Goal: Use online tool/utility: Utilize a website feature to perform a specific function

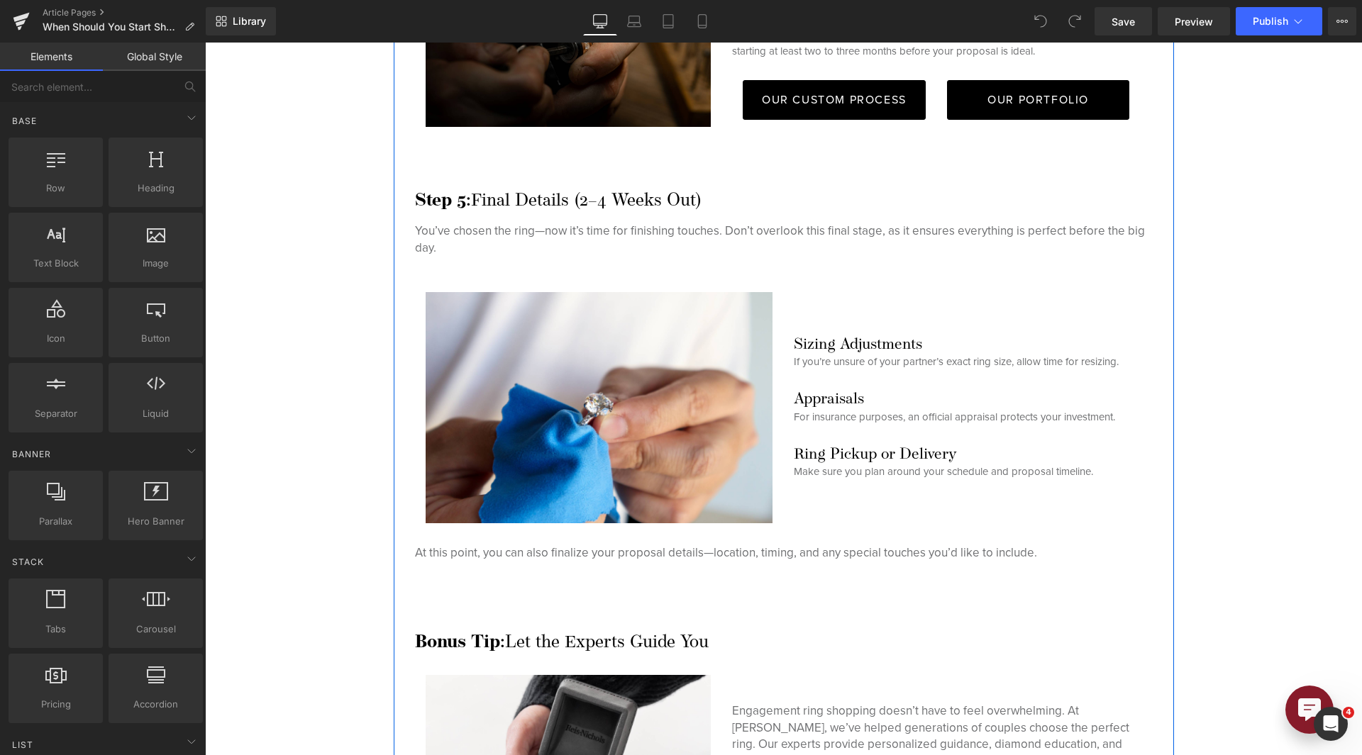
scroll to position [4109, 0]
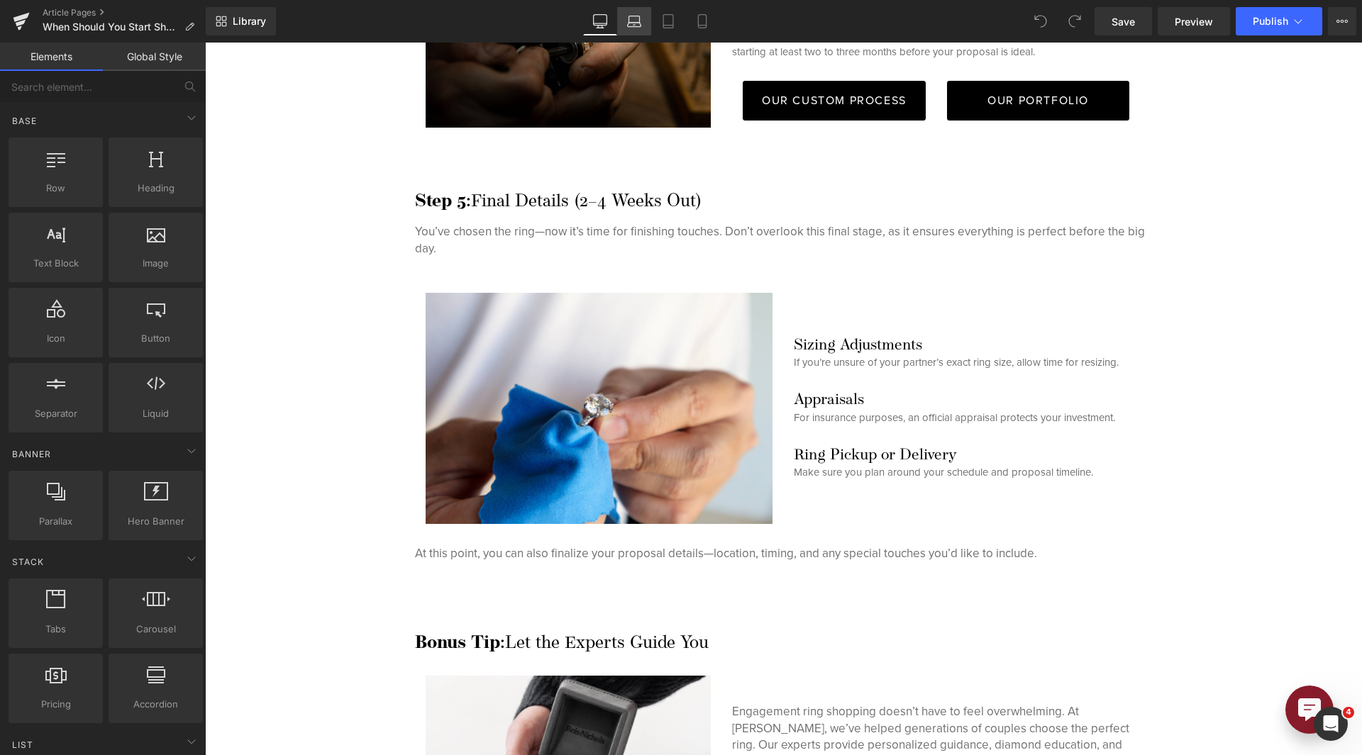
click at [632, 26] on icon at bounding box center [634, 21] width 14 height 14
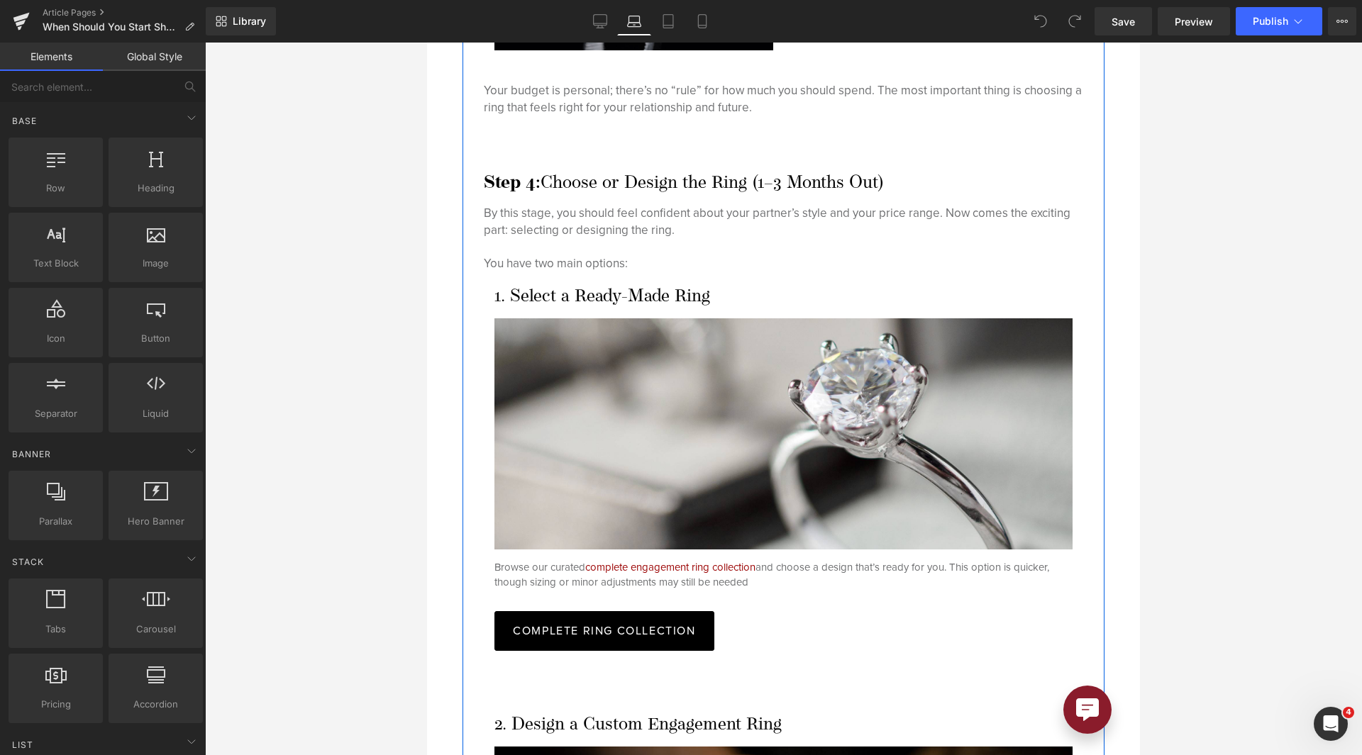
scroll to position [4511, 0]
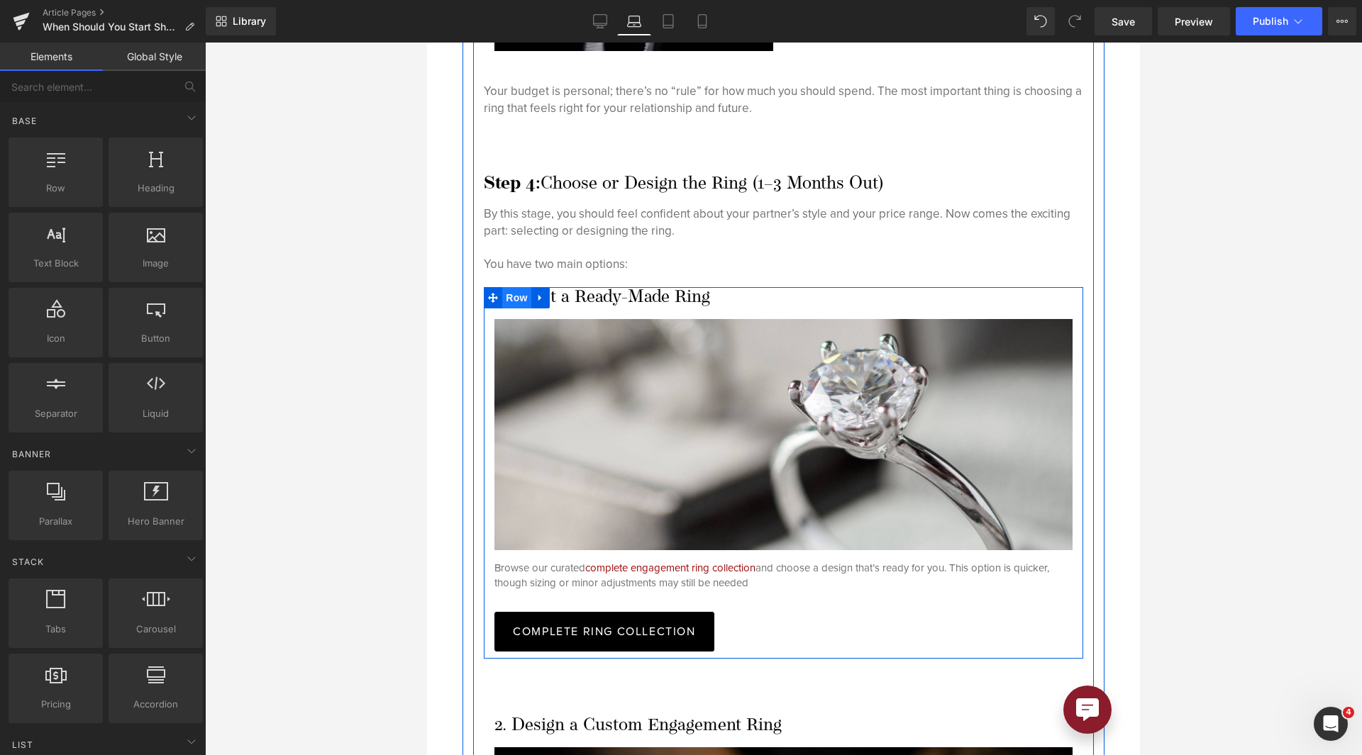
click at [515, 287] on span "Row" at bounding box center [516, 297] width 28 height 21
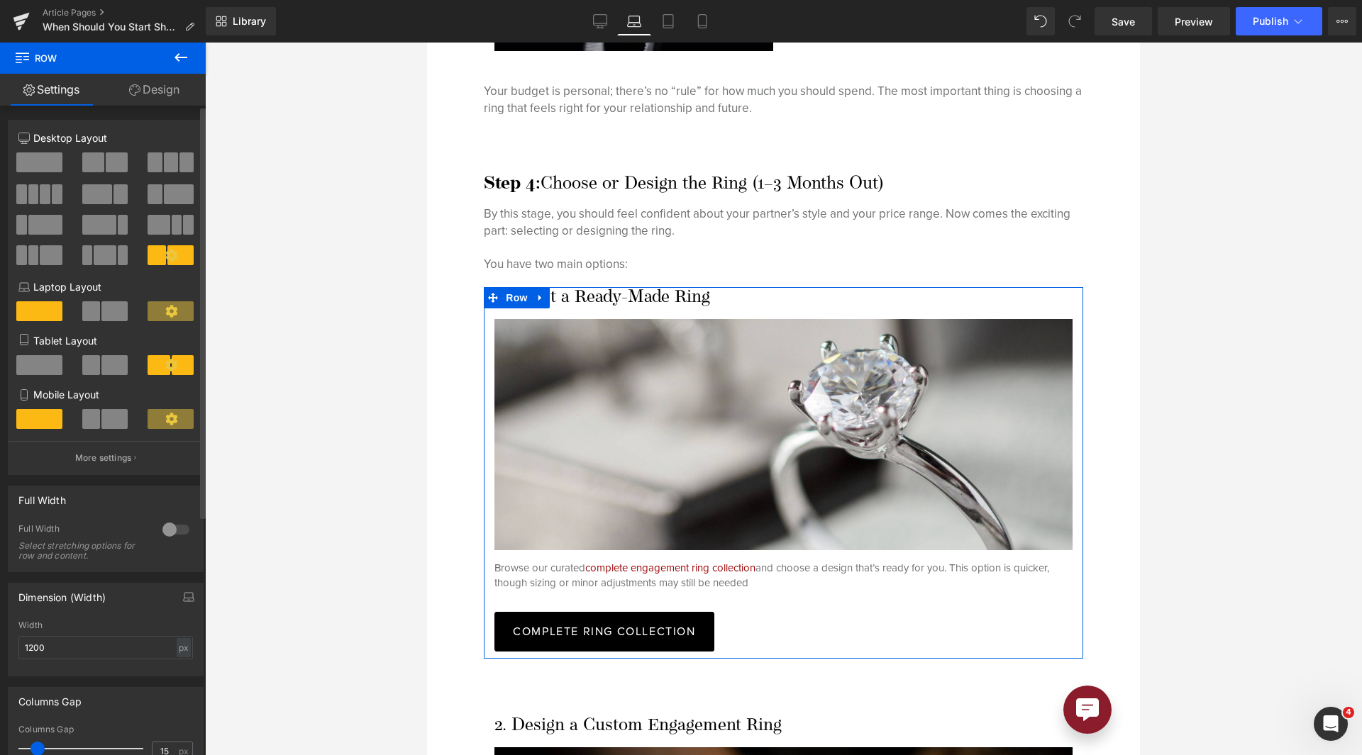
click at [111, 307] on span at bounding box center [114, 311] width 26 height 20
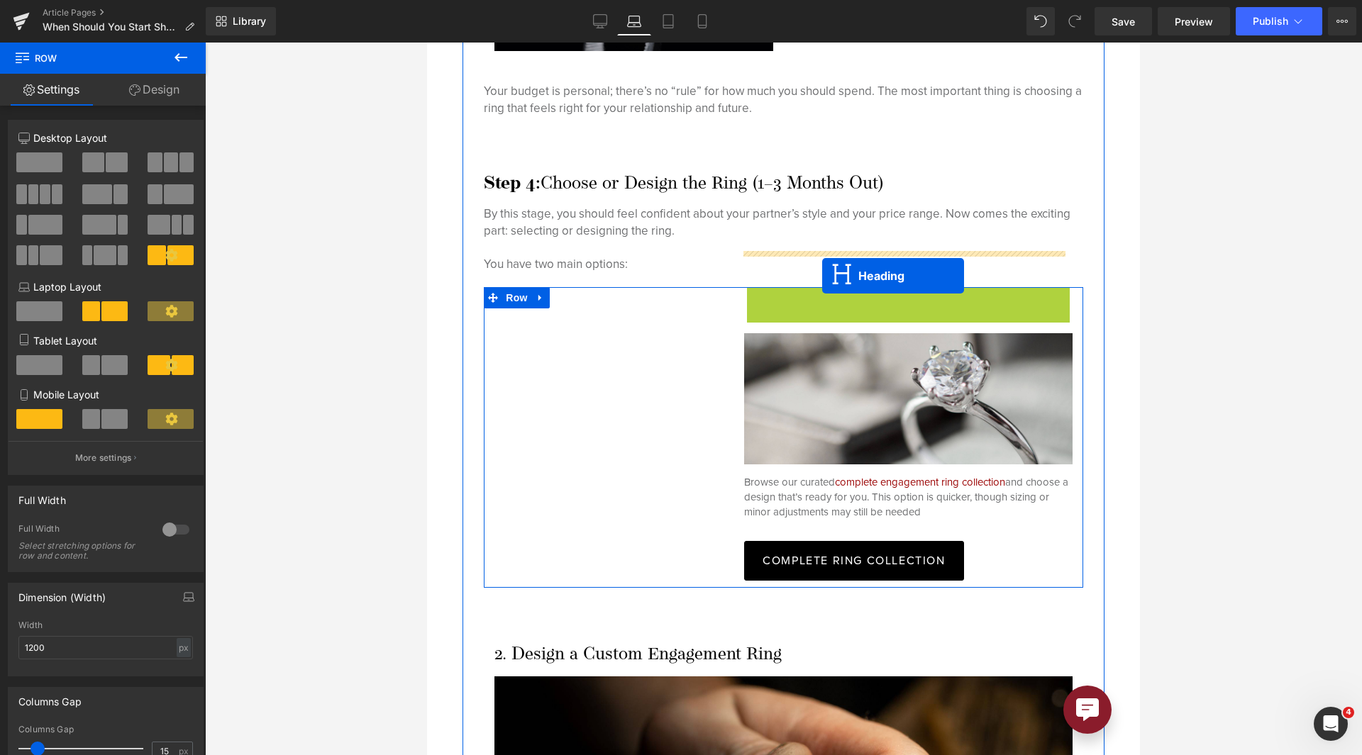
drag, startPoint x: 862, startPoint y: 261, endPoint x: 822, endPoint y: 276, distance: 43.1
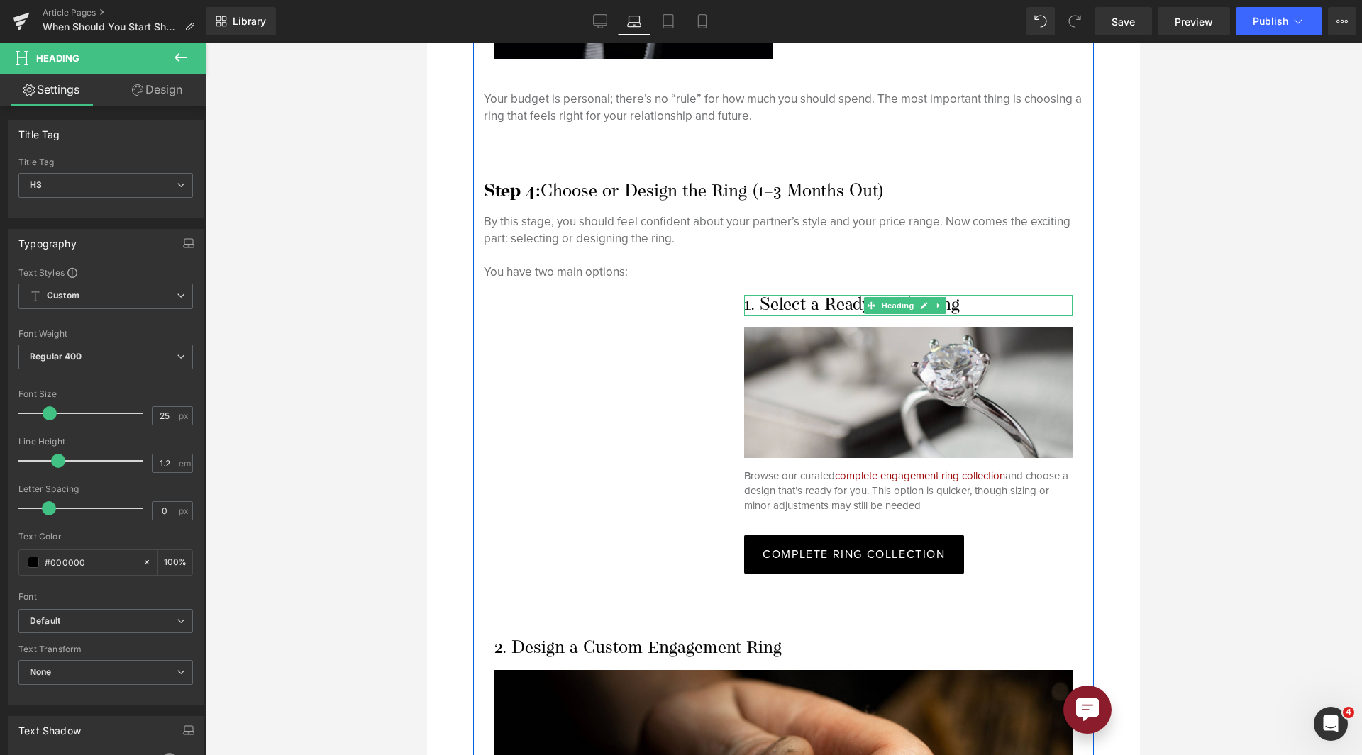
scroll to position [4502, 0]
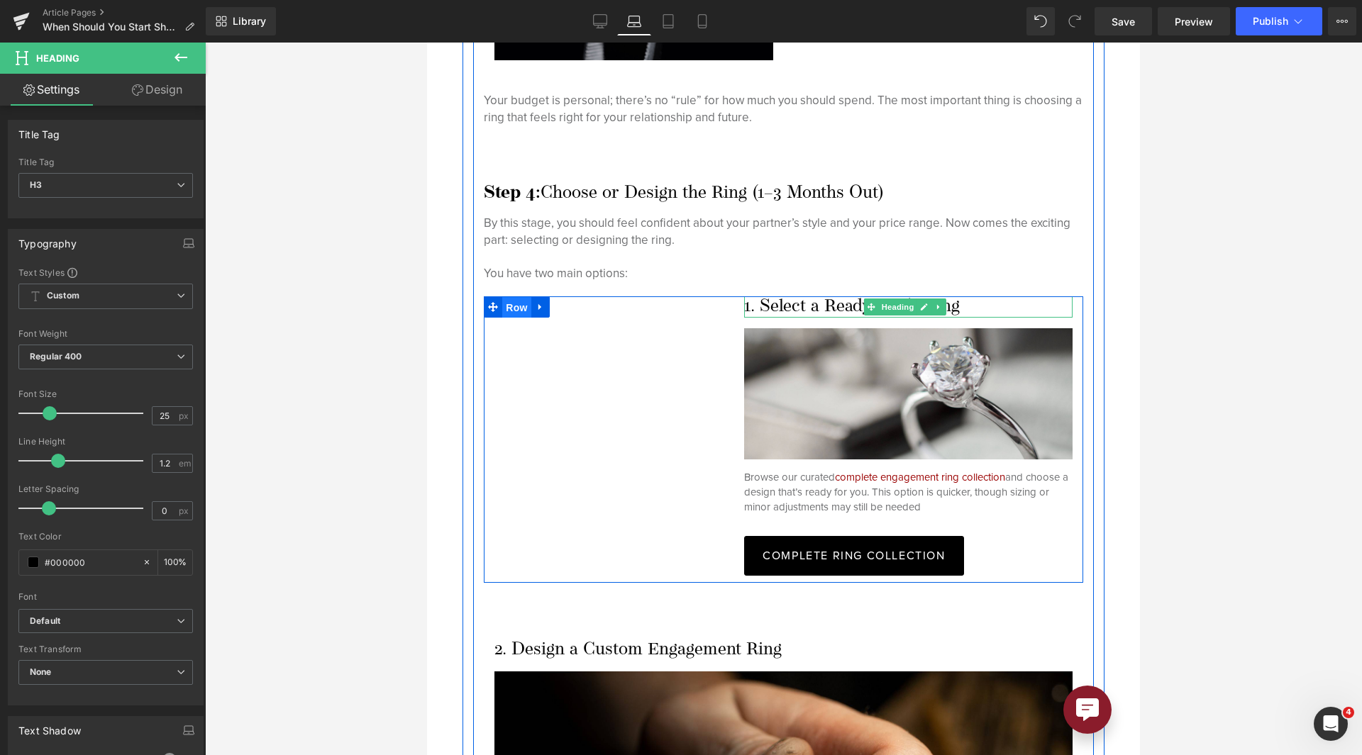
click at [524, 297] on span "Row" at bounding box center [516, 307] width 28 height 21
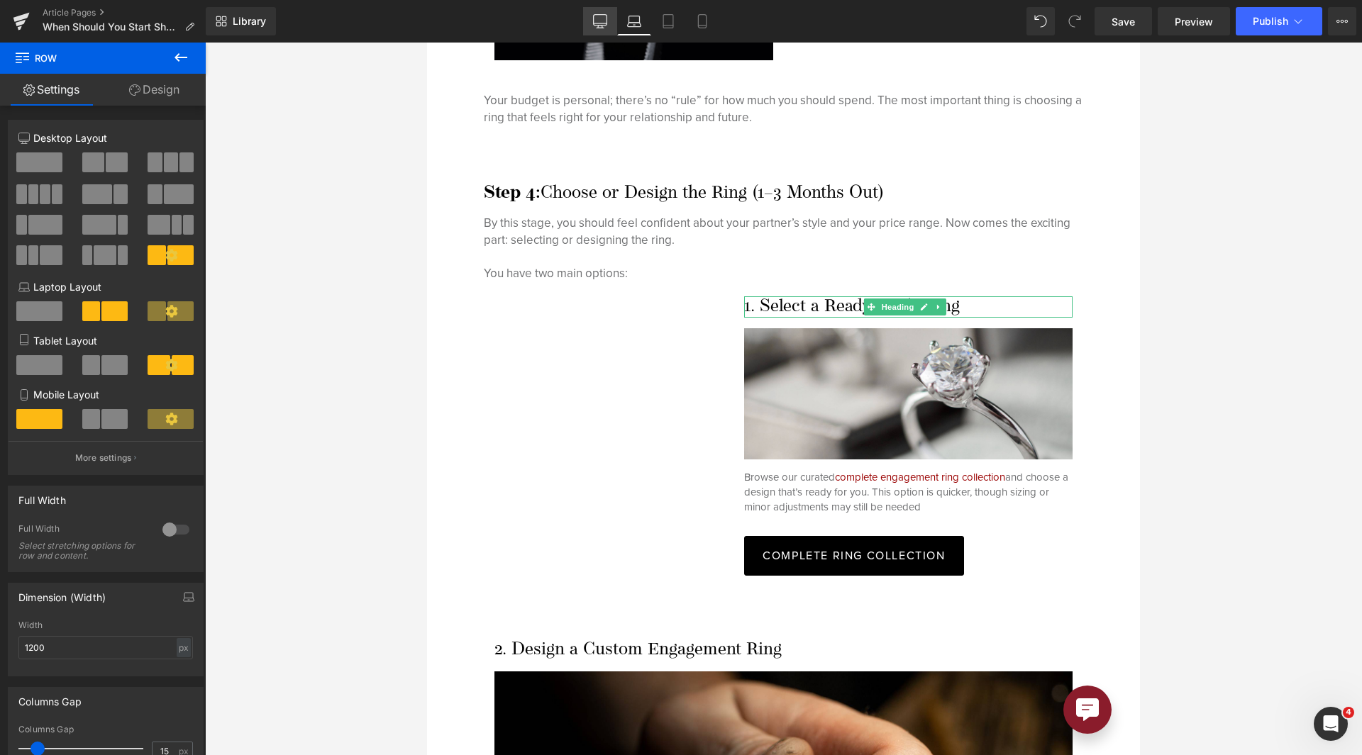
click at [608, 34] on link "Desktop" at bounding box center [600, 21] width 34 height 28
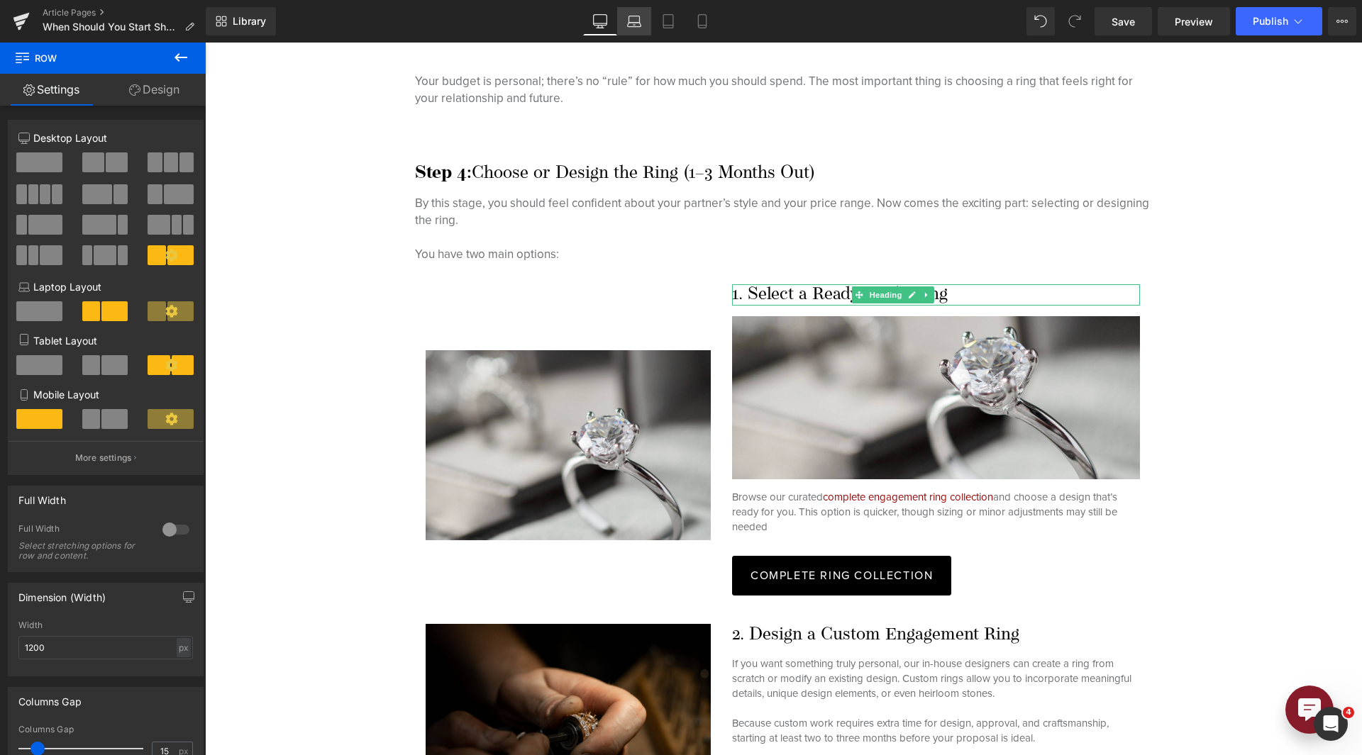
click at [630, 30] on link "Laptop" at bounding box center [634, 21] width 34 height 28
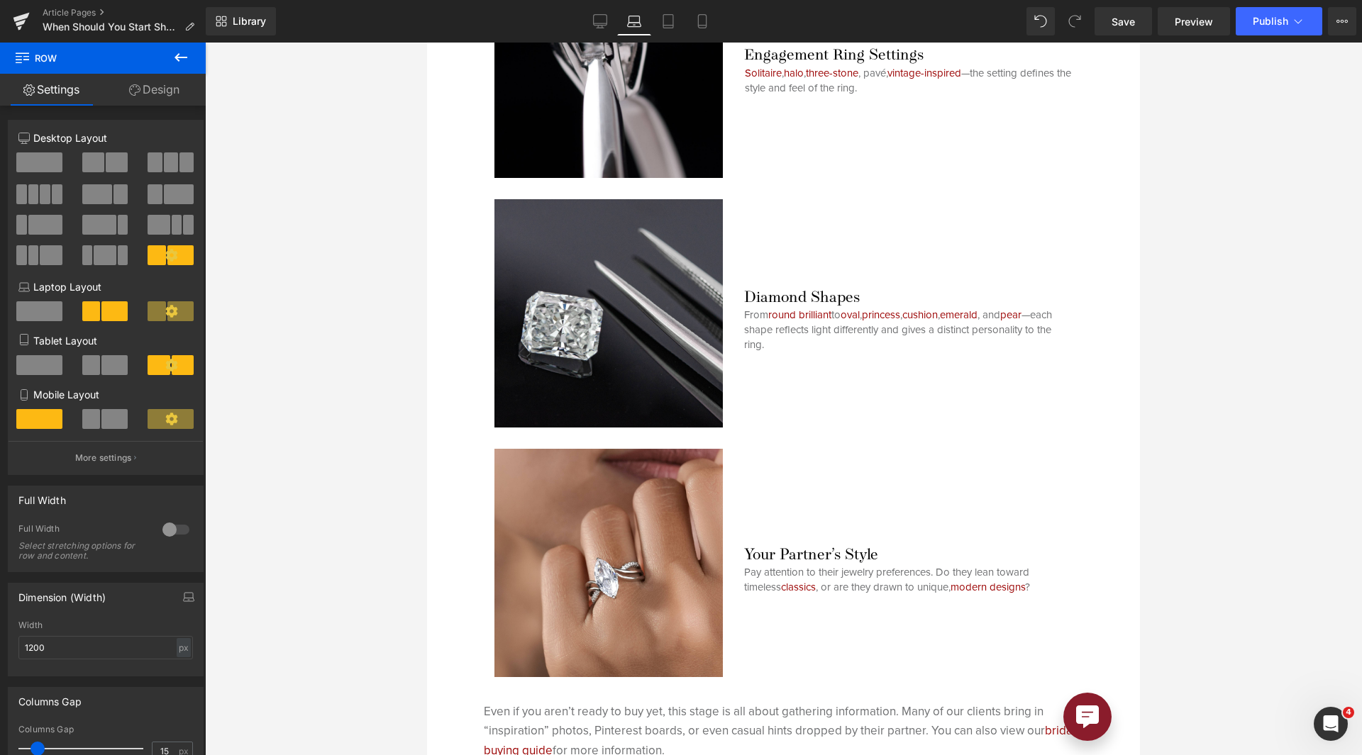
scroll to position [4502, 0]
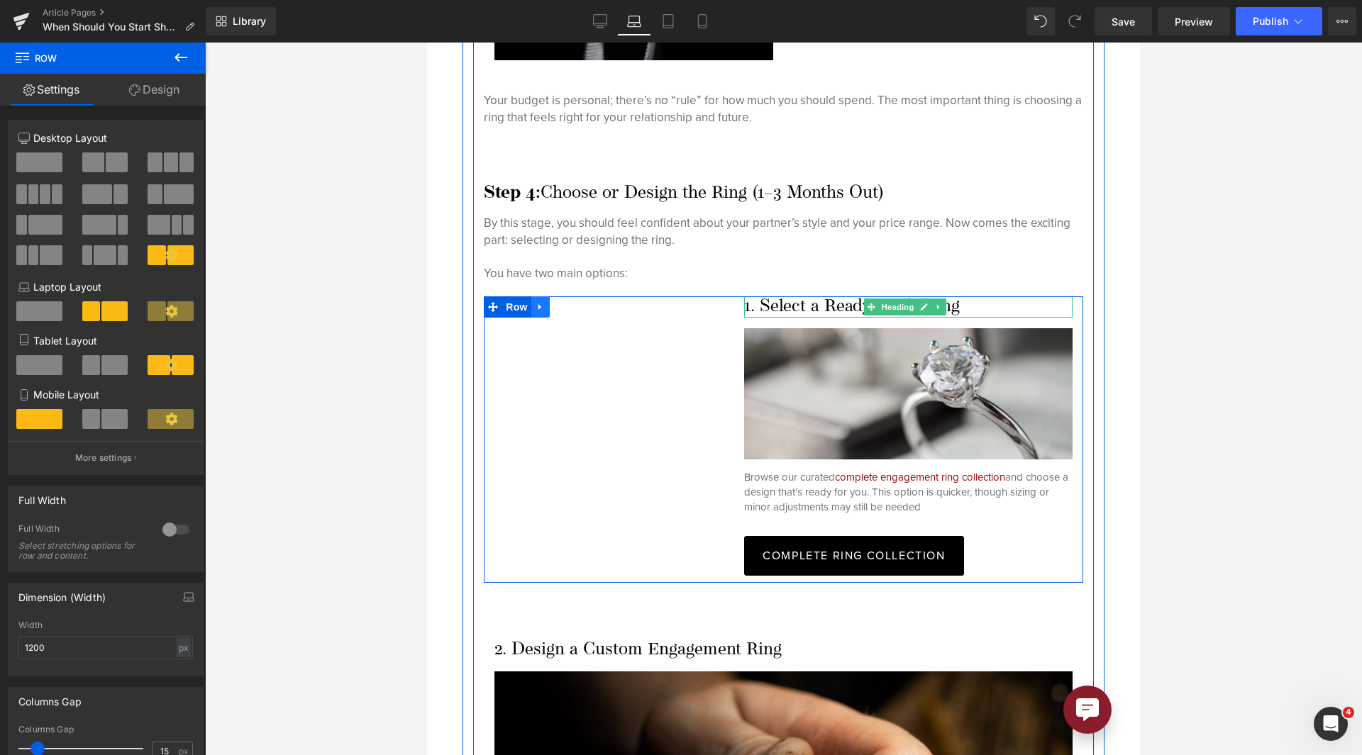
click at [546, 296] on link at bounding box center [540, 306] width 18 height 21
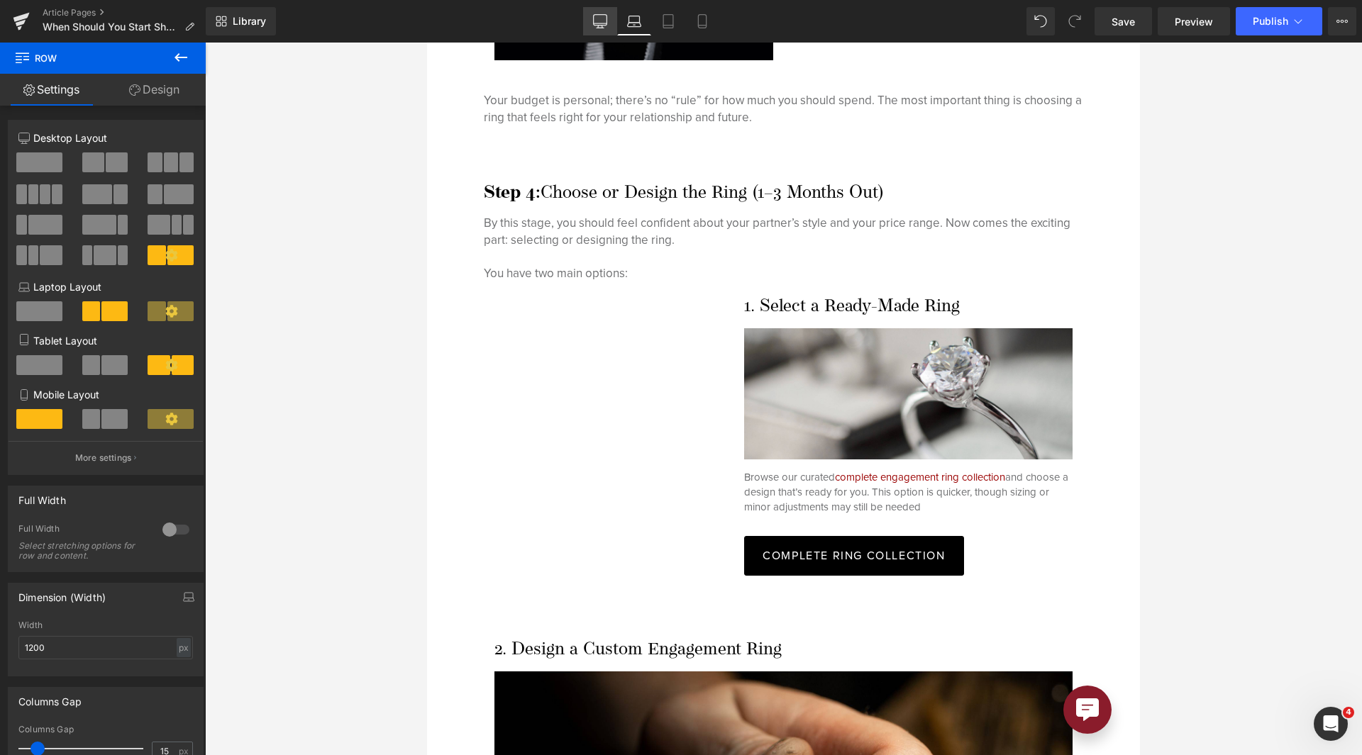
click at [612, 22] on link "Desktop" at bounding box center [600, 21] width 34 height 28
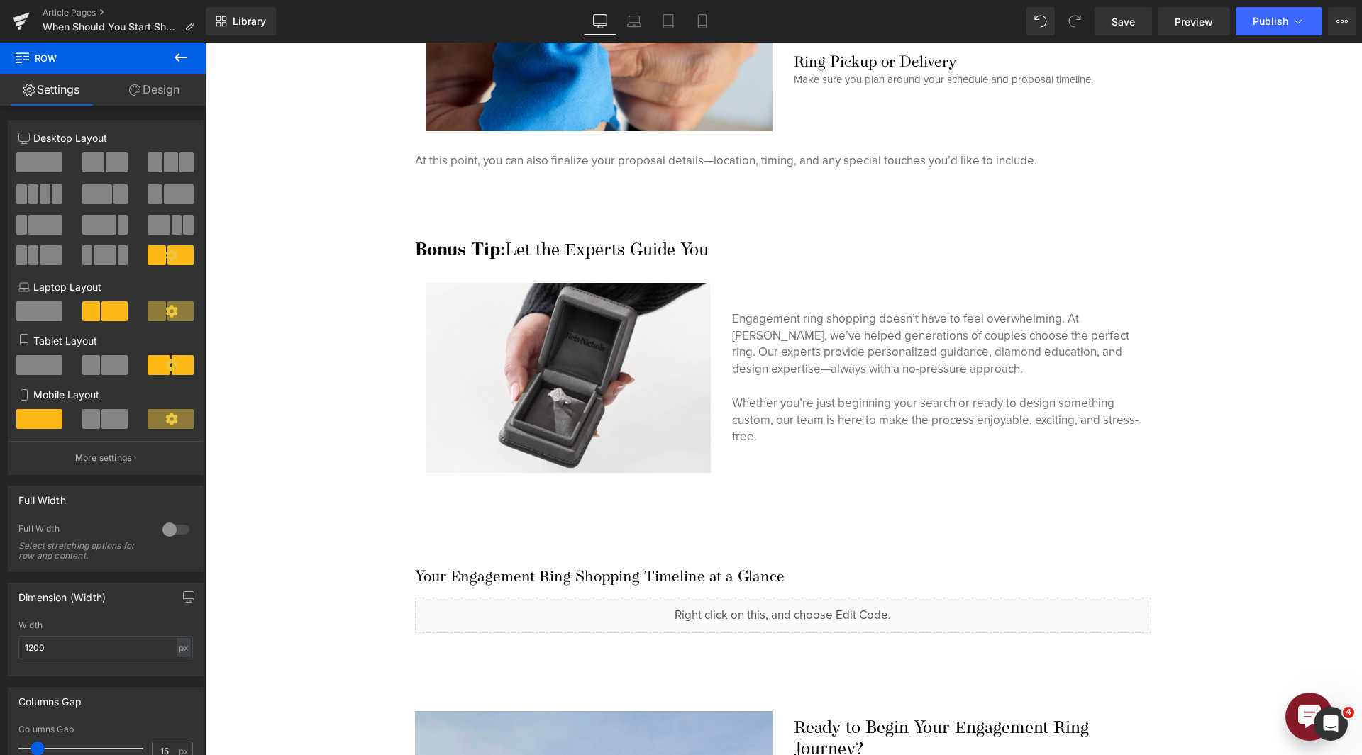
scroll to position [3422, 0]
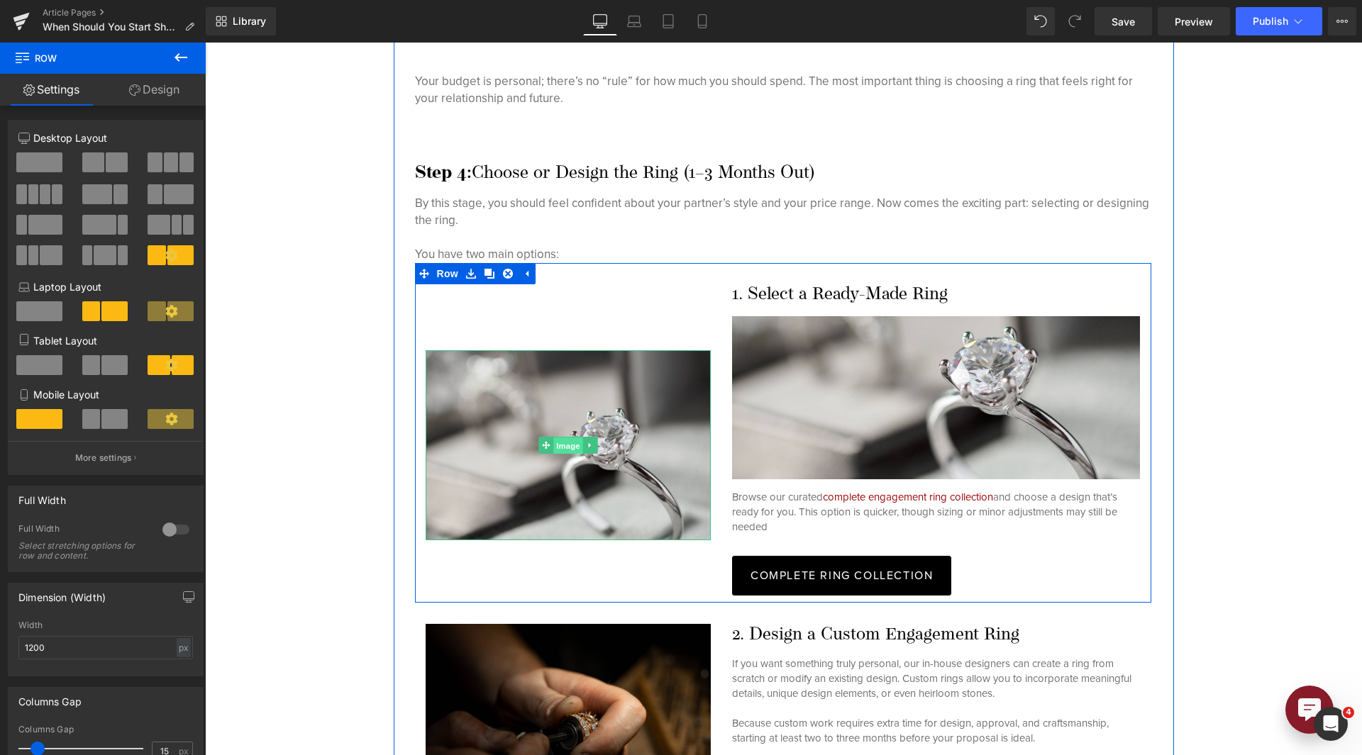
click at [565, 443] on span "Image" at bounding box center [568, 446] width 30 height 17
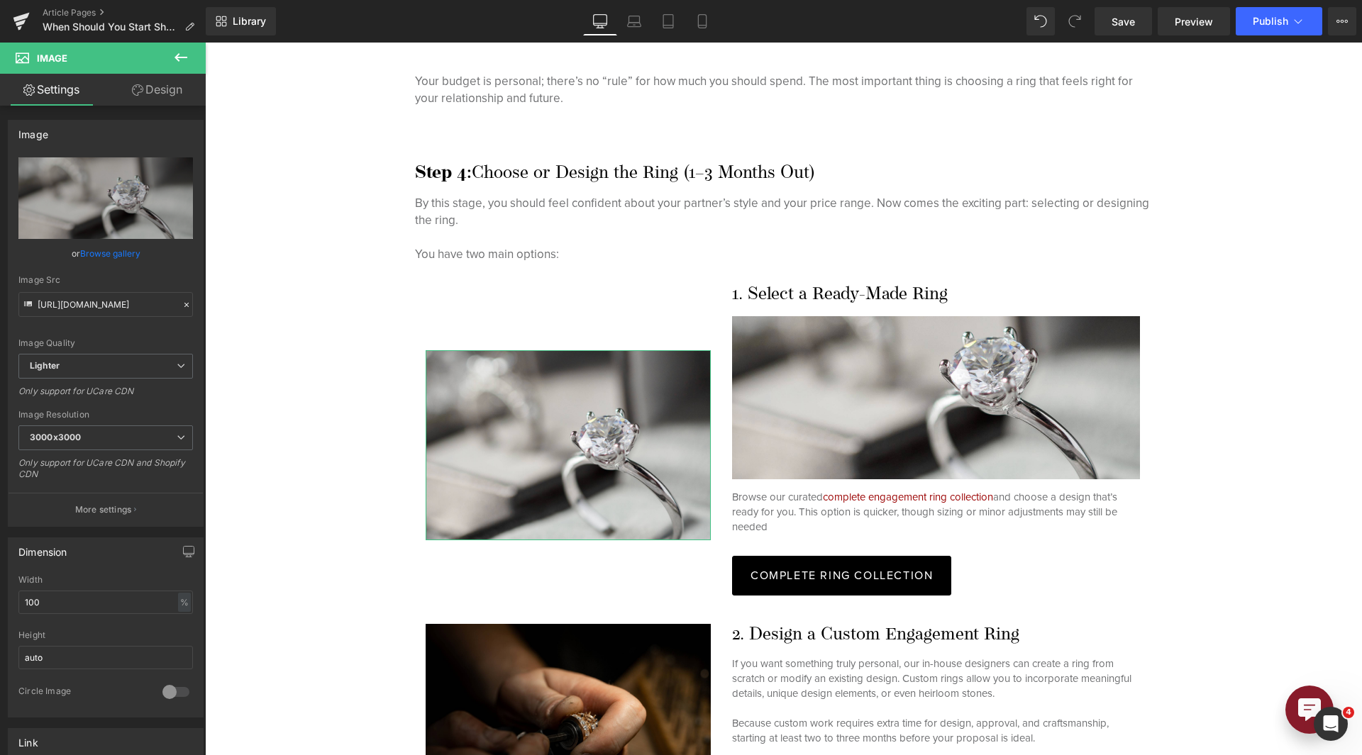
click at [151, 84] on link "Design" at bounding box center [157, 90] width 103 height 32
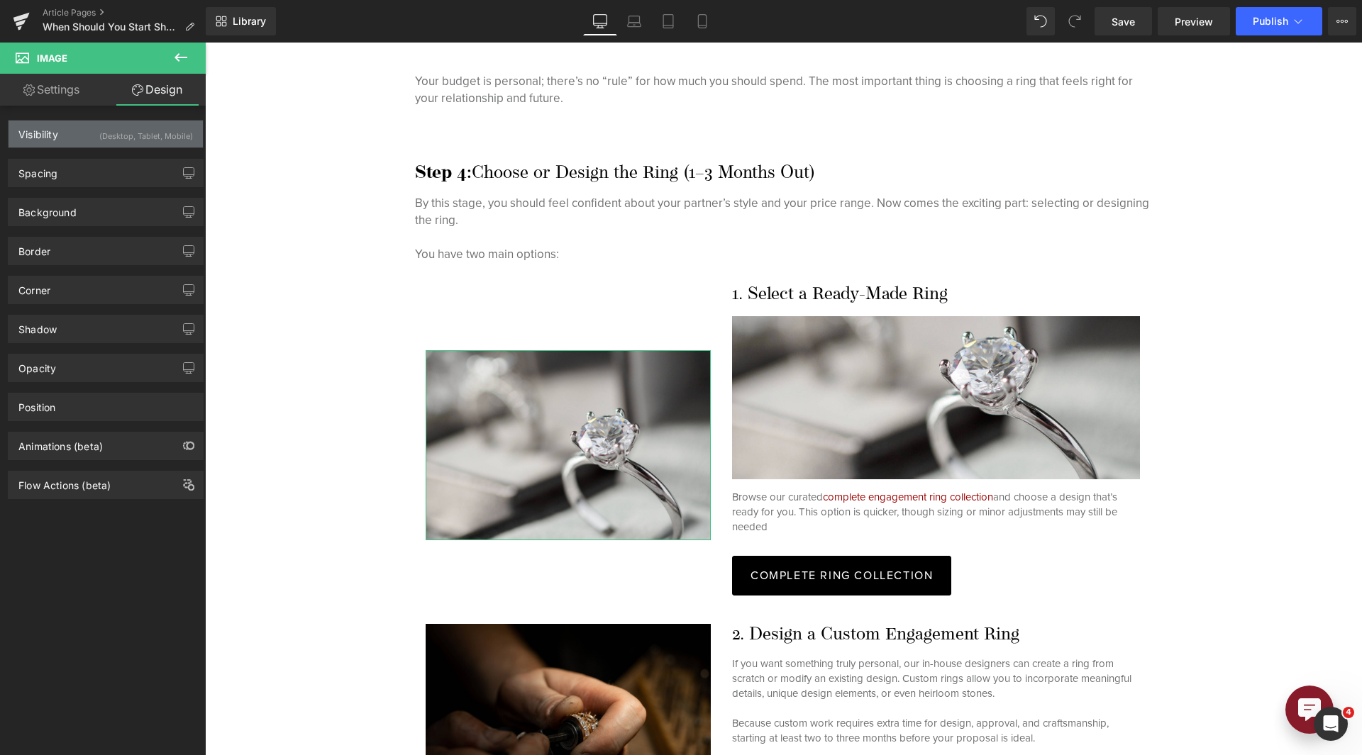
click at [119, 138] on div "(Desktop, Tablet, Mobile)" at bounding box center [146, 132] width 94 height 23
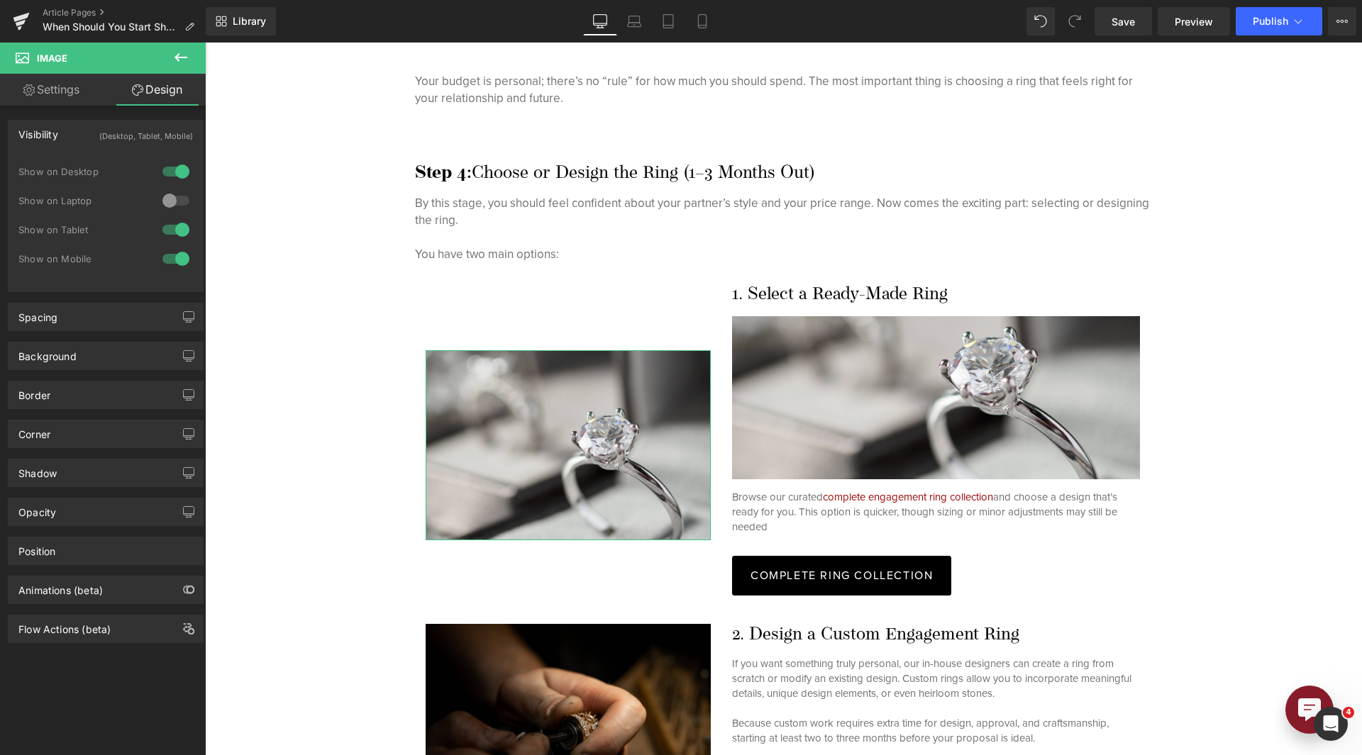
click at [165, 199] on div at bounding box center [176, 200] width 34 height 23
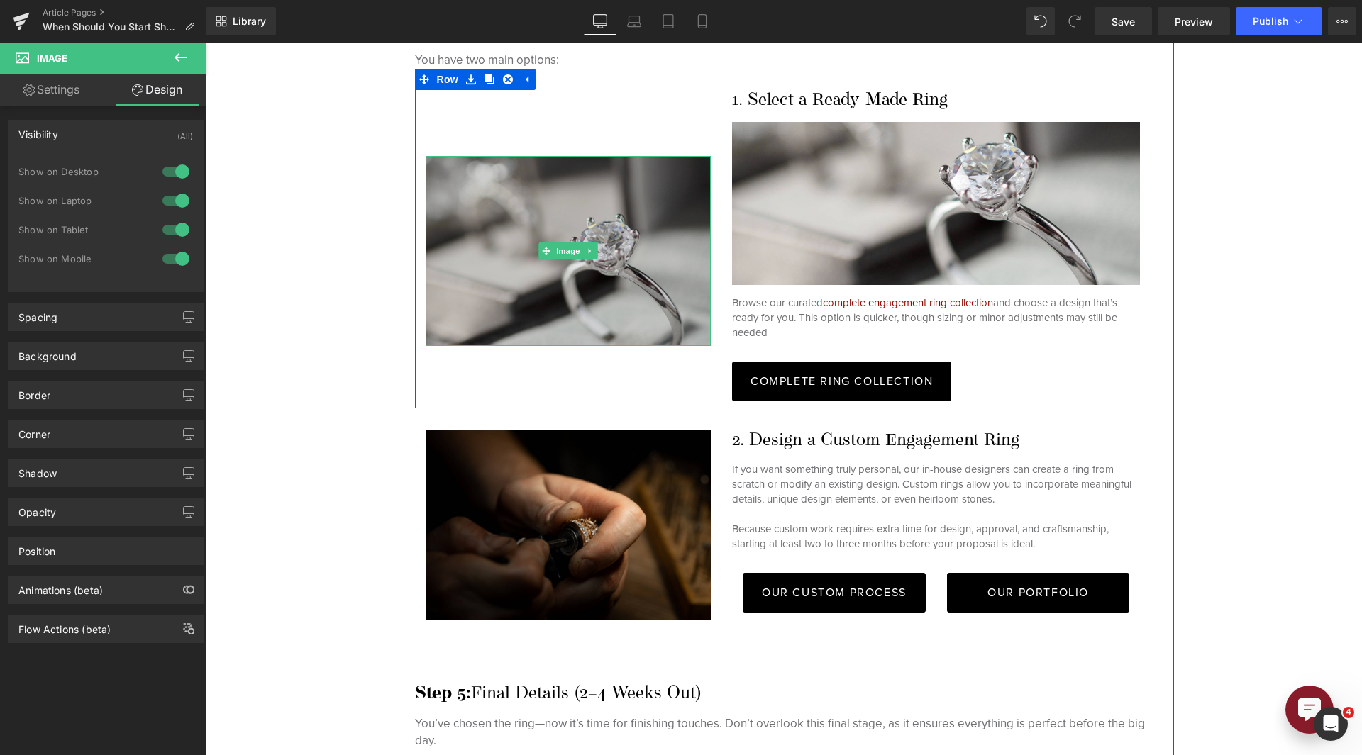
scroll to position [3638, 0]
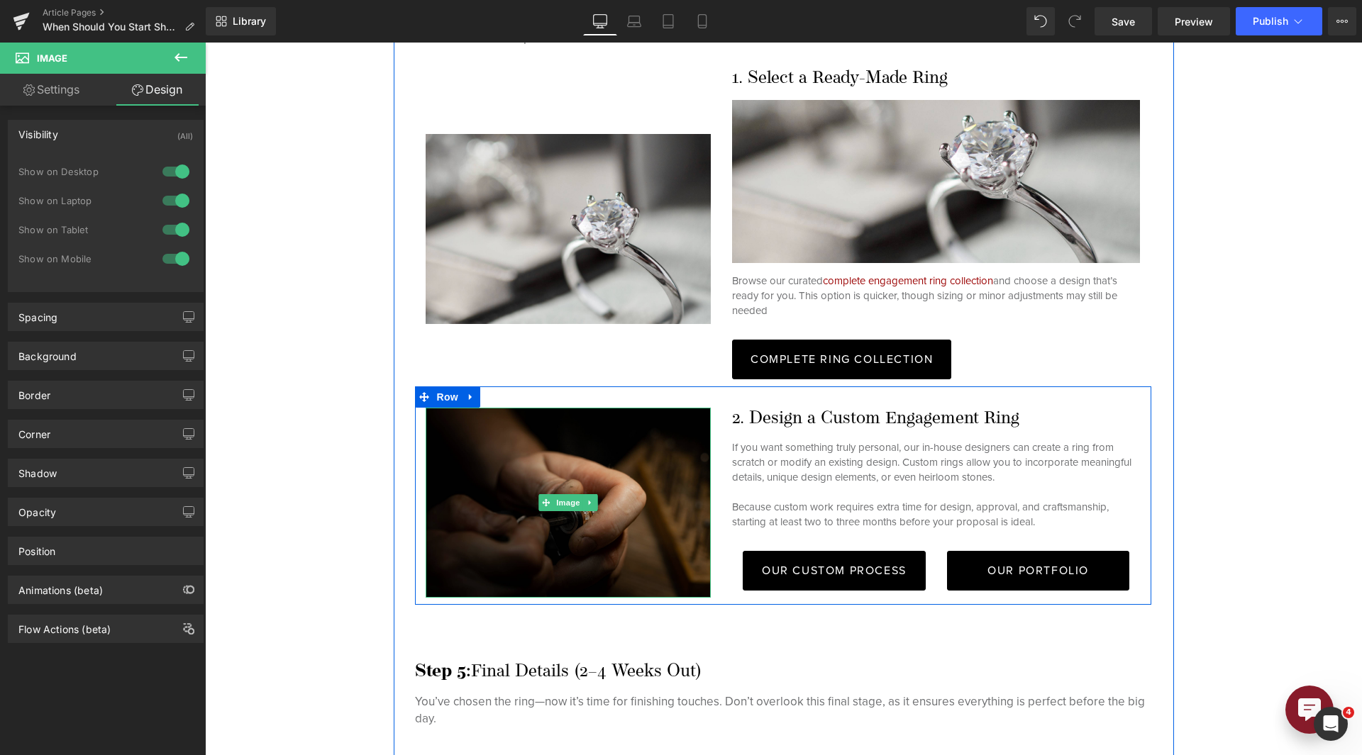
click at [555, 518] on img at bounding box center [569, 503] width 286 height 190
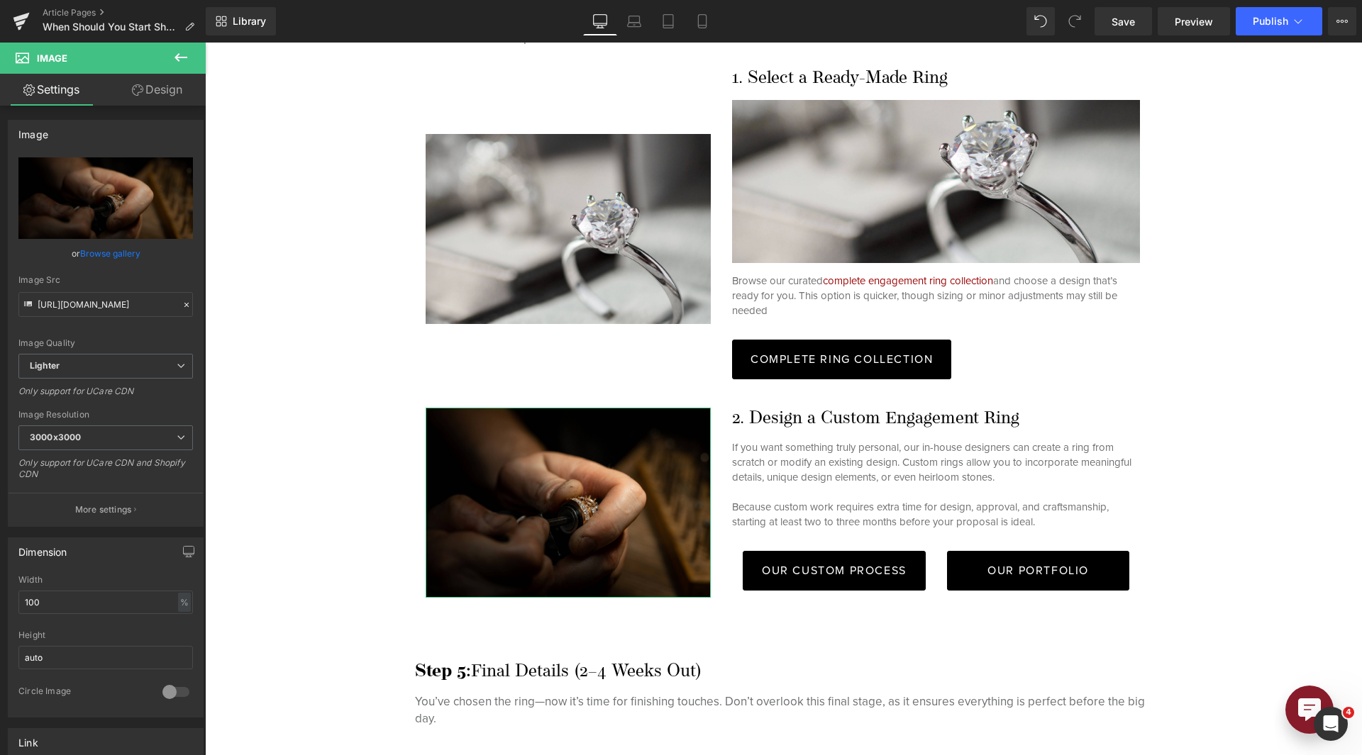
click at [157, 79] on link "Design" at bounding box center [157, 90] width 103 height 32
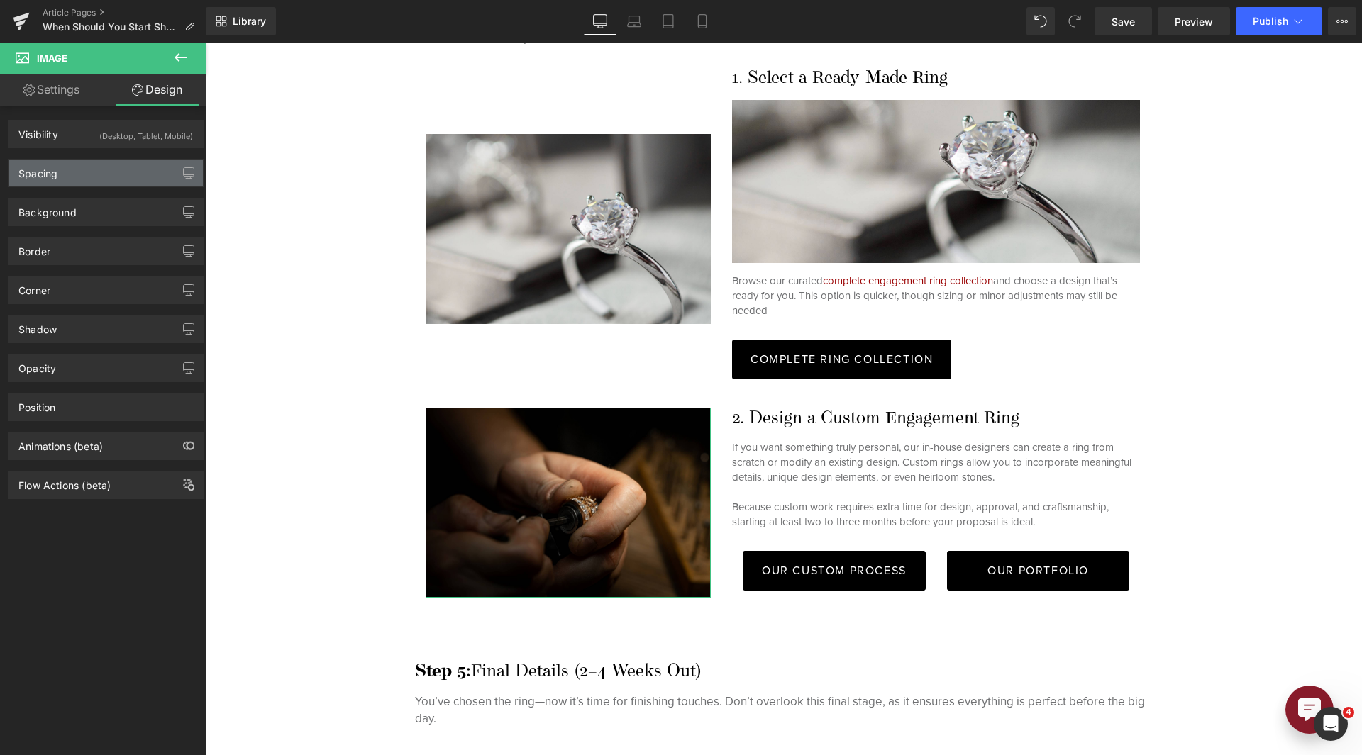
click at [123, 164] on div "Spacing" at bounding box center [106, 173] width 194 height 27
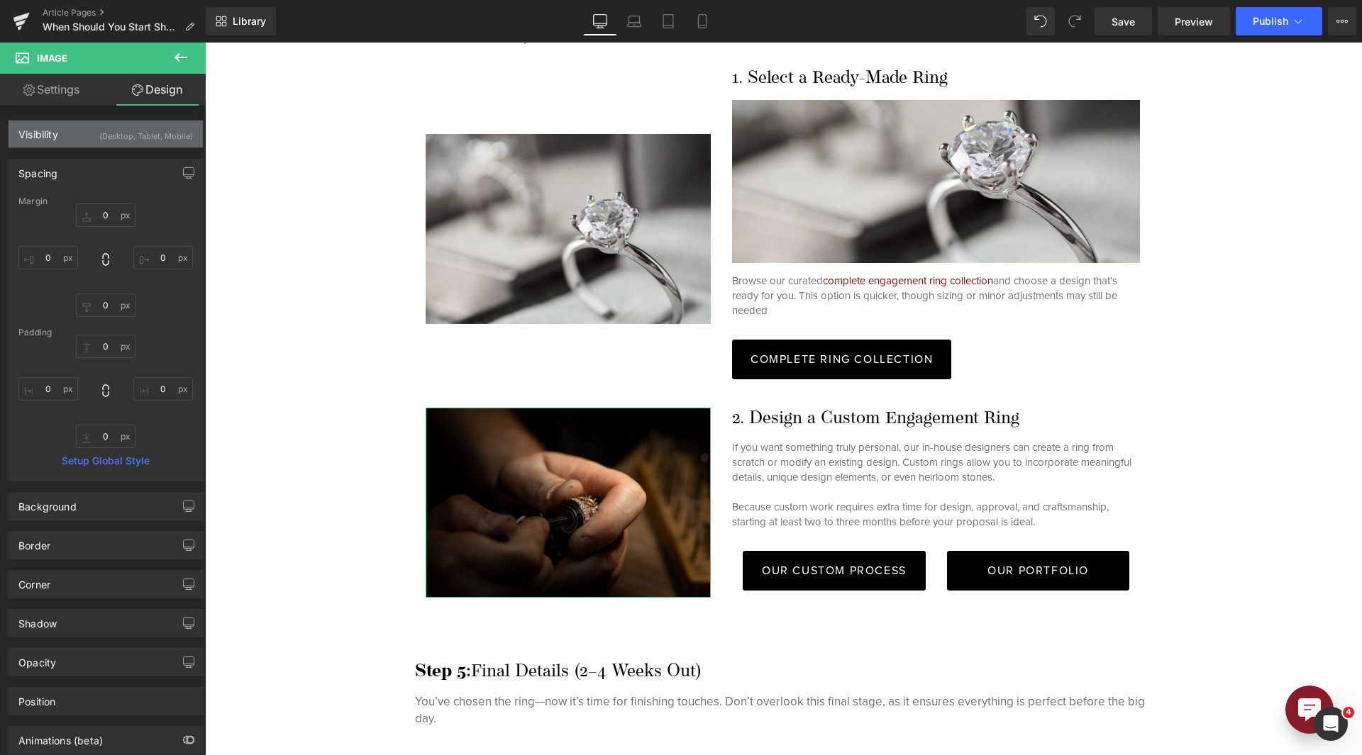
click at [120, 128] on div "(Desktop, Tablet, Mobile)" at bounding box center [146, 132] width 94 height 23
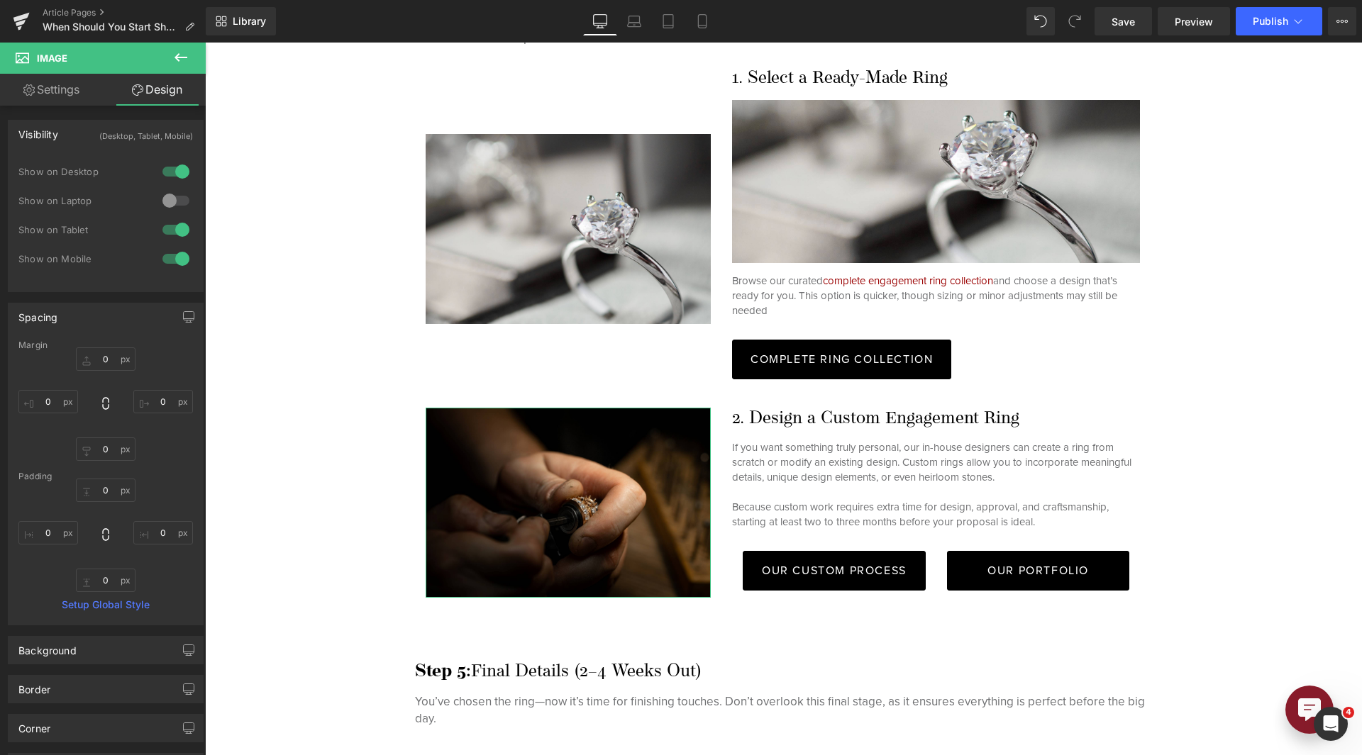
click at [170, 196] on div at bounding box center [176, 200] width 34 height 23
click at [635, 23] on icon at bounding box center [634, 21] width 14 height 14
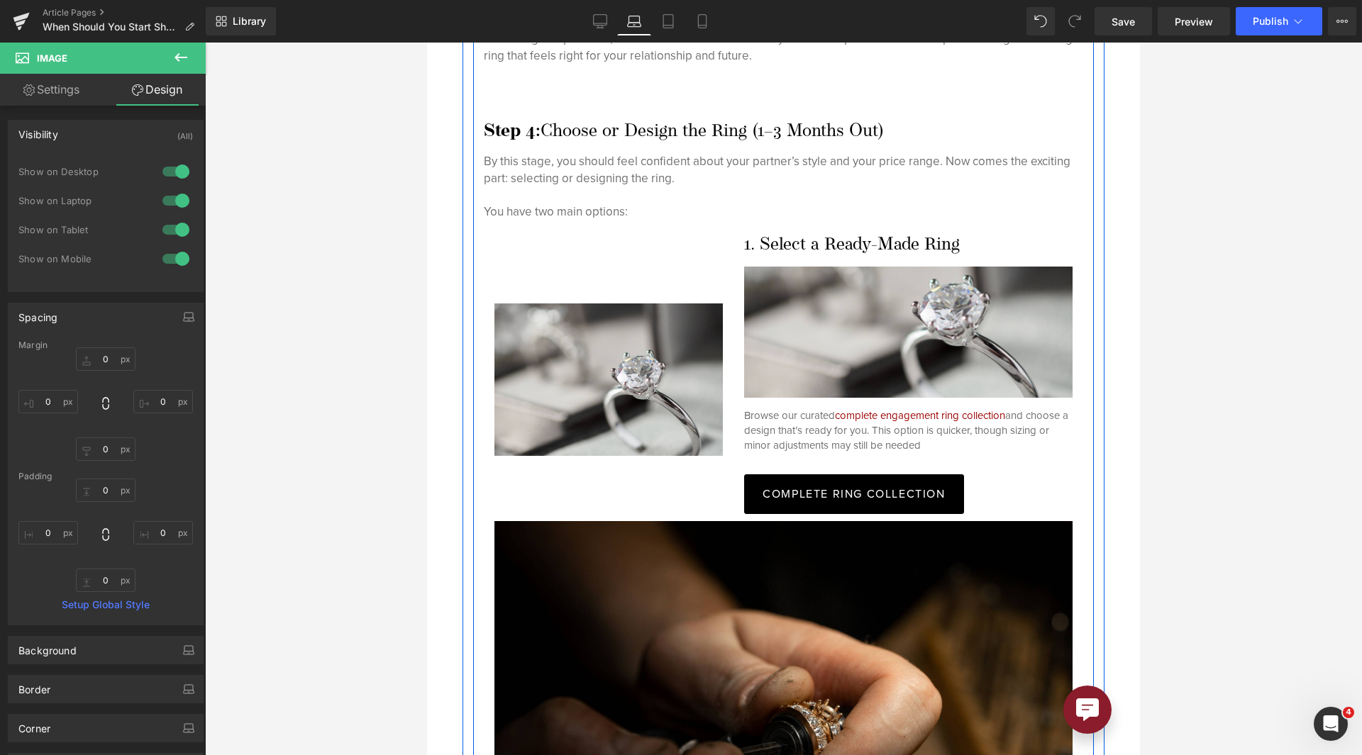
scroll to position [4563, 0]
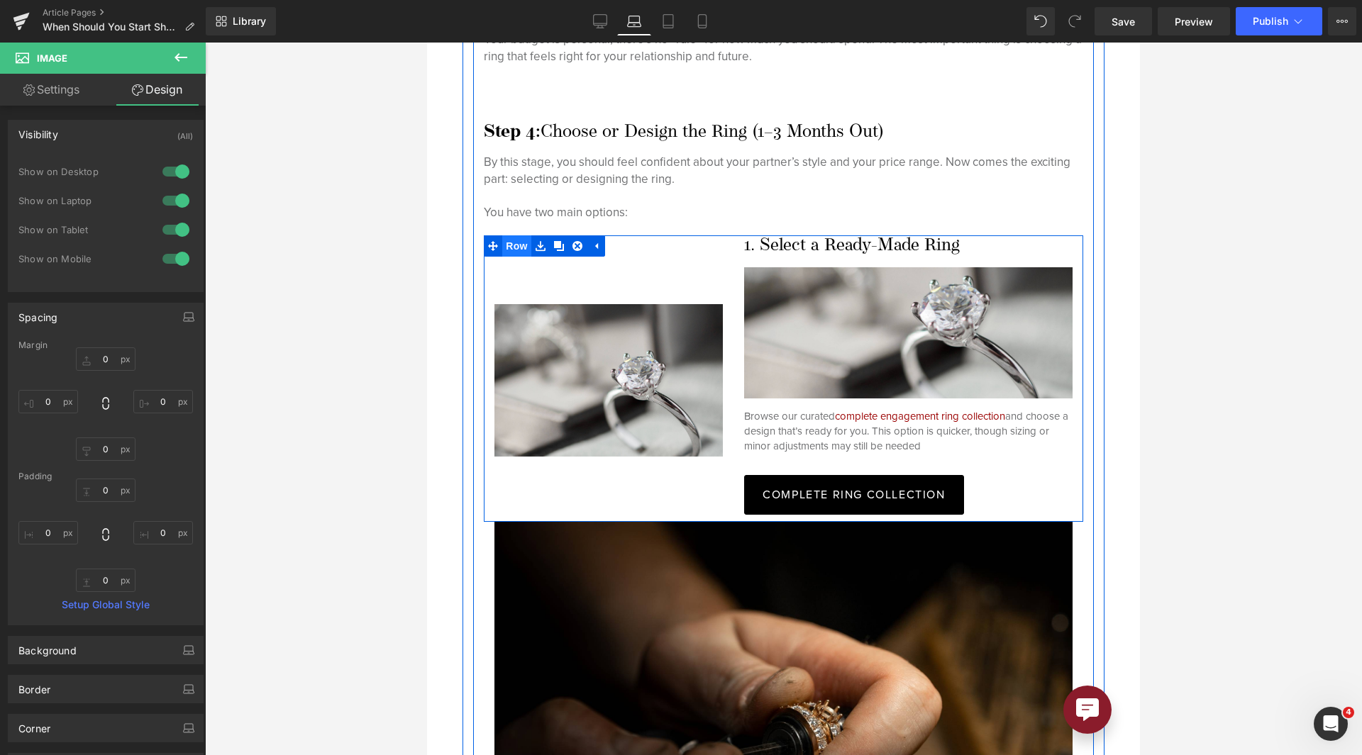
click at [513, 235] on span "Row" at bounding box center [516, 245] width 28 height 21
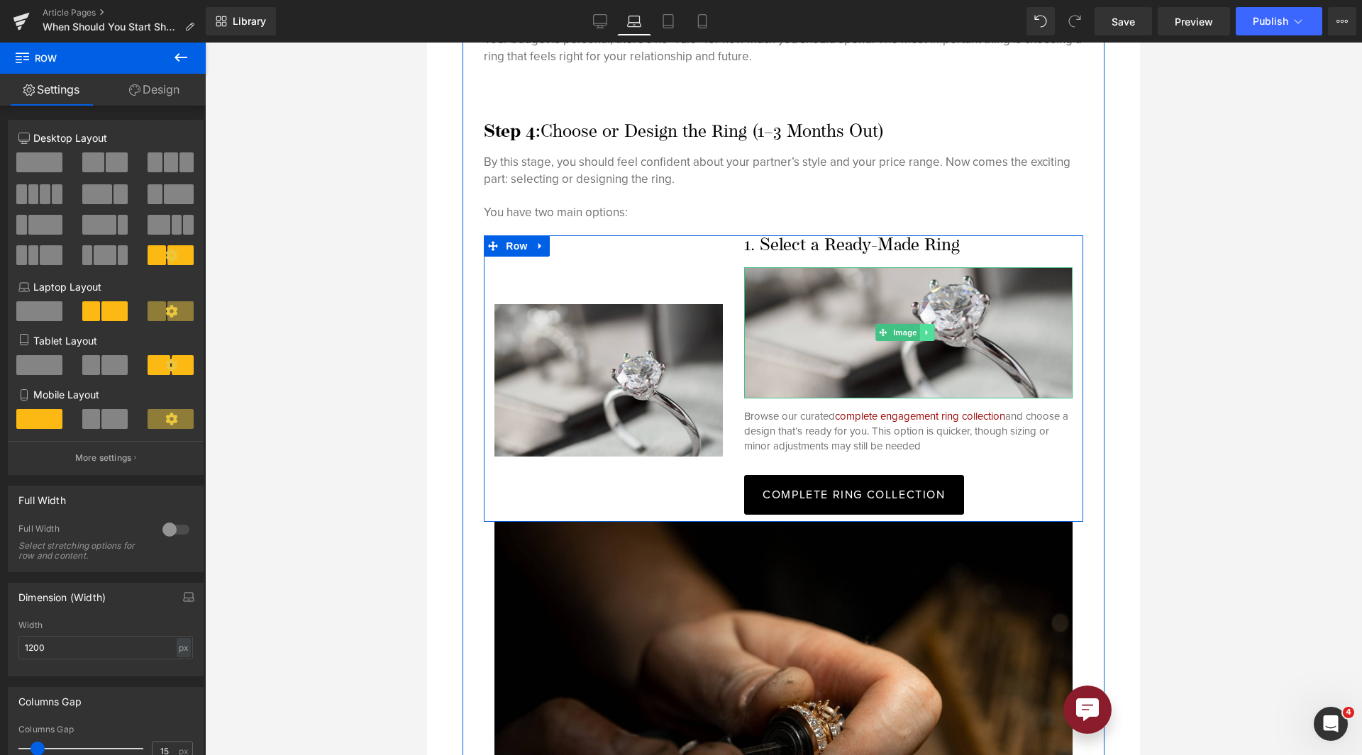
click at [923, 328] on icon at bounding box center [927, 332] width 8 height 9
click at [928, 324] on link at bounding box center [935, 332] width 15 height 17
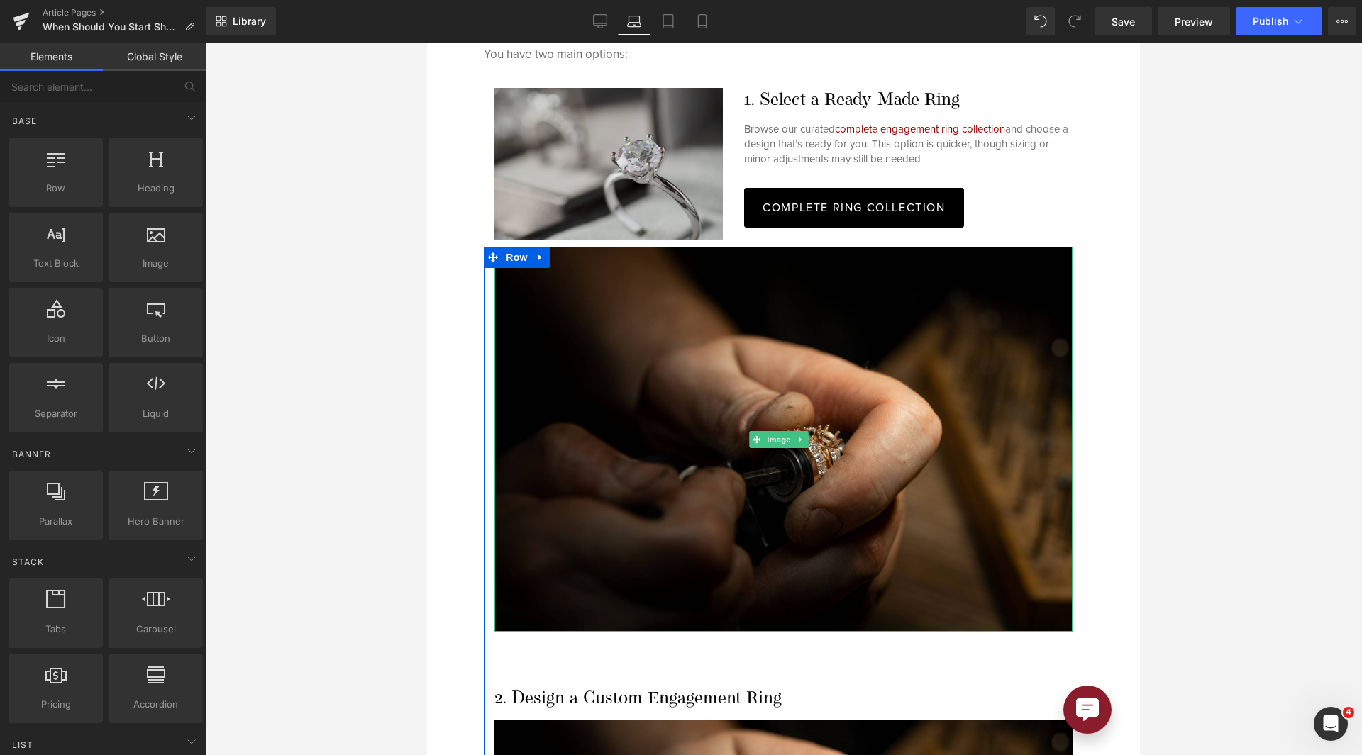
scroll to position [4720, 0]
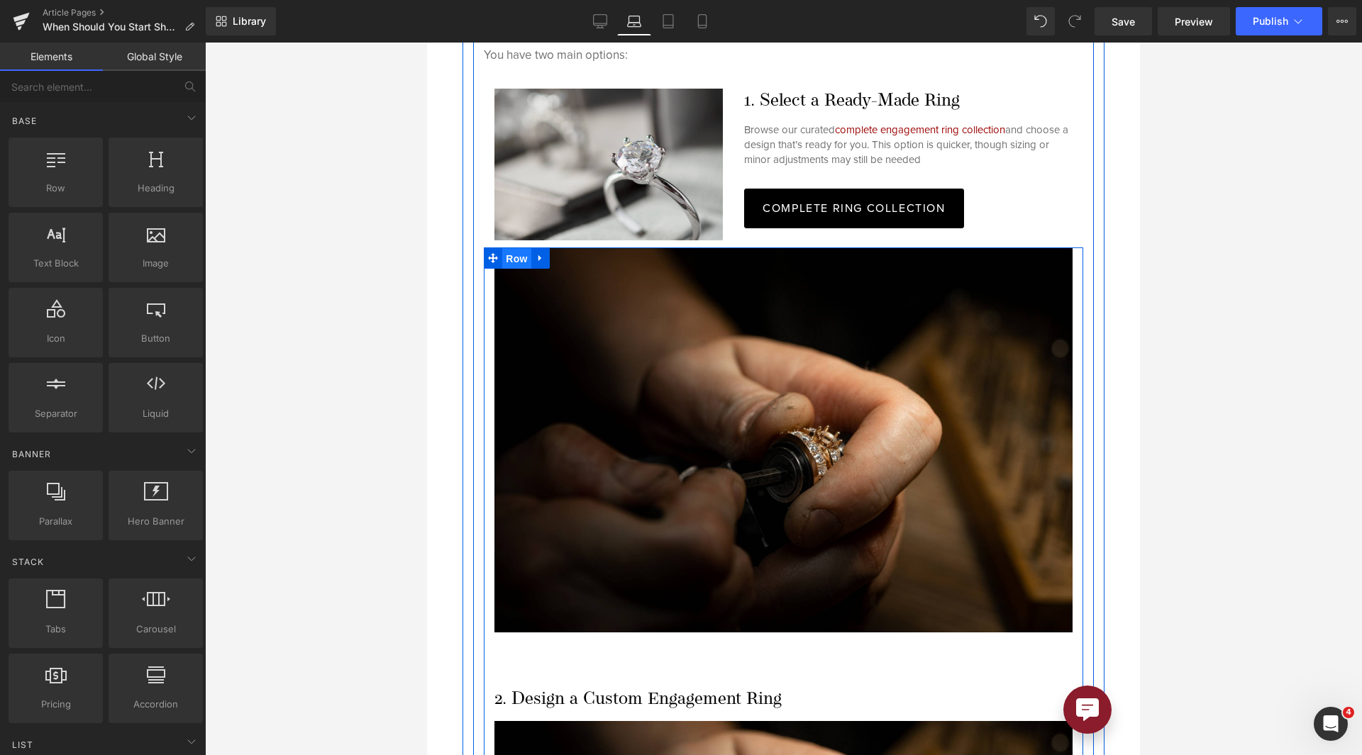
click at [513, 248] on span "Row" at bounding box center [516, 258] width 28 height 21
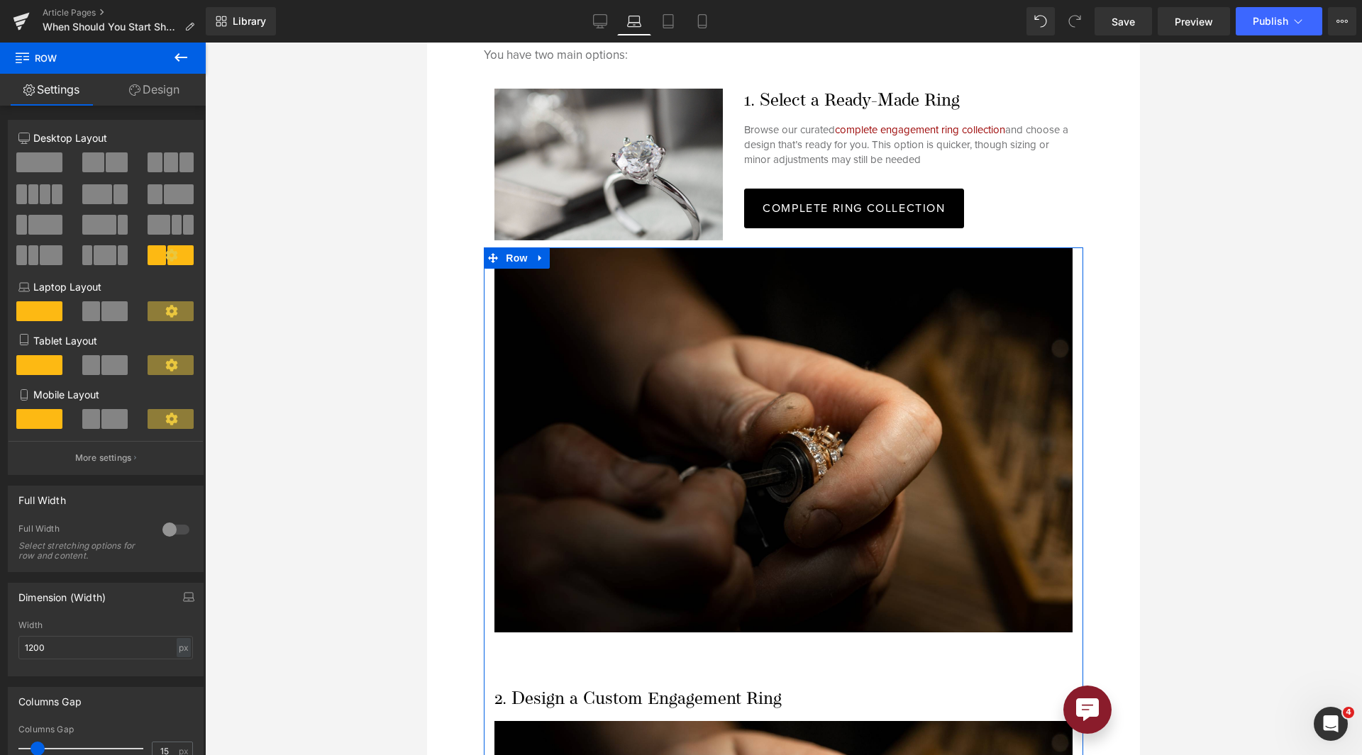
click at [103, 315] on span at bounding box center [114, 311] width 26 height 20
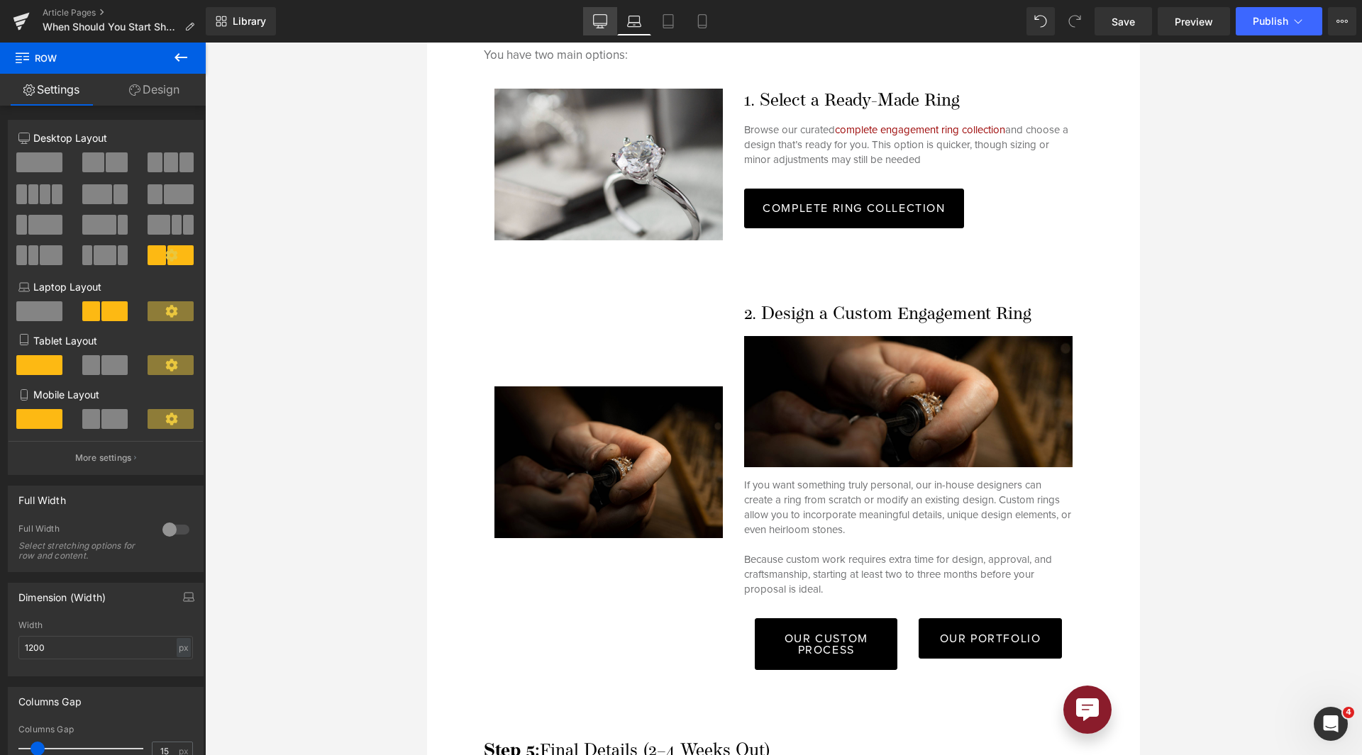
click at [601, 18] on icon at bounding box center [600, 21] width 14 height 14
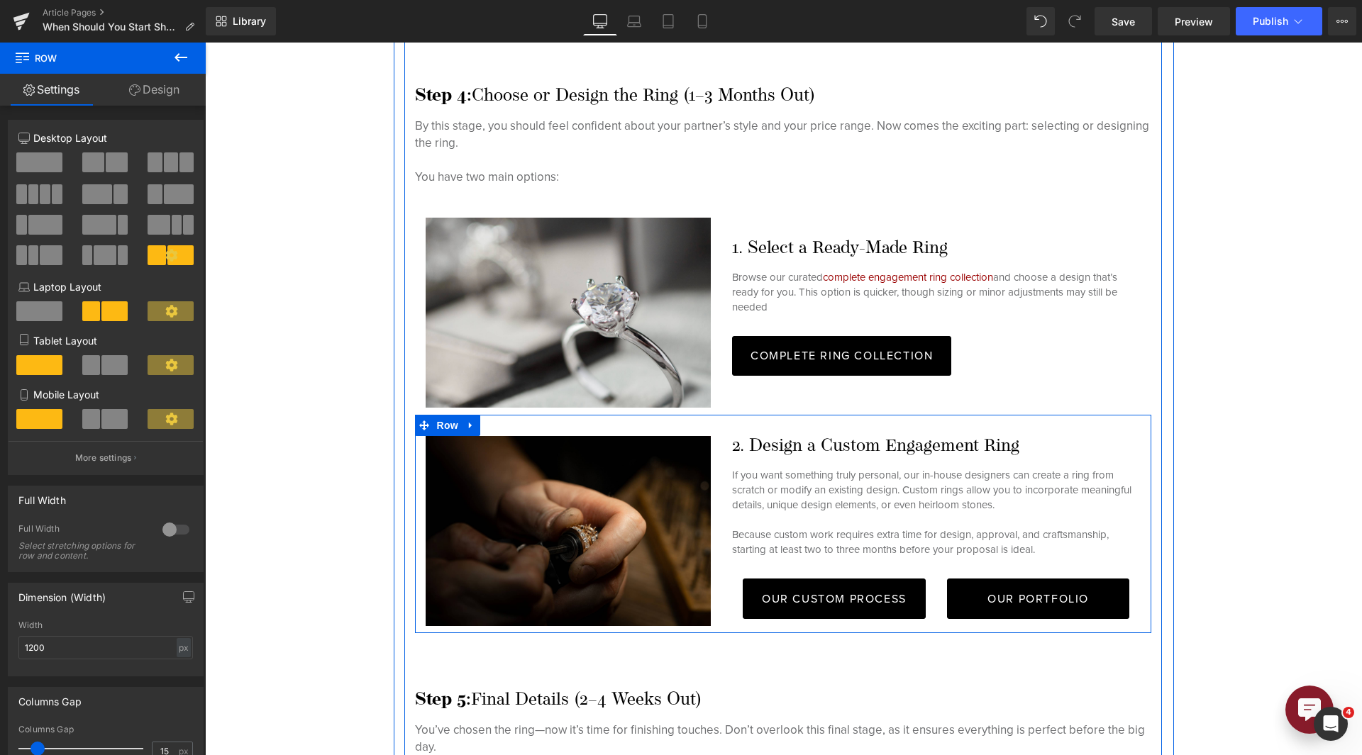
scroll to position [3499, 0]
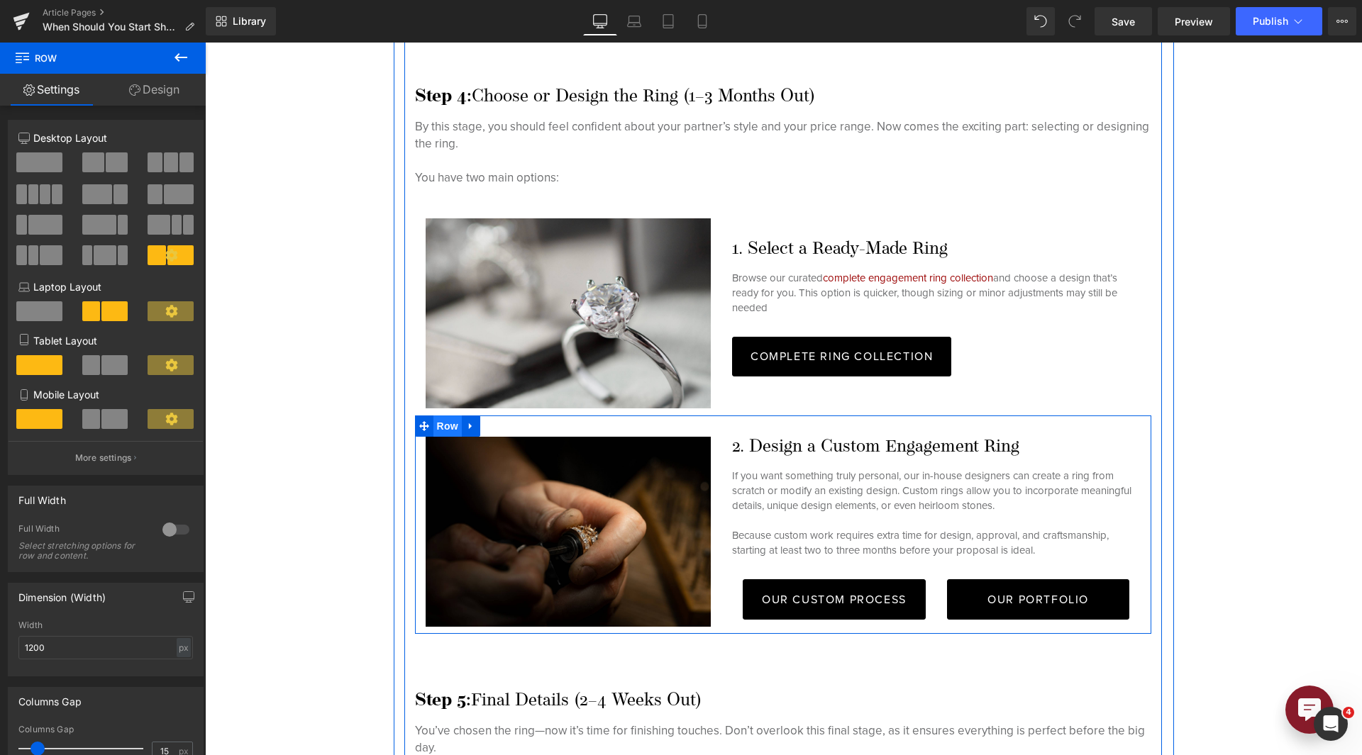
click at [440, 429] on span "Row" at bounding box center [447, 426] width 28 height 21
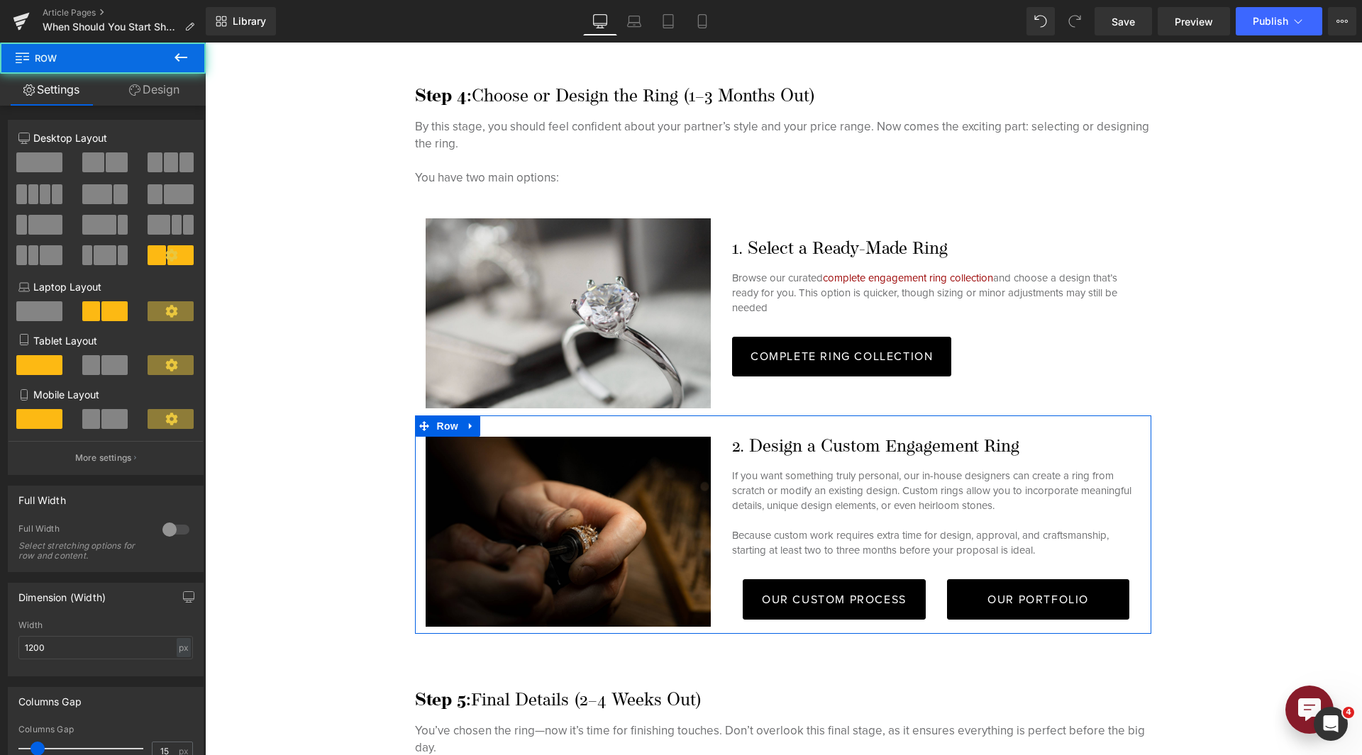
click at [142, 99] on link "Design" at bounding box center [154, 90] width 103 height 32
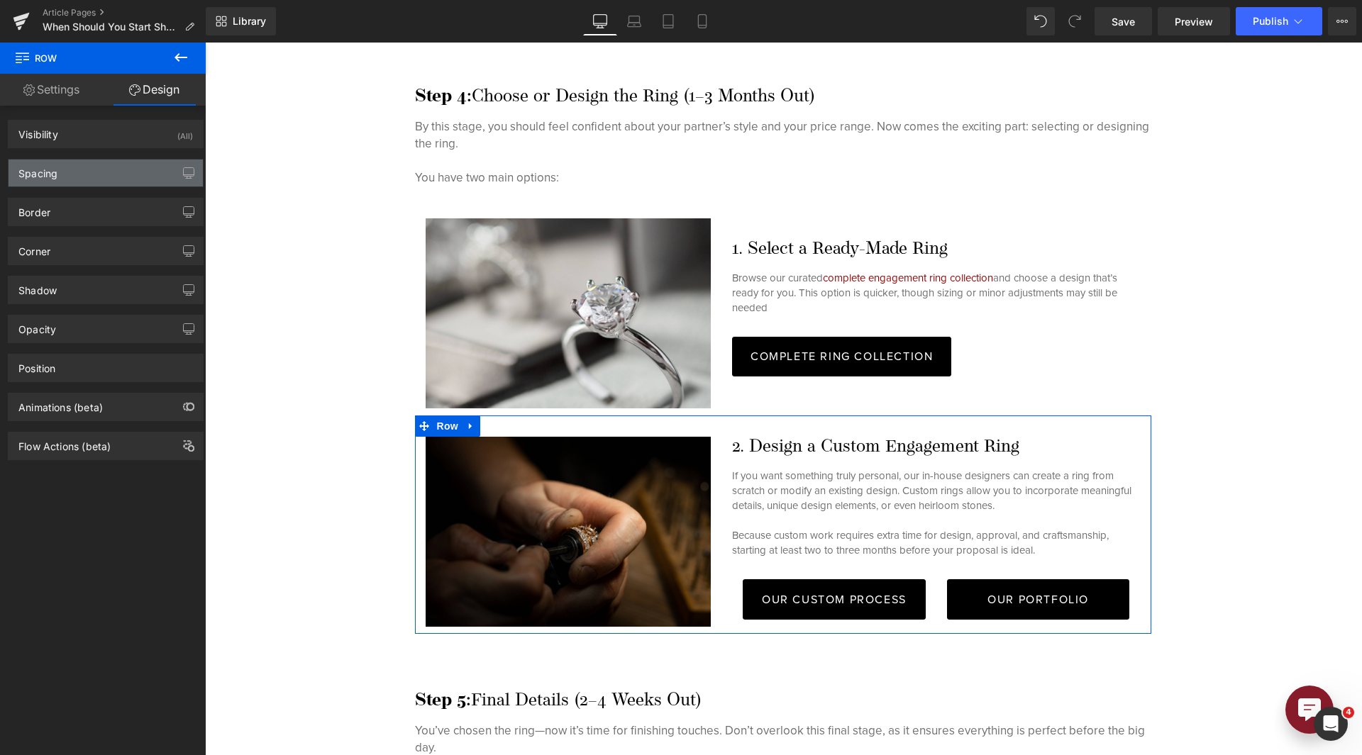
click at [106, 168] on div "Spacing" at bounding box center [106, 173] width 194 height 27
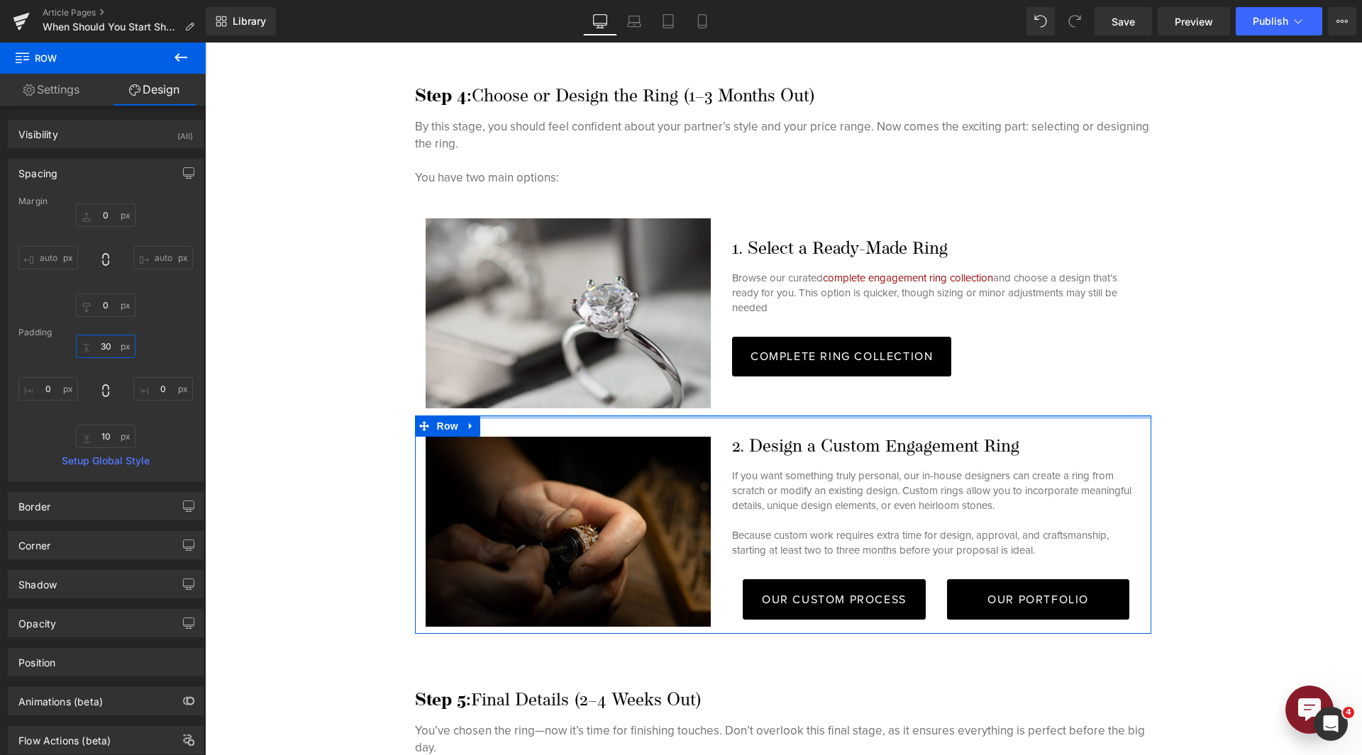
click at [101, 350] on input "text" at bounding box center [106, 346] width 60 height 23
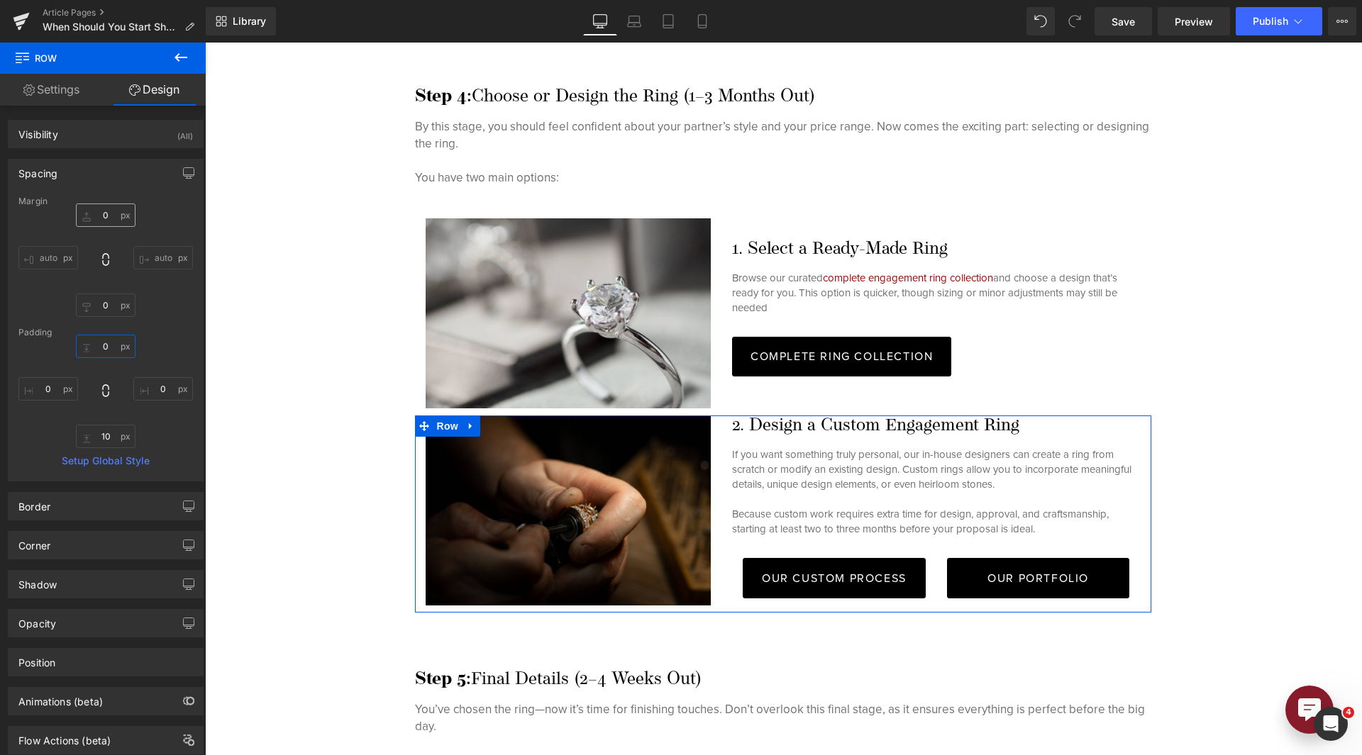
type input "0"
click at [108, 216] on input "text" at bounding box center [106, 215] width 60 height 23
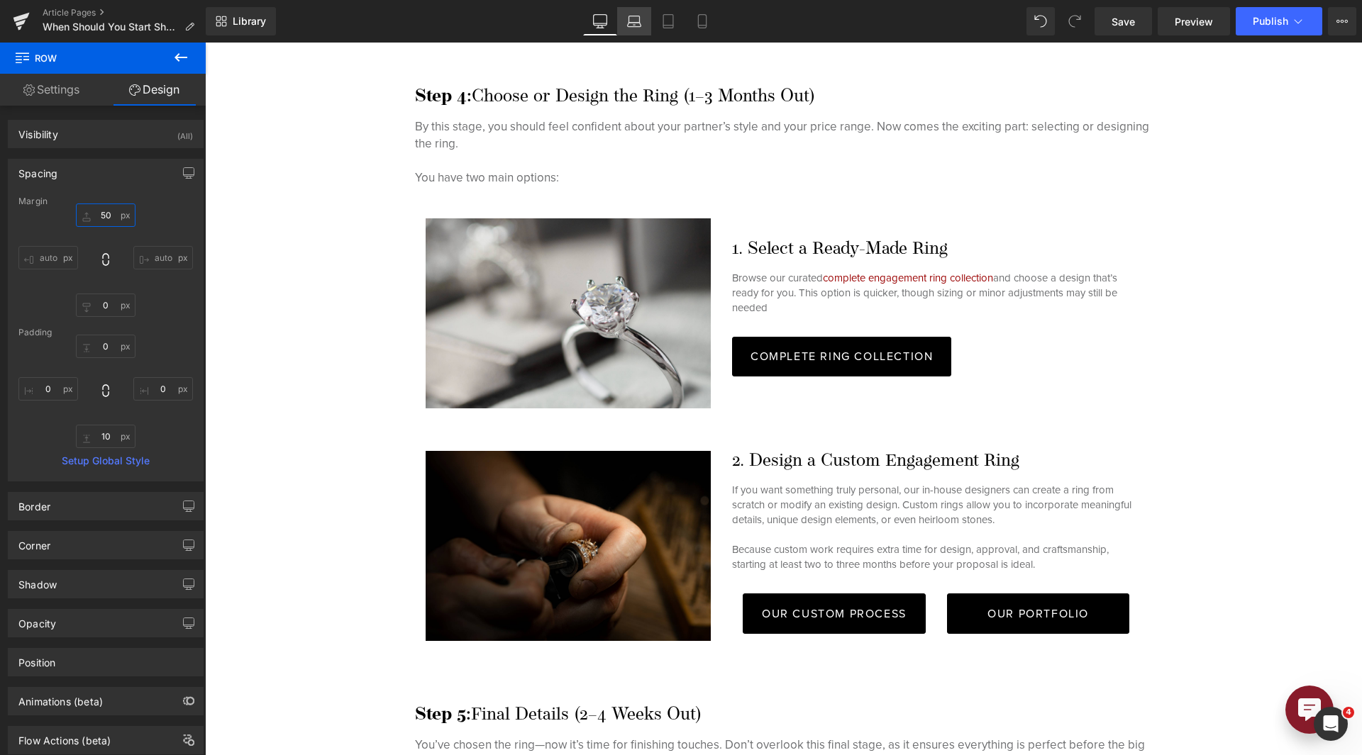
type input "50"
click at [636, 16] on icon at bounding box center [634, 19] width 11 height 6
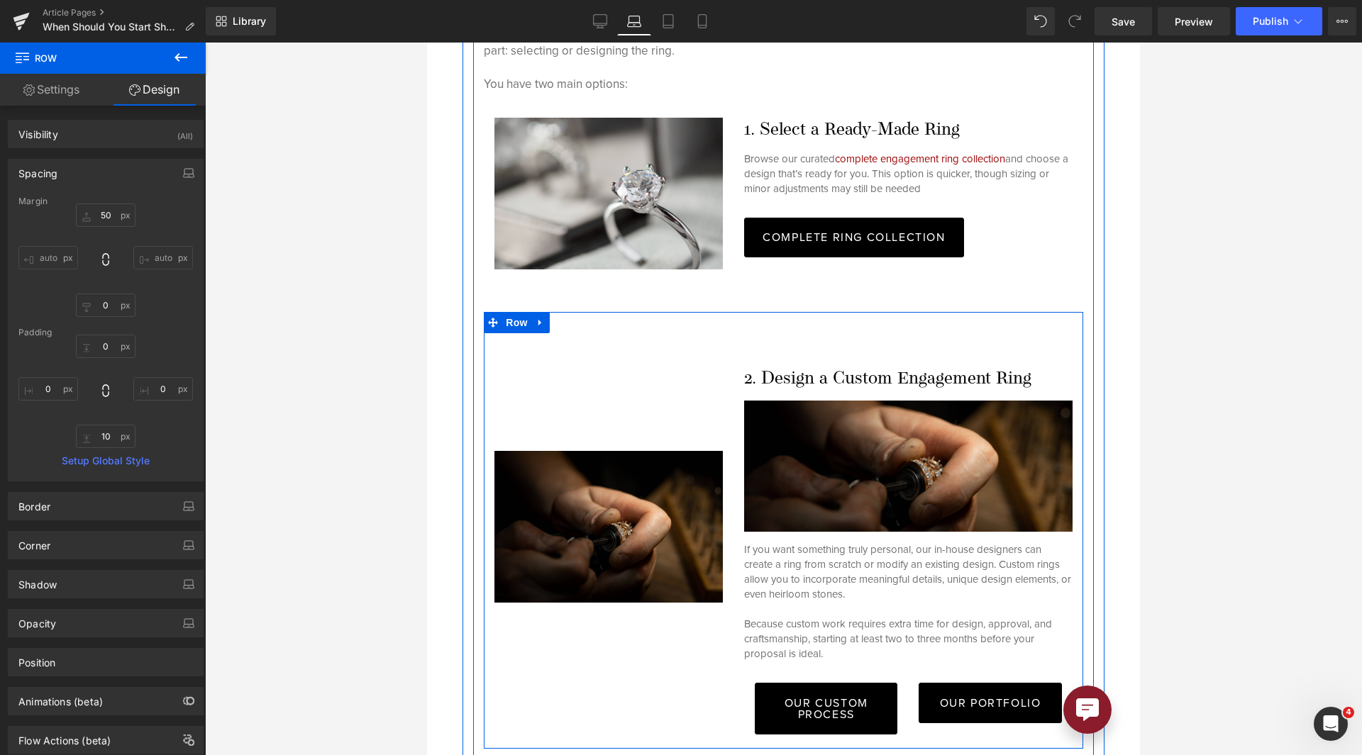
scroll to position [4698, 0]
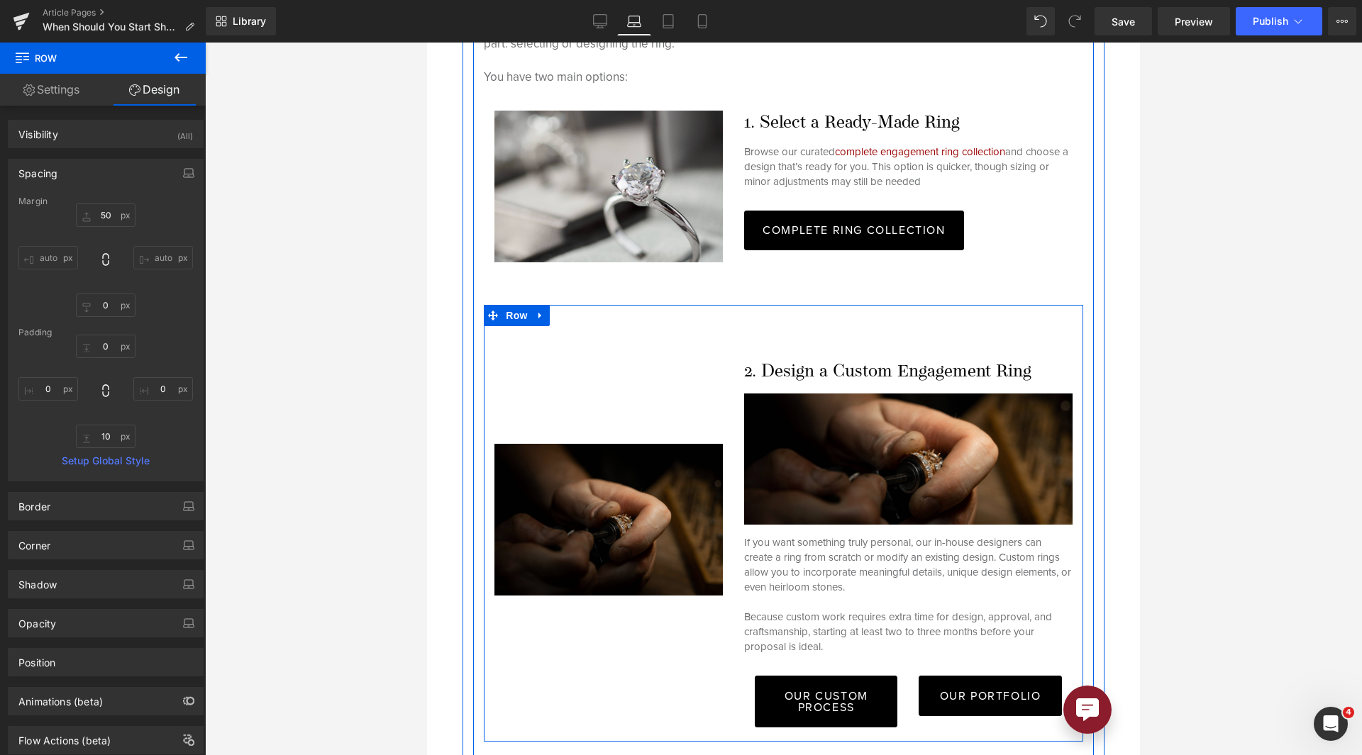
click at [604, 487] on div "Image" at bounding box center [608, 520] width 228 height 152
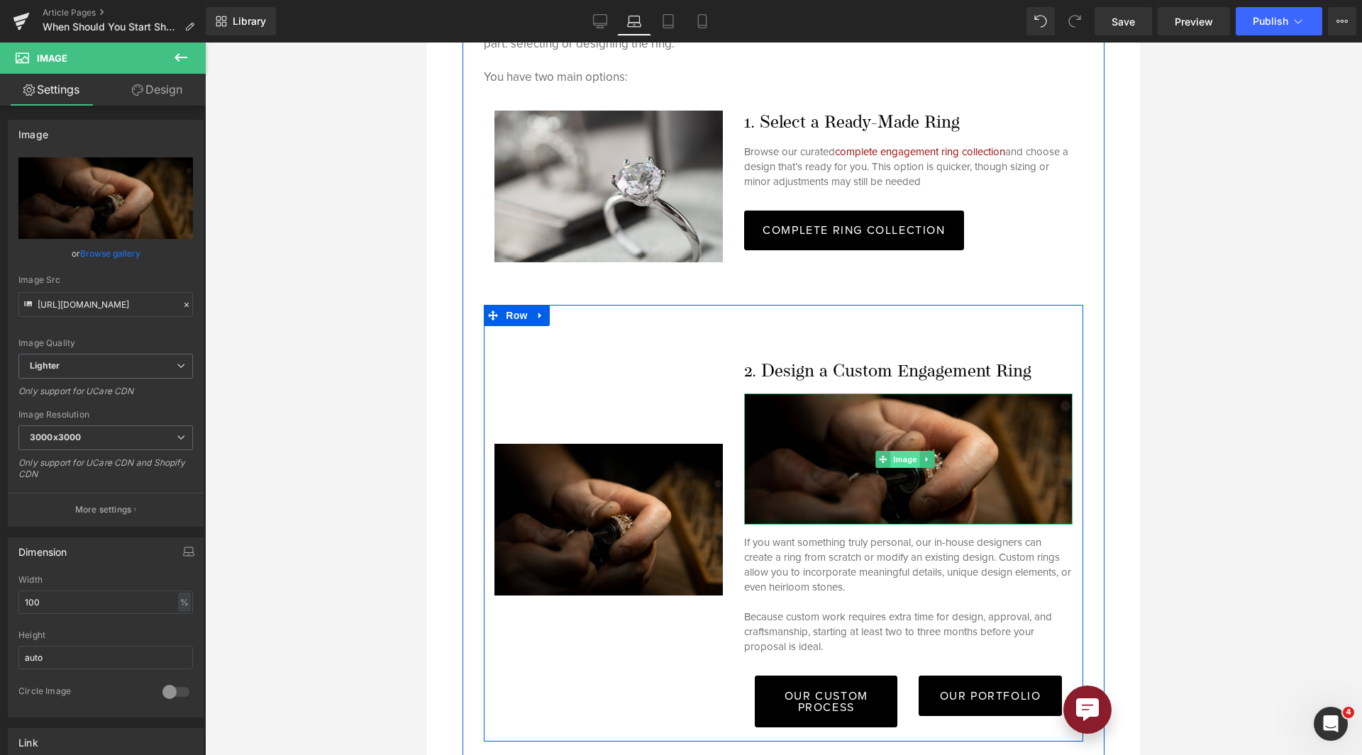
click at [899, 451] on span "Image" at bounding box center [906, 459] width 30 height 17
click at [923, 455] on icon at bounding box center [927, 459] width 8 height 9
click at [928, 451] on link at bounding box center [935, 459] width 15 height 17
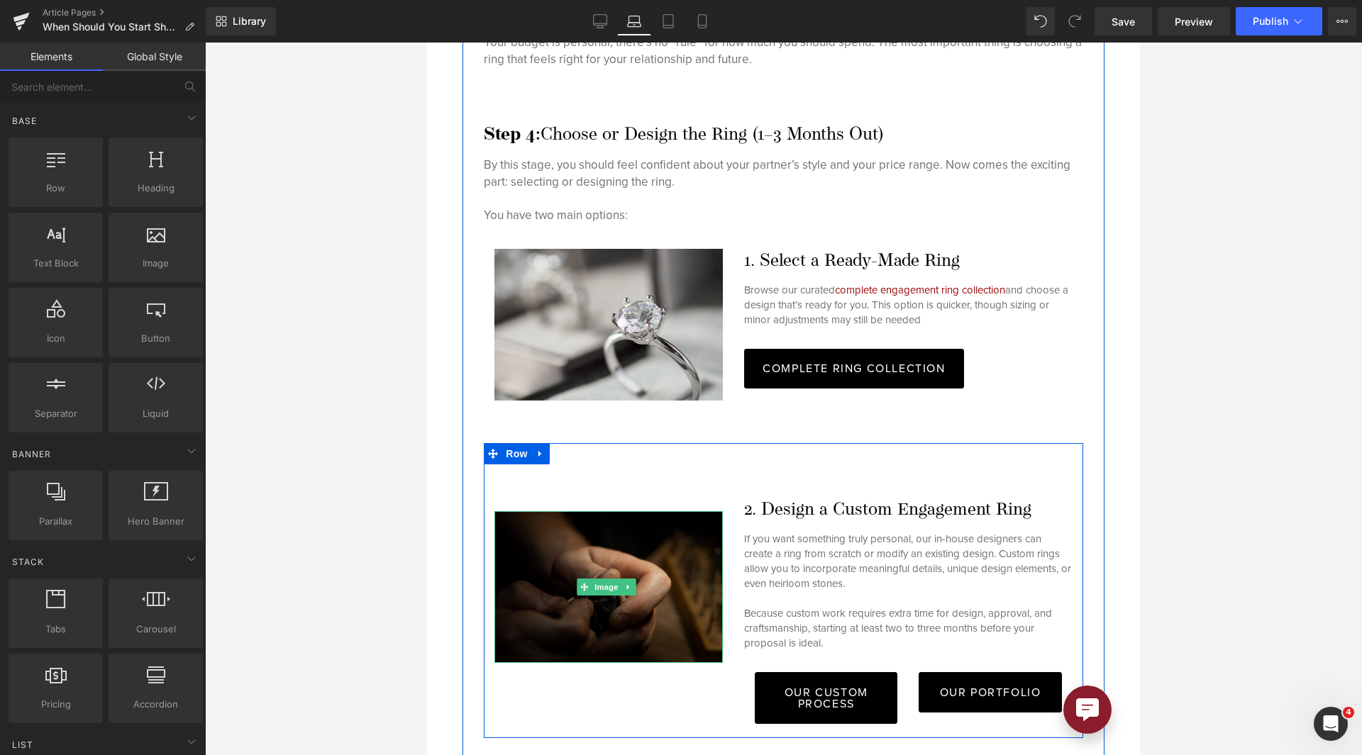
scroll to position [4559, 0]
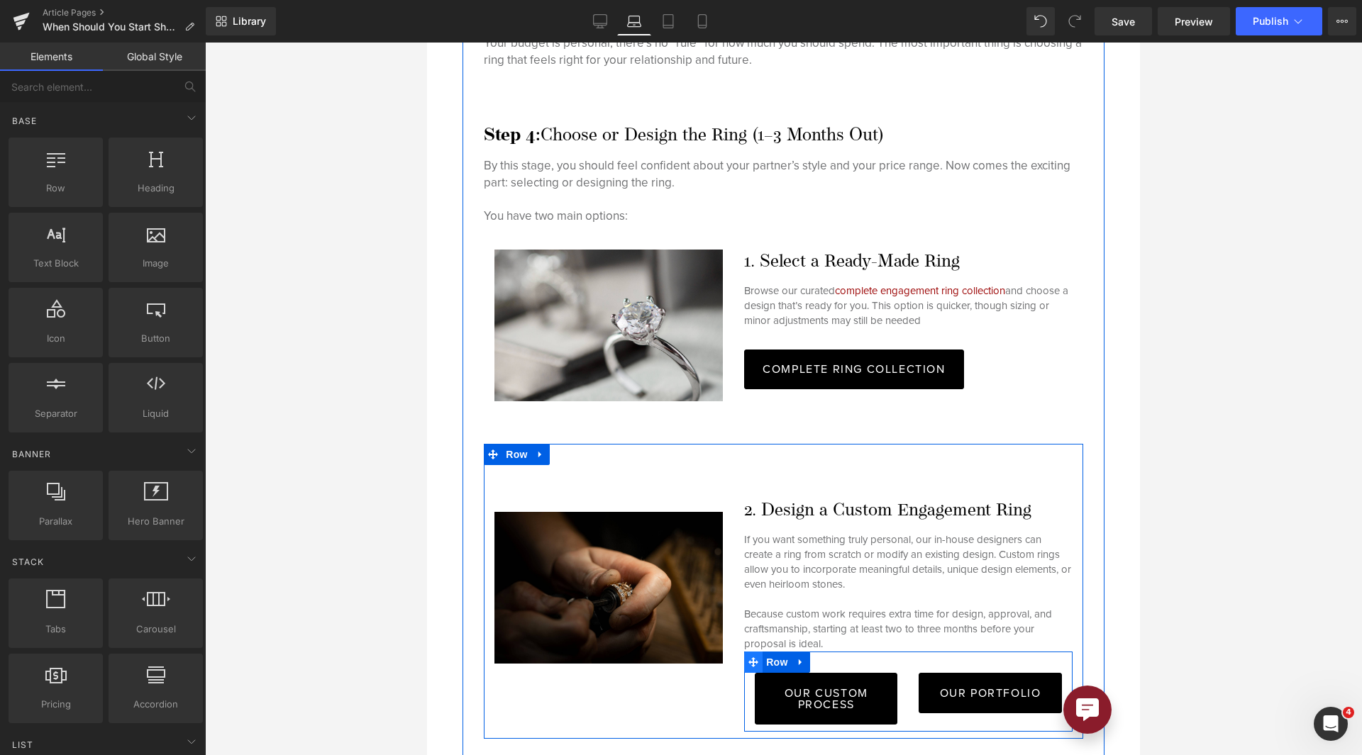
click at [753, 652] on span at bounding box center [753, 662] width 18 height 21
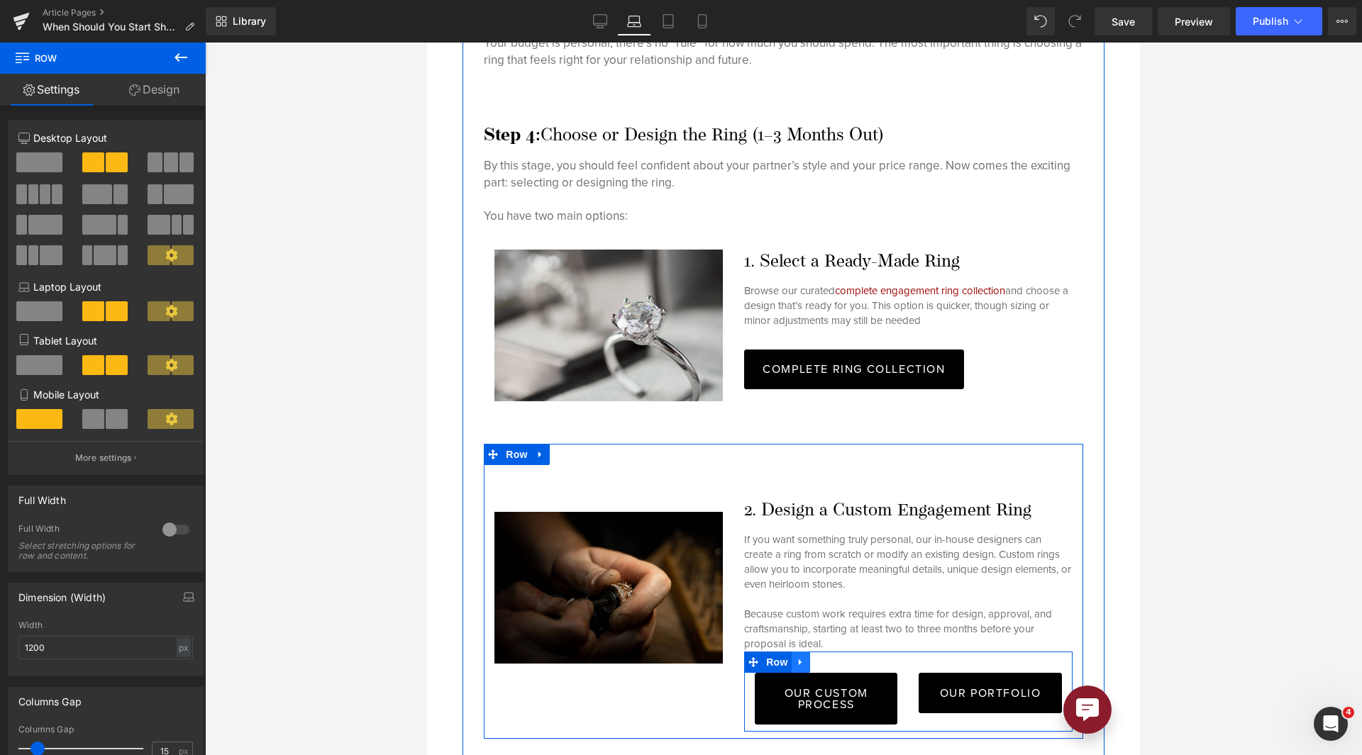
click at [796, 657] on icon at bounding box center [801, 662] width 10 height 11
click at [814, 657] on icon at bounding box center [819, 662] width 10 height 10
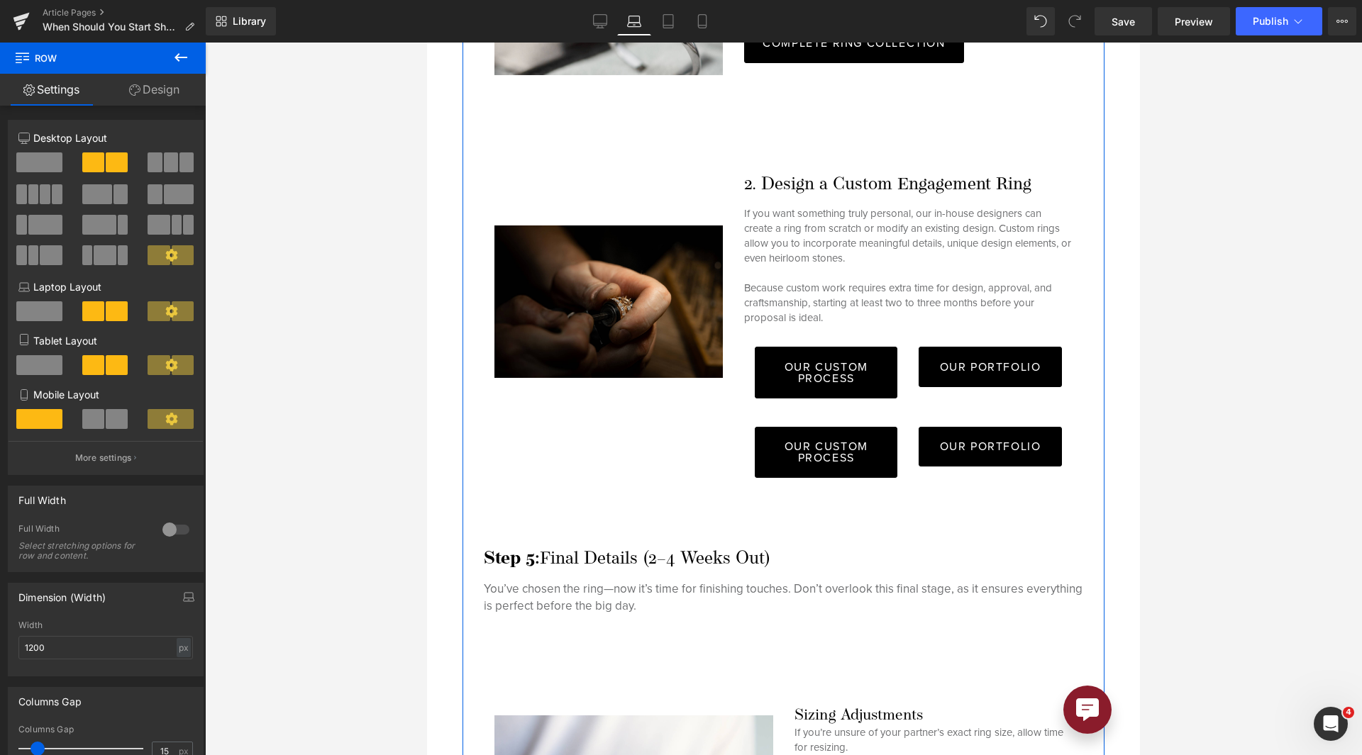
scroll to position [4881, 0]
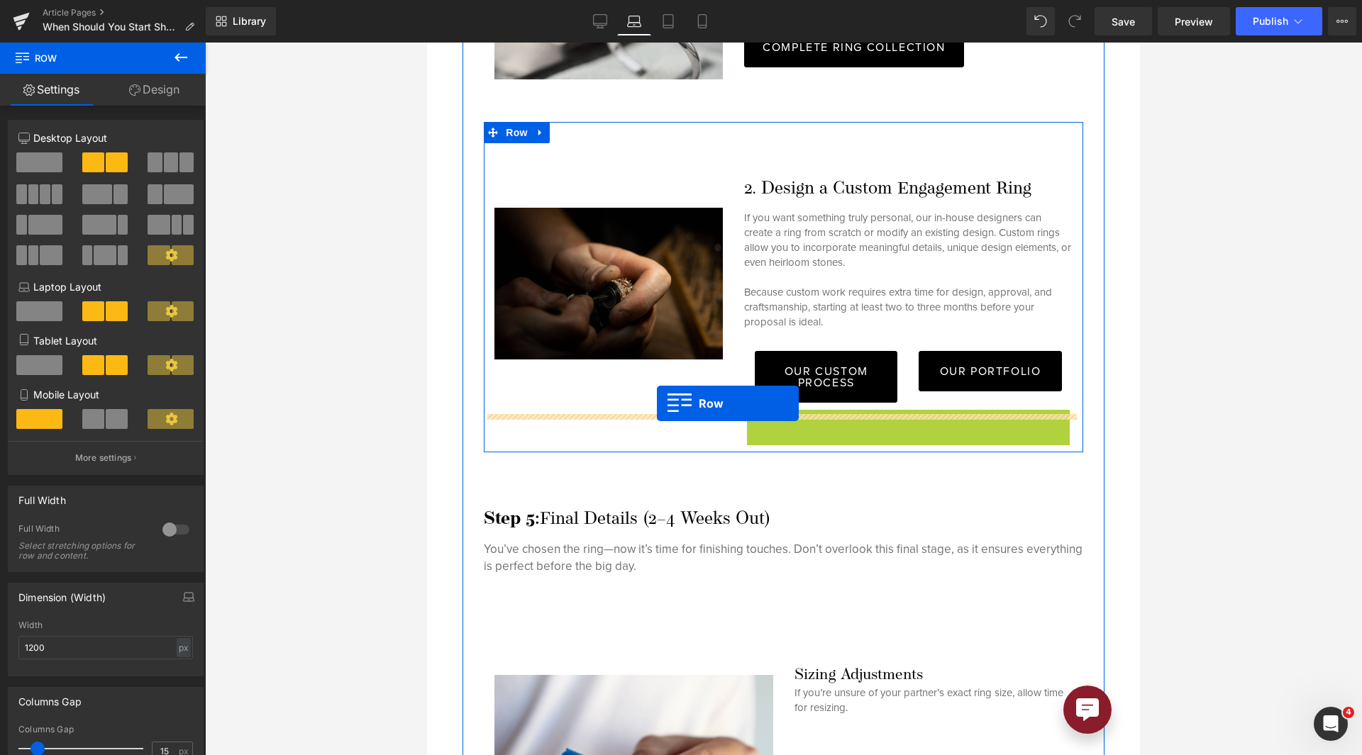
drag, startPoint x: 755, startPoint y: 388, endPoint x: 657, endPoint y: 404, distance: 99.1
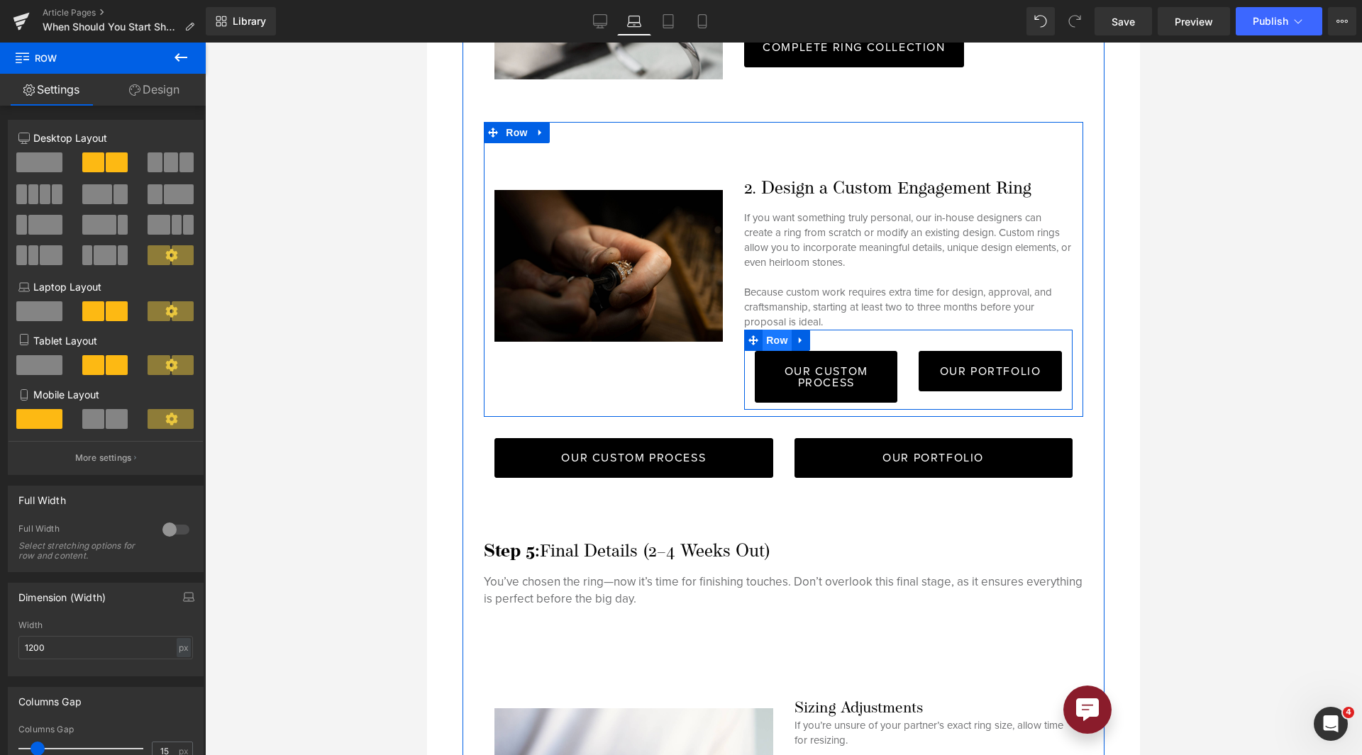
click at [770, 330] on span "Row" at bounding box center [776, 340] width 28 height 21
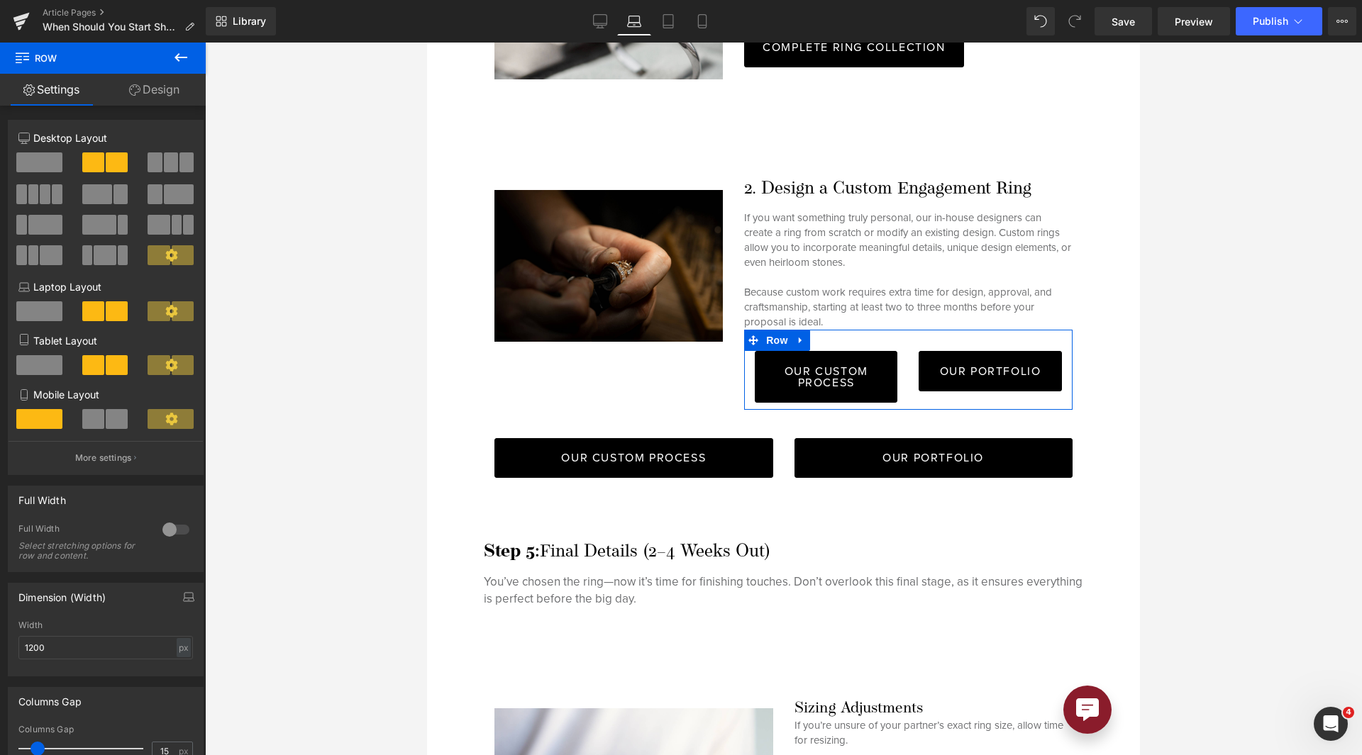
click at [155, 104] on link "Design" at bounding box center [154, 90] width 103 height 32
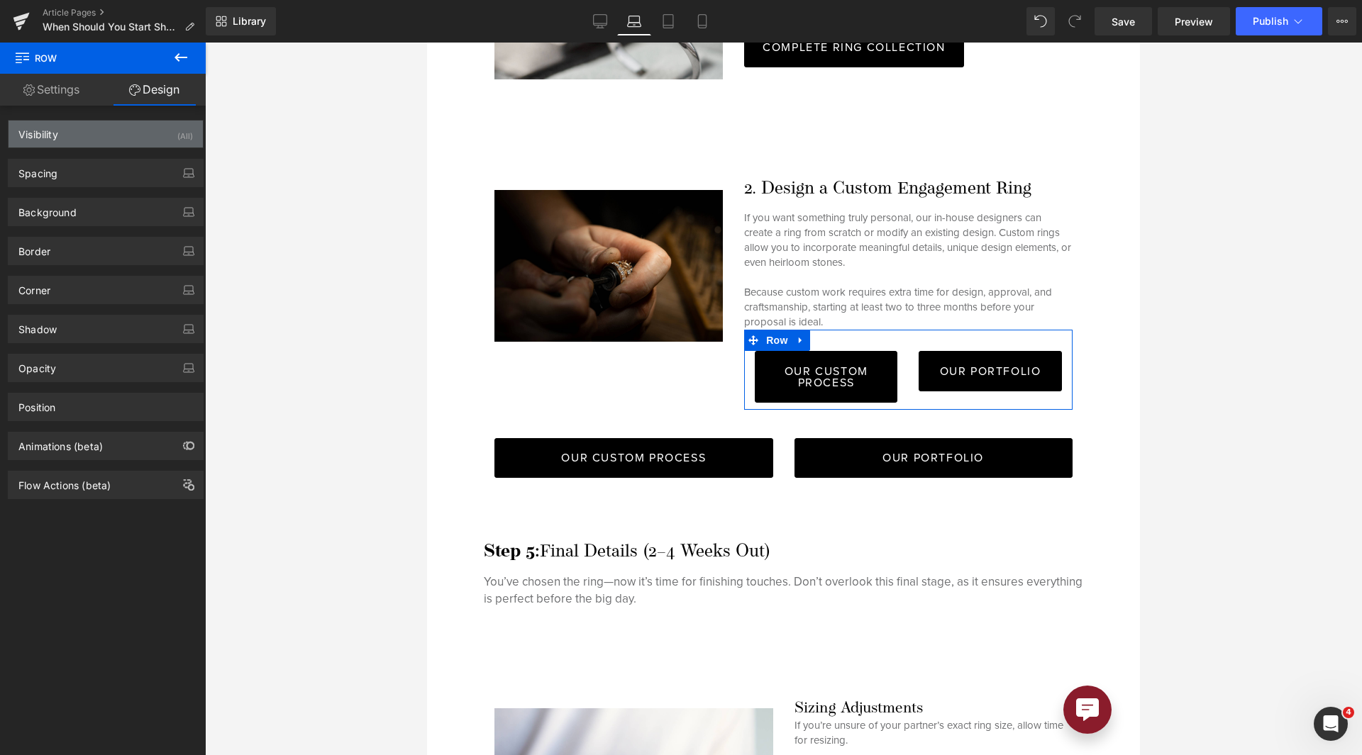
click at [117, 129] on div "Visibility (All)" at bounding box center [106, 134] width 194 height 27
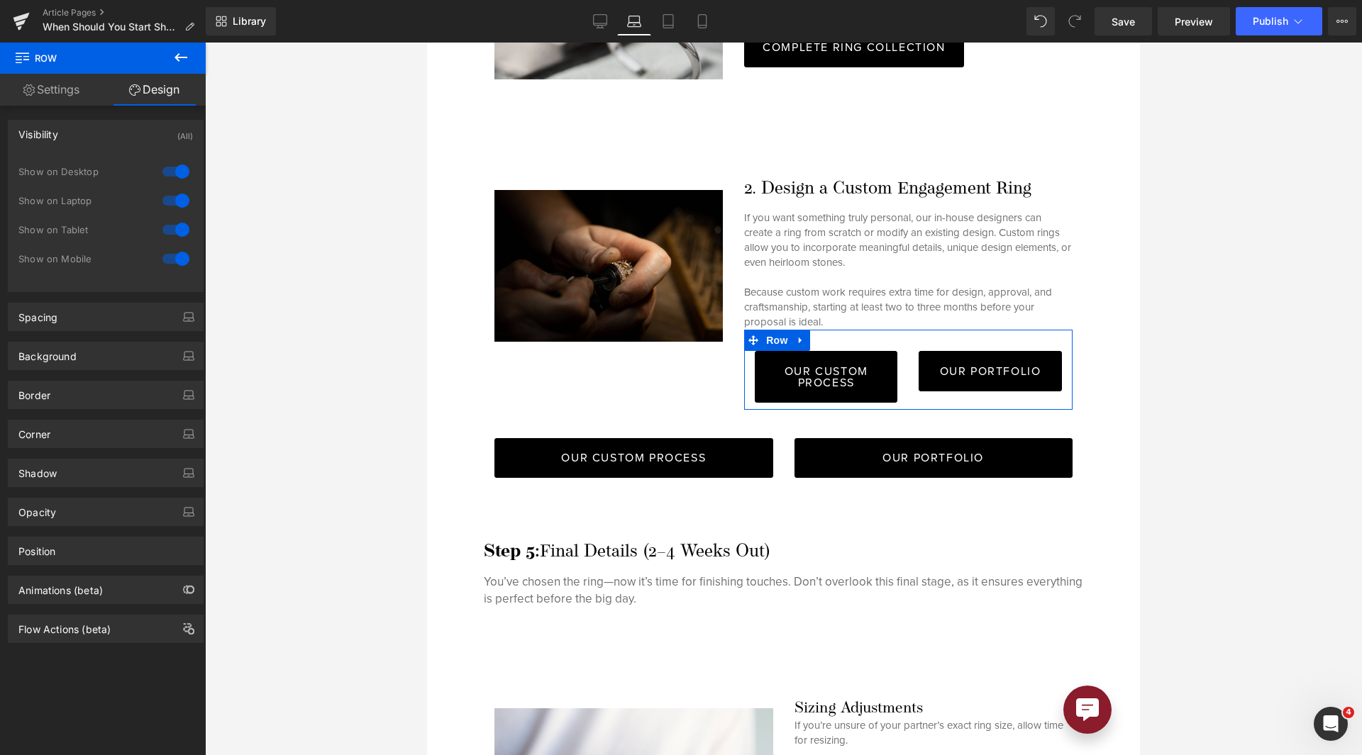
click at [166, 205] on div at bounding box center [176, 200] width 34 height 23
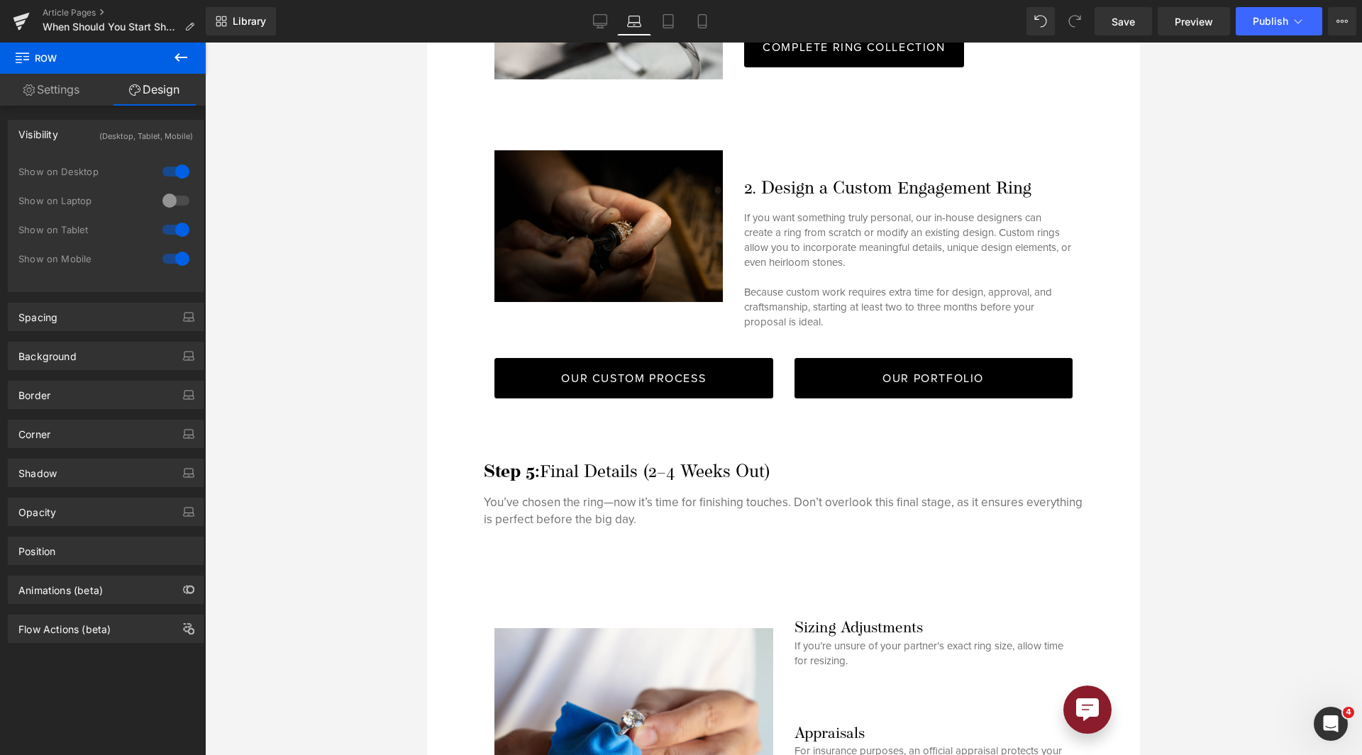
click at [169, 233] on div at bounding box center [176, 229] width 34 height 23
click at [177, 253] on div at bounding box center [176, 259] width 34 height 23
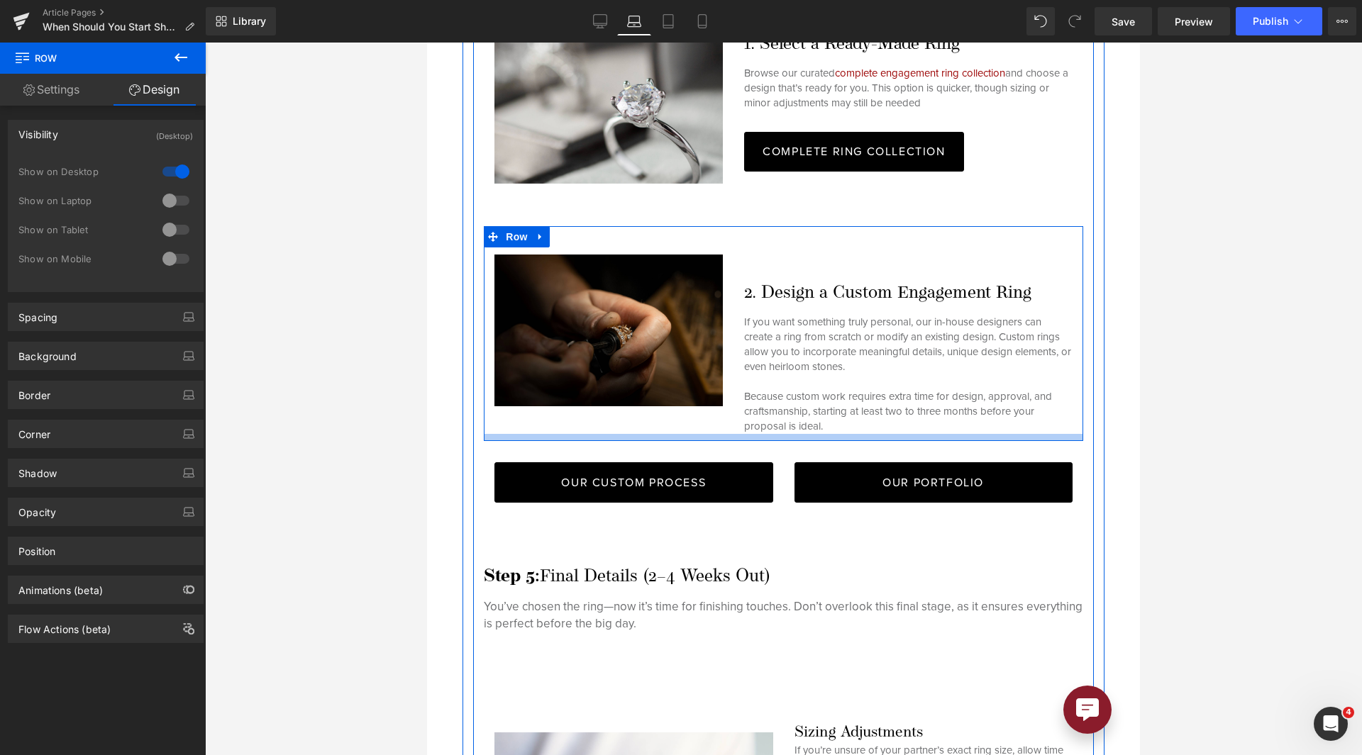
scroll to position [4776, 0]
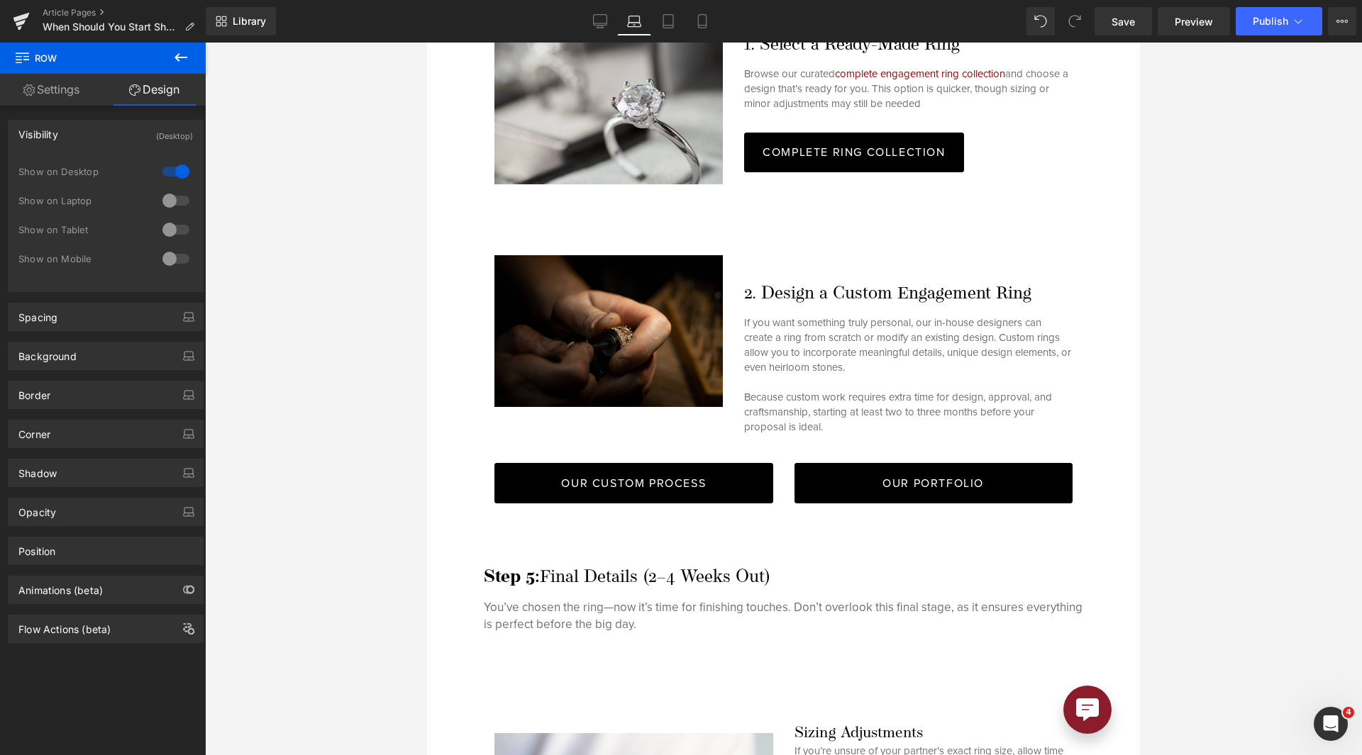
click at [177, 62] on icon at bounding box center [180, 57] width 17 height 17
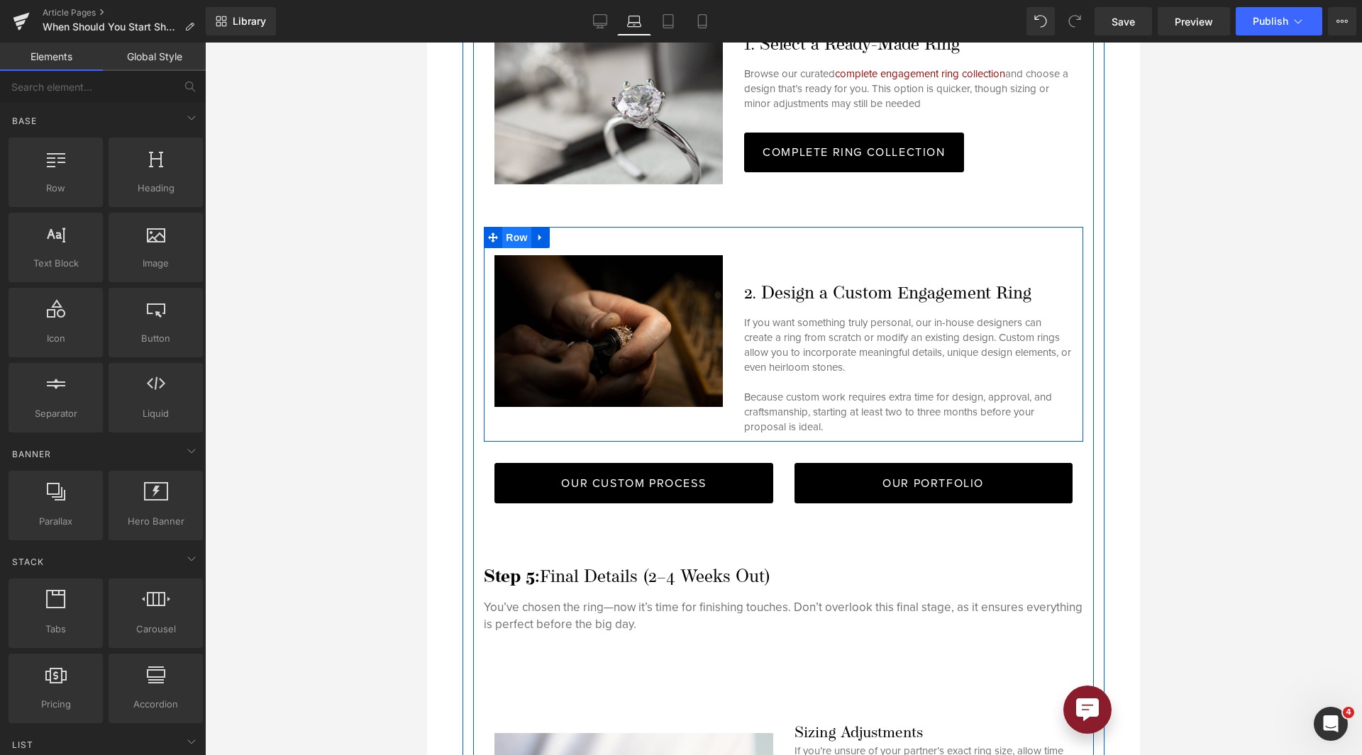
click at [510, 227] on span "Row" at bounding box center [516, 237] width 28 height 21
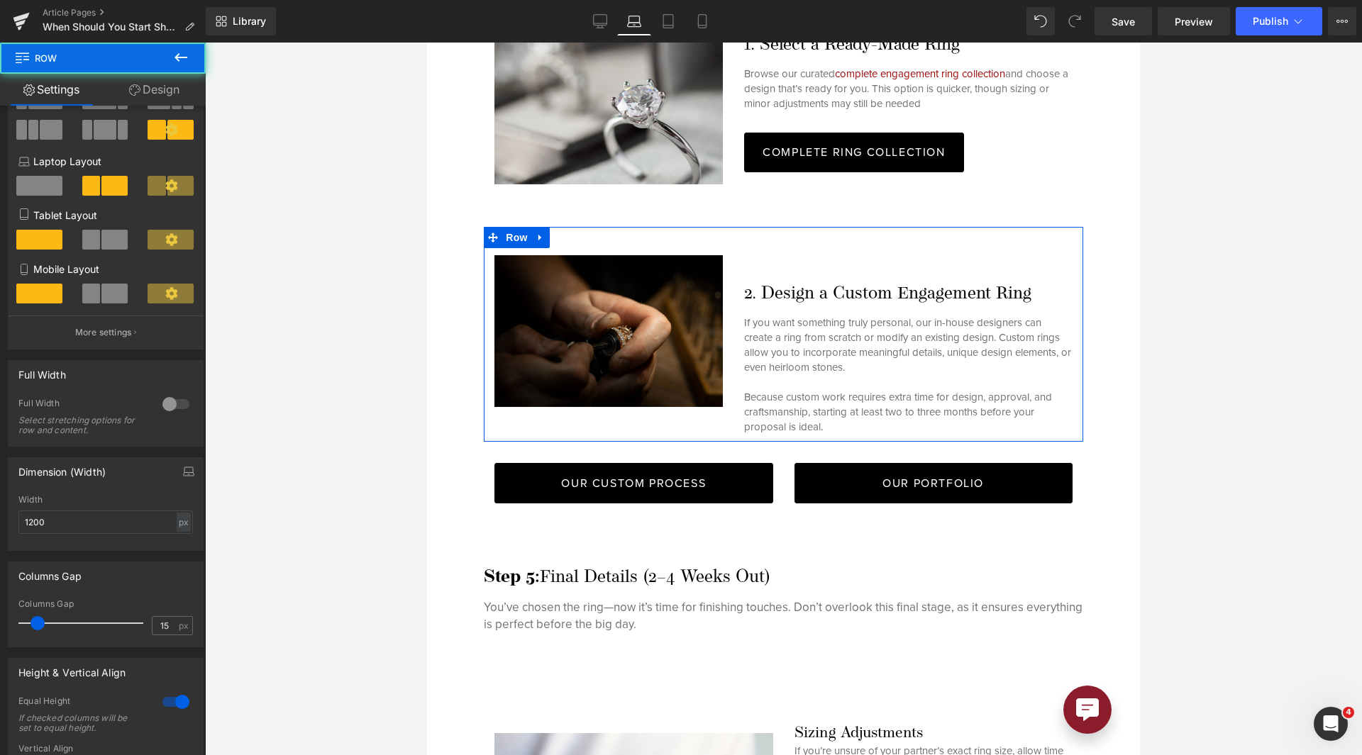
scroll to position [126, 0]
click at [162, 698] on div at bounding box center [176, 701] width 34 height 23
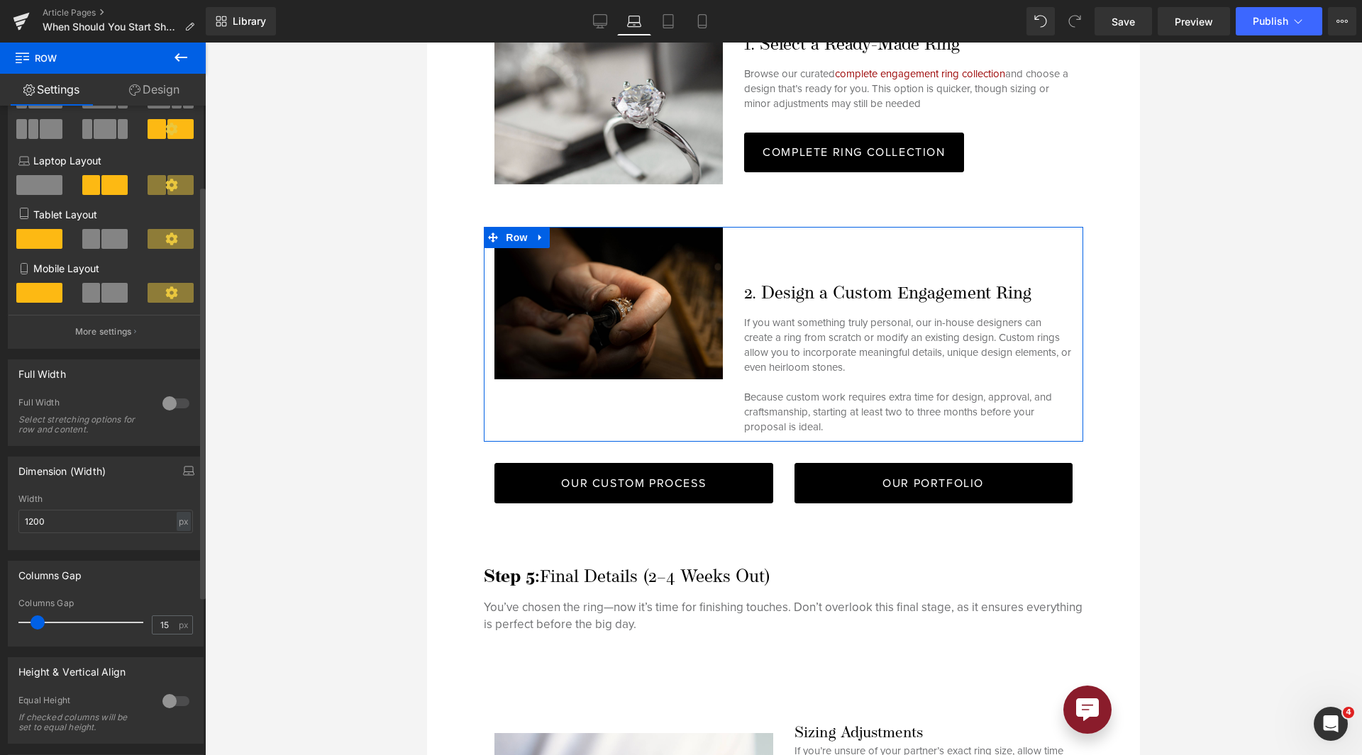
click at [162, 698] on div at bounding box center [176, 701] width 34 height 23
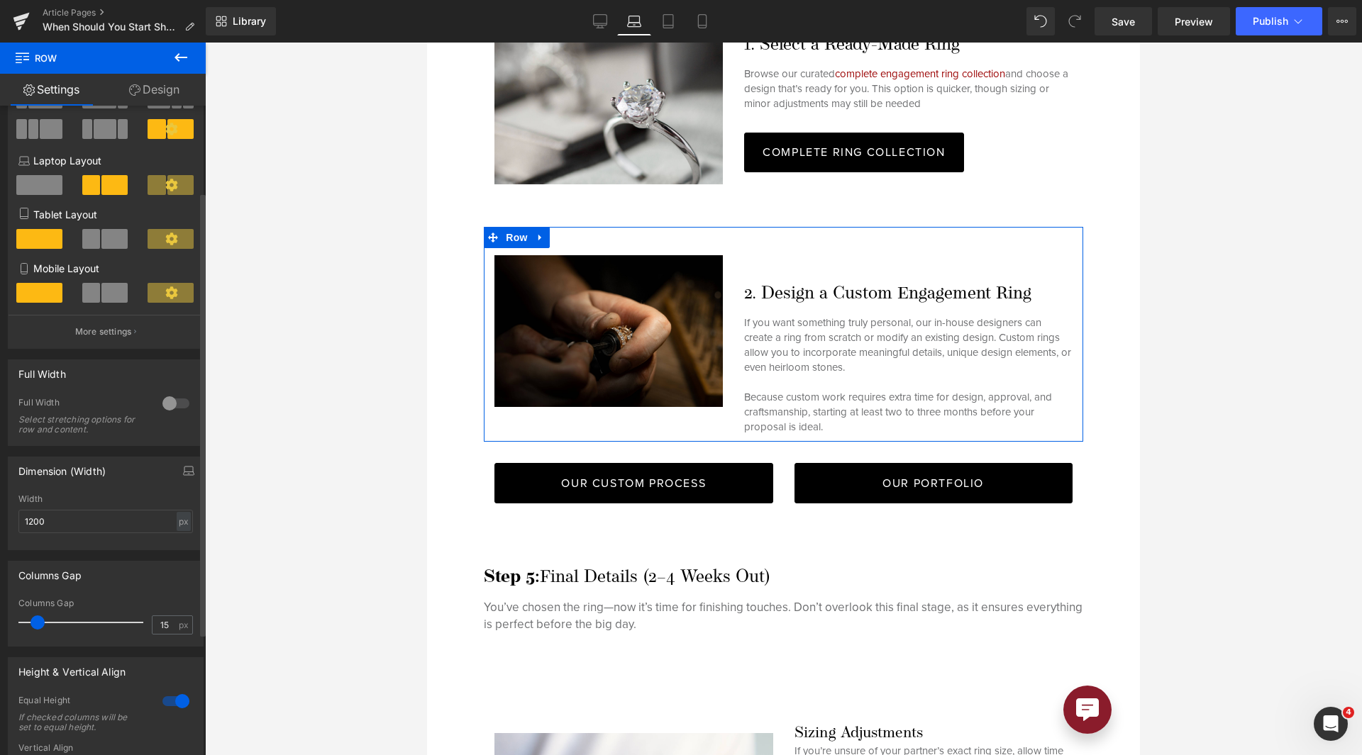
click at [162, 698] on div at bounding box center [176, 701] width 34 height 23
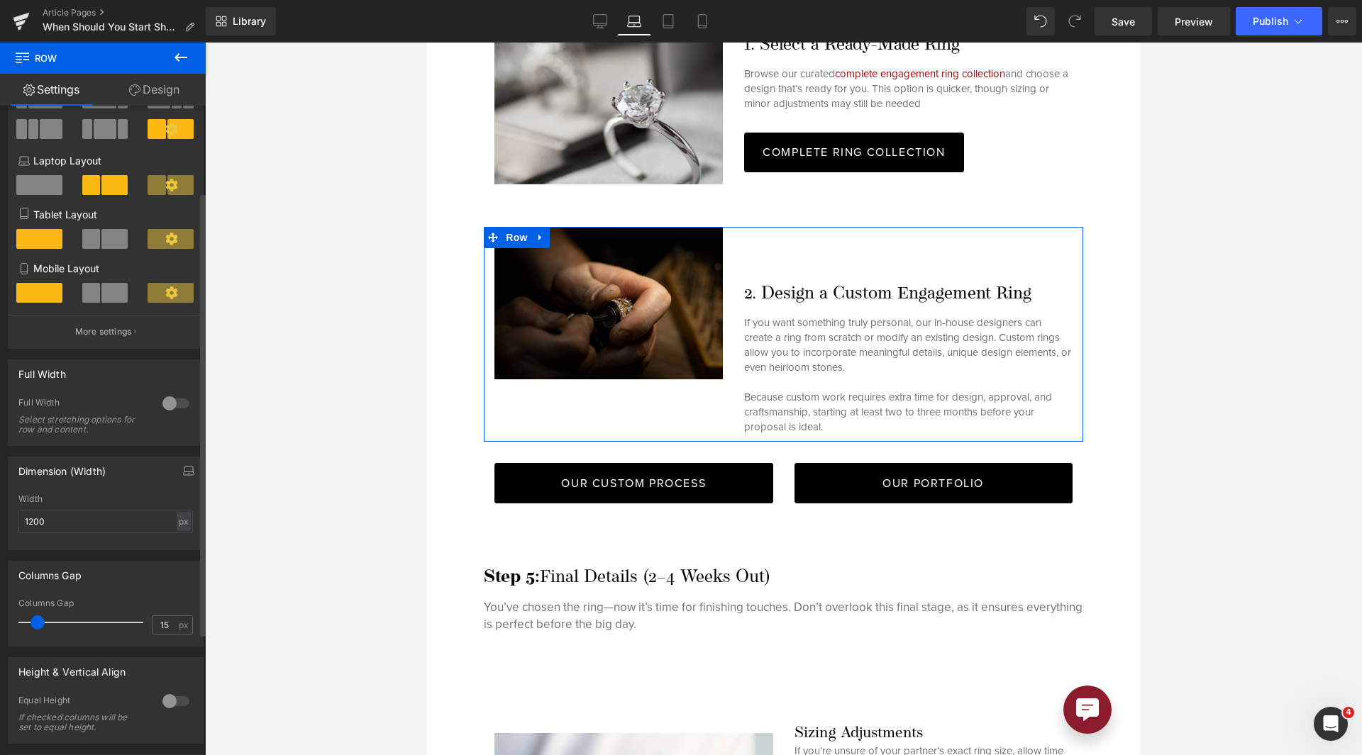
click at [162, 698] on div at bounding box center [176, 701] width 34 height 23
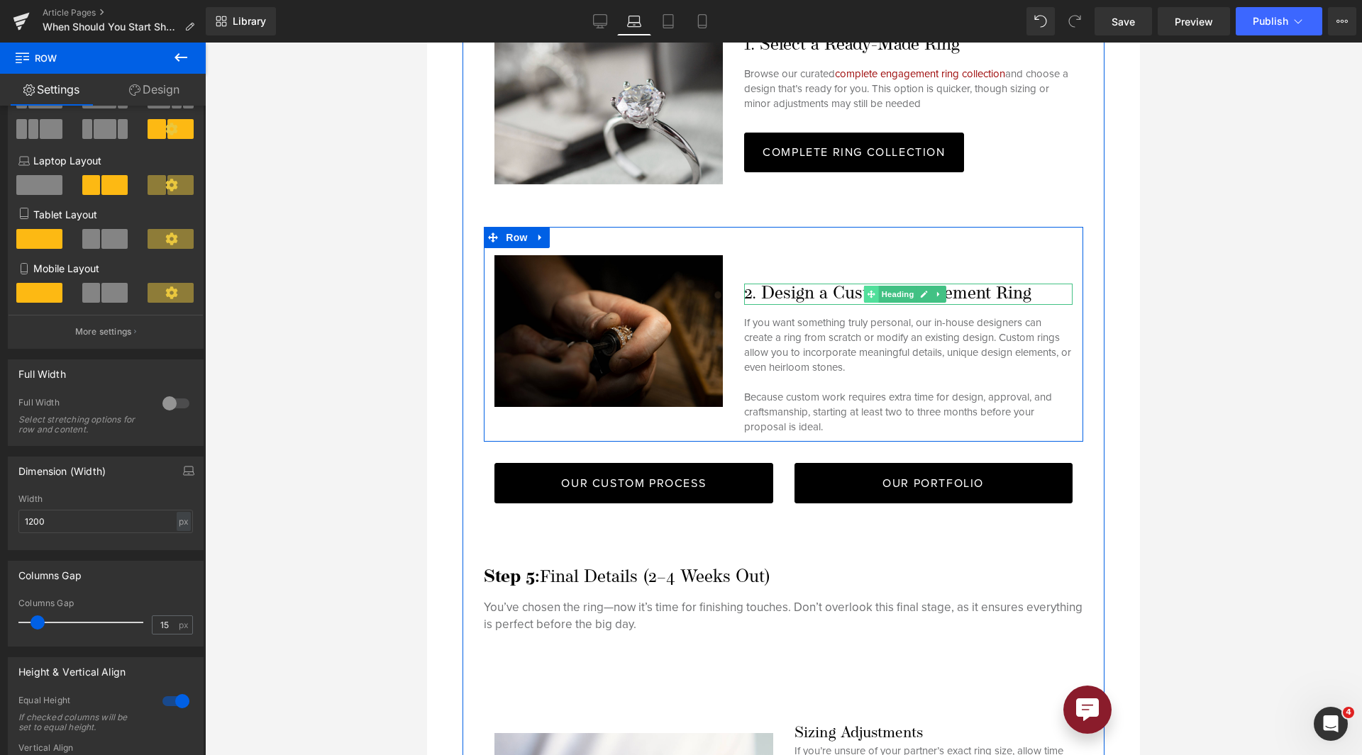
click at [873, 286] on span at bounding box center [871, 294] width 15 height 17
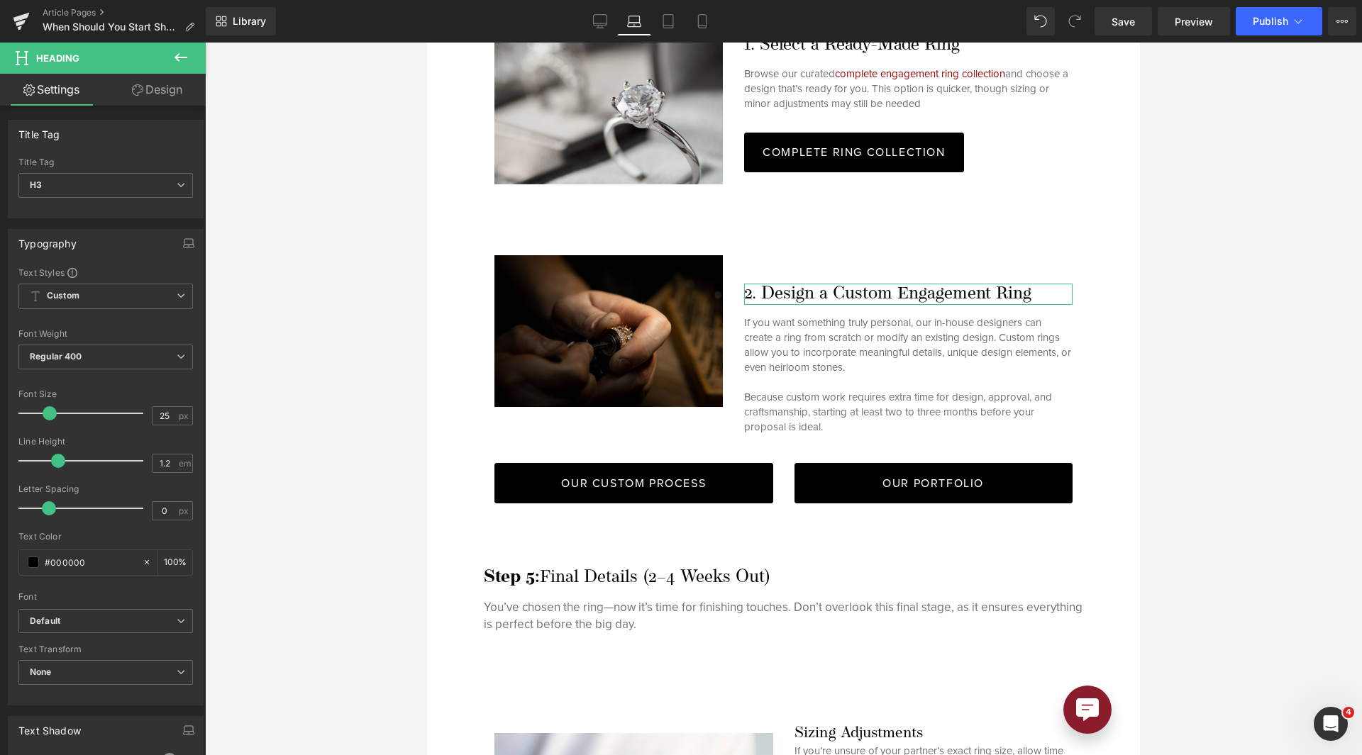
click at [151, 96] on link "Design" at bounding box center [157, 90] width 103 height 32
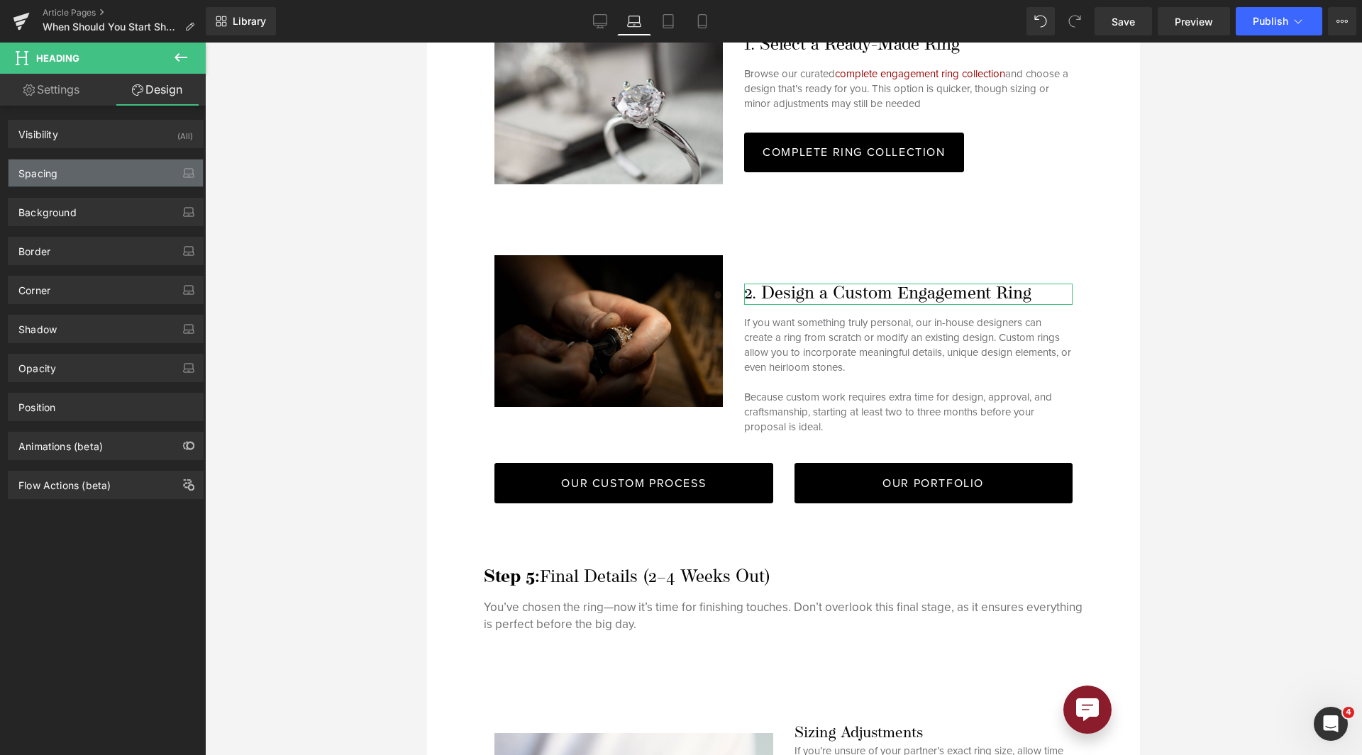
click at [120, 174] on div "Spacing" at bounding box center [106, 173] width 194 height 27
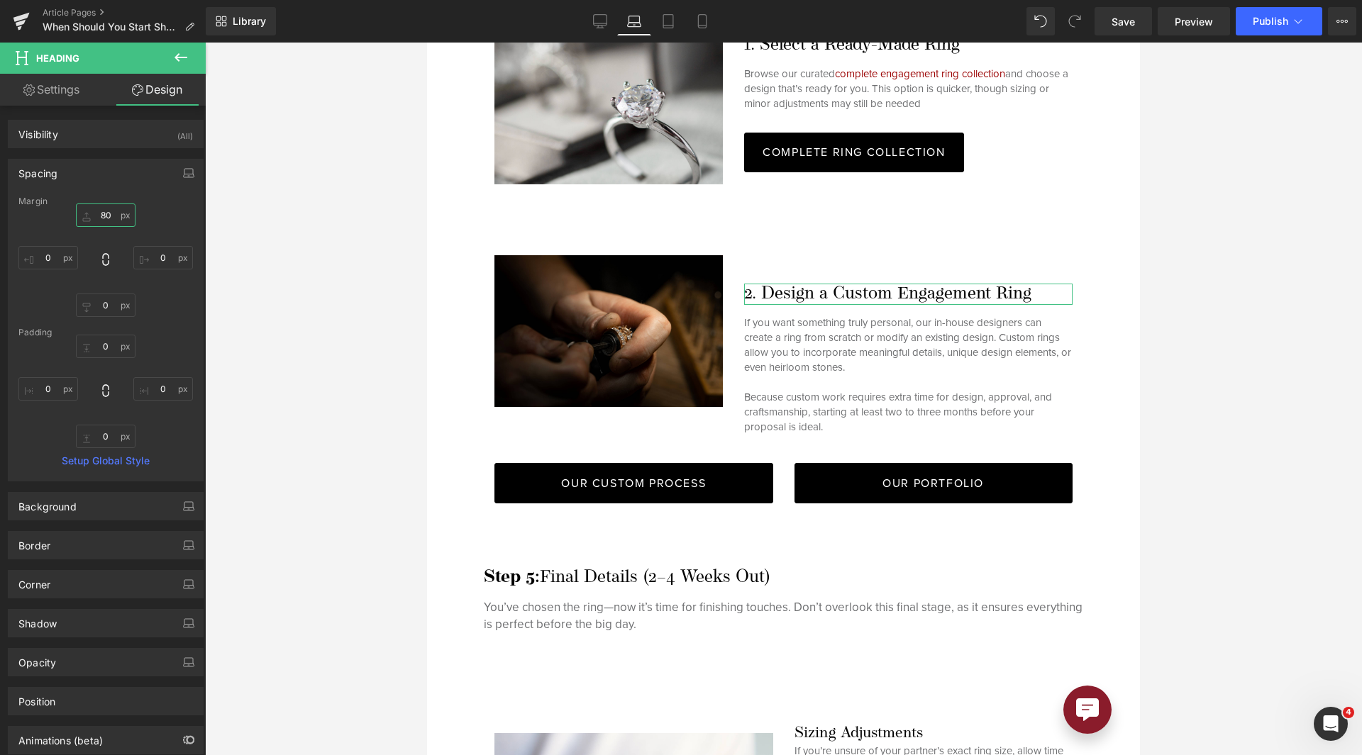
click at [109, 221] on input "80" at bounding box center [106, 215] width 60 height 23
type input "0"
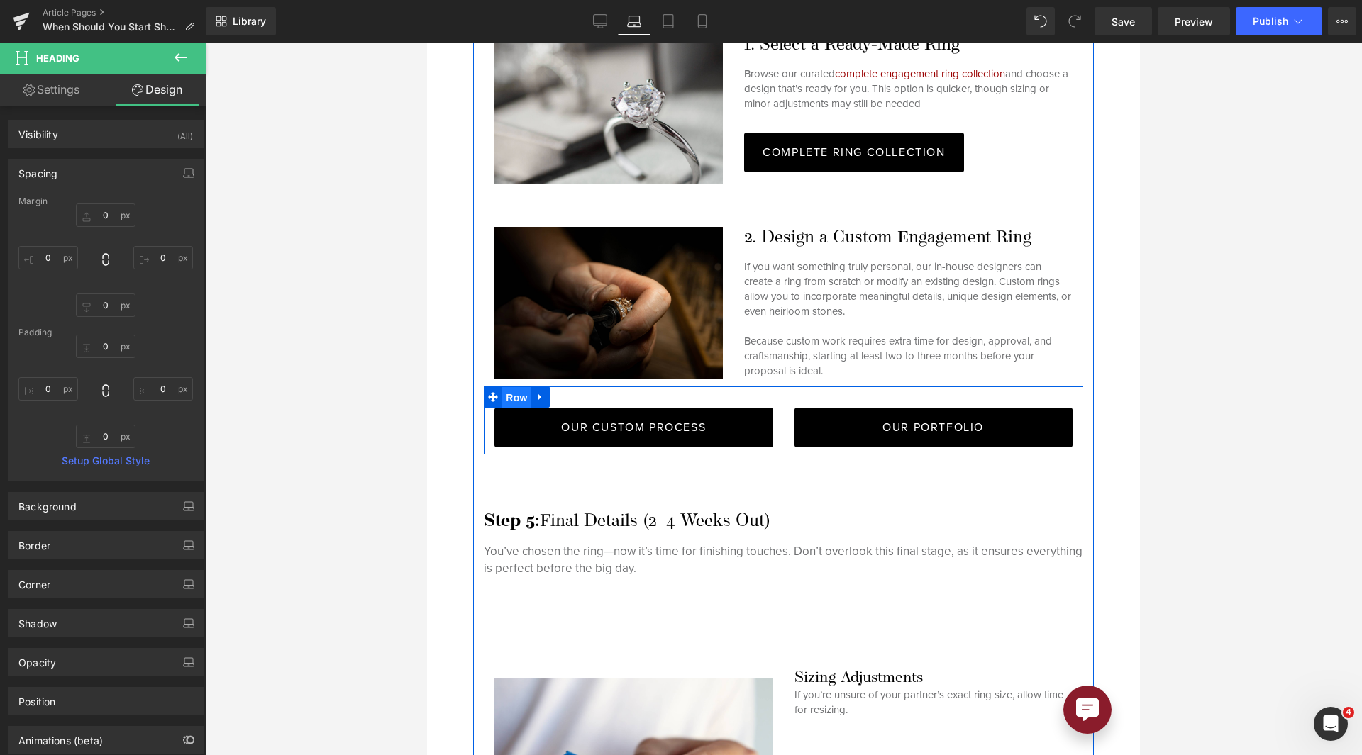
click at [516, 387] on span "Row" at bounding box center [516, 397] width 28 height 21
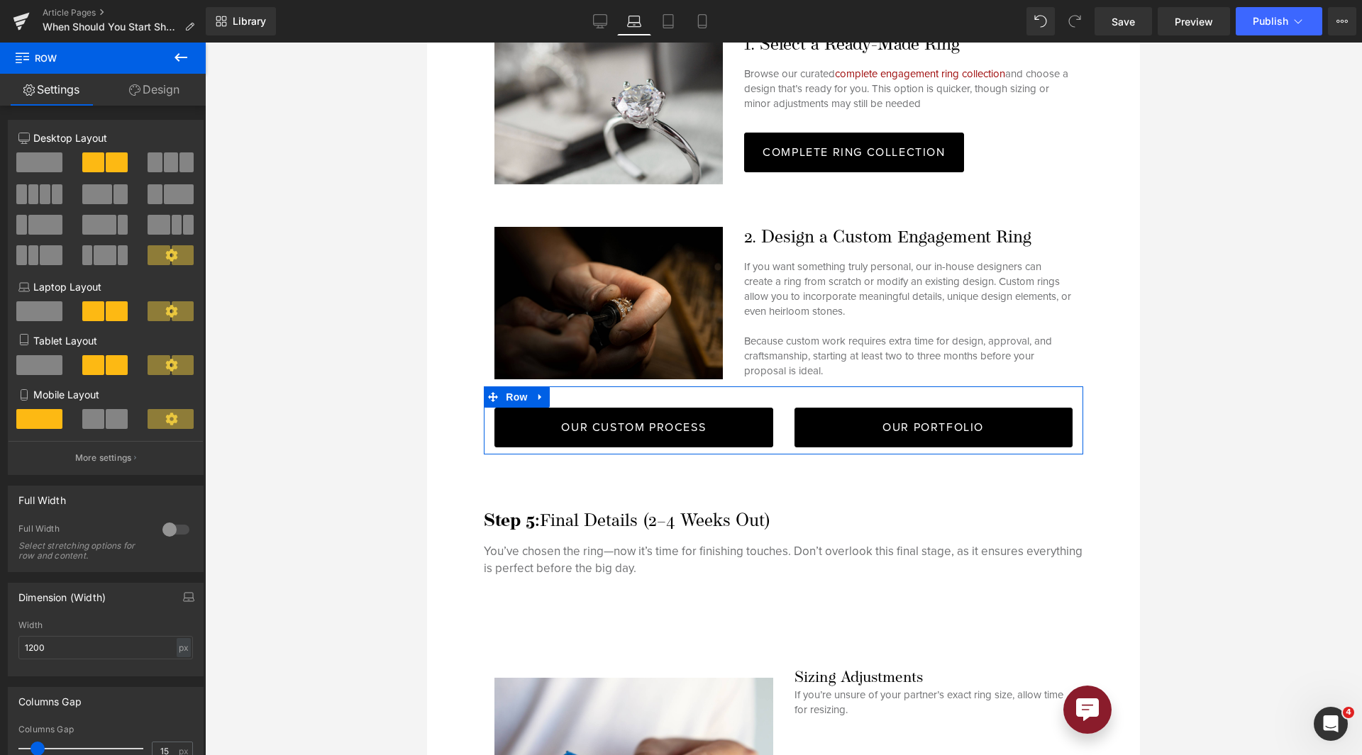
click at [44, 324] on div at bounding box center [40, 317] width 66 height 32
click at [44, 313] on span at bounding box center [39, 311] width 46 height 20
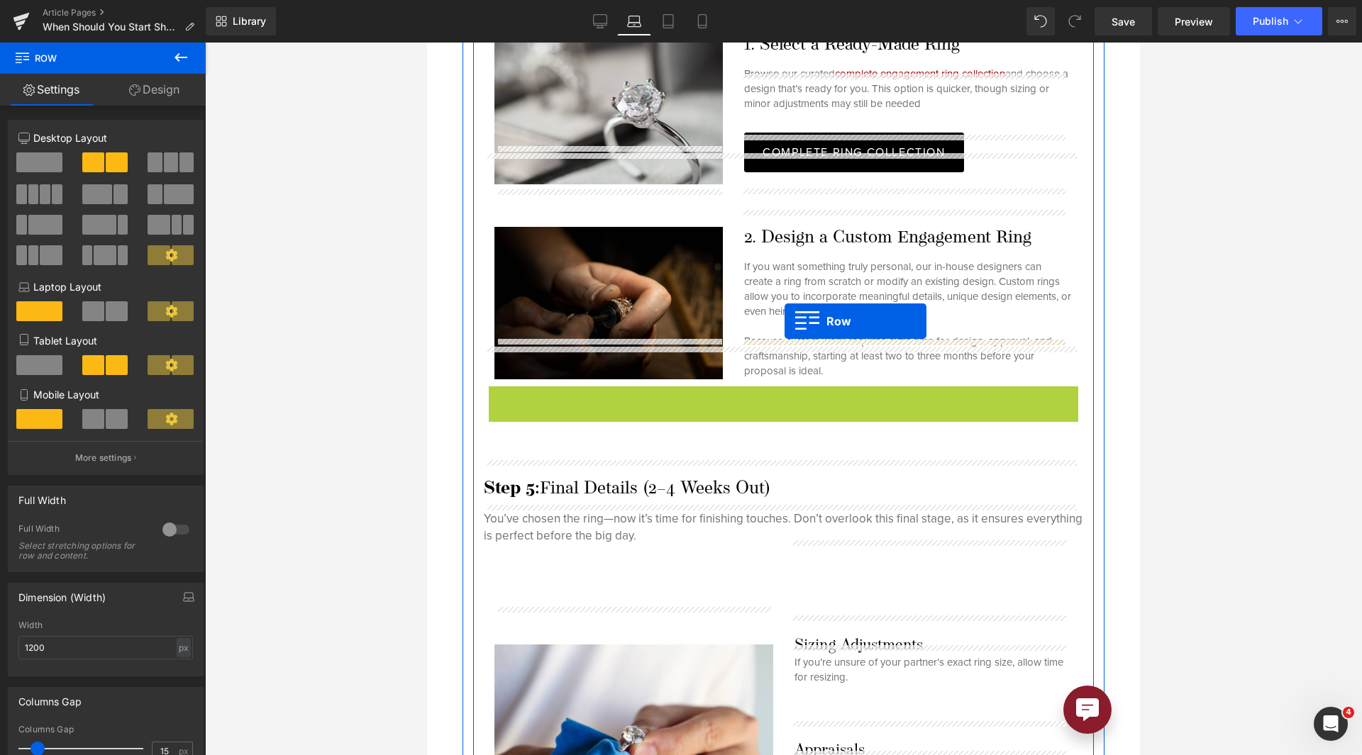
drag, startPoint x: 500, startPoint y: 362, endPoint x: 784, endPoint y: 321, distance: 287.3
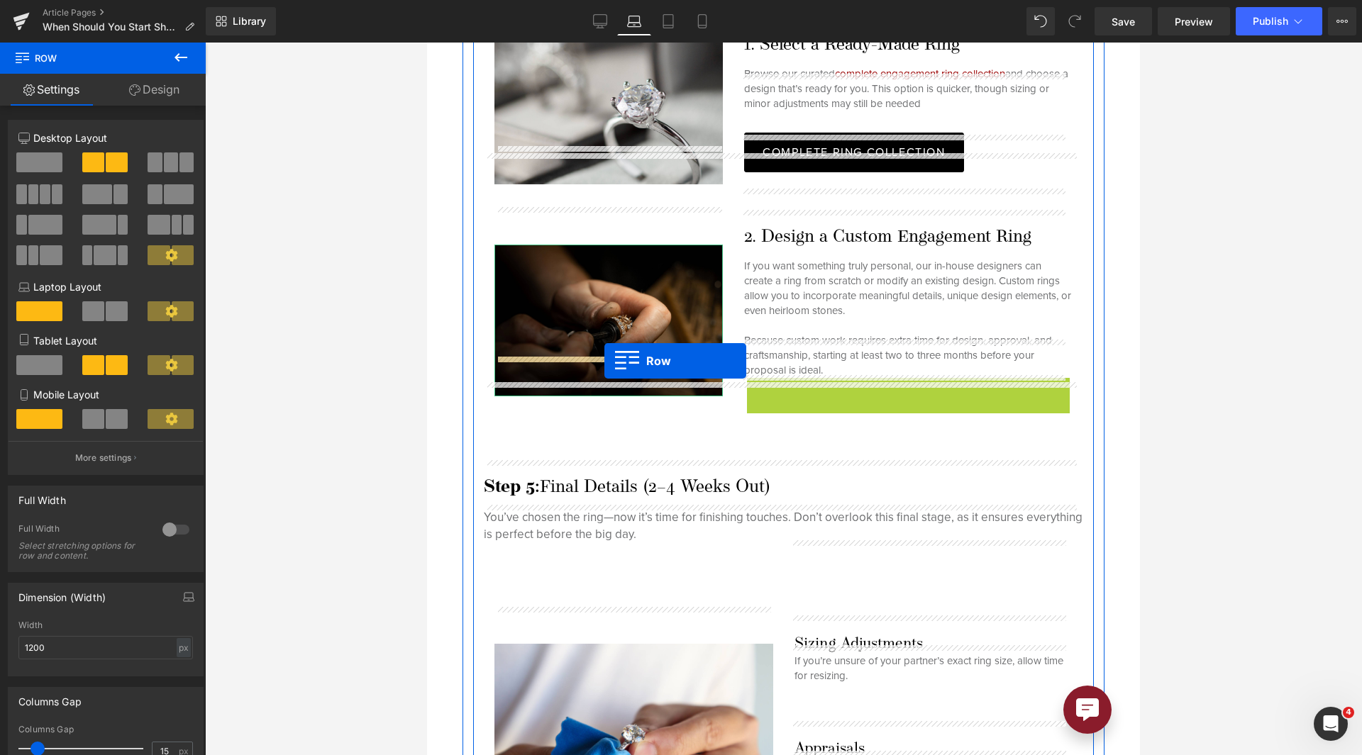
drag, startPoint x: 754, startPoint y: 354, endPoint x: 604, endPoint y: 360, distance: 149.8
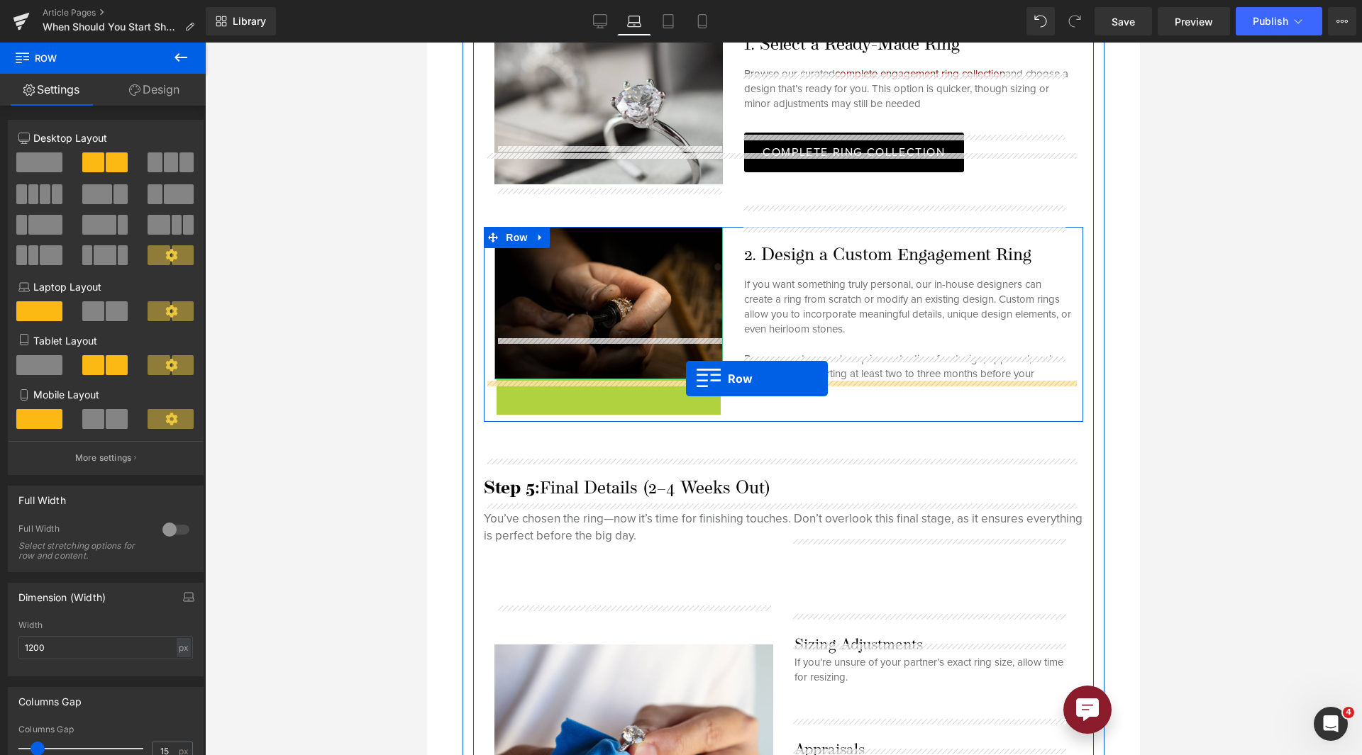
drag, startPoint x: 506, startPoint y: 350, endPoint x: 685, endPoint y: 379, distance: 181.7
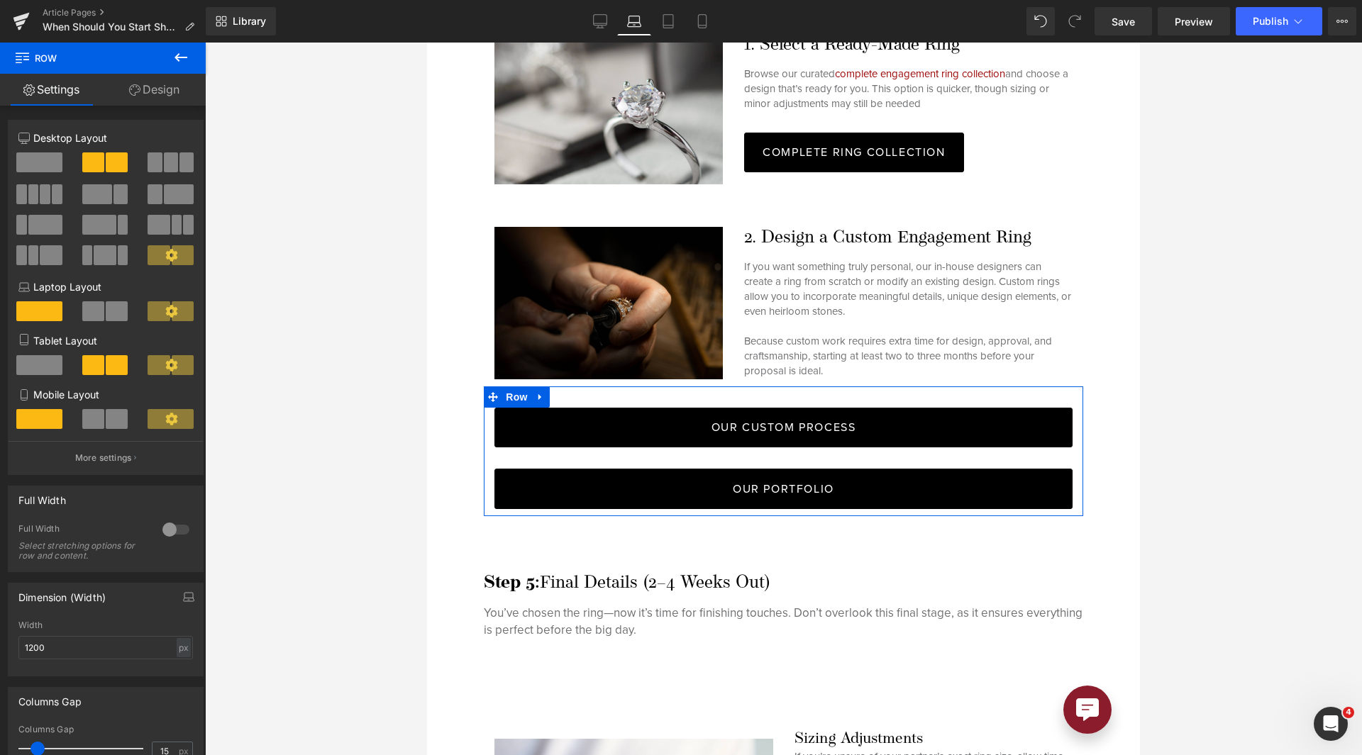
click at [99, 304] on span at bounding box center [93, 311] width 22 height 20
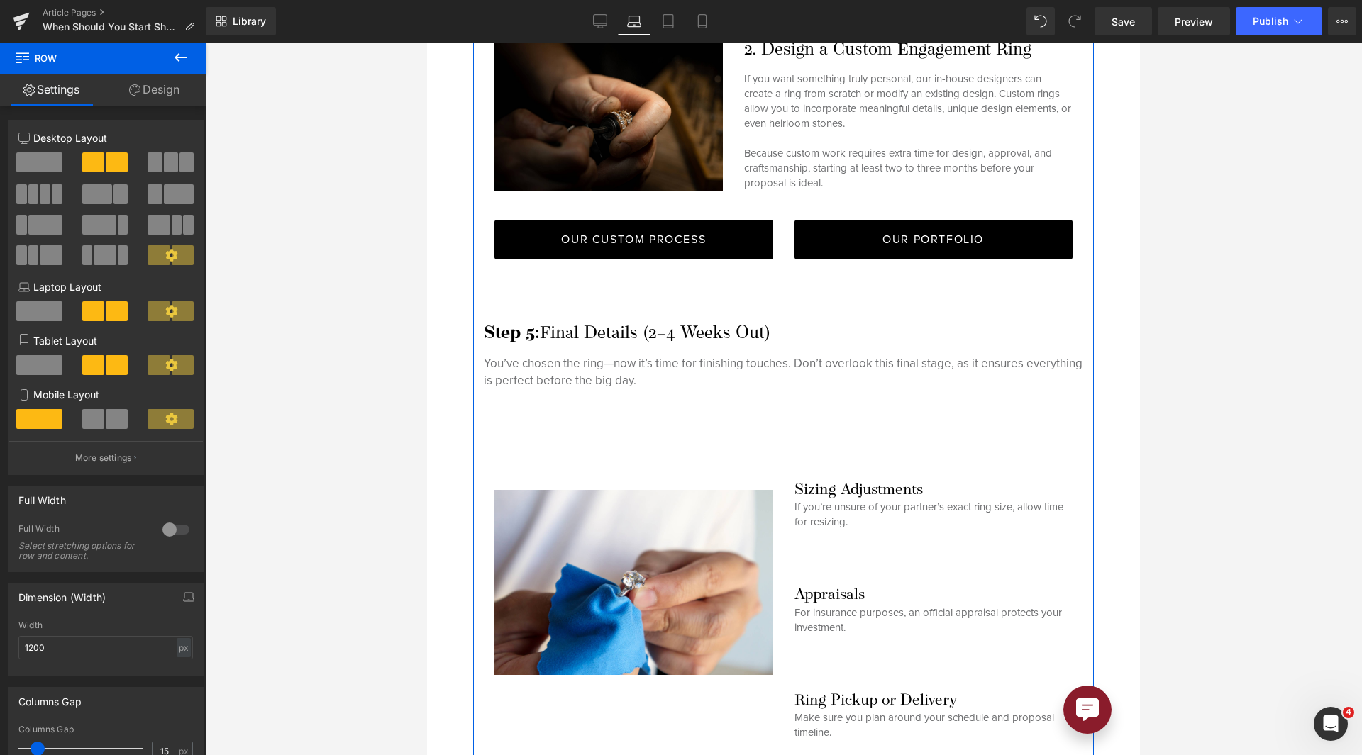
scroll to position [4965, 0]
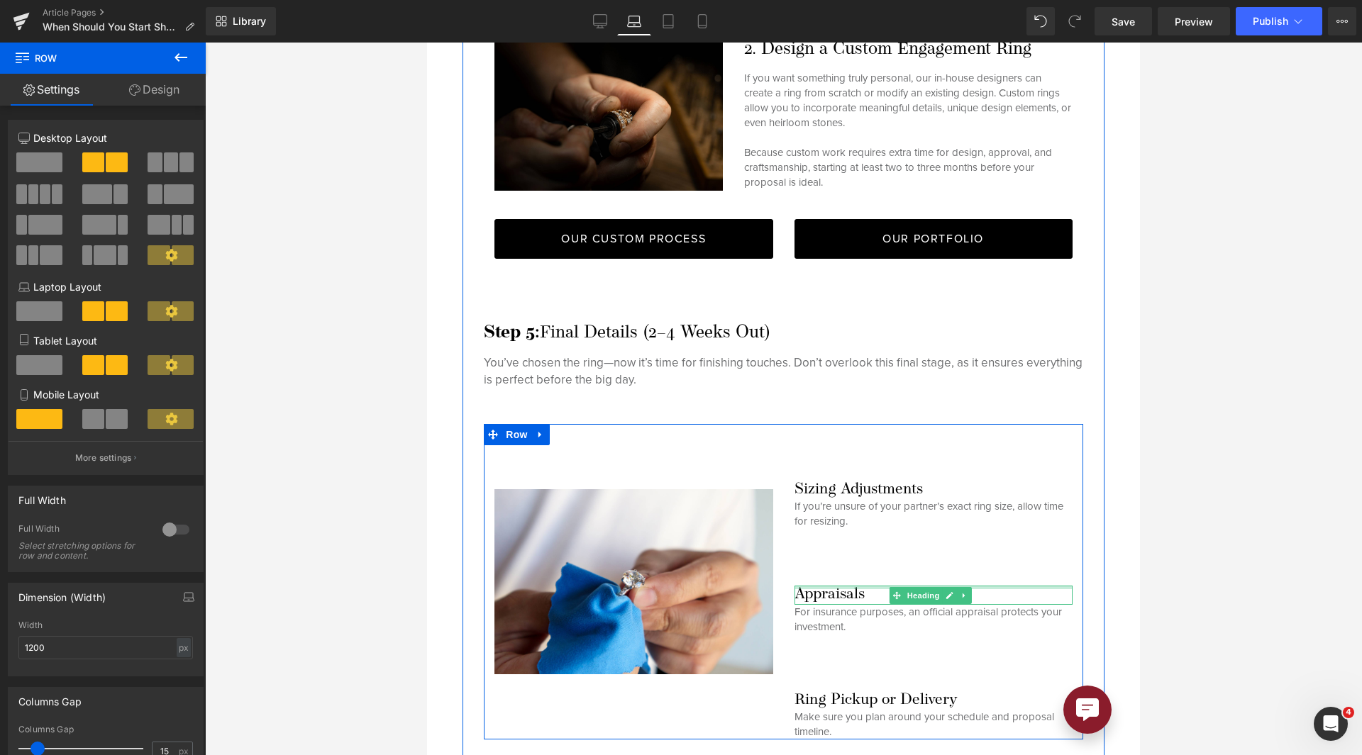
click at [812, 586] on div "Appraisals Heading" at bounding box center [933, 595] width 278 height 18
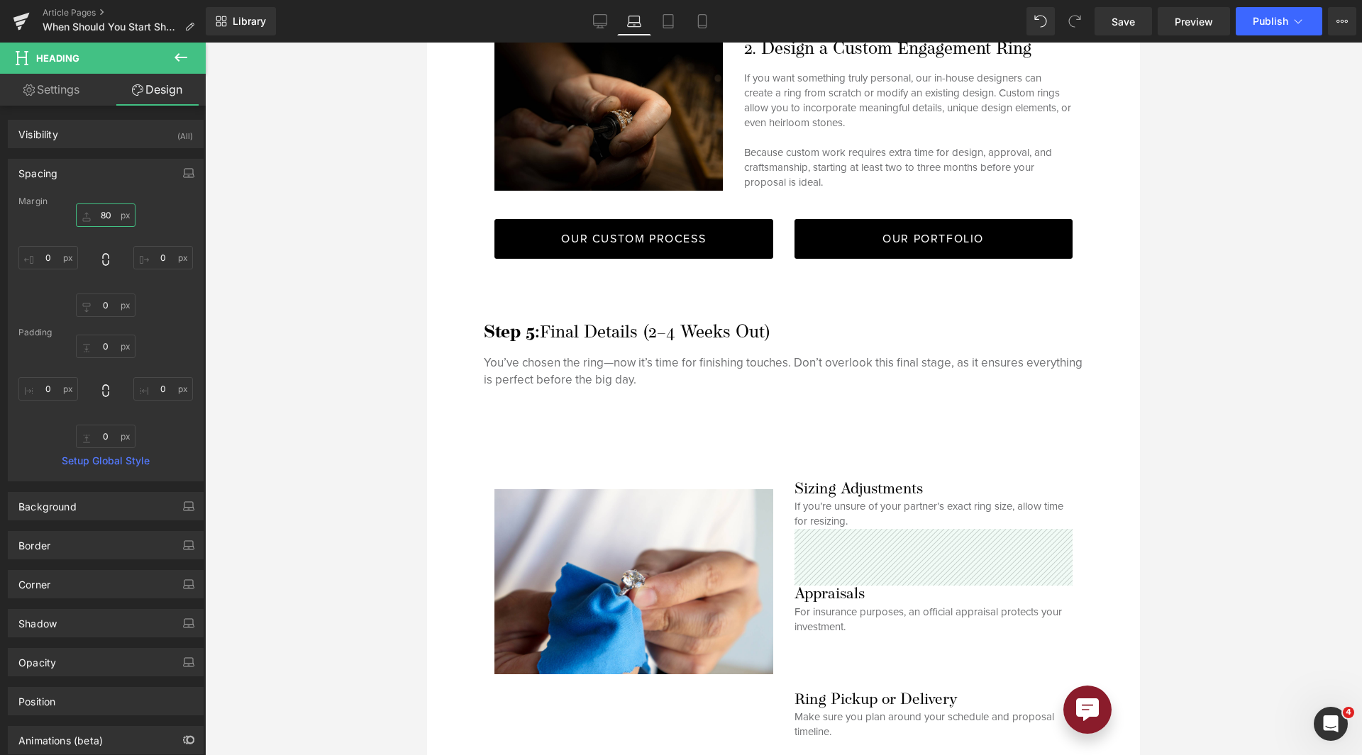
click at [104, 215] on input "80" at bounding box center [106, 215] width 60 height 23
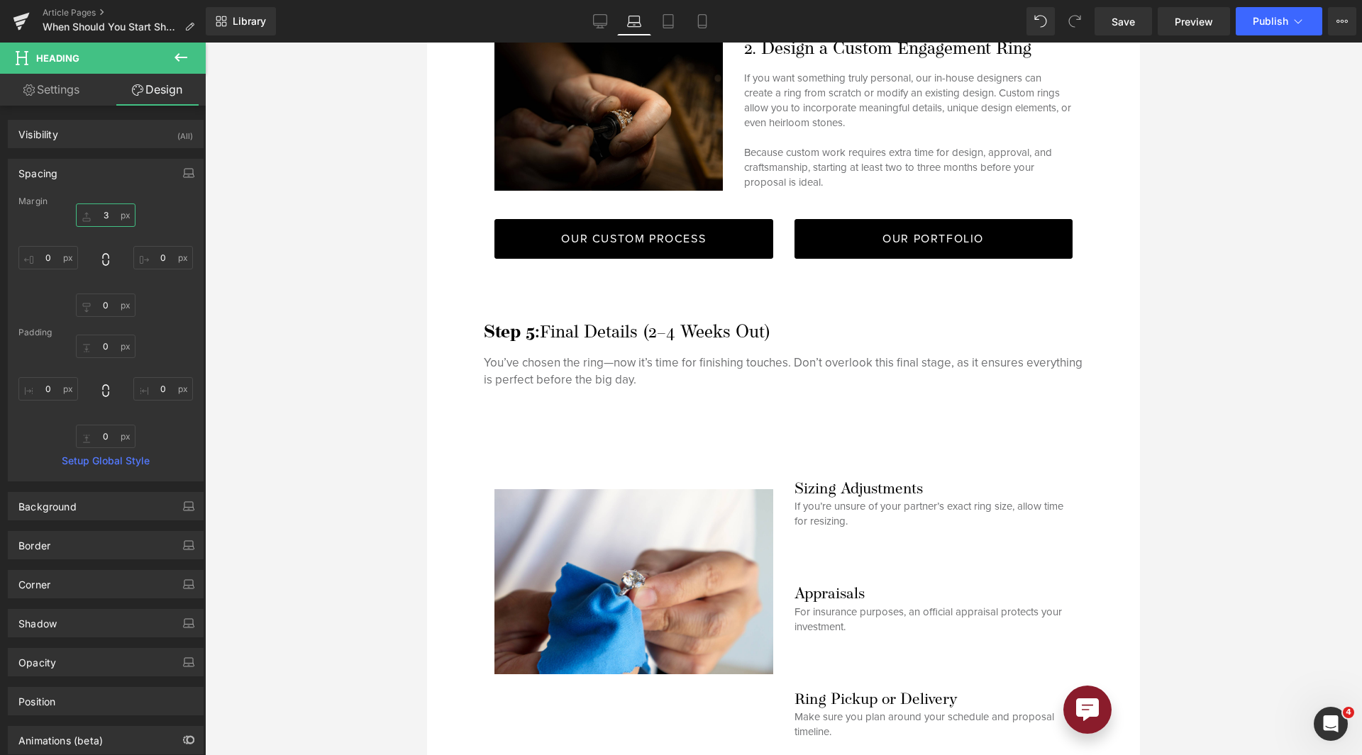
type input "30"
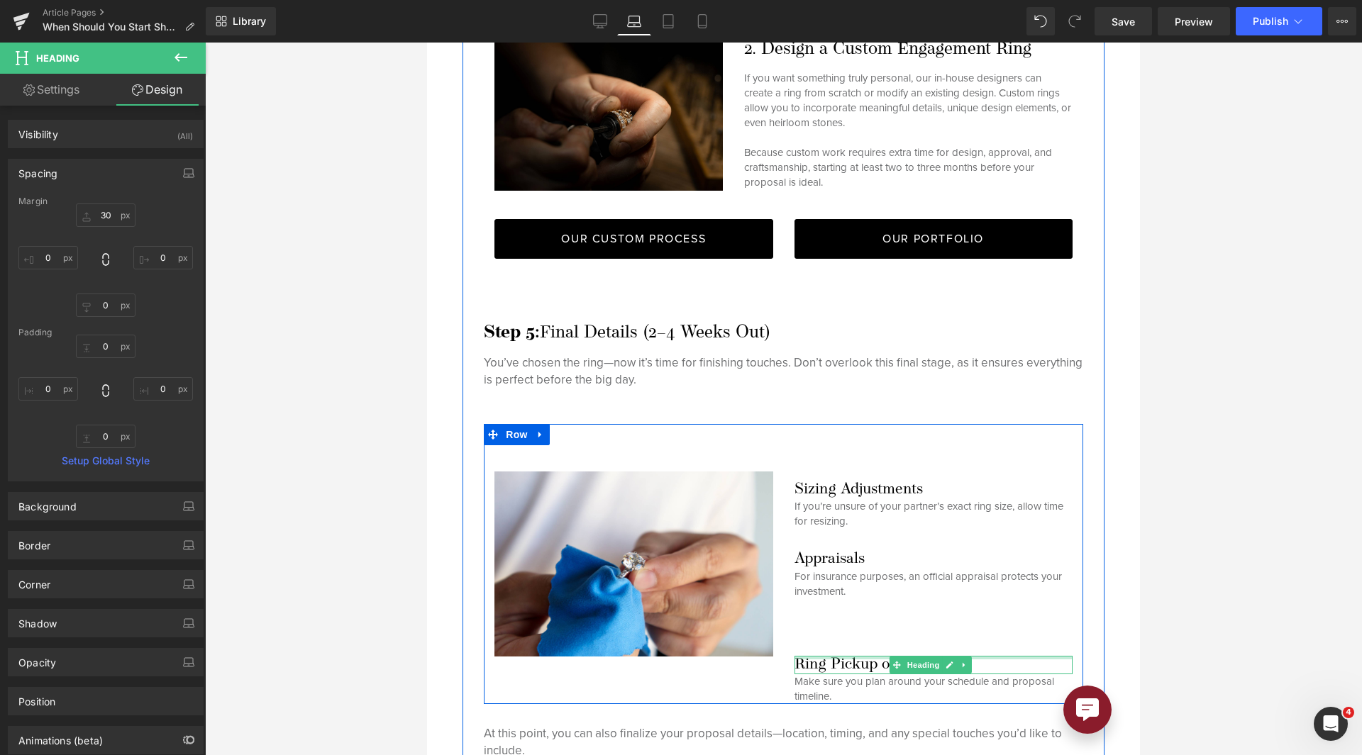
click at [870, 656] on div at bounding box center [933, 658] width 278 height 4
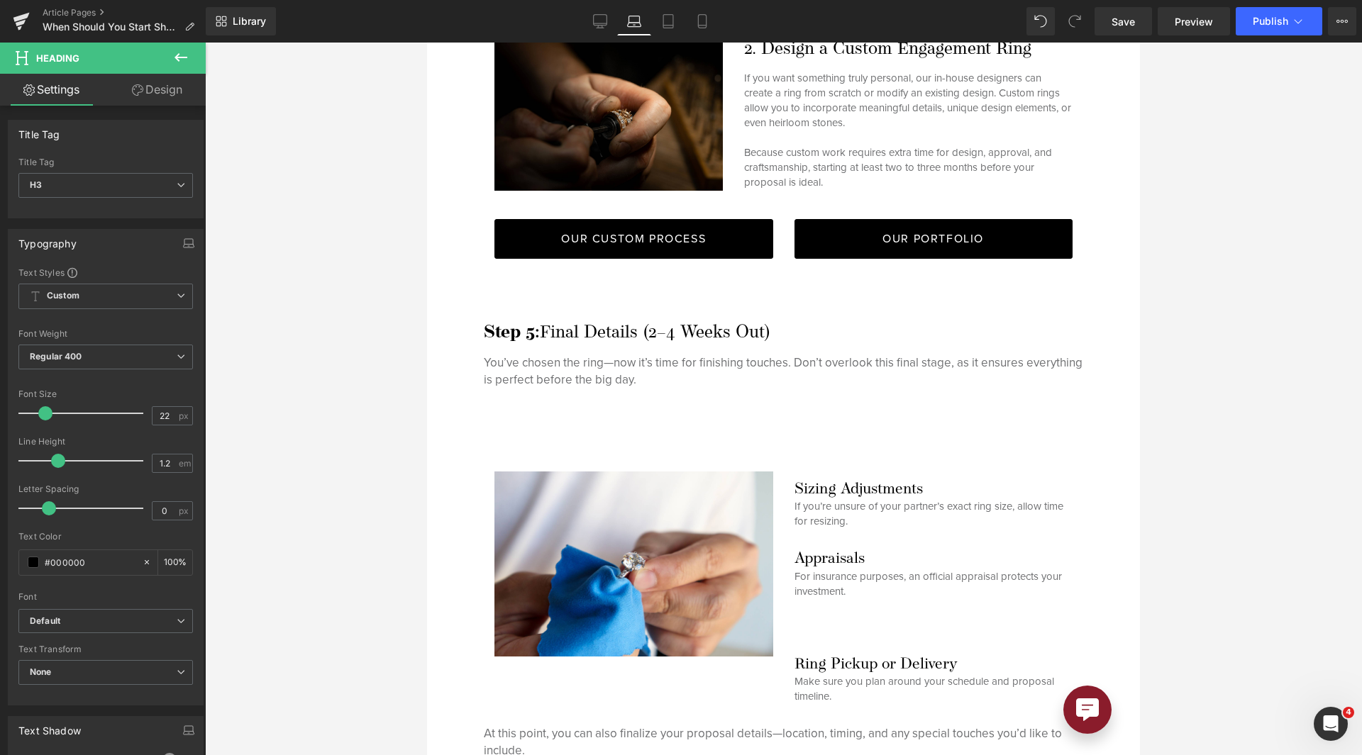
click at [154, 90] on link "Design" at bounding box center [157, 90] width 103 height 32
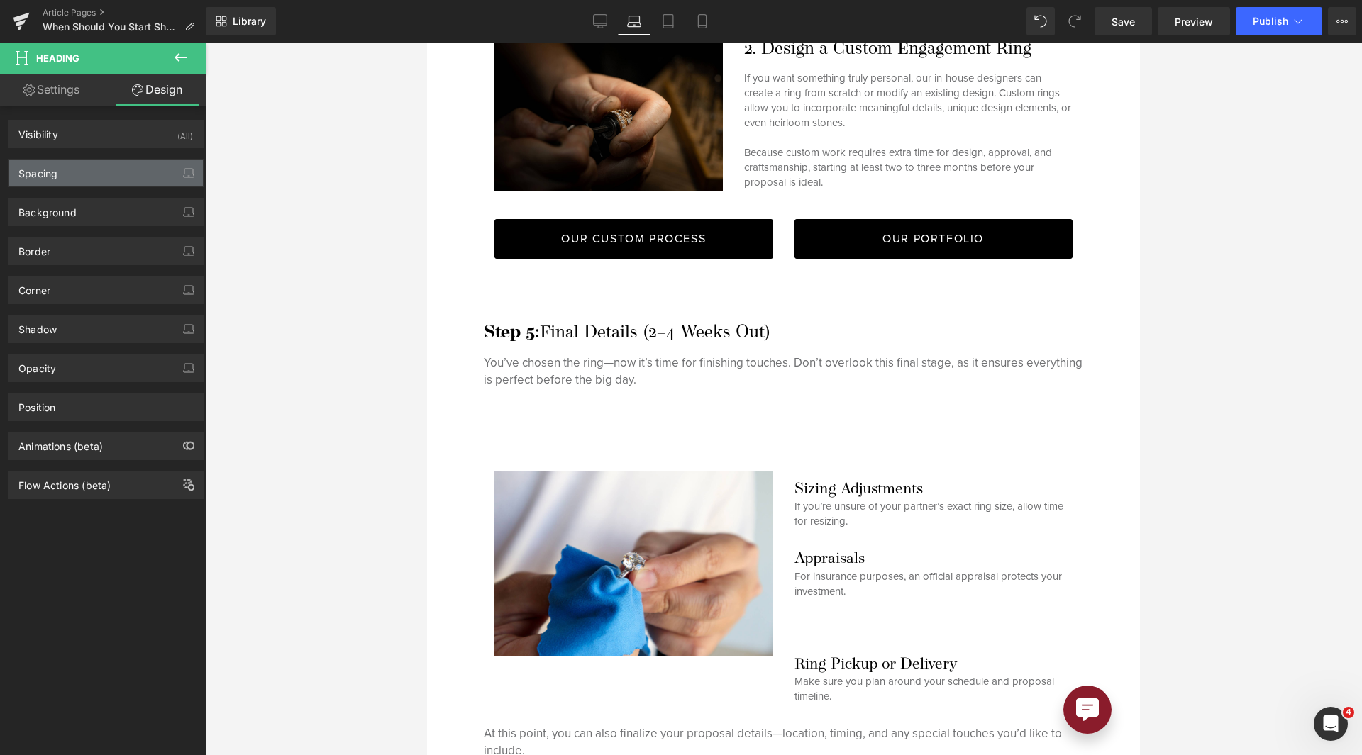
click at [111, 172] on div "Spacing" at bounding box center [106, 173] width 194 height 27
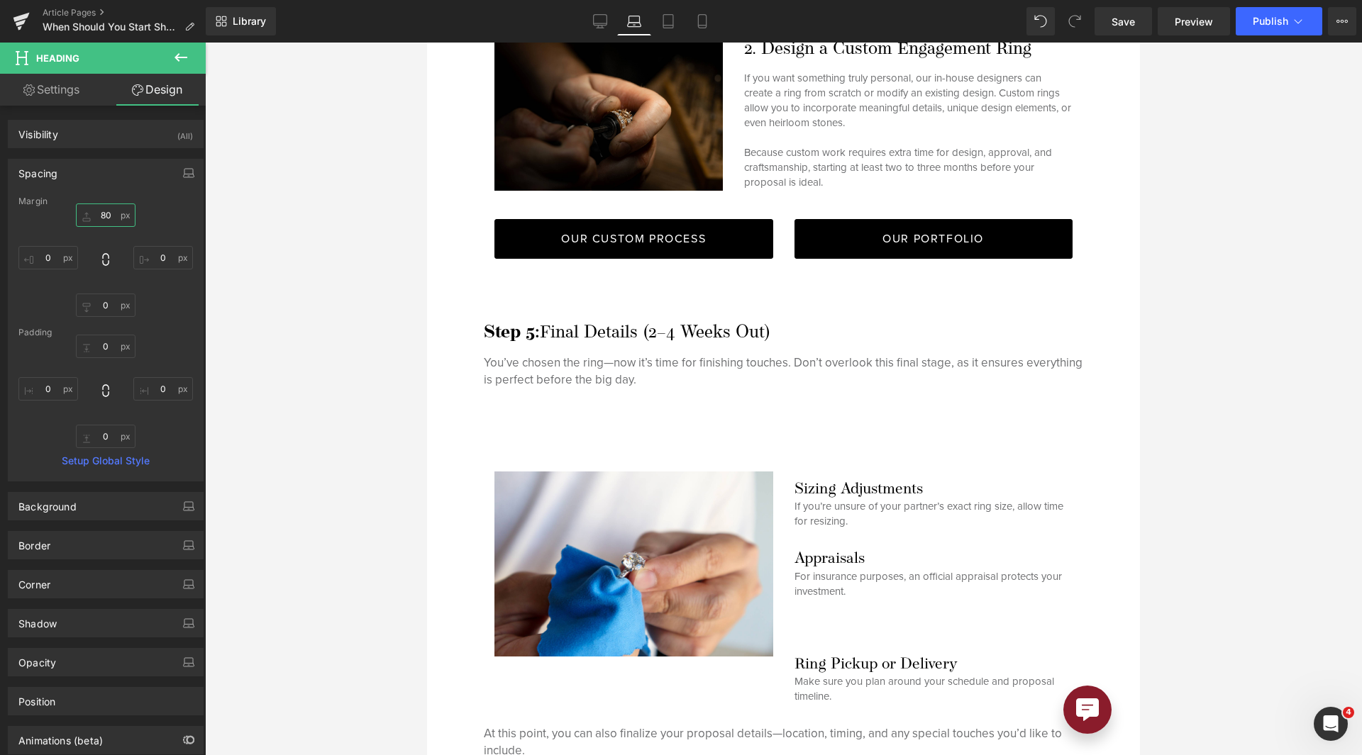
click at [113, 219] on input "80" at bounding box center [106, 215] width 60 height 23
type input "30"
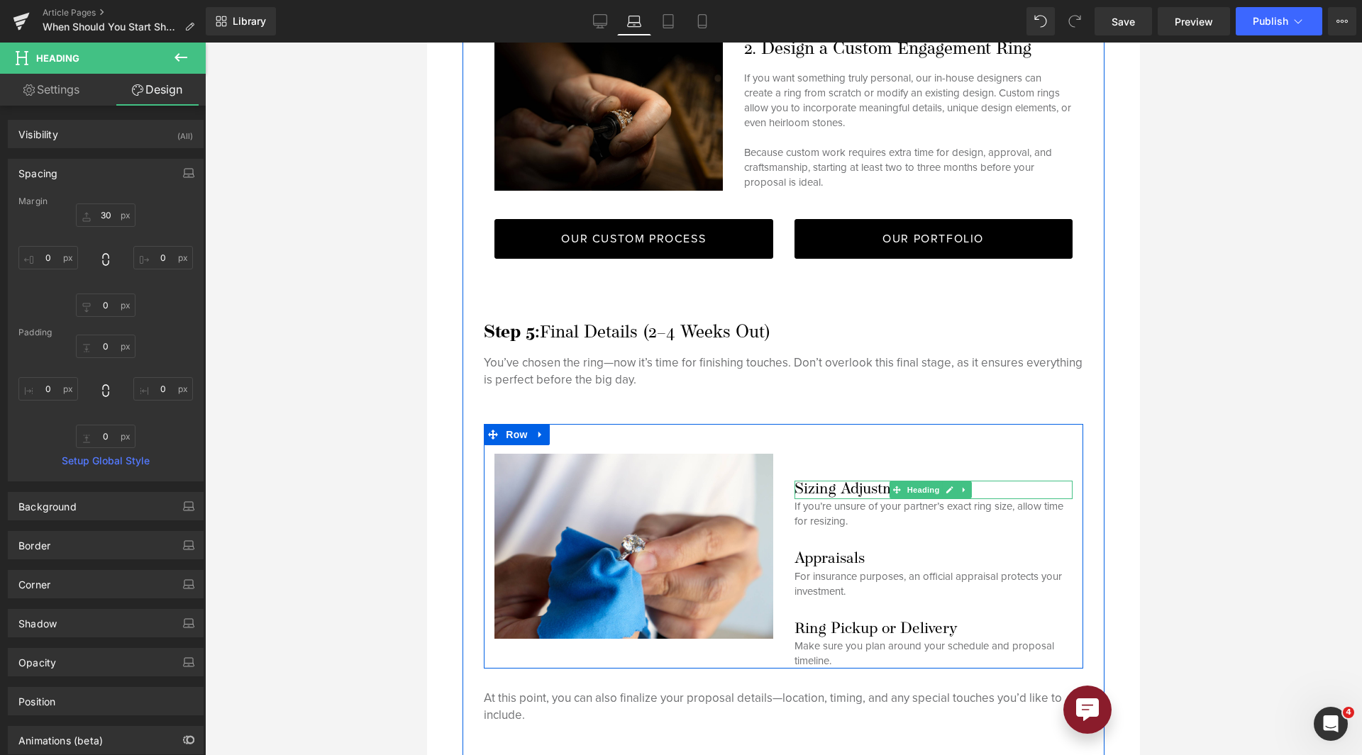
click at [869, 481] on h3 "Sizing Adjustments" at bounding box center [933, 490] width 278 height 18
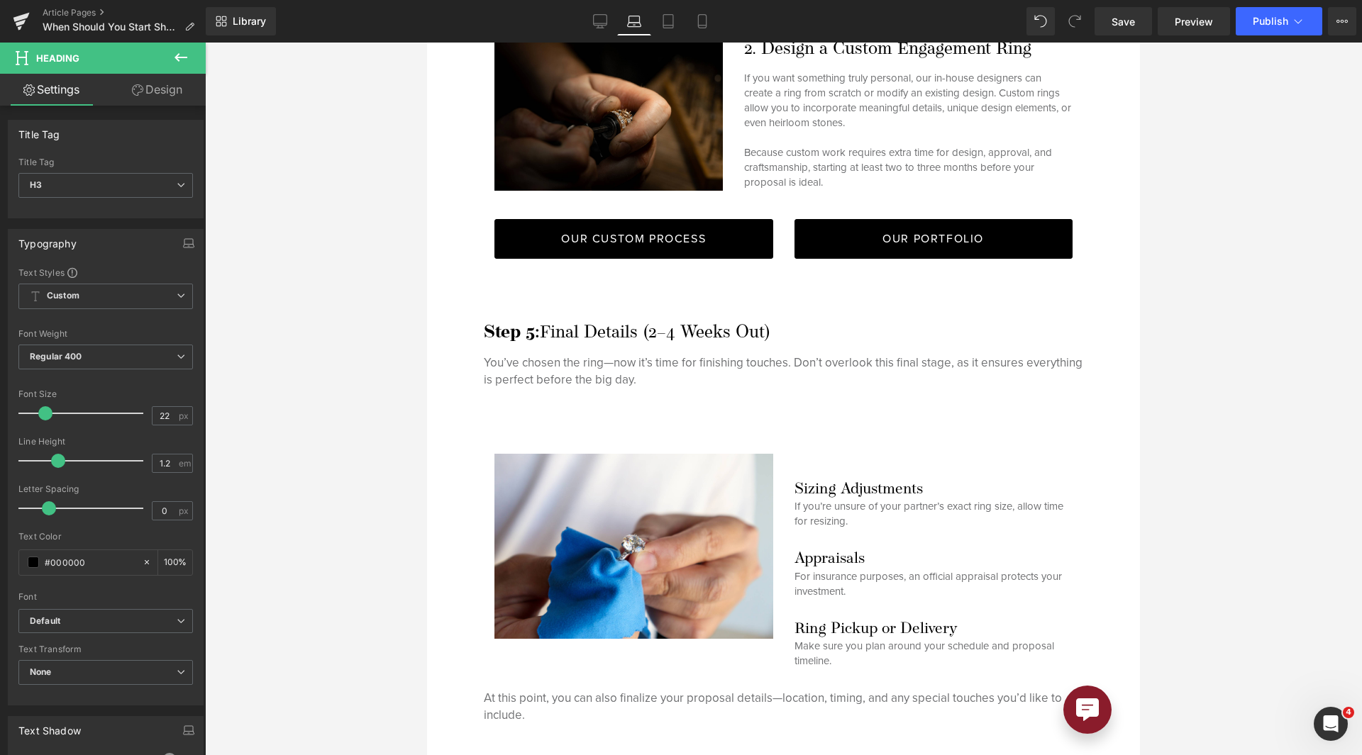
click at [133, 101] on link "Design" at bounding box center [157, 90] width 103 height 32
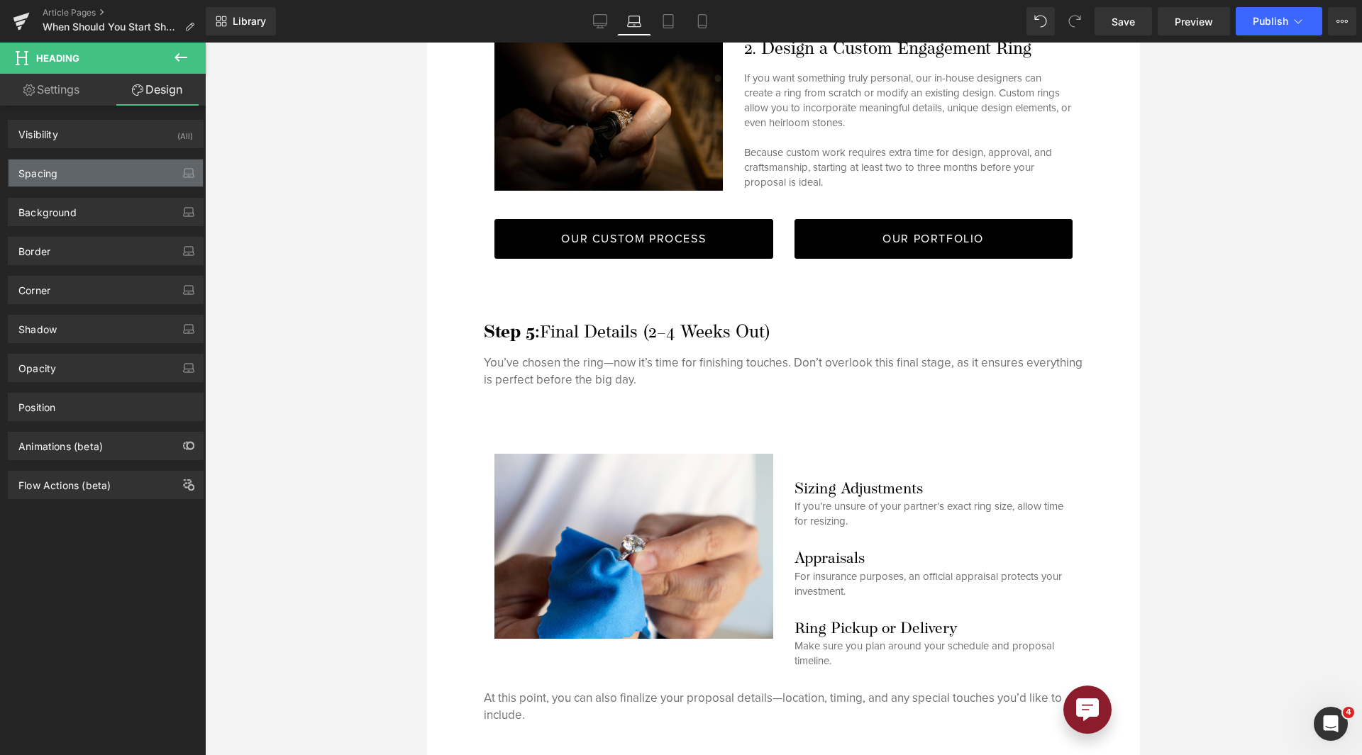
click at [102, 171] on div "Spacing" at bounding box center [106, 173] width 194 height 27
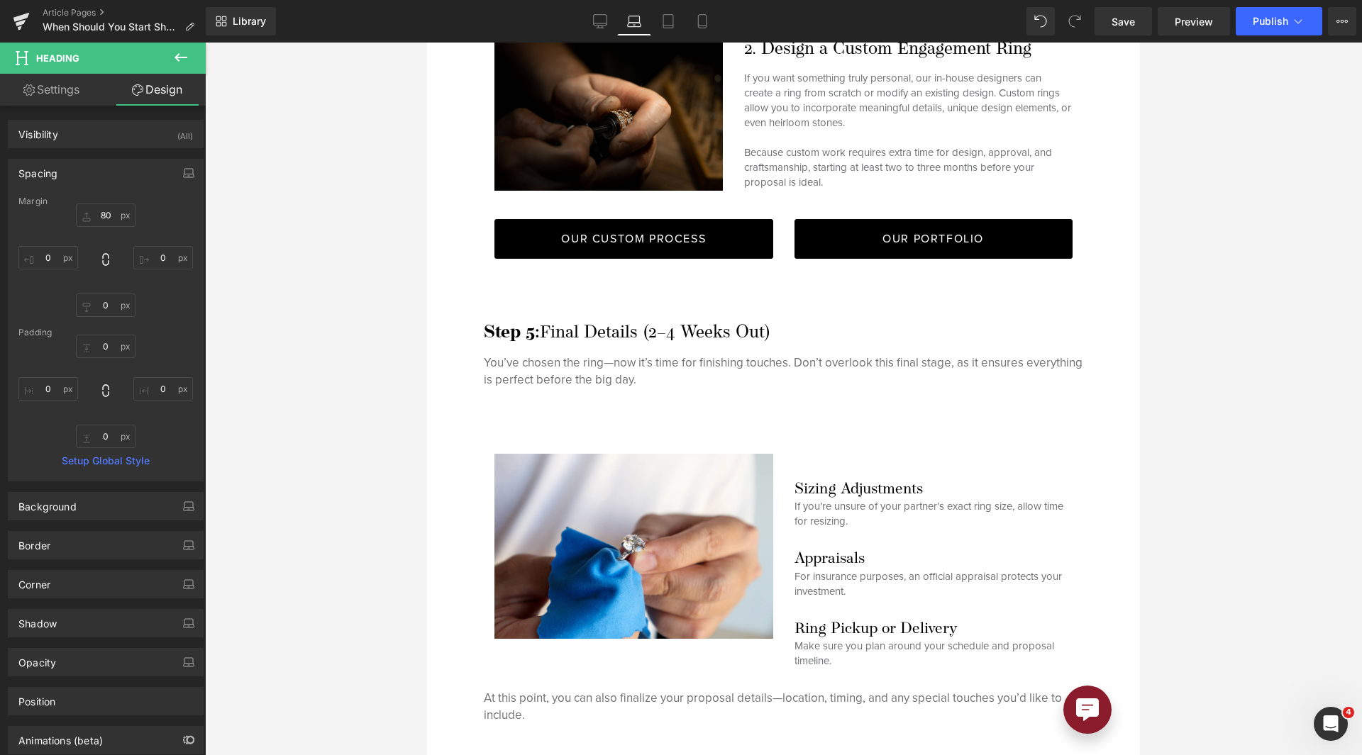
click at [93, 202] on div "Margin" at bounding box center [105, 201] width 174 height 10
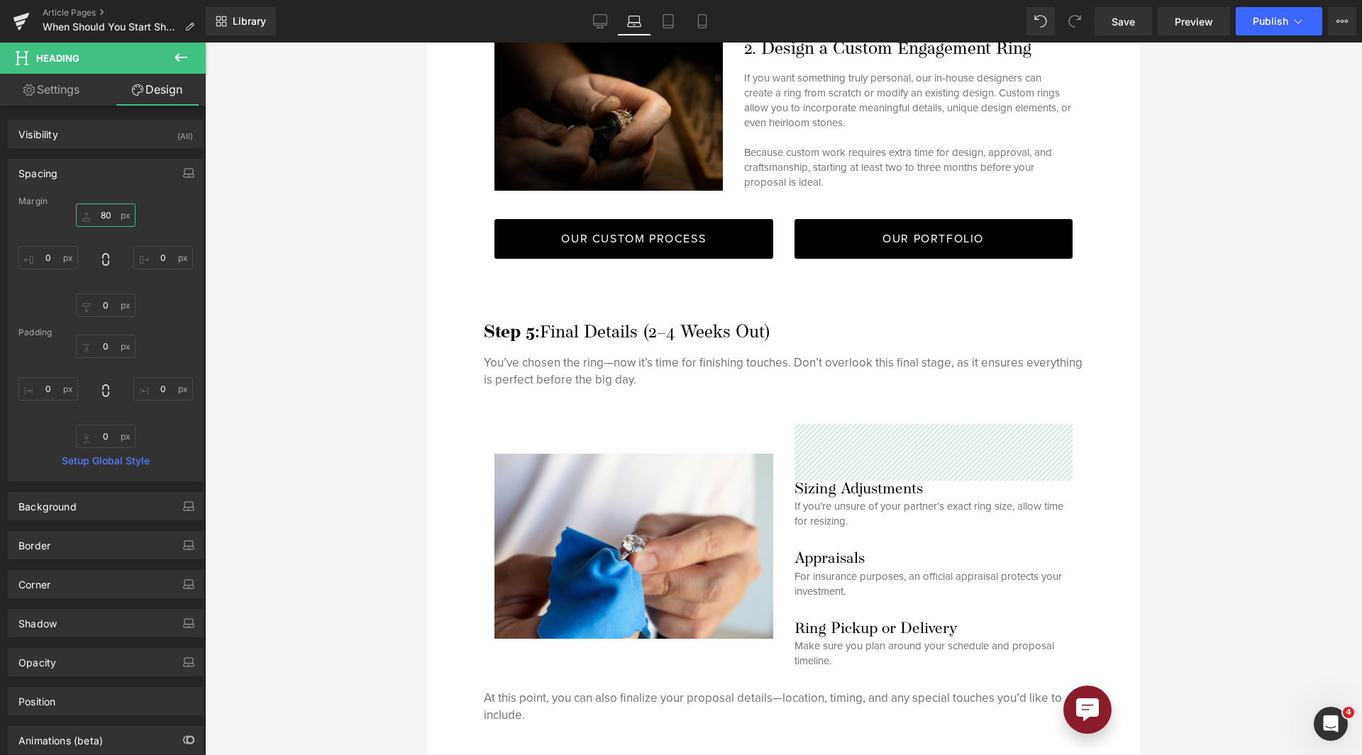
click at [94, 208] on input "80" at bounding box center [106, 215] width 60 height 23
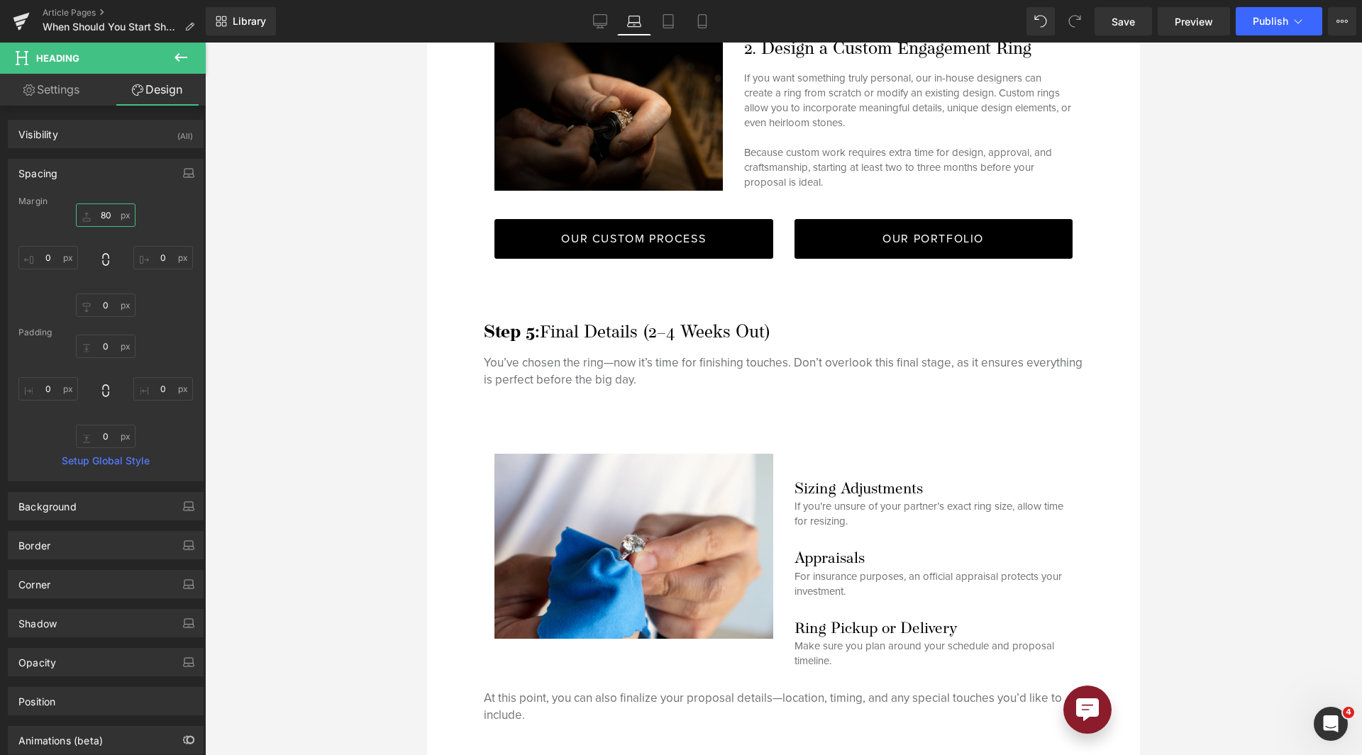
type input "0"
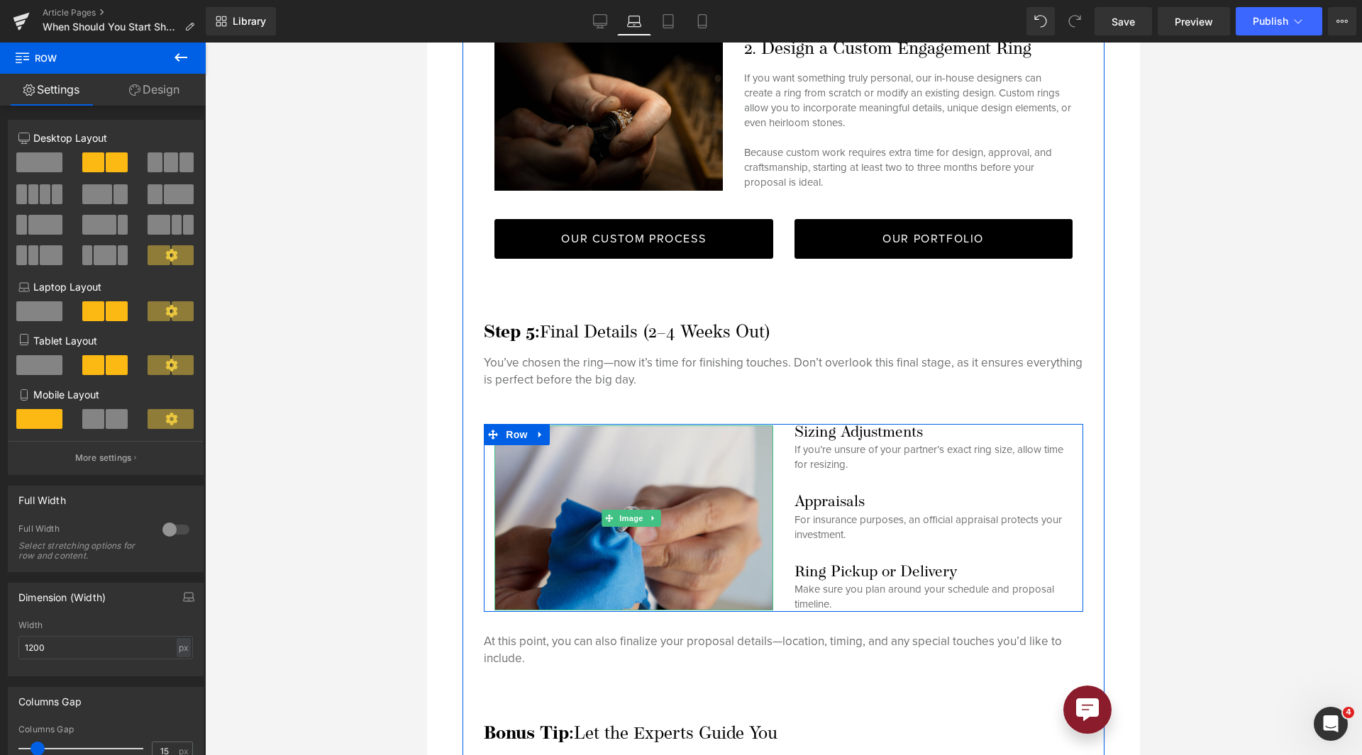
drag, startPoint x: 685, startPoint y: 570, endPoint x: 687, endPoint y: 558, distance: 12.1
click at [687, 558] on div "Image Sizing Adjustments Heading If you’re unsure of your partner’s exact ring …" at bounding box center [783, 518] width 599 height 188
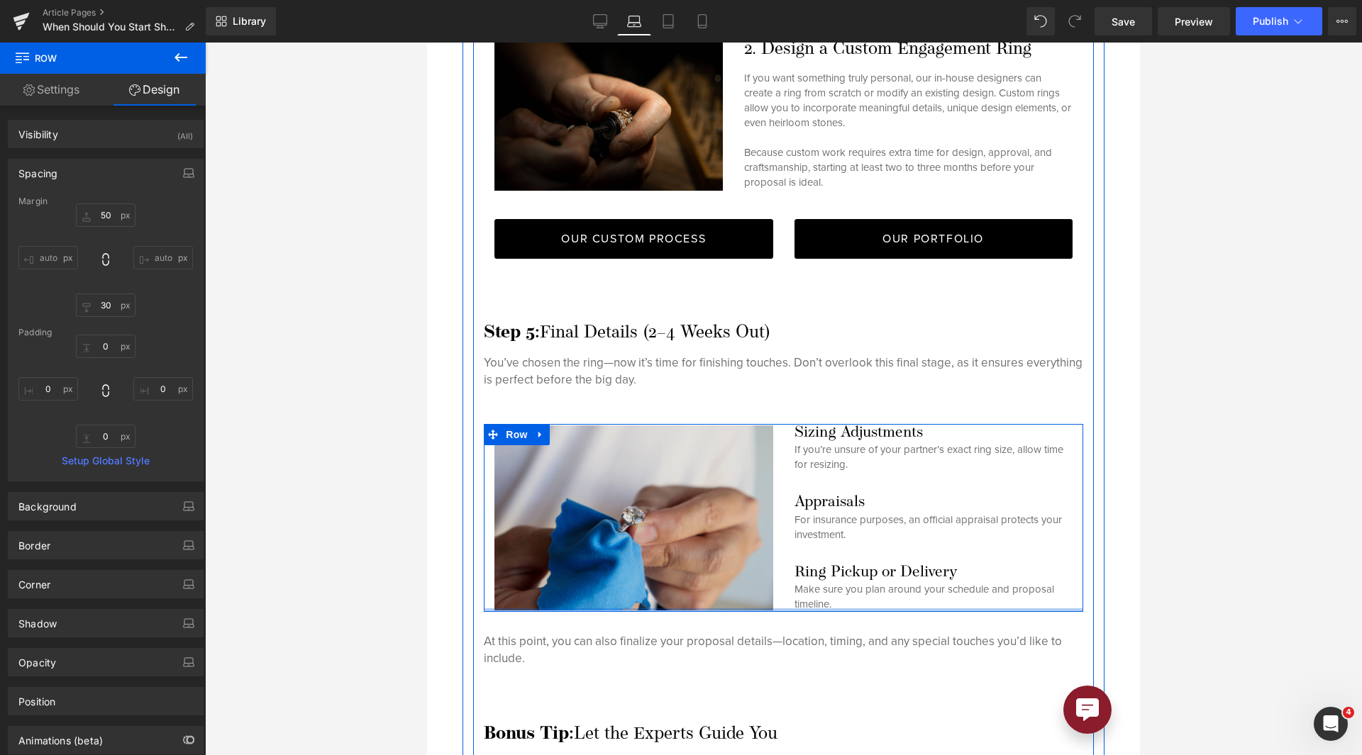
drag, startPoint x: 687, startPoint y: 572, endPoint x: 710, endPoint y: 540, distance: 39.0
click at [710, 540] on div "Image Sizing Adjustments Heading If you’re unsure of your partner’s exact ring …" at bounding box center [783, 518] width 599 height 188
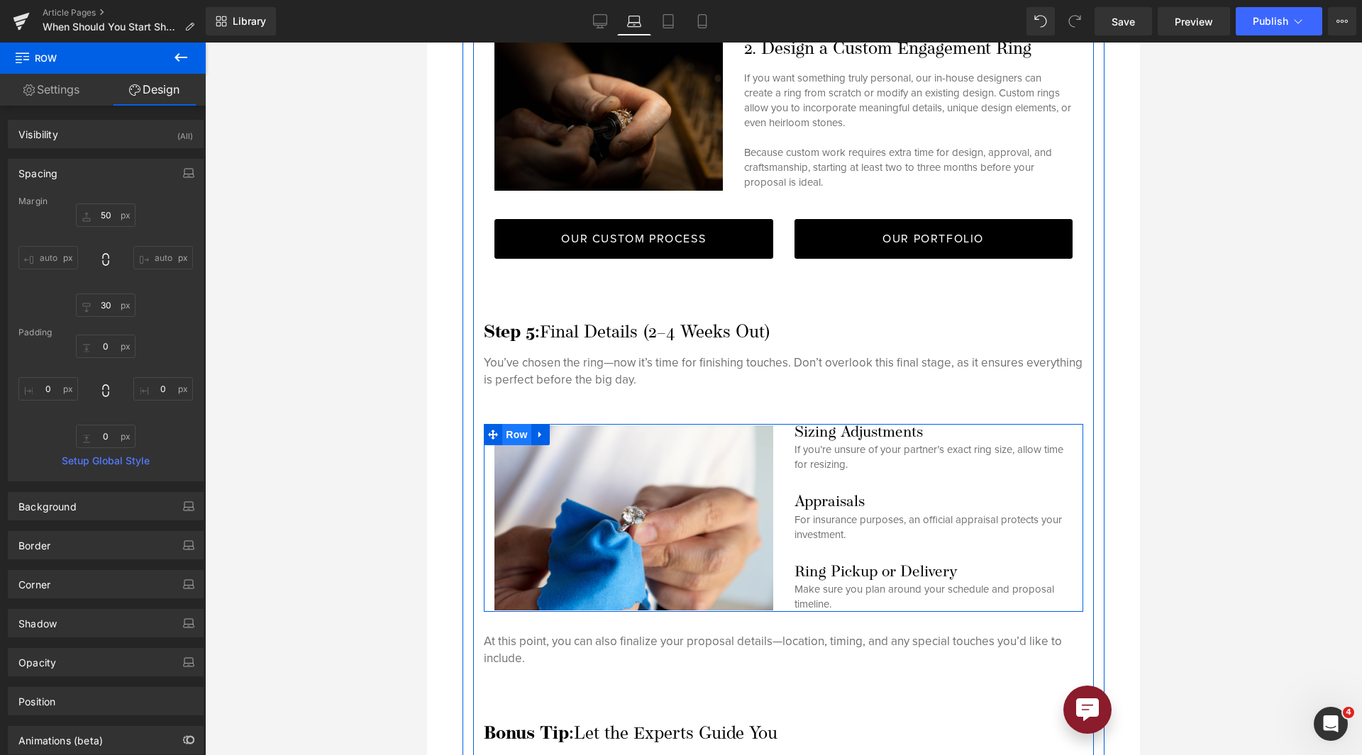
click at [518, 424] on span "Row" at bounding box center [516, 434] width 28 height 21
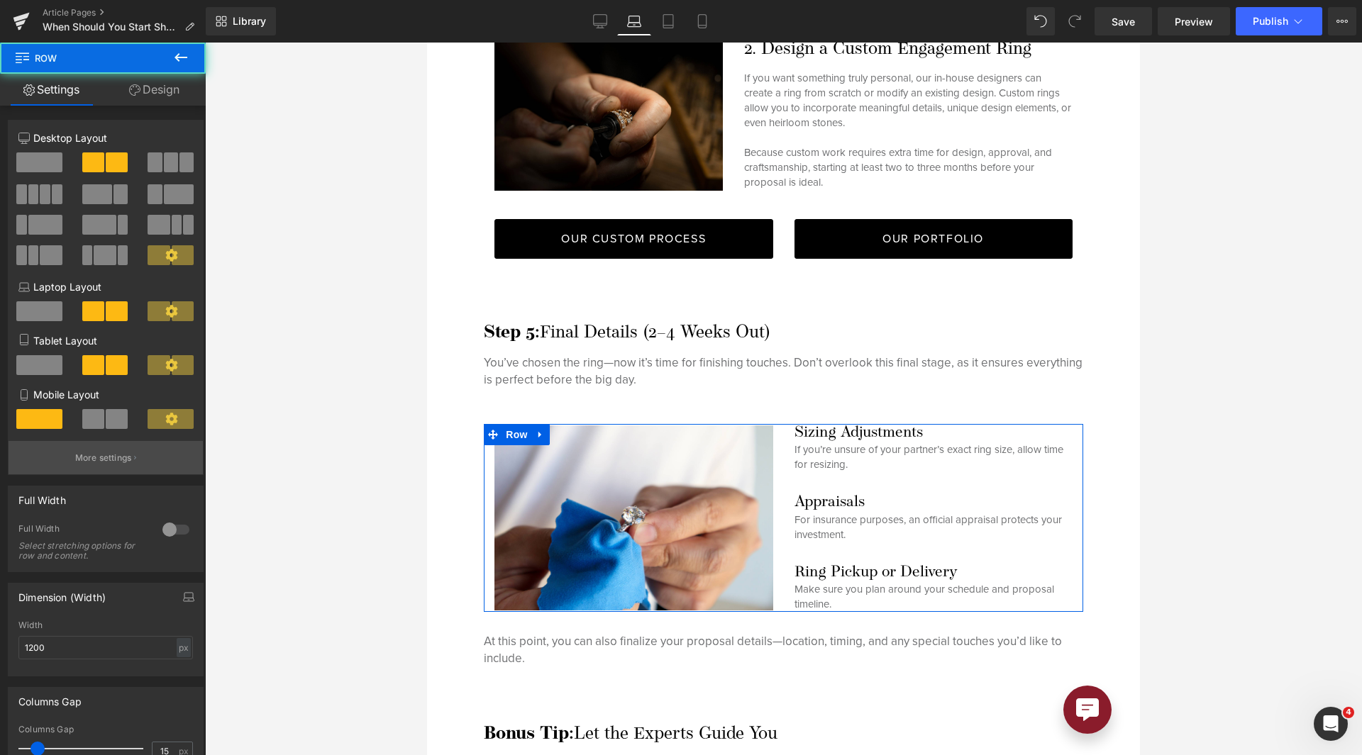
click at [91, 448] on button "More settings" at bounding box center [106, 457] width 194 height 33
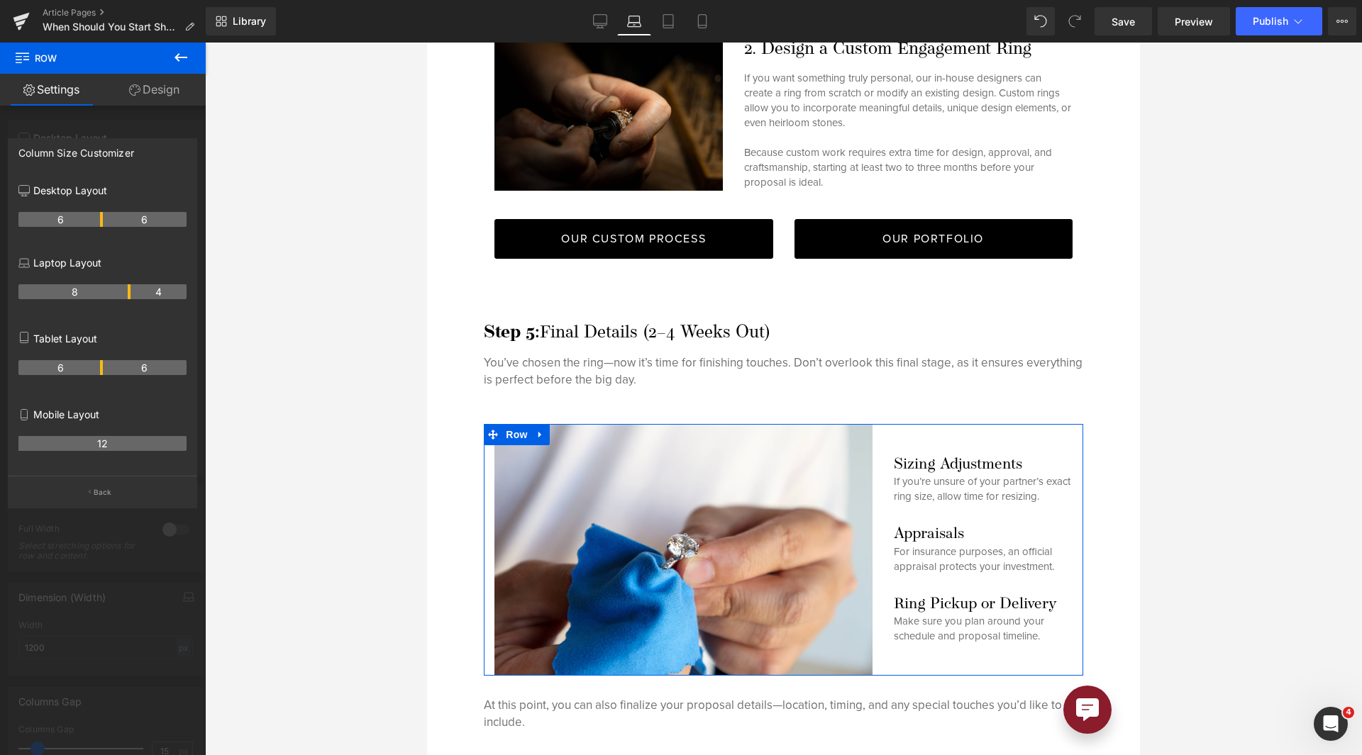
drag, startPoint x: 100, startPoint y: 294, endPoint x: 126, endPoint y: 294, distance: 25.5
click at [126, 294] on th "8" at bounding box center [74, 291] width 112 height 15
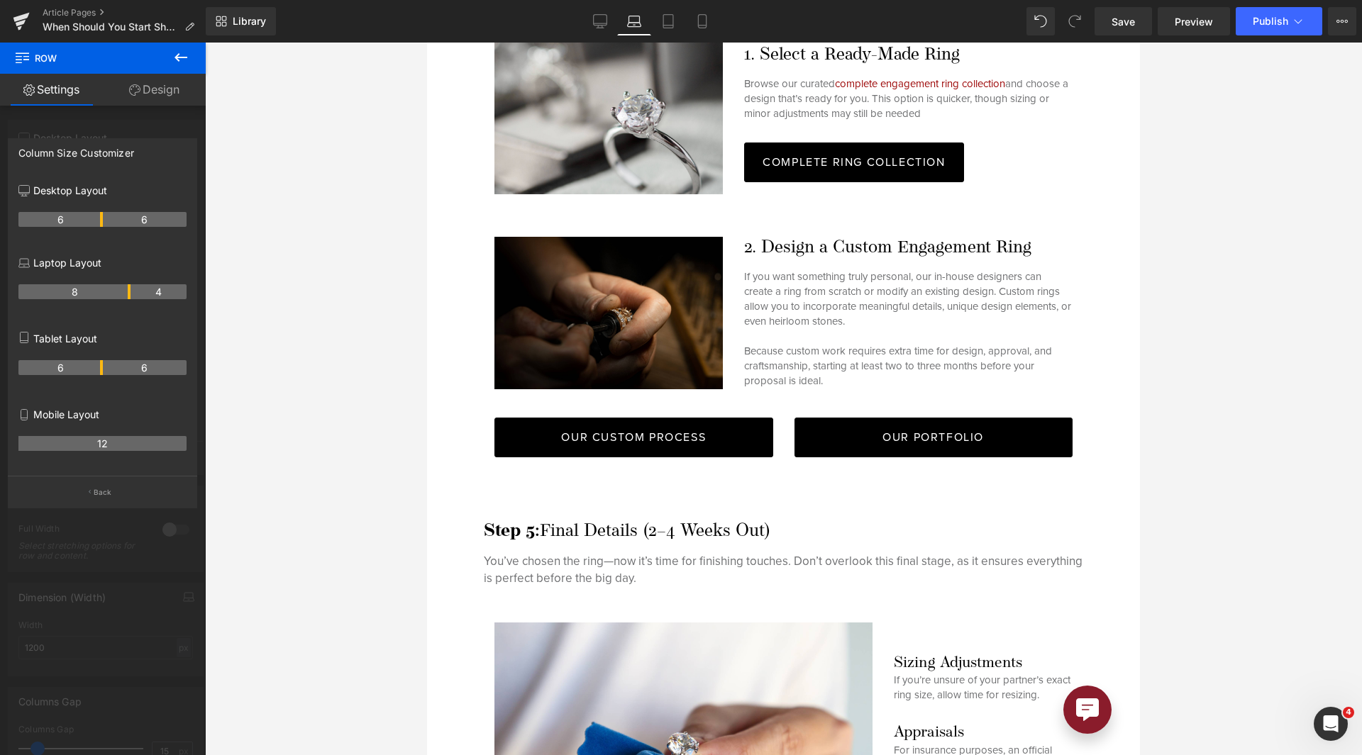
scroll to position [4765, 0]
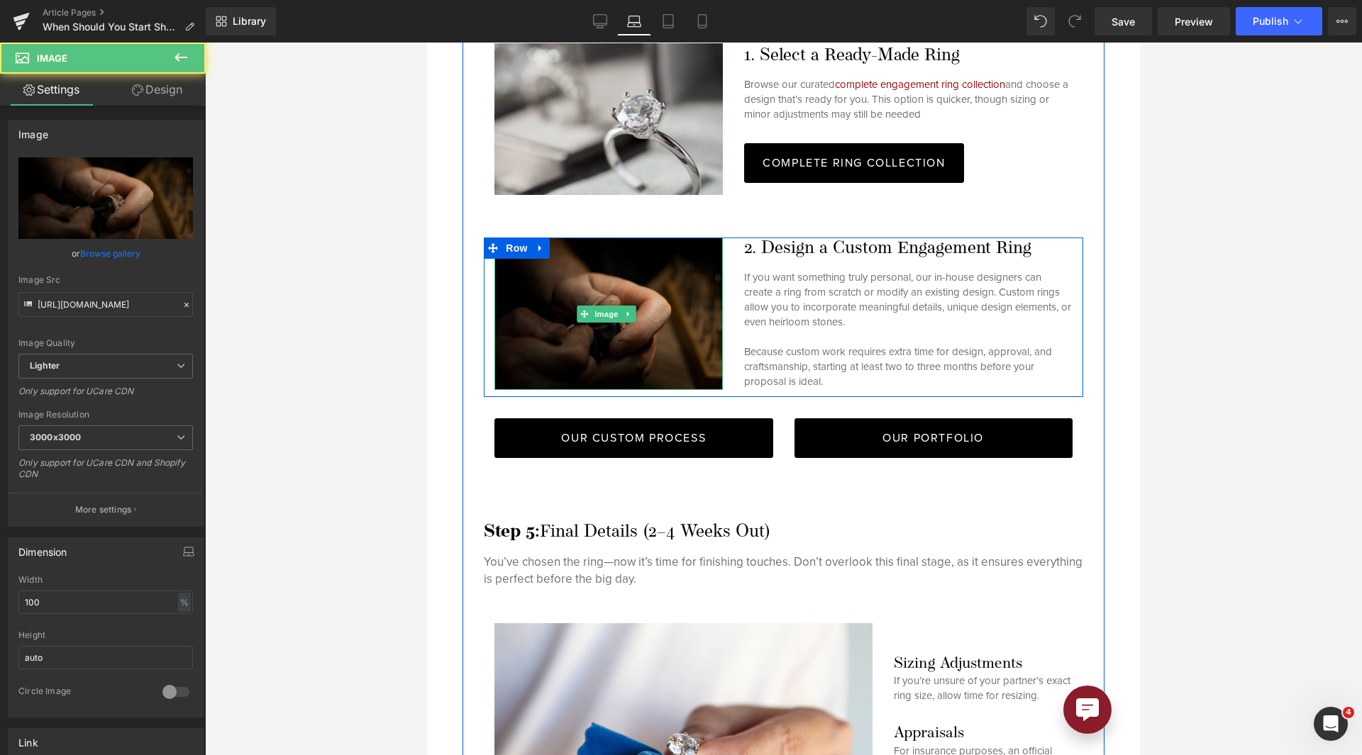
click at [508, 238] on img at bounding box center [608, 314] width 228 height 152
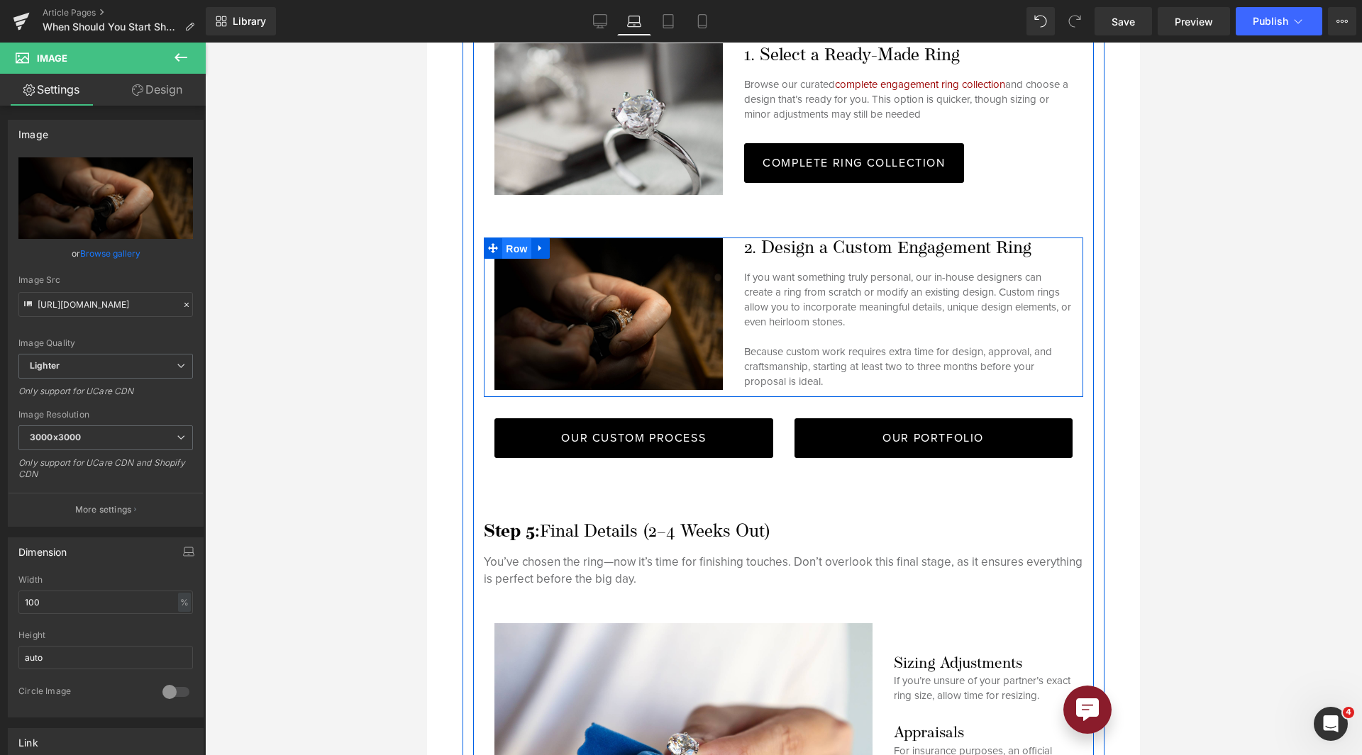
click at [506, 238] on span "Row" at bounding box center [516, 248] width 28 height 21
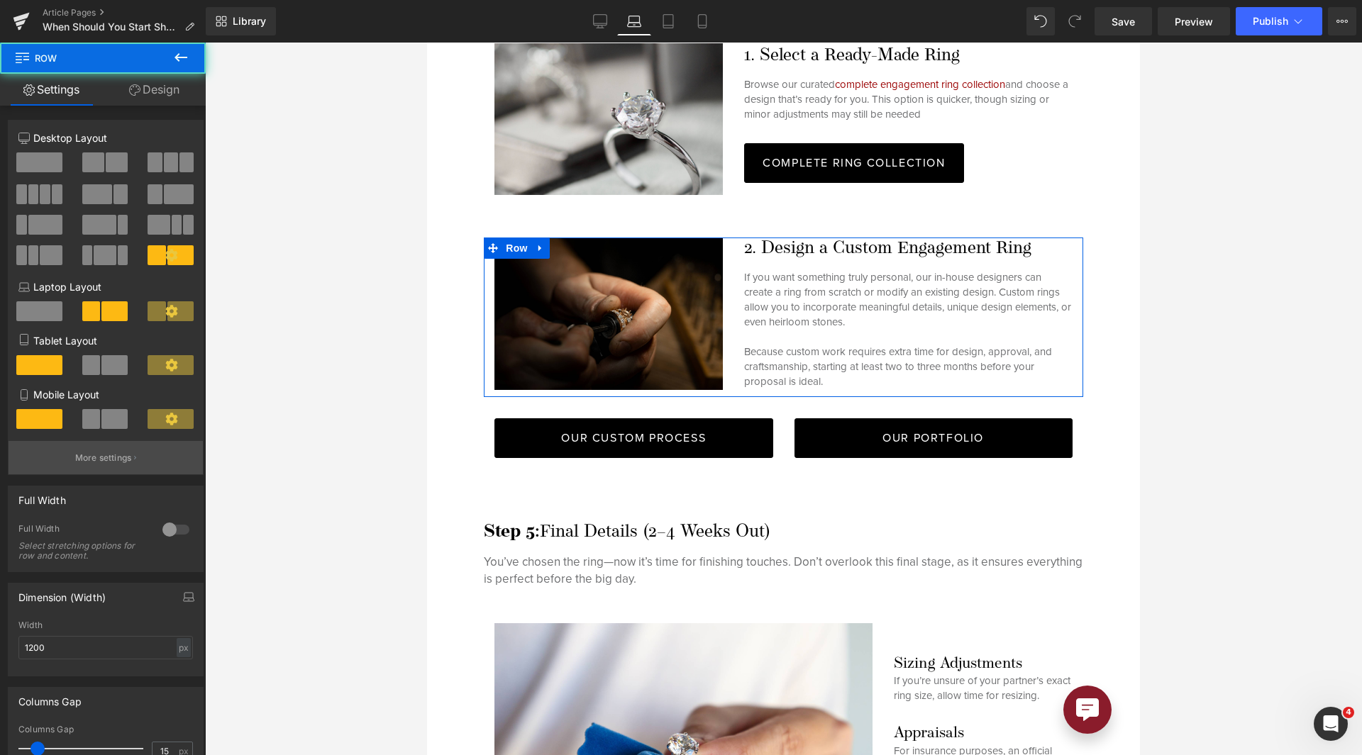
click at [133, 442] on button "More settings" at bounding box center [106, 457] width 194 height 33
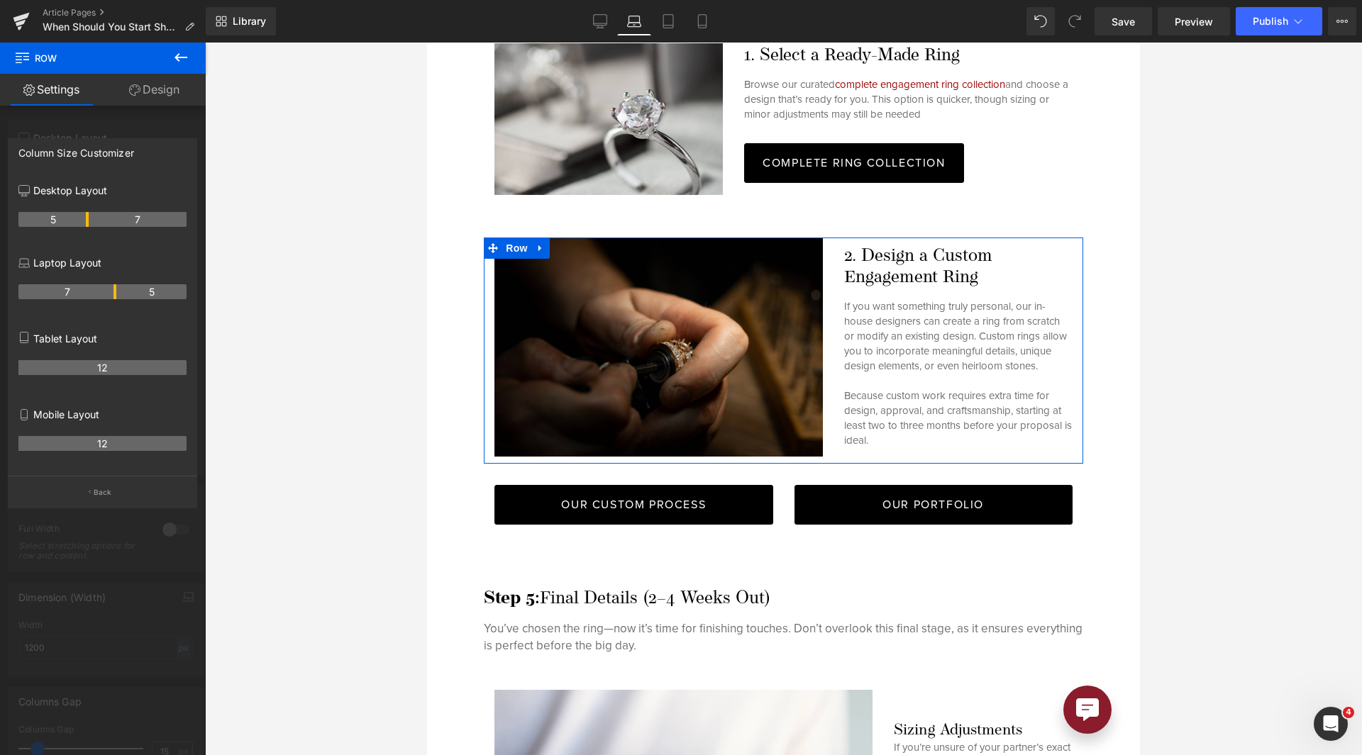
drag, startPoint x: 87, startPoint y: 294, endPoint x: 121, endPoint y: 299, distance: 35.1
click at [121, 299] on tr "7 5" at bounding box center [102, 291] width 168 height 15
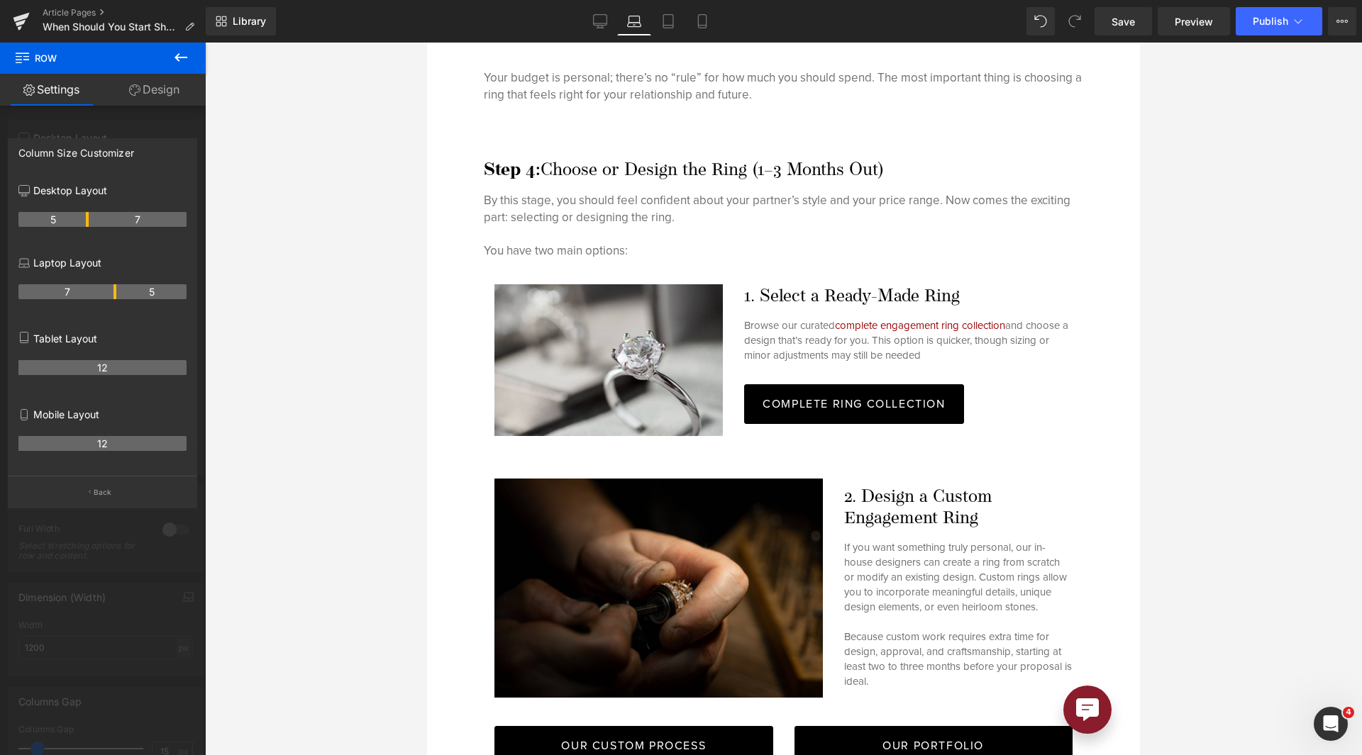
scroll to position [4521, 0]
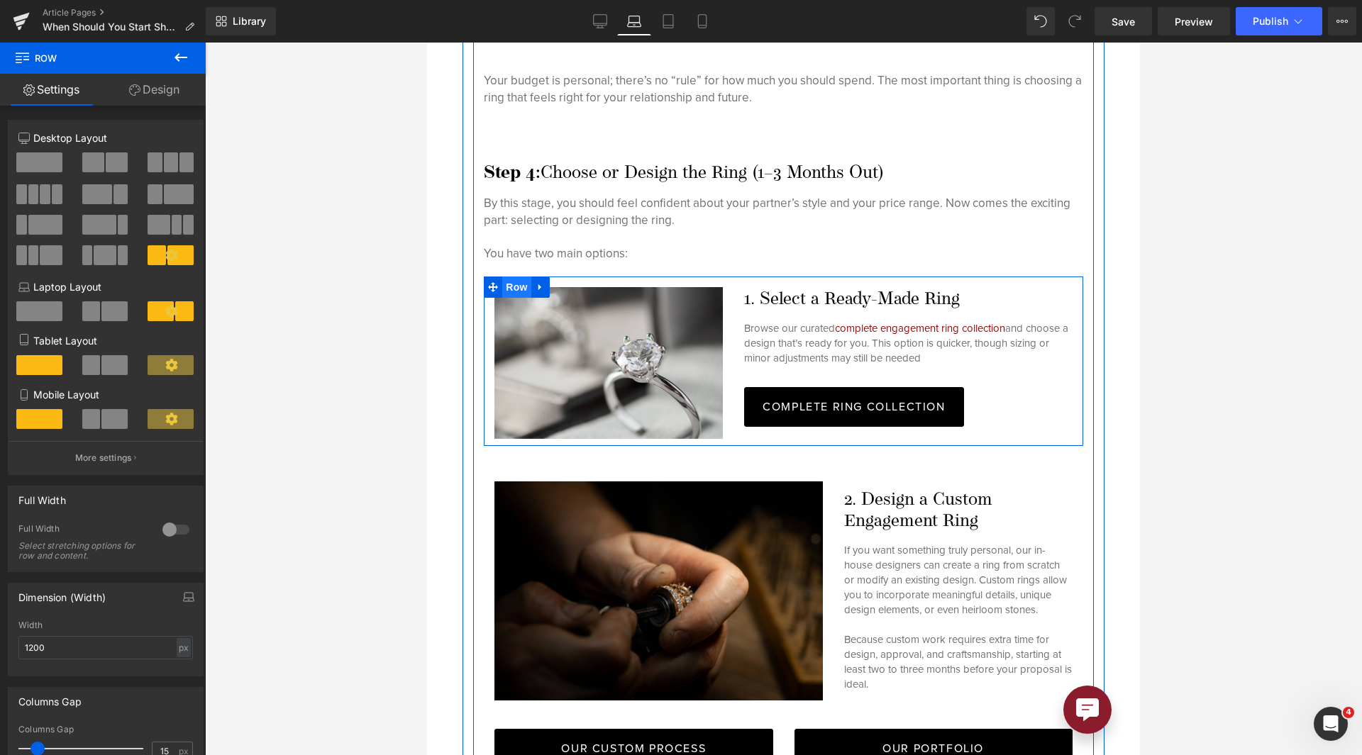
click at [516, 277] on span "Row" at bounding box center [516, 287] width 28 height 21
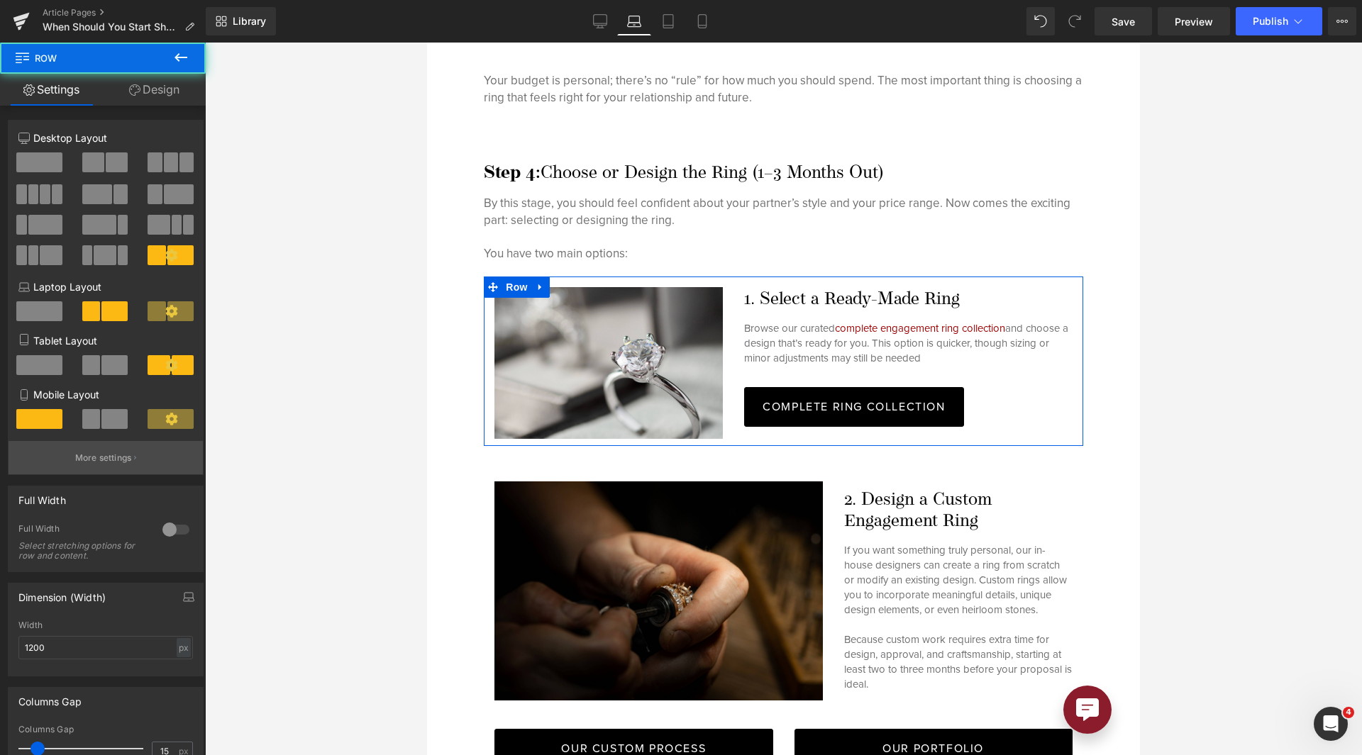
click at [115, 454] on p "More settings" at bounding box center [103, 458] width 57 height 13
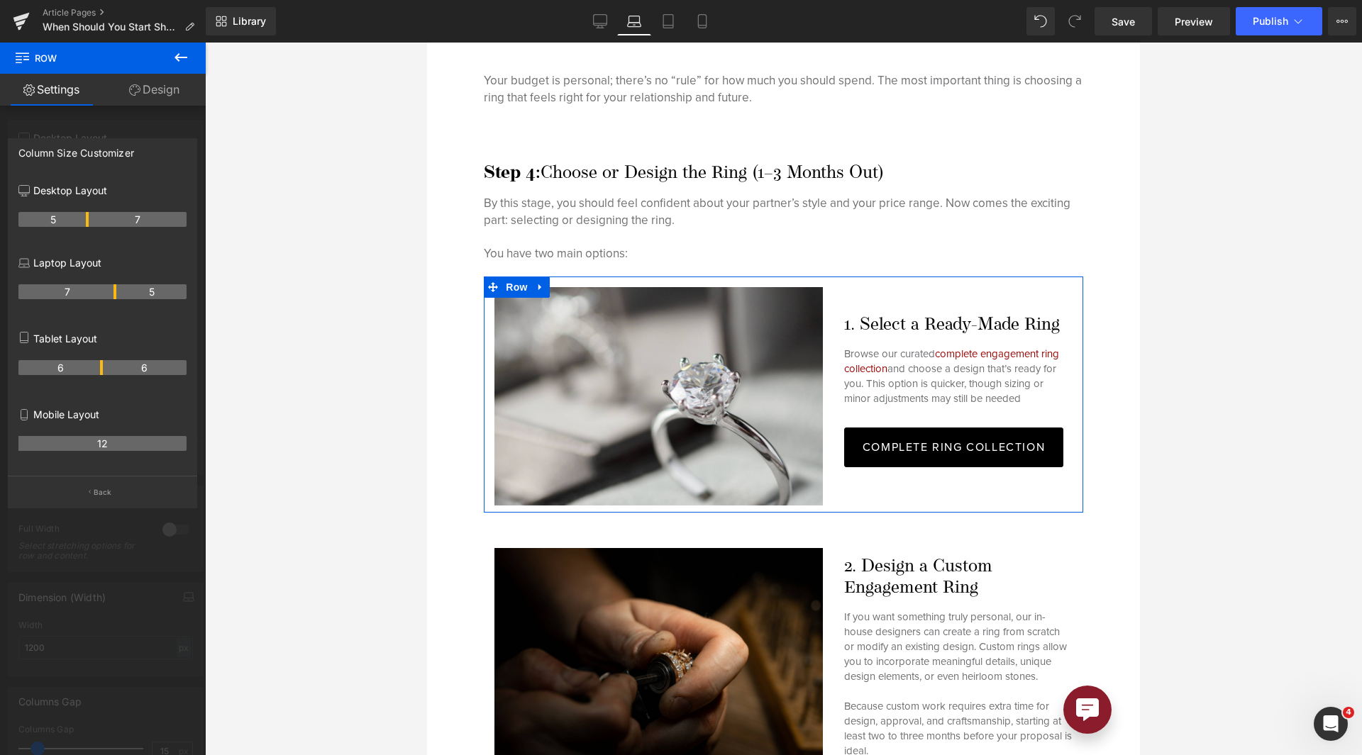
drag, startPoint x: 87, startPoint y: 289, endPoint x: 117, endPoint y: 294, distance: 30.9
click at [117, 294] on tr "7 5" at bounding box center [102, 291] width 168 height 15
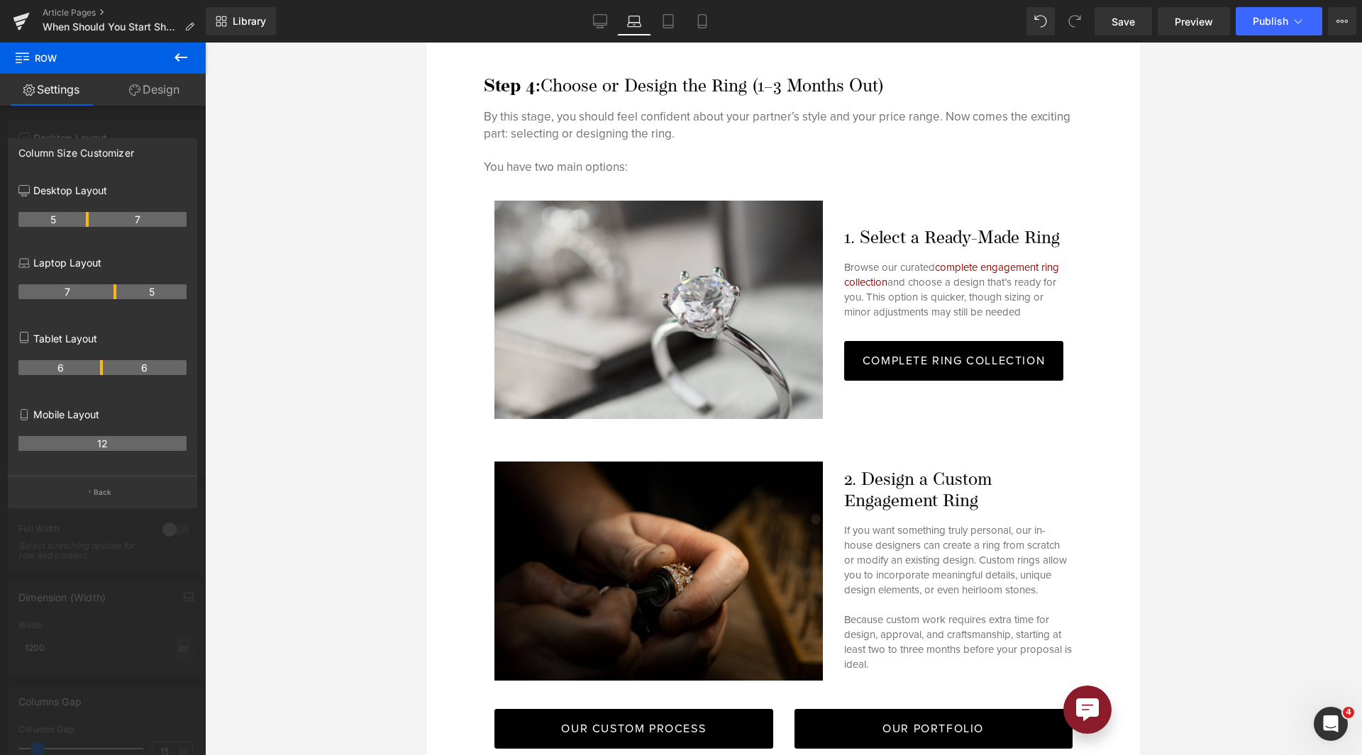
scroll to position [4609, 0]
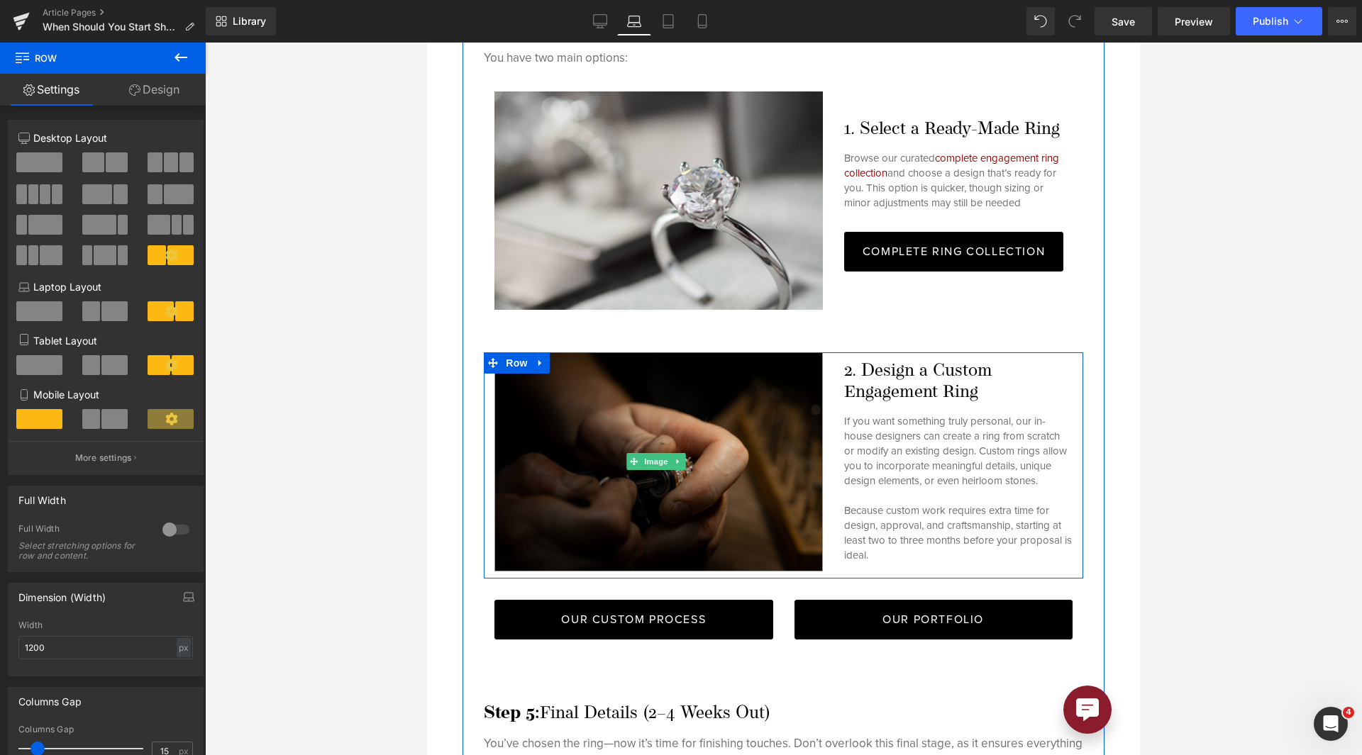
scroll to position [4718, 0]
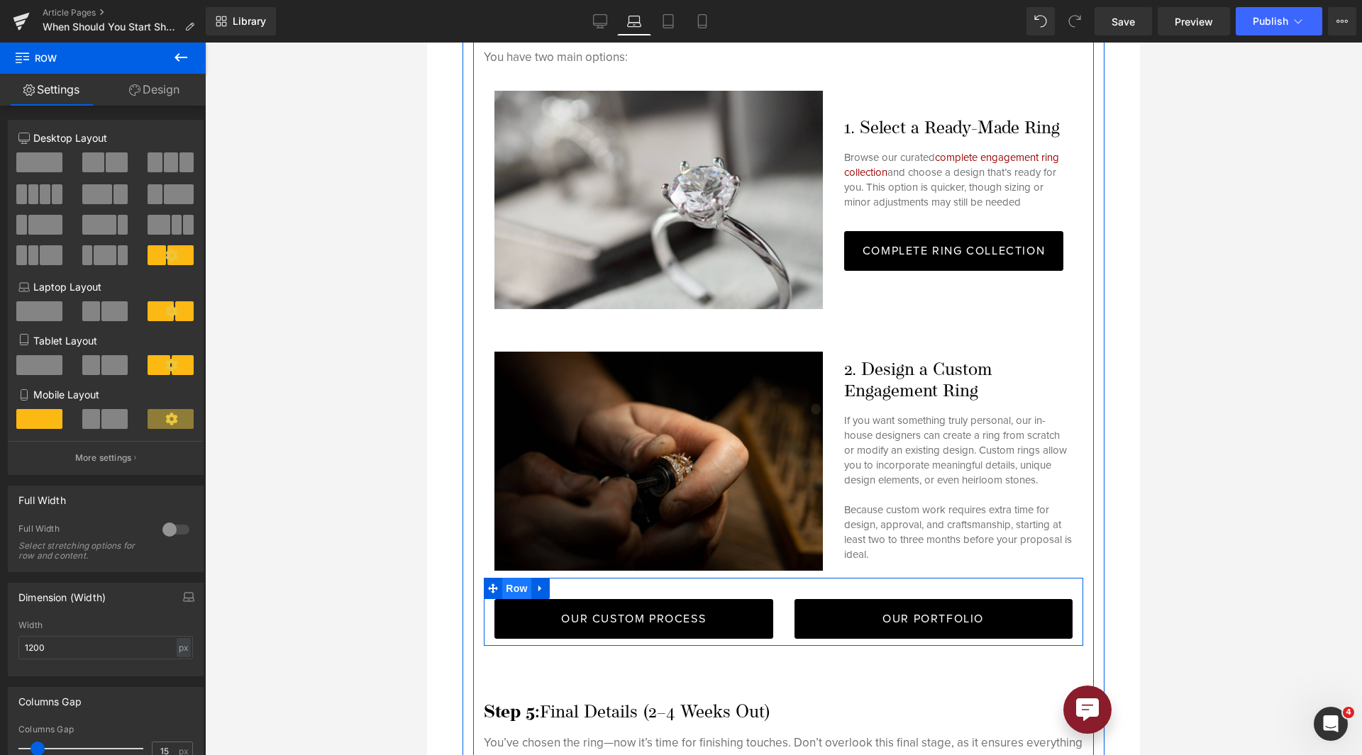
click at [513, 578] on span "Row" at bounding box center [516, 588] width 28 height 21
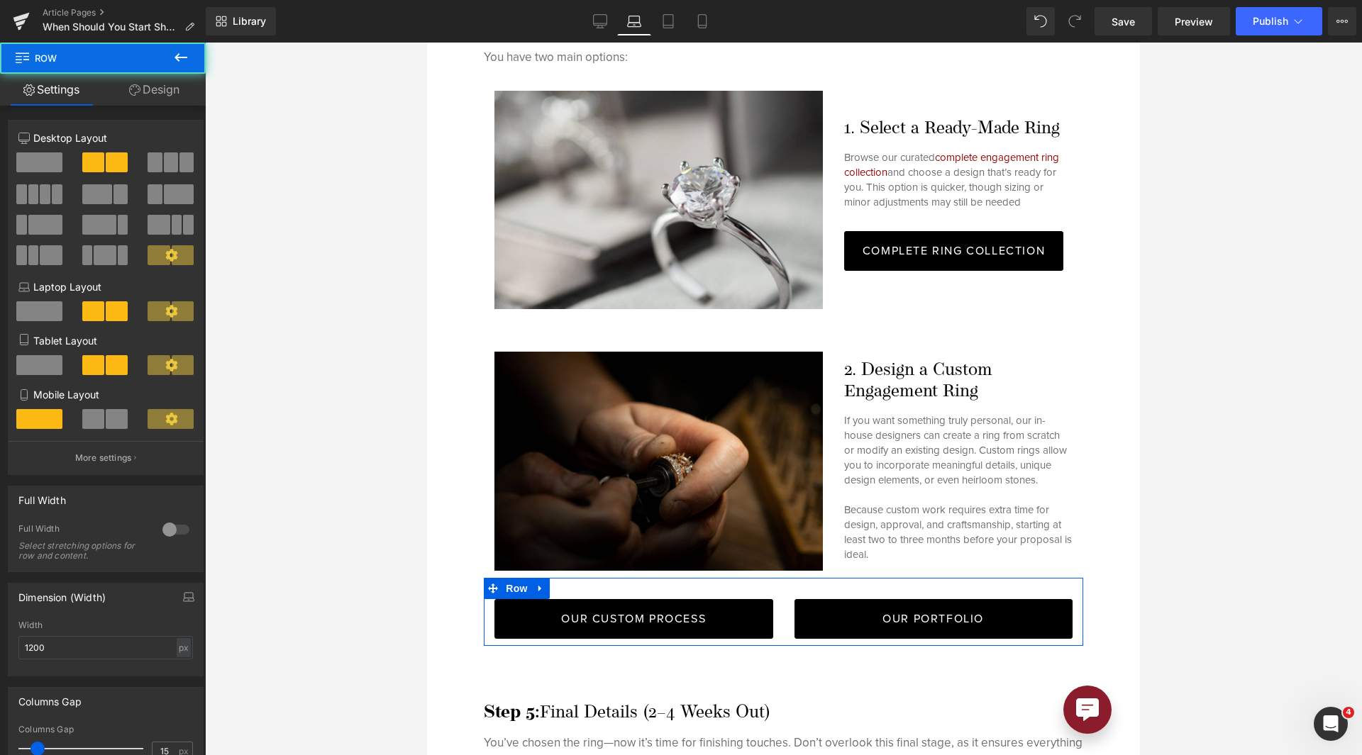
click at [167, 93] on link "Design" at bounding box center [154, 90] width 103 height 32
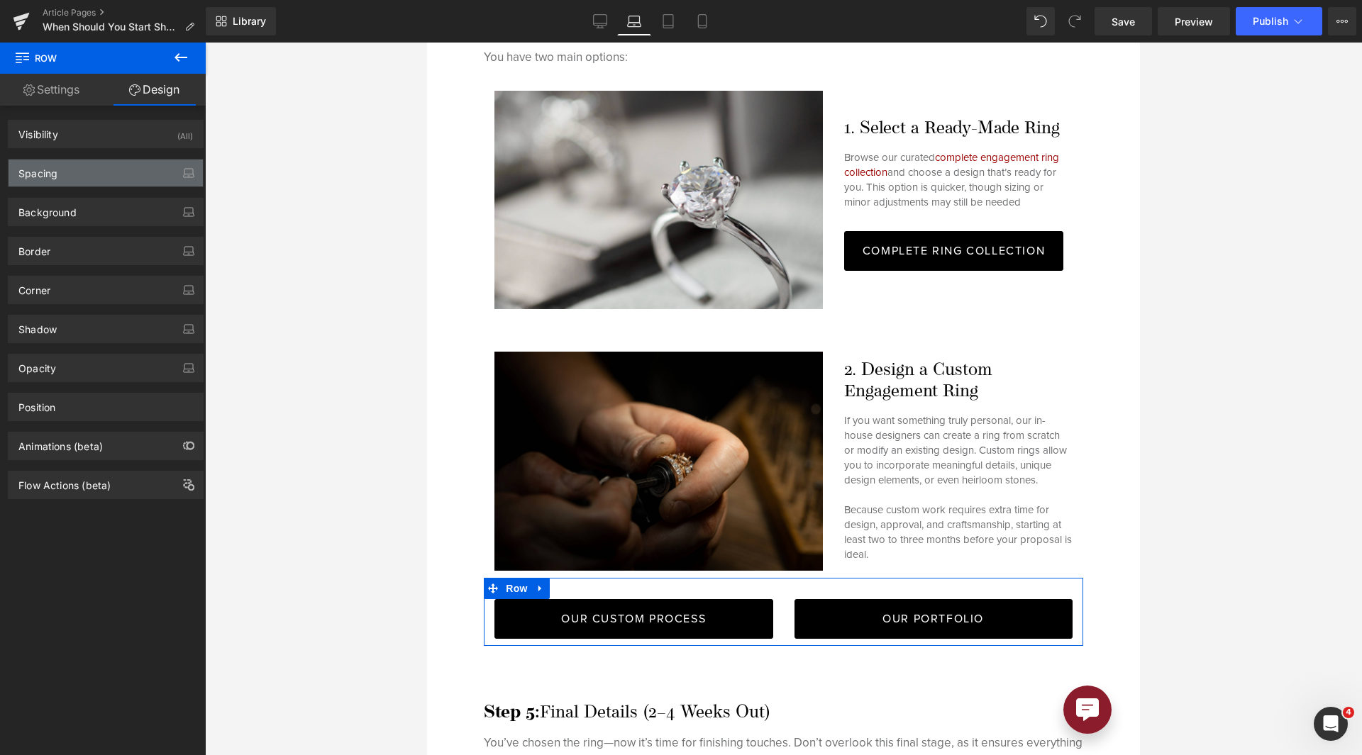
click at [99, 176] on div "Spacing" at bounding box center [106, 173] width 194 height 27
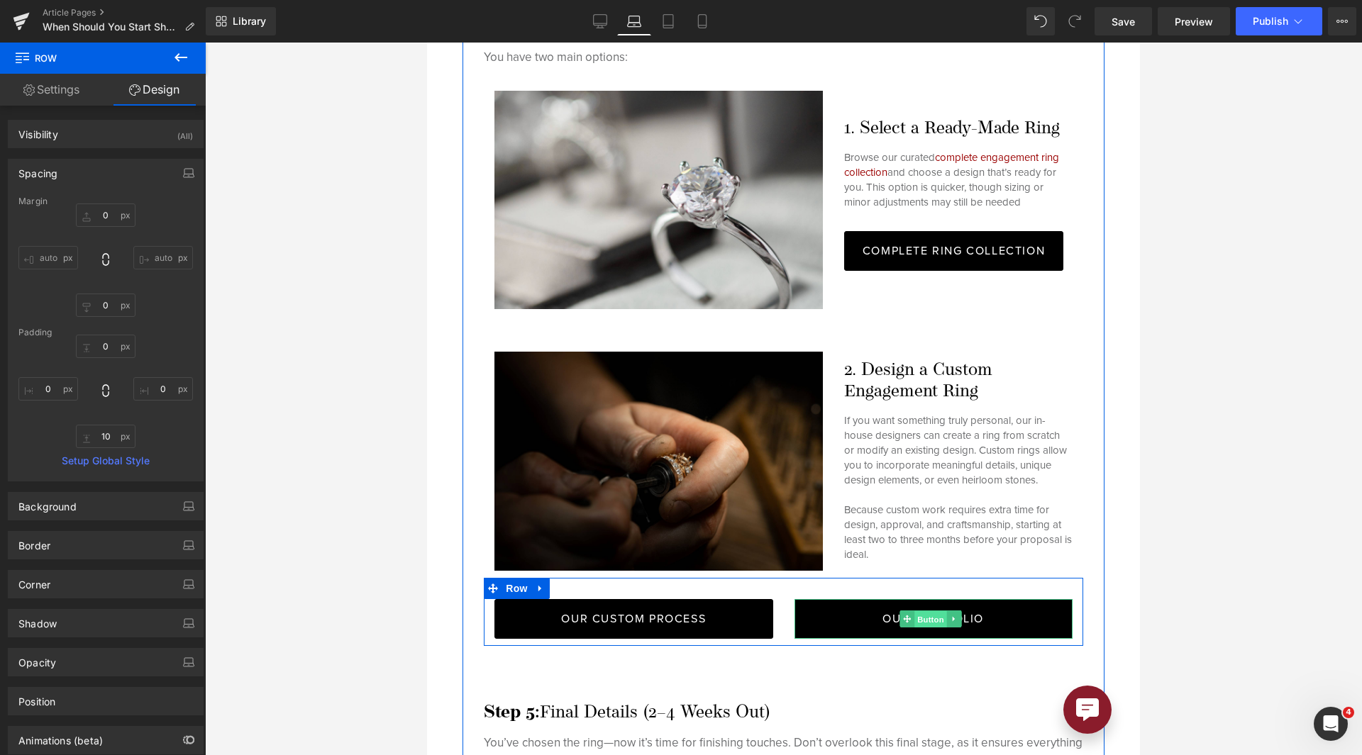
click at [927, 611] on span "Button" at bounding box center [930, 619] width 33 height 17
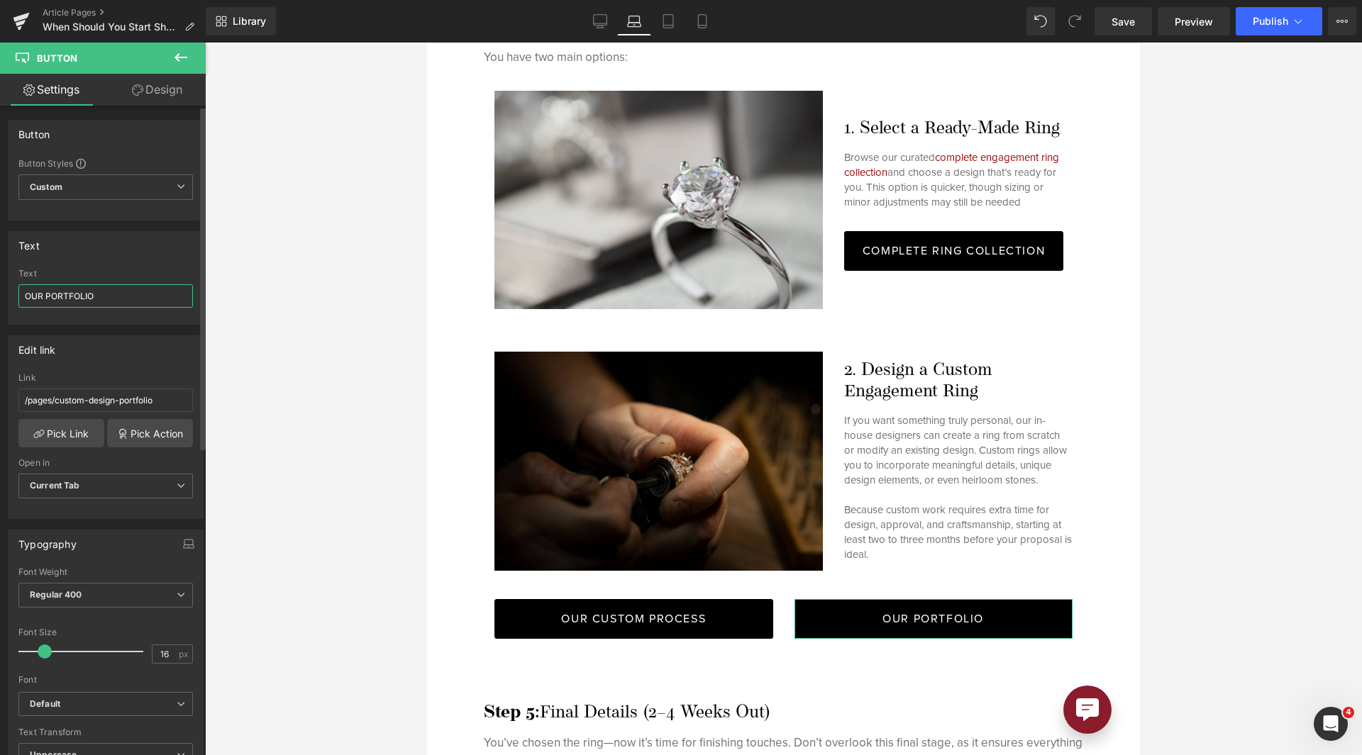
click at [50, 293] on input "OUR PORTFOLIO" at bounding box center [105, 295] width 174 height 23
type input "OUR CUSTOM PORTFOLIO"
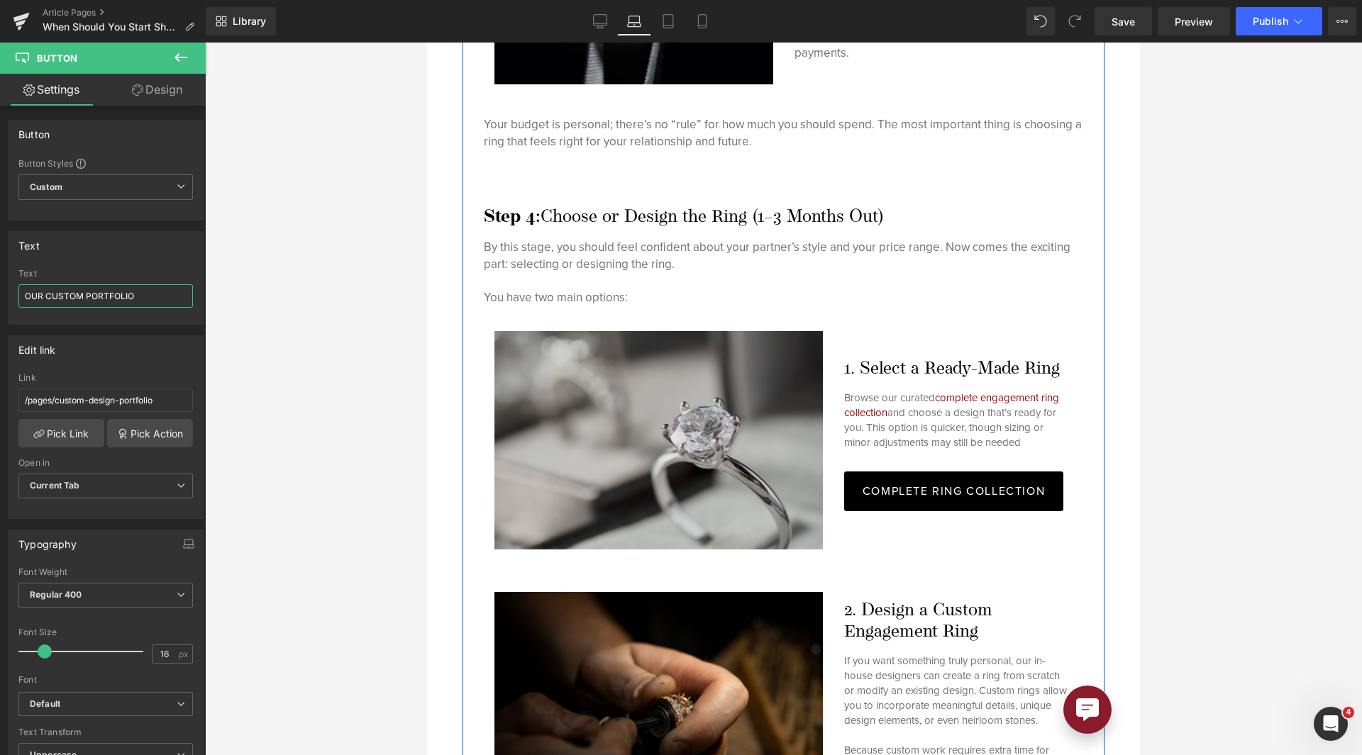
scroll to position [4570, 0]
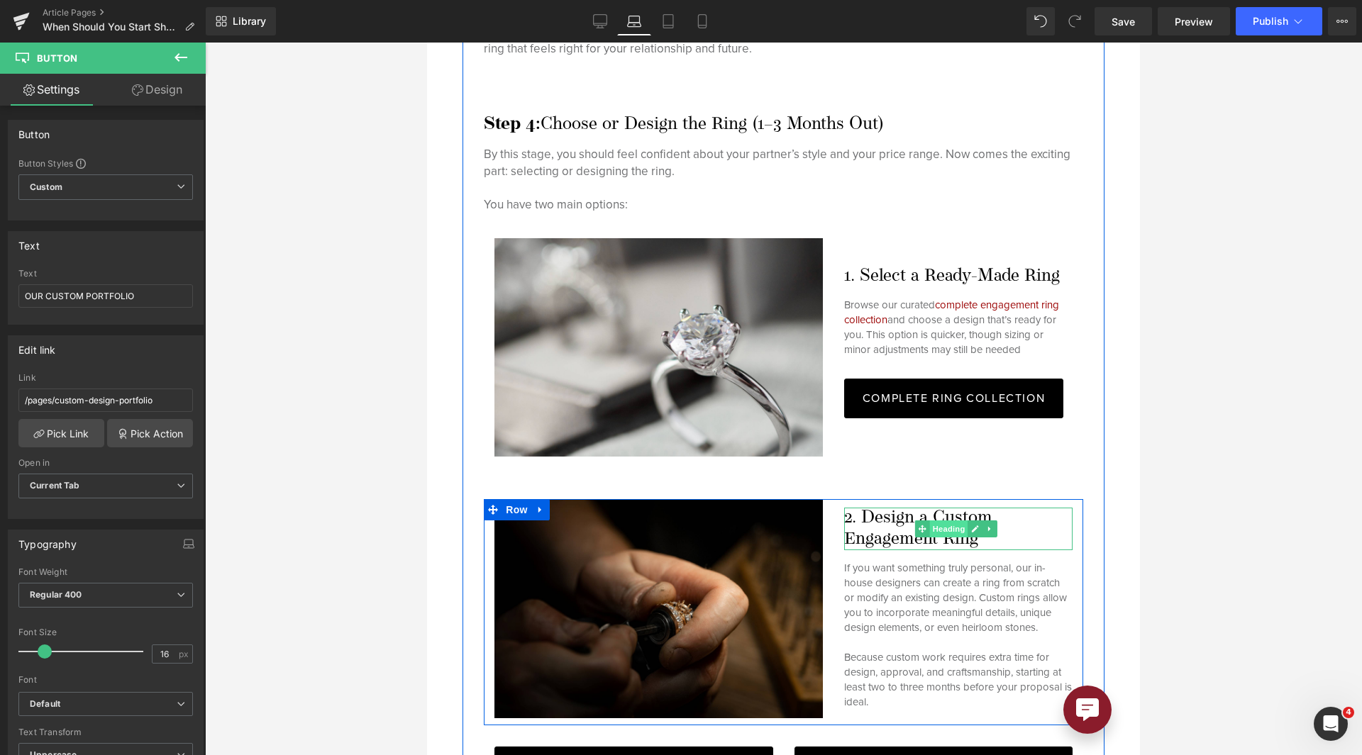
click at [930, 521] on span "Heading" at bounding box center [949, 529] width 38 height 17
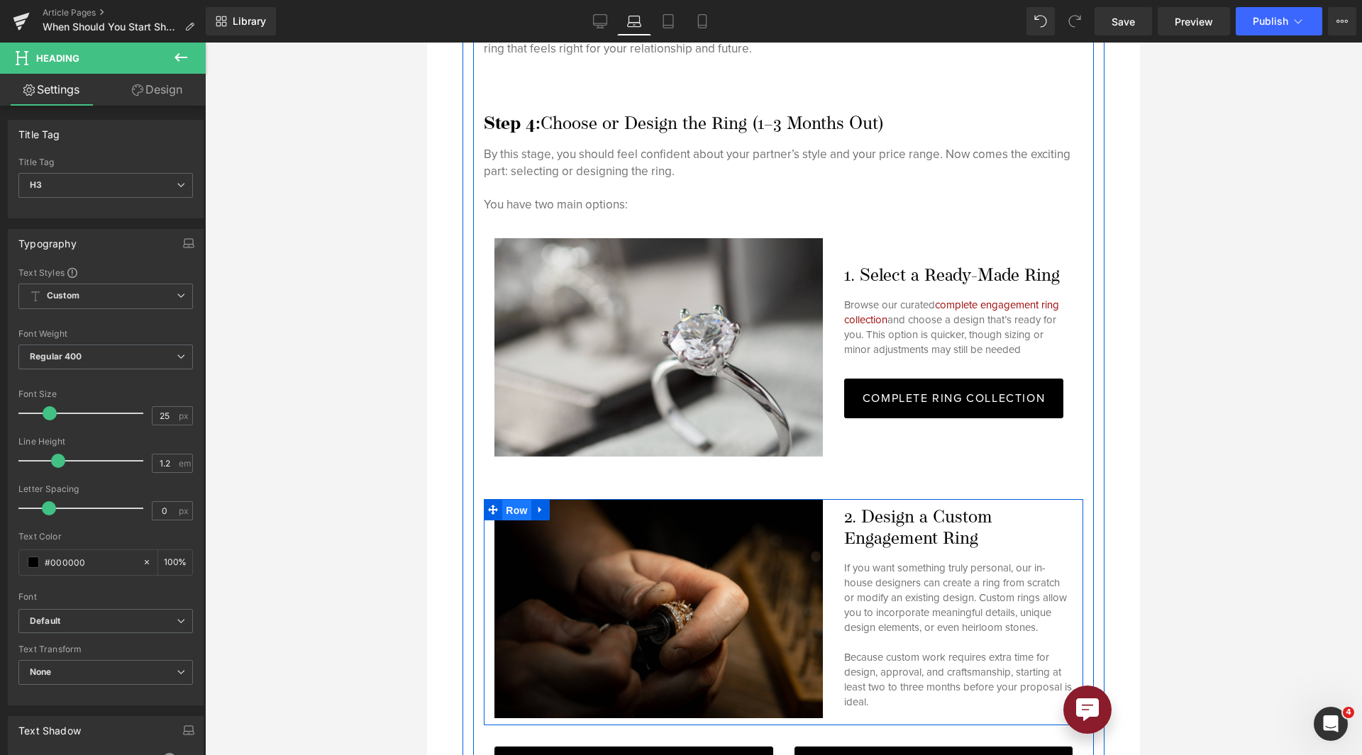
click at [528, 500] on span "Row" at bounding box center [516, 510] width 28 height 21
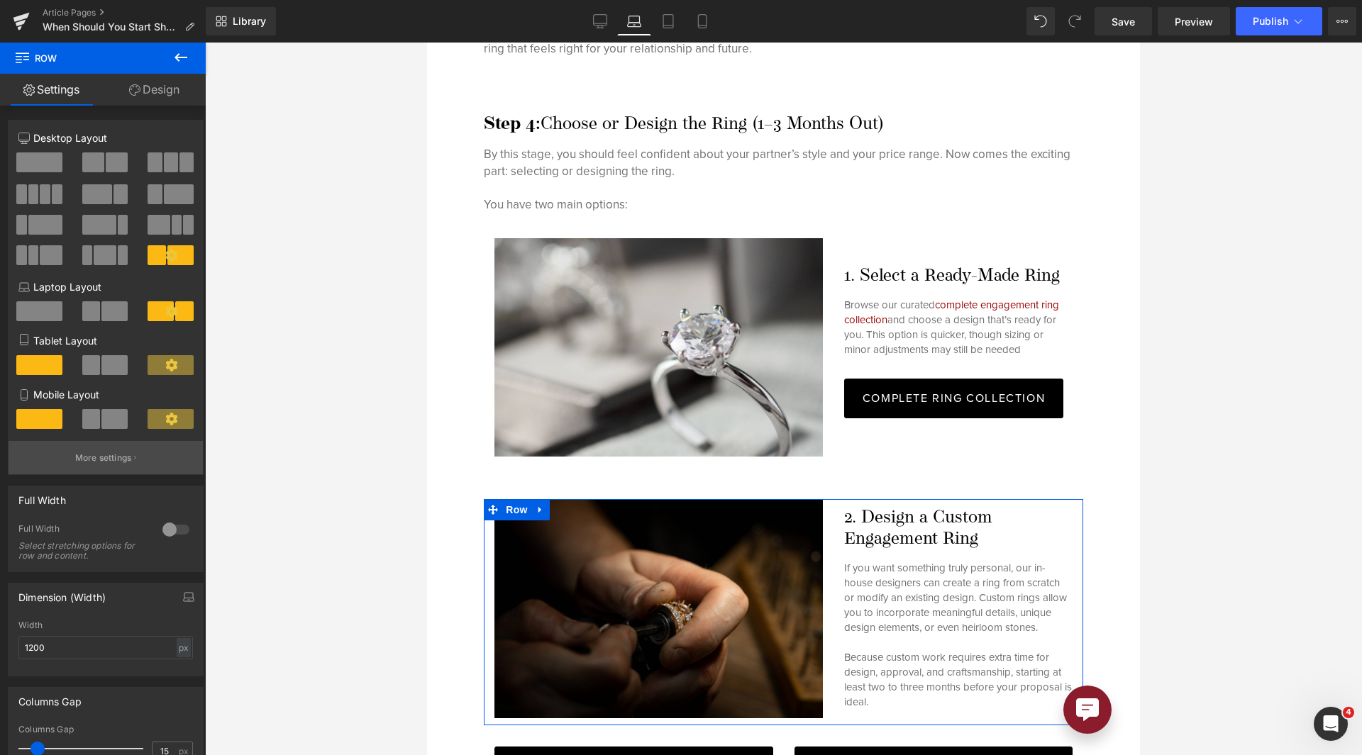
click at [58, 450] on button "More settings" at bounding box center [106, 457] width 194 height 33
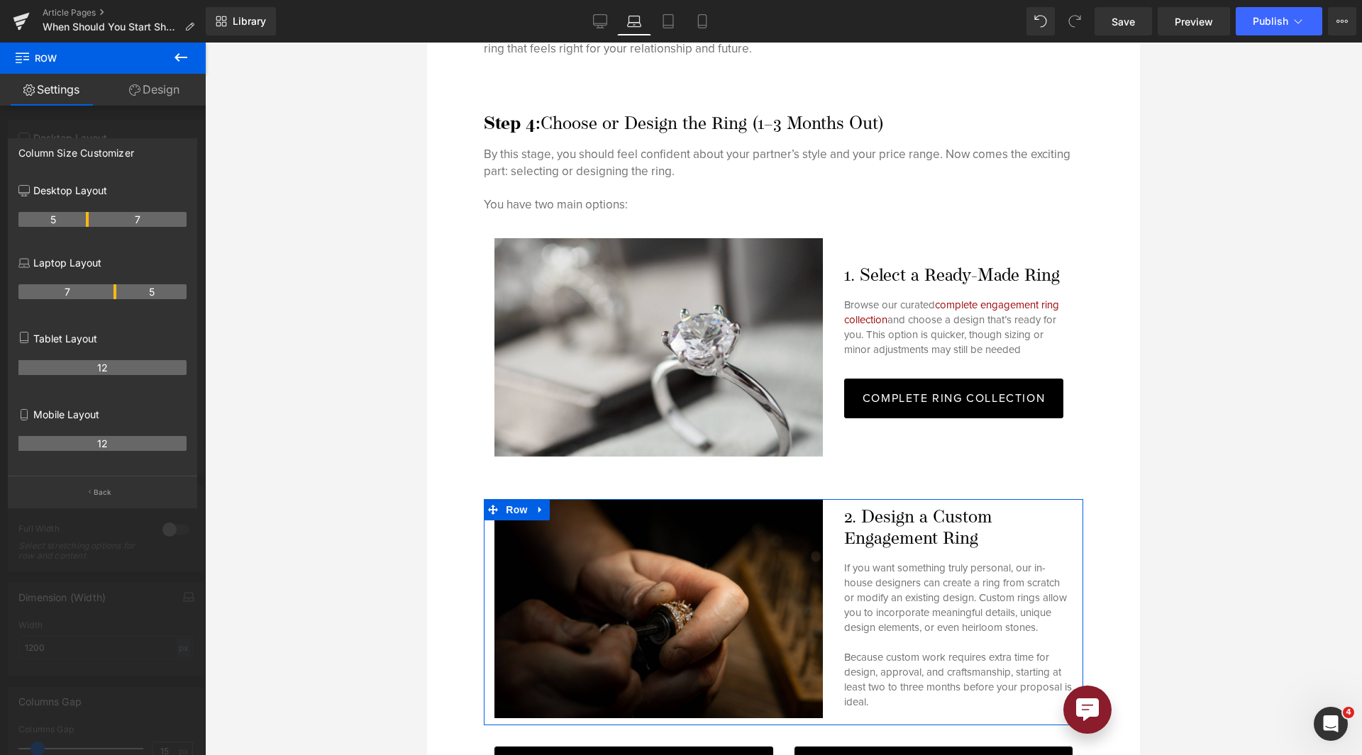
click at [116, 291] on th "5" at bounding box center [151, 291] width 70 height 15
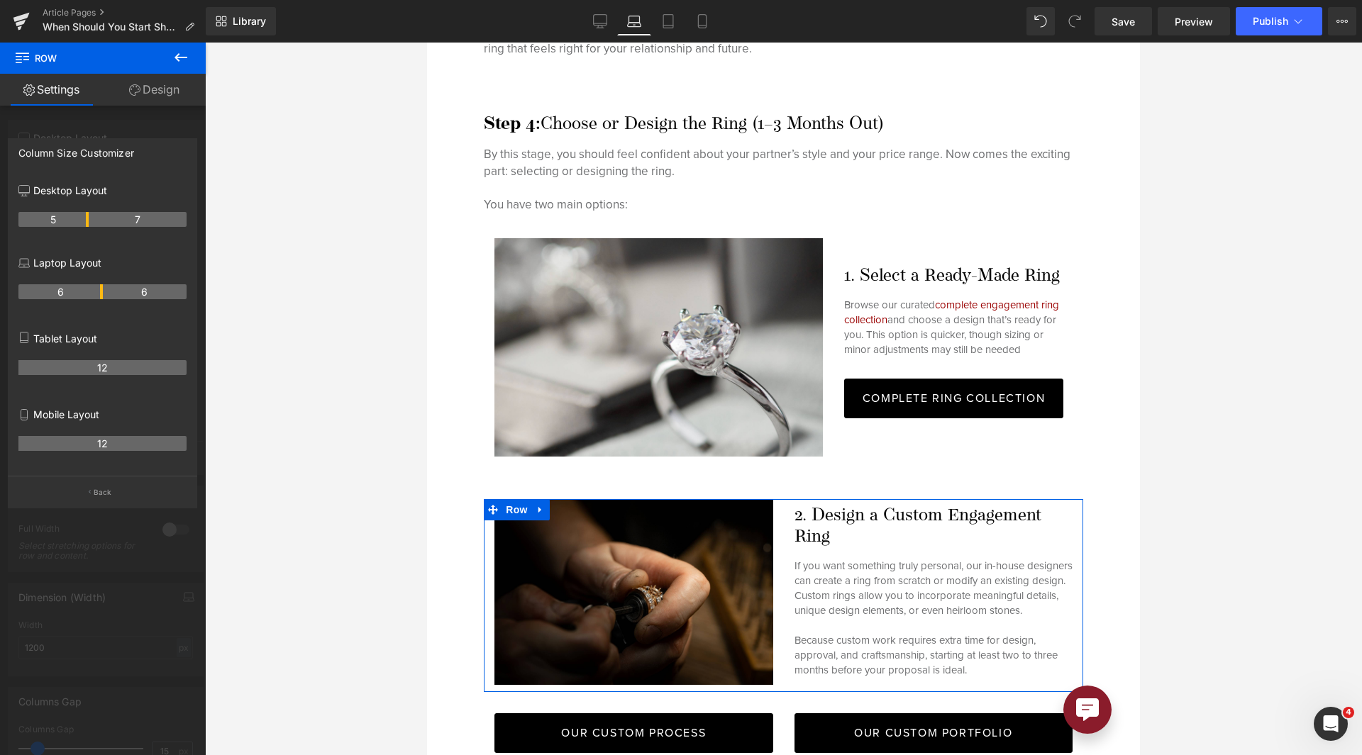
drag, startPoint x: 113, startPoint y: 291, endPoint x: 93, endPoint y: 294, distance: 20.8
click at [93, 294] on th "6" at bounding box center [60, 291] width 84 height 15
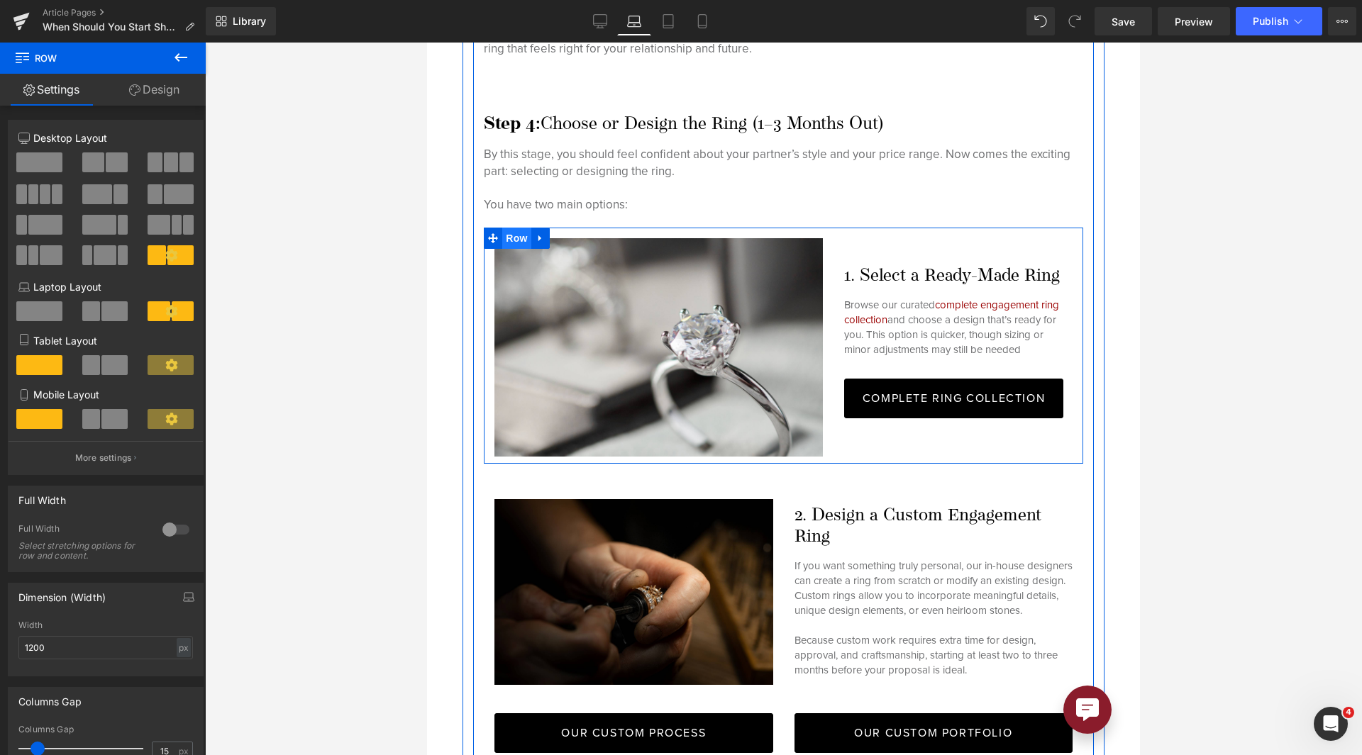
click at [507, 228] on span "Row" at bounding box center [516, 238] width 28 height 21
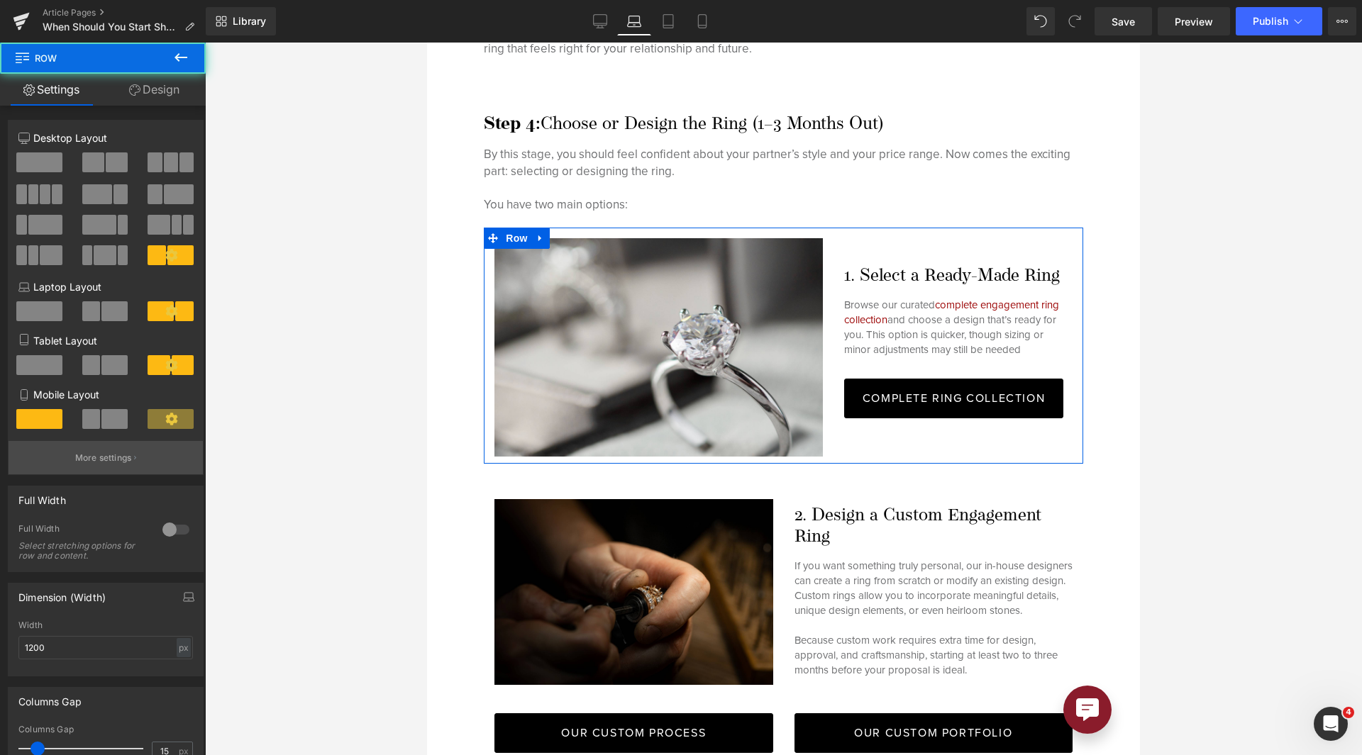
click at [131, 442] on button "More settings" at bounding box center [106, 457] width 194 height 33
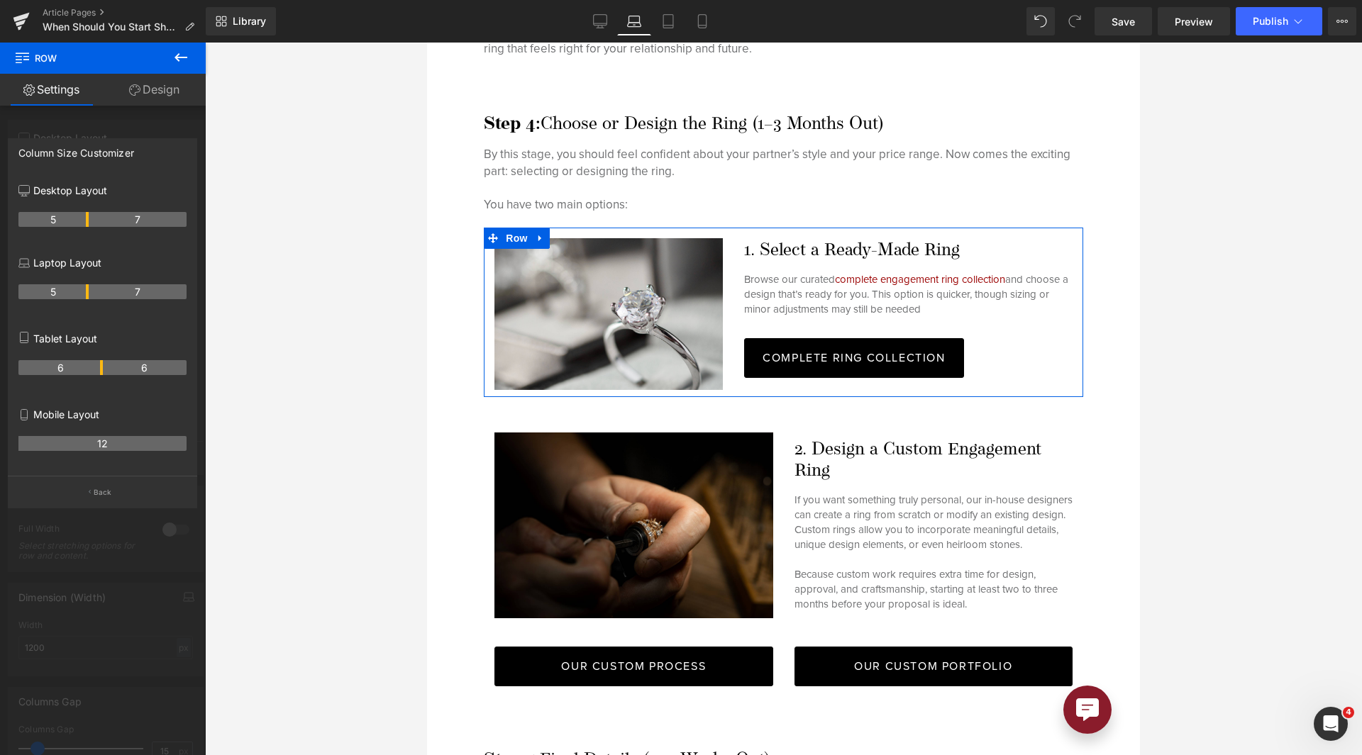
drag, startPoint x: 113, startPoint y: 295, endPoint x: 92, endPoint y: 295, distance: 21.3
click at [92, 295] on tr "5 7" at bounding box center [102, 291] width 168 height 15
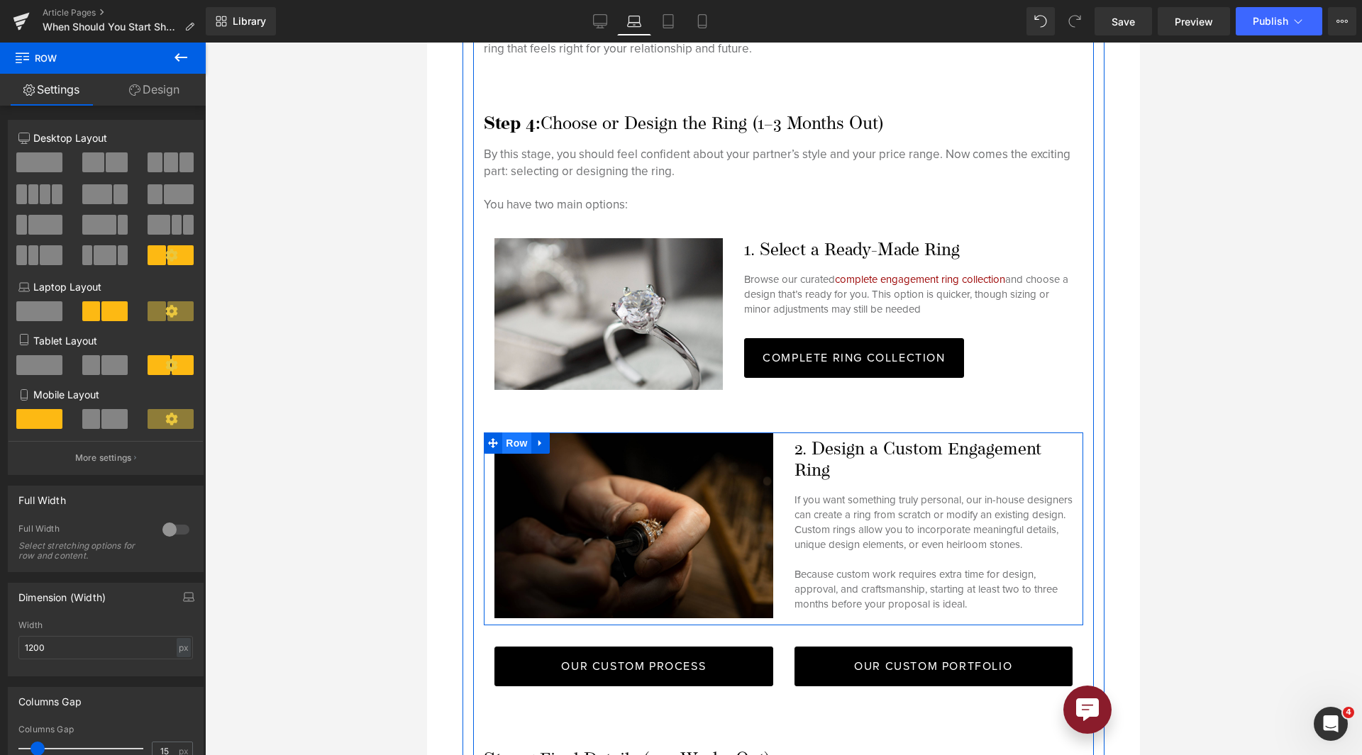
click at [517, 433] on span "Row" at bounding box center [516, 443] width 28 height 21
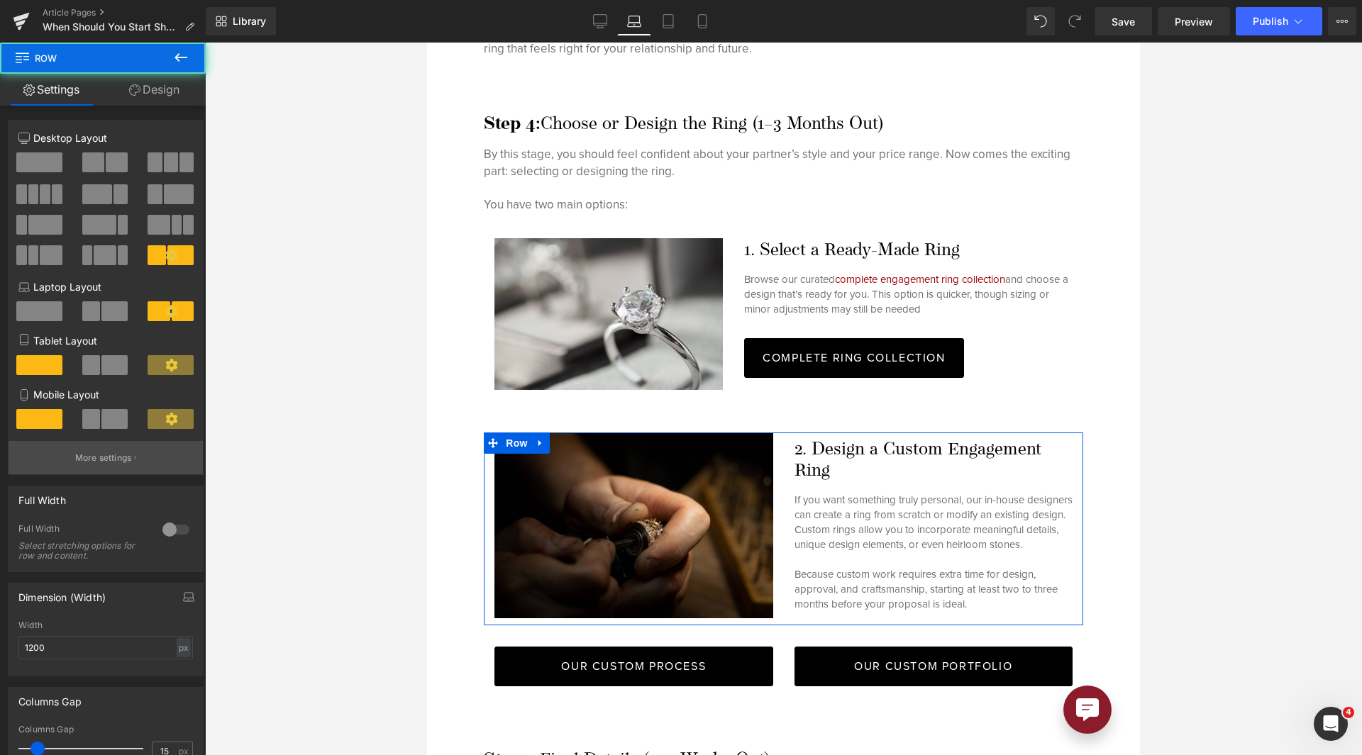
click at [89, 454] on p "More settings" at bounding box center [103, 458] width 57 height 13
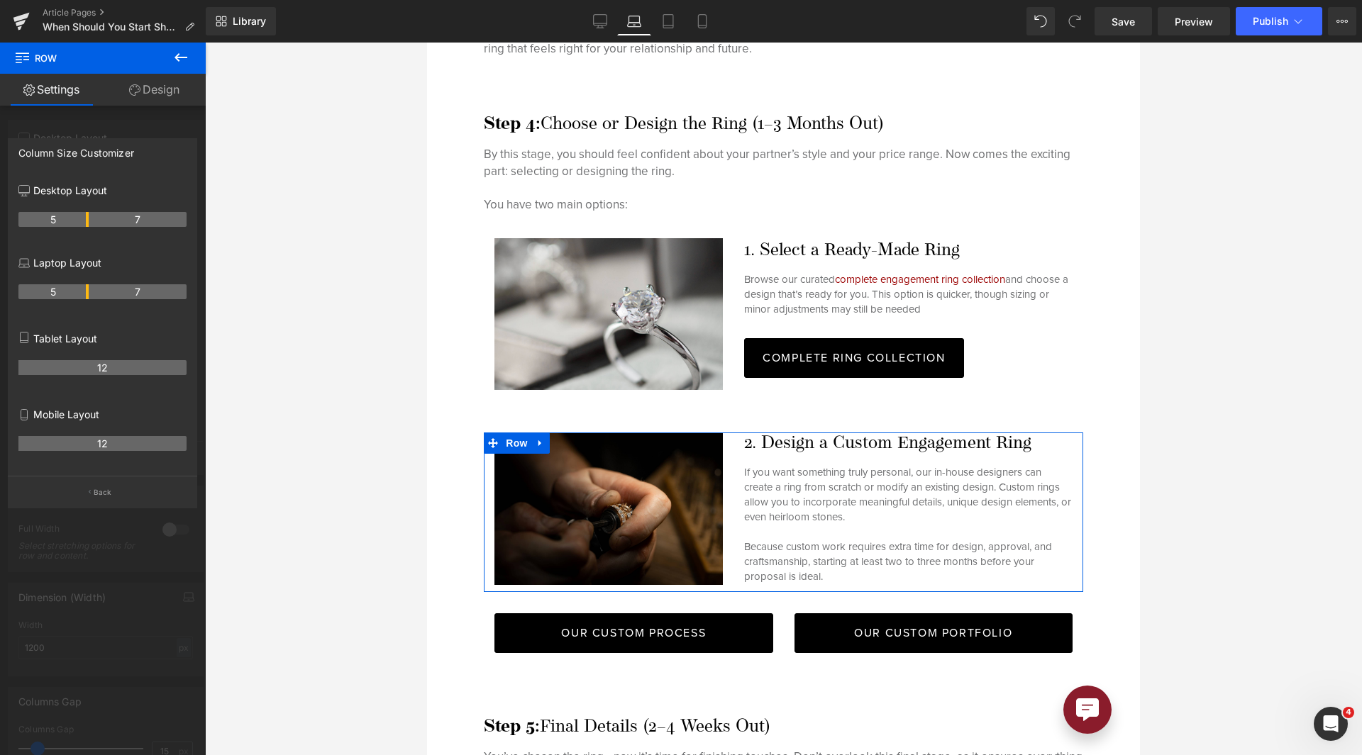
drag, startPoint x: 101, startPoint y: 296, endPoint x: 81, endPoint y: 297, distance: 19.9
click at [81, 297] on th "5" at bounding box center [53, 291] width 70 height 15
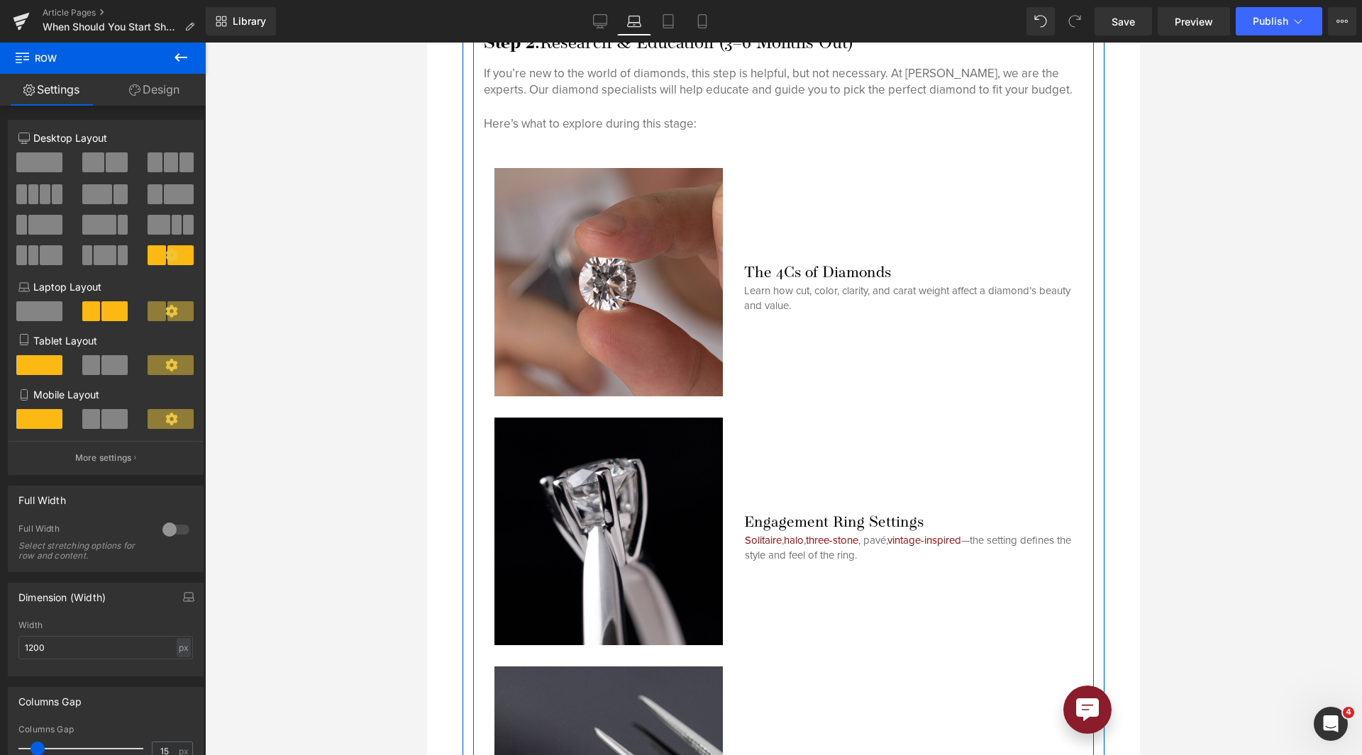
scroll to position [2955, 0]
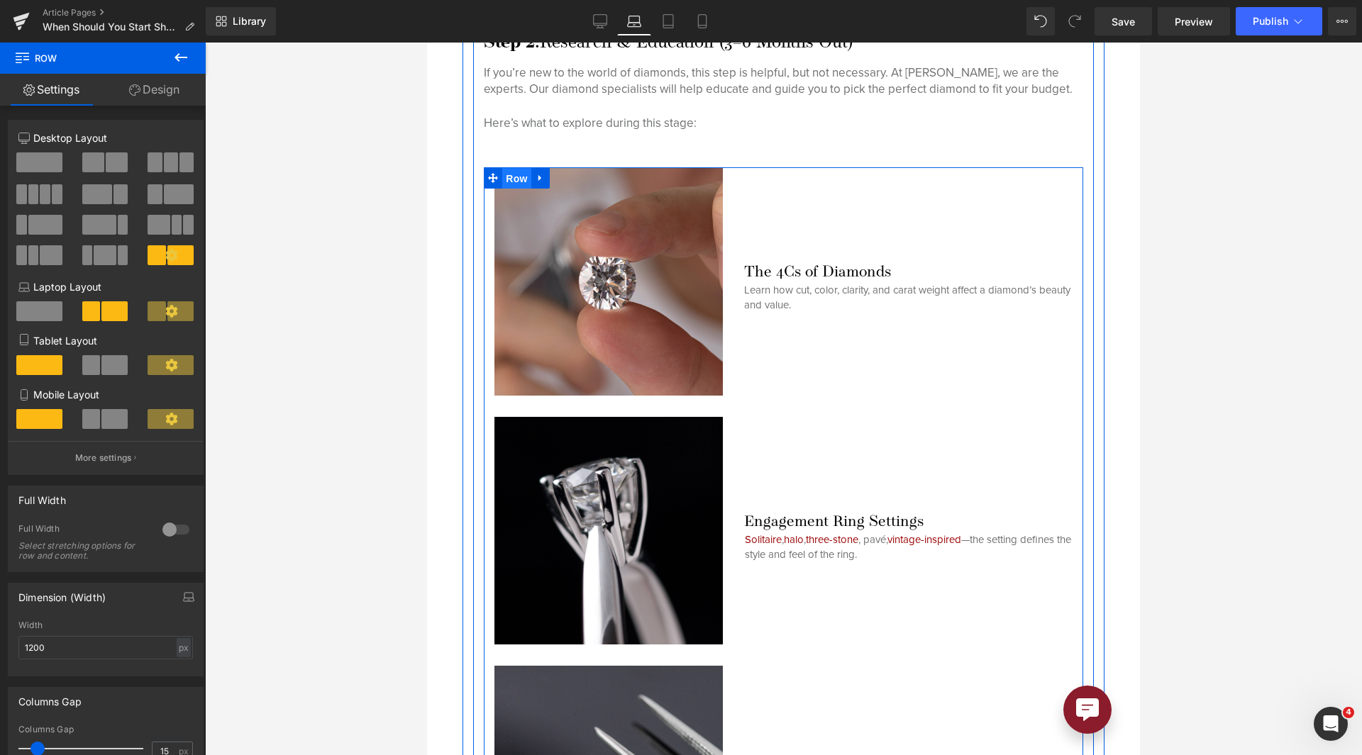
click at [509, 168] on span "Row" at bounding box center [516, 178] width 28 height 21
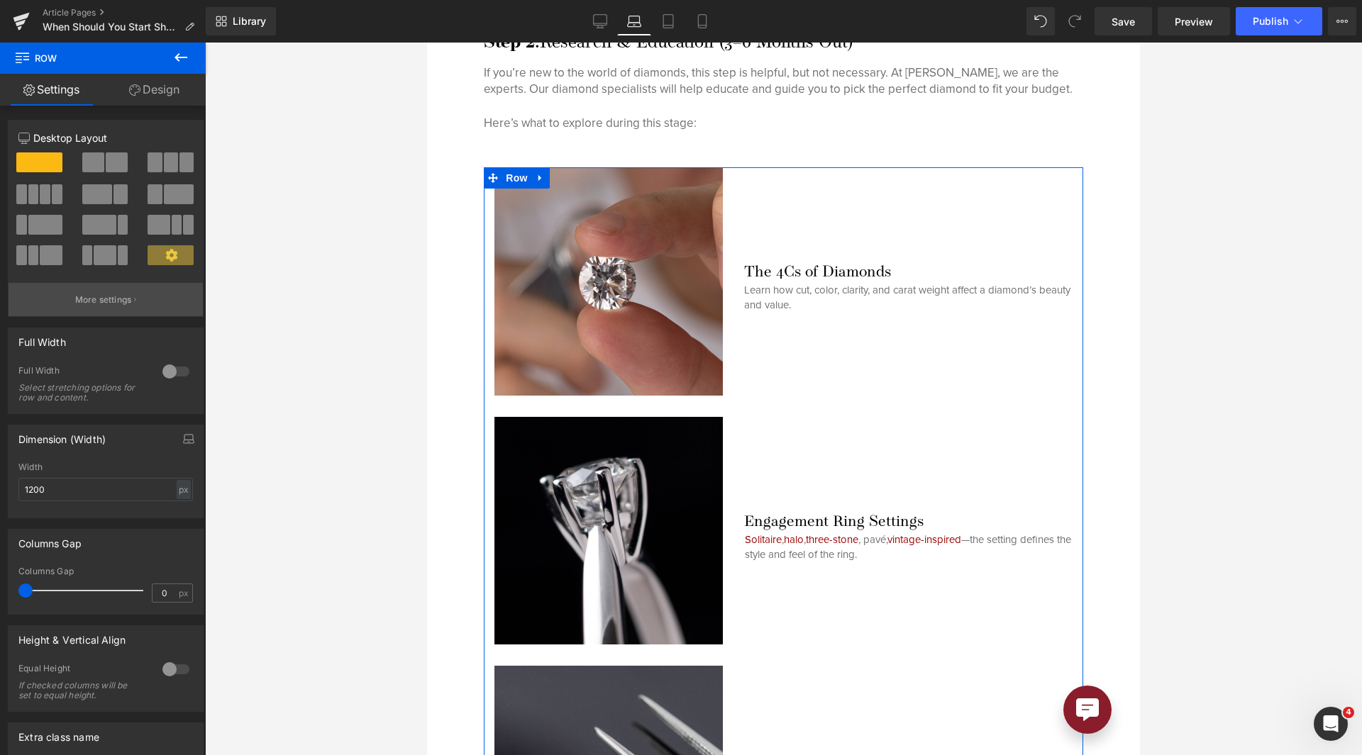
click at [70, 291] on button "More settings" at bounding box center [106, 299] width 194 height 33
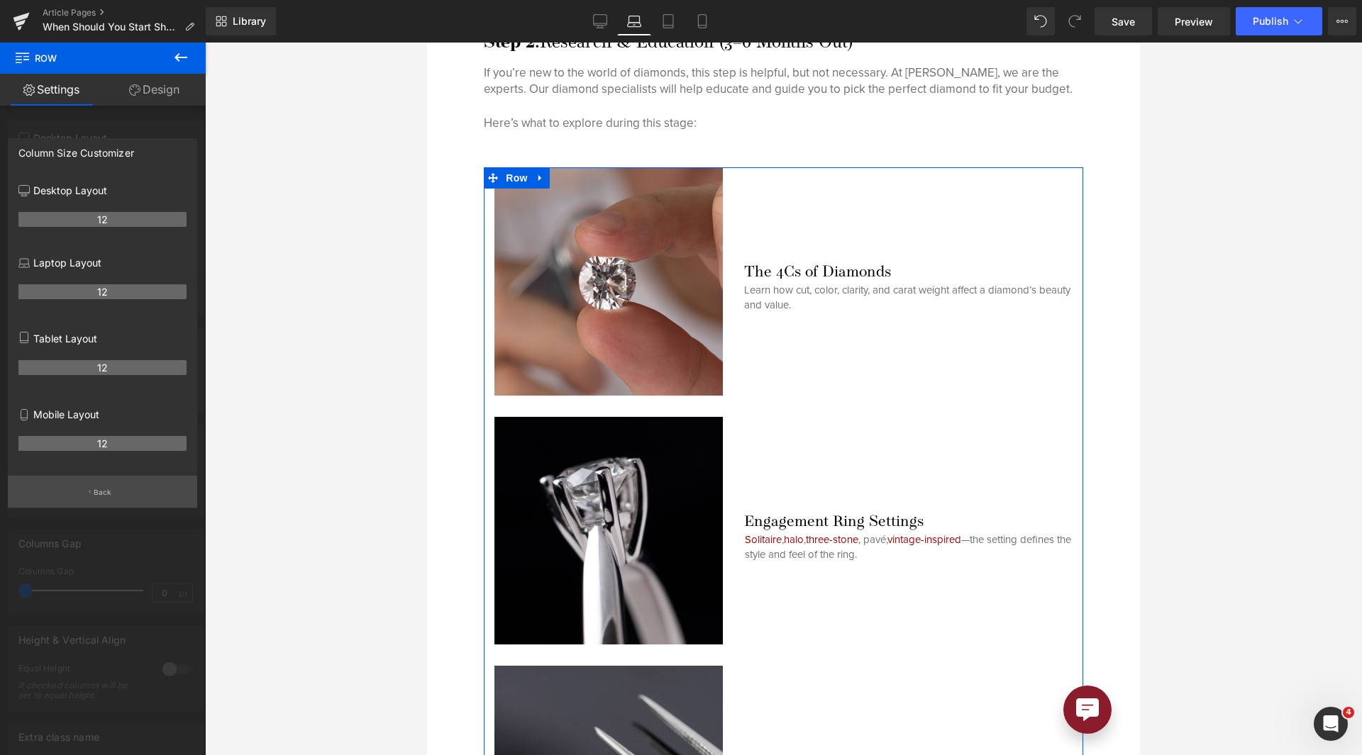
click at [106, 502] on button "Back" at bounding box center [102, 492] width 189 height 32
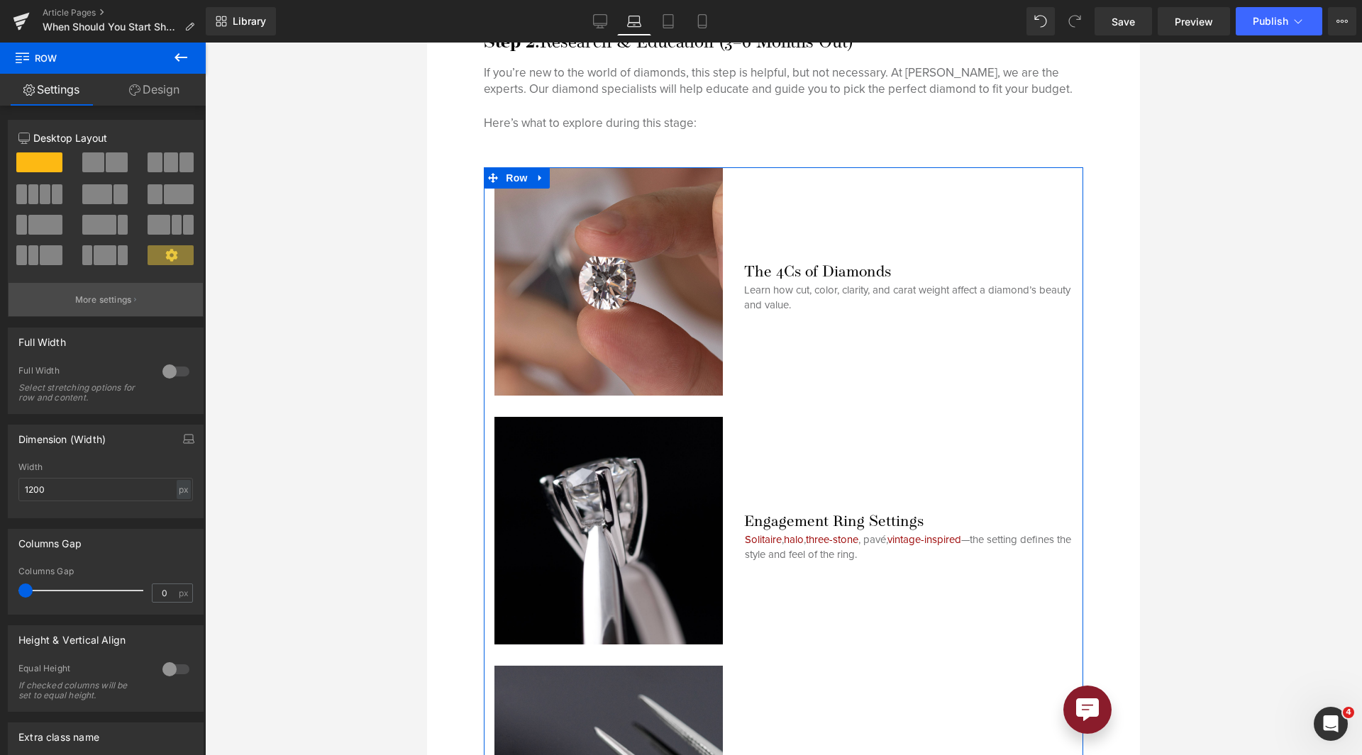
click at [99, 302] on p "More settings" at bounding box center [103, 300] width 57 height 13
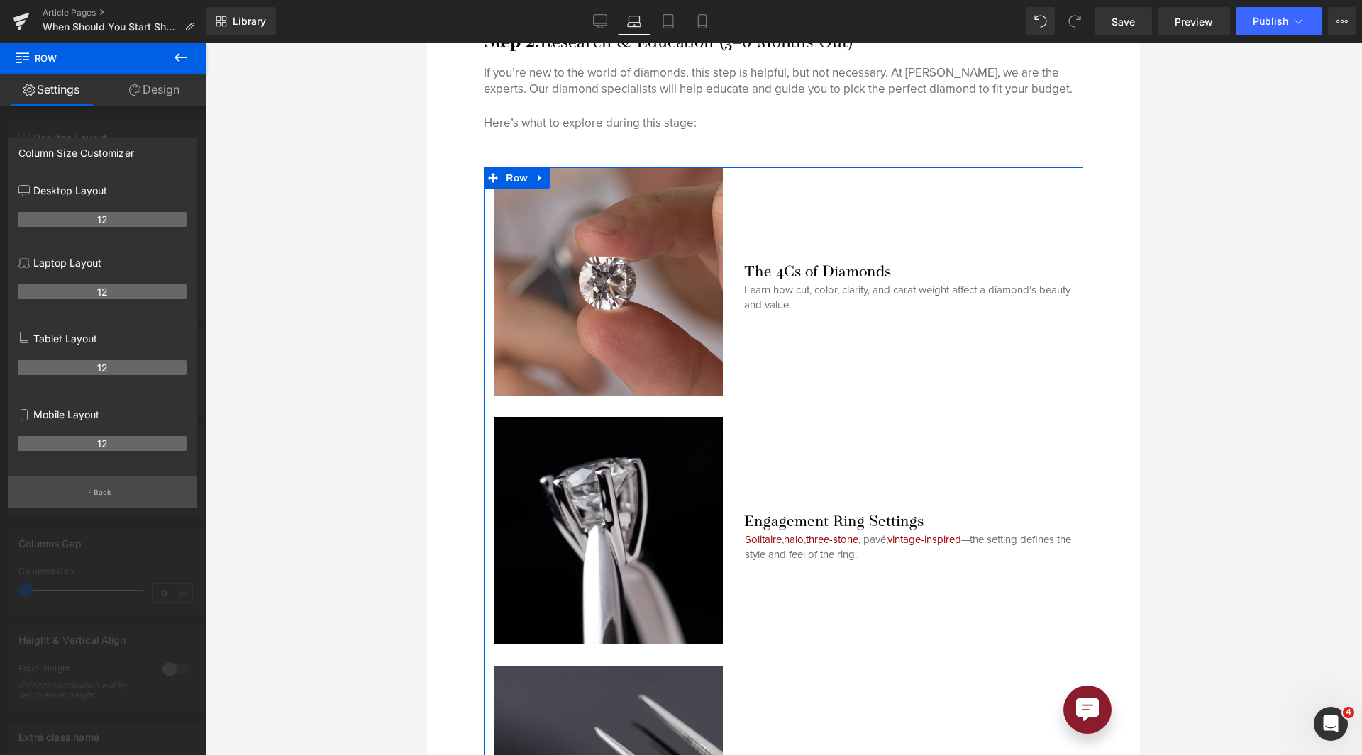
click at [96, 500] on button "Back" at bounding box center [102, 492] width 189 height 32
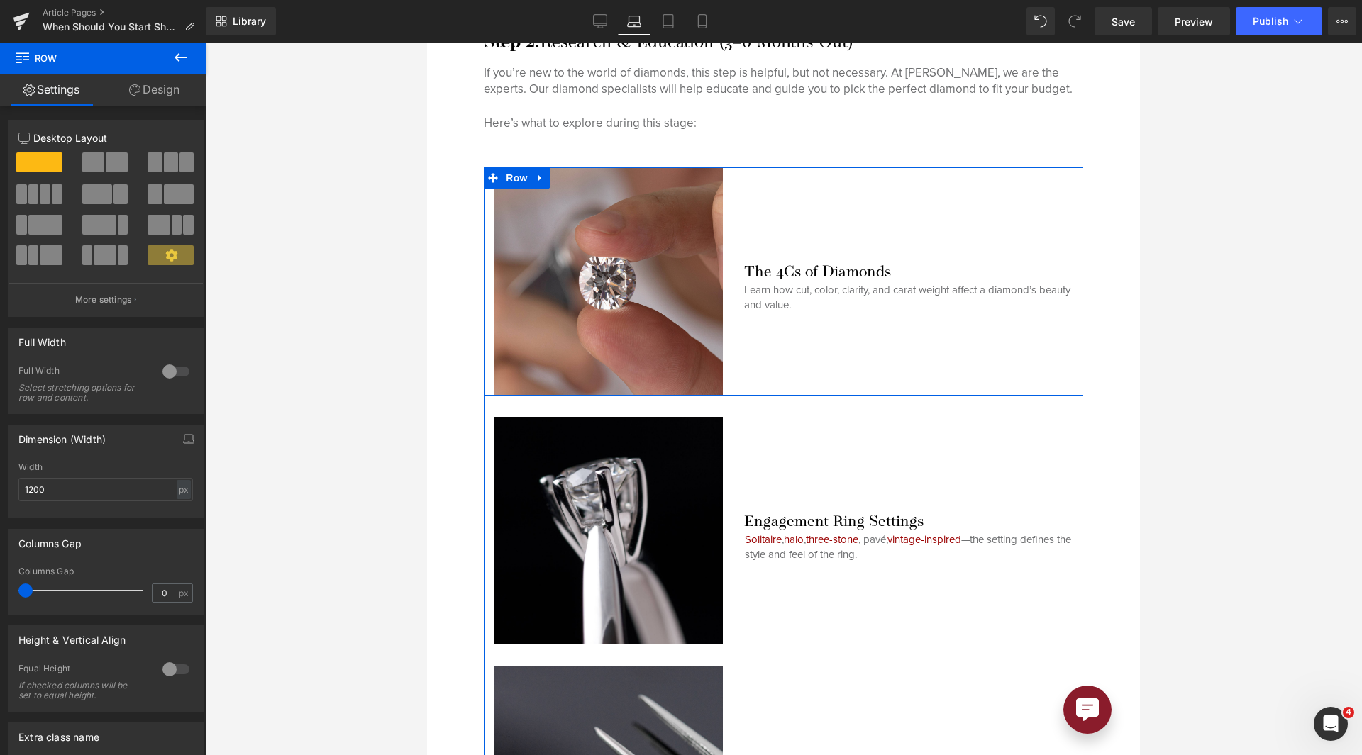
click at [834, 361] on div "The 4Cs of Diamonds Heading Learn how cut, color, clarity, and carat weight aff…" at bounding box center [908, 281] width 350 height 228
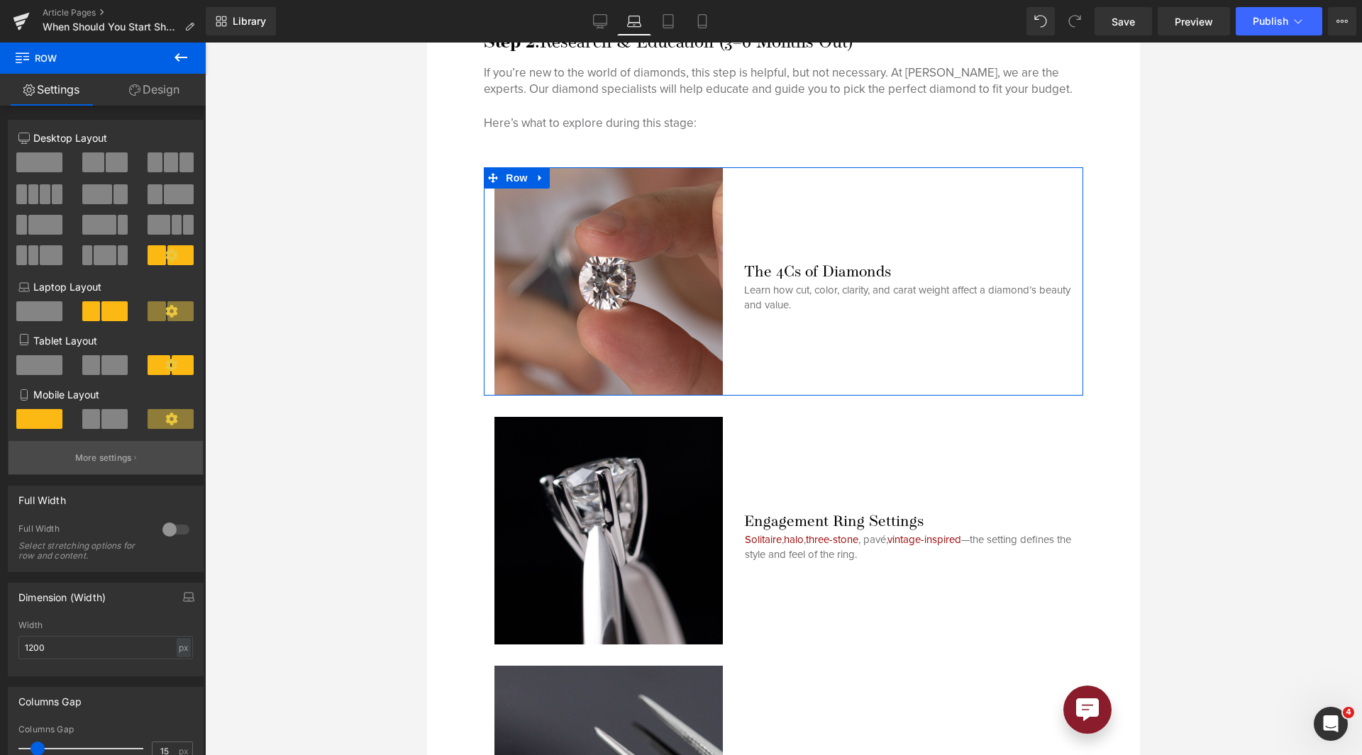
click at [144, 458] on button "More settings" at bounding box center [106, 457] width 194 height 33
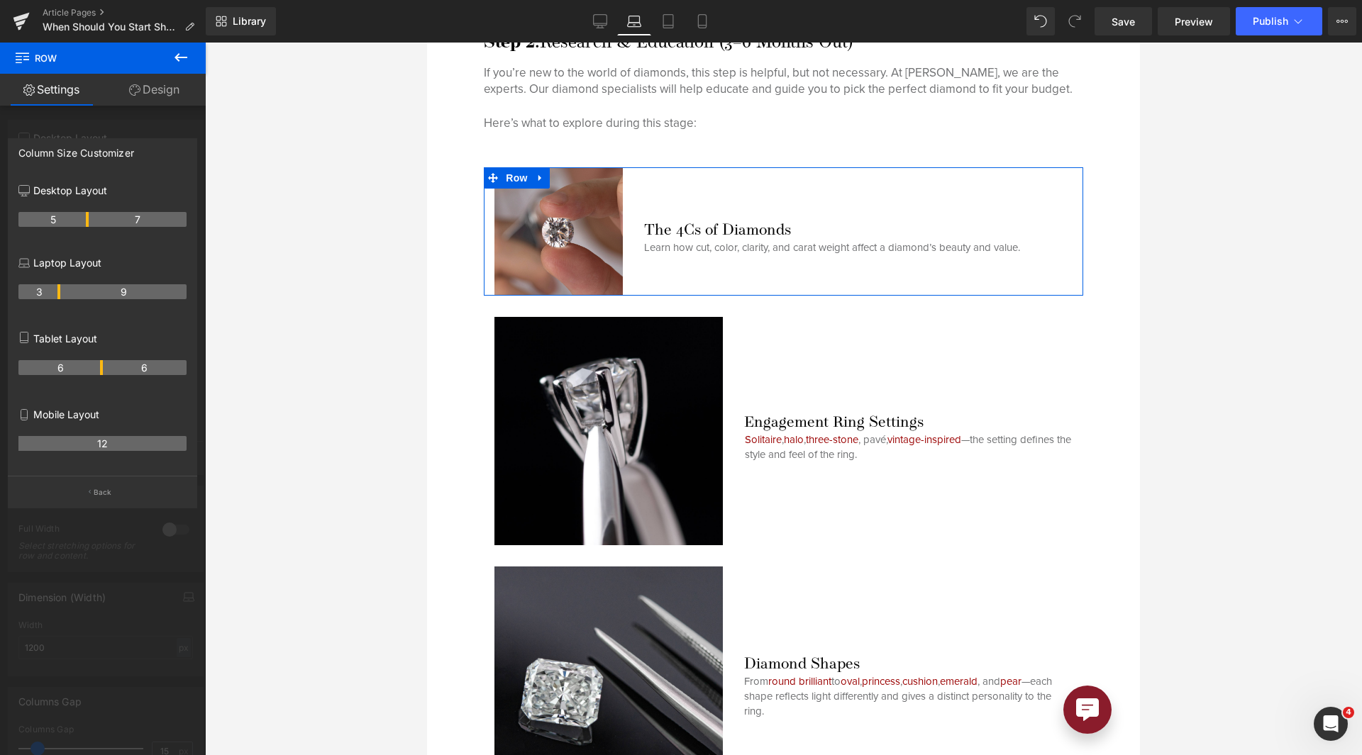
drag, startPoint x: 86, startPoint y: 295, endPoint x: 57, endPoint y: 297, distance: 28.4
click at [57, 297] on th "3" at bounding box center [39, 291] width 42 height 15
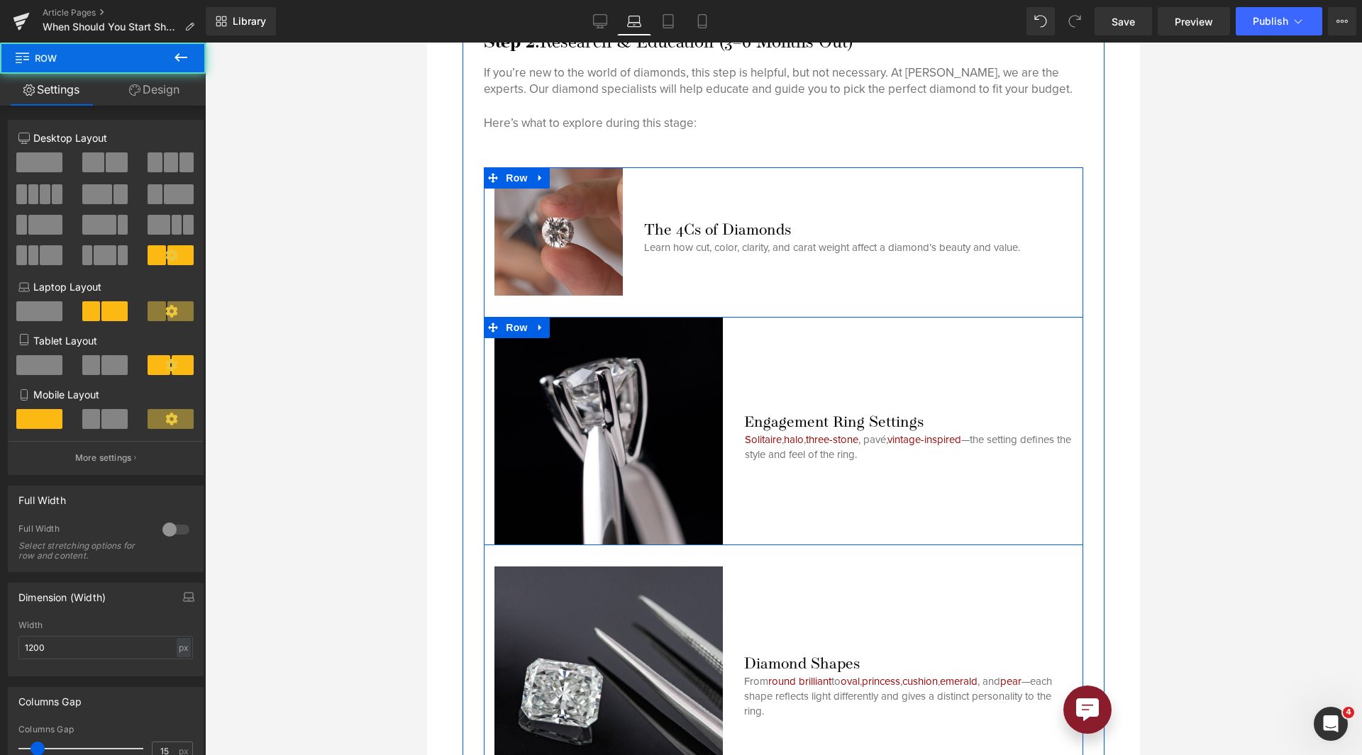
click at [848, 326] on div "Engagement Ring Settings Heading Solitaire , halo , three-stone , pavé, vintage…" at bounding box center [908, 431] width 350 height 228
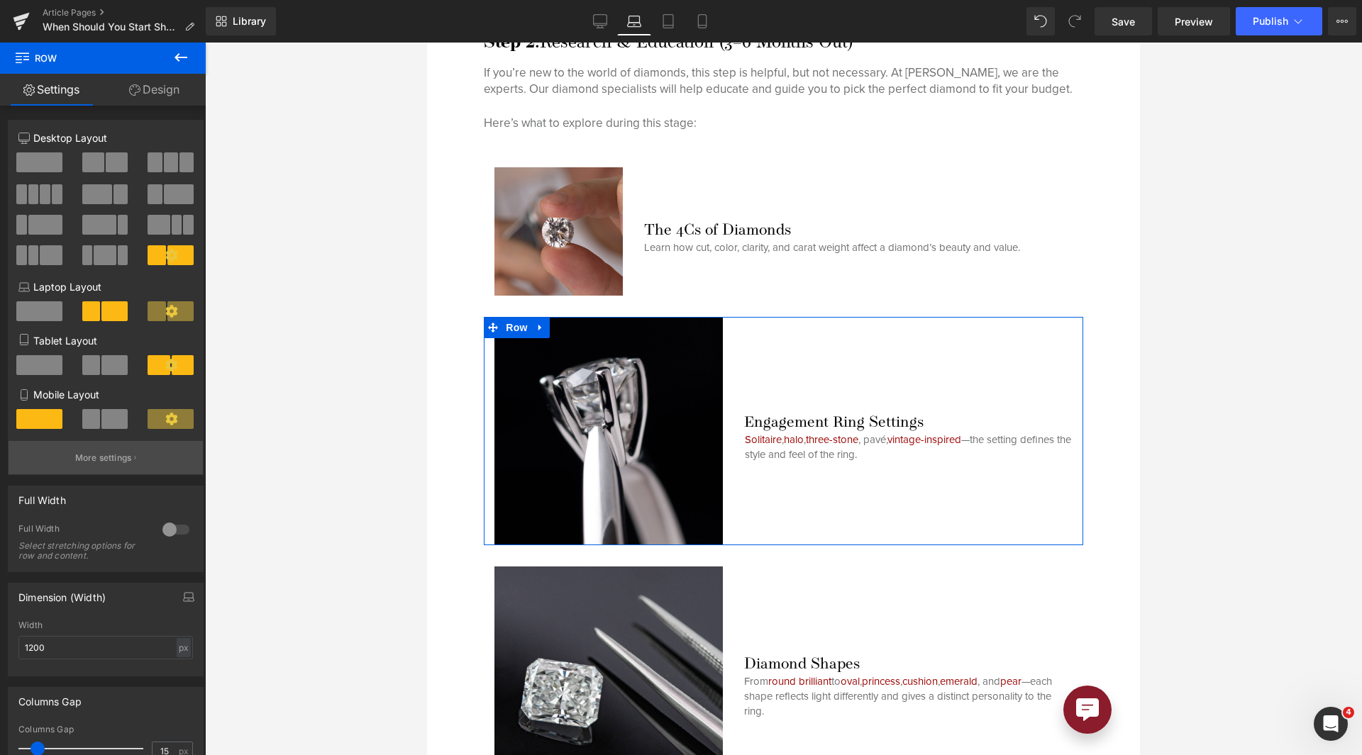
click at [120, 448] on button "More settings" at bounding box center [106, 457] width 194 height 33
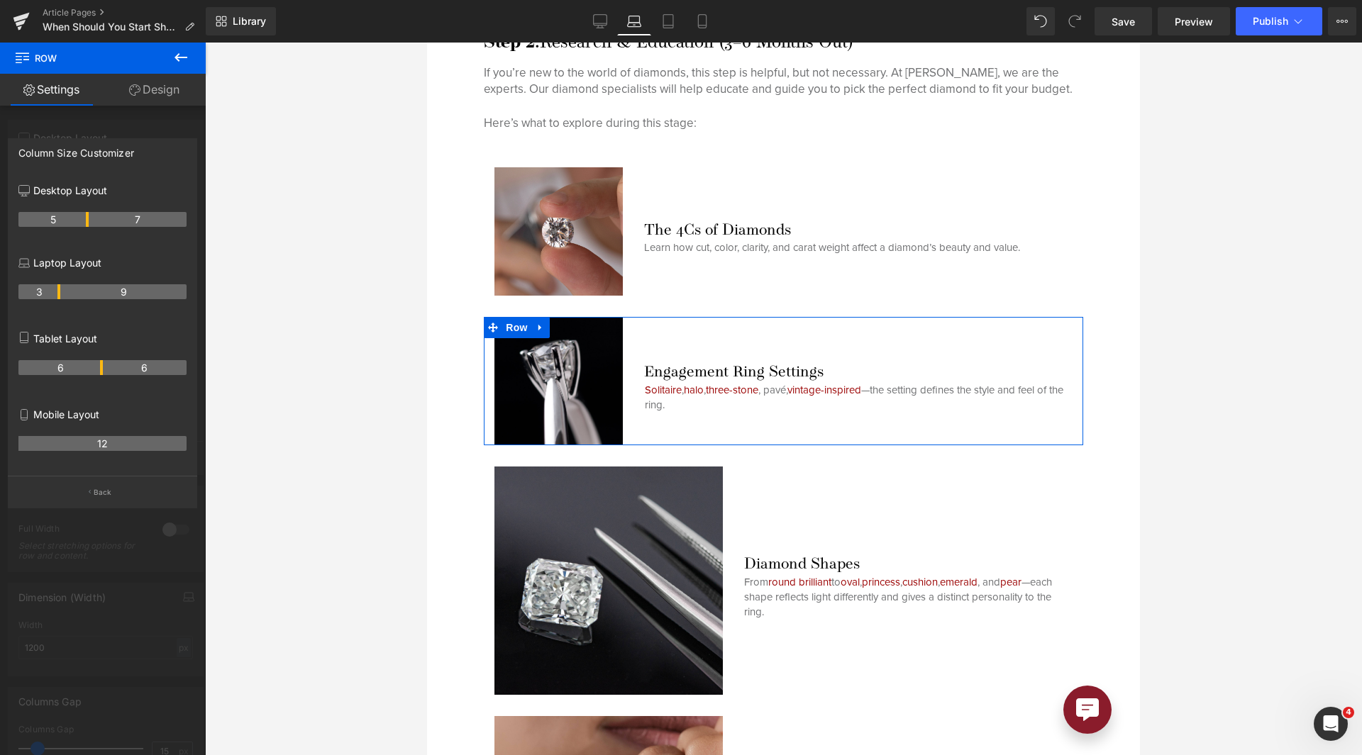
drag, startPoint x: 86, startPoint y: 294, endPoint x: 62, endPoint y: 309, distance: 27.4
click at [62, 309] on div "3 9" at bounding box center [102, 297] width 168 height 40
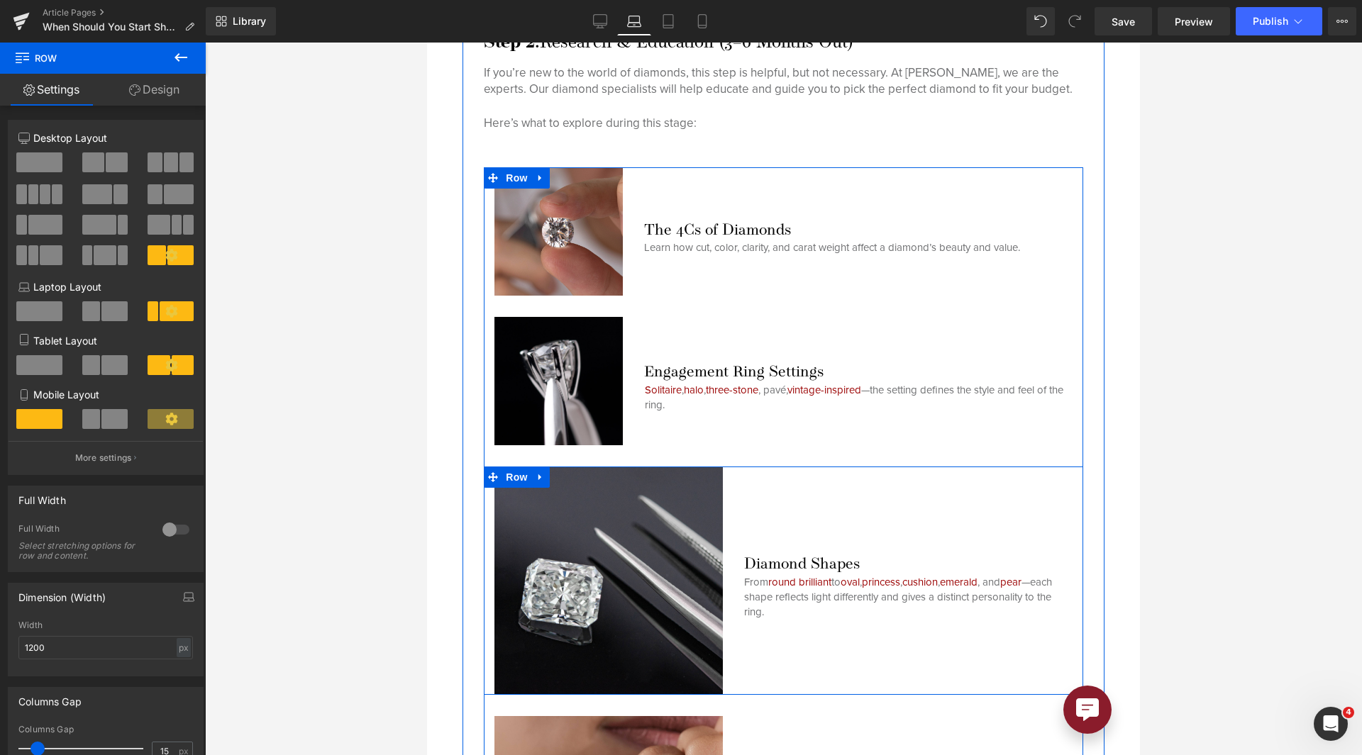
click at [826, 494] on div "Diamond Shapes Heading From round brilliant to oval , princess , cushion , emer…" at bounding box center [908, 581] width 350 height 228
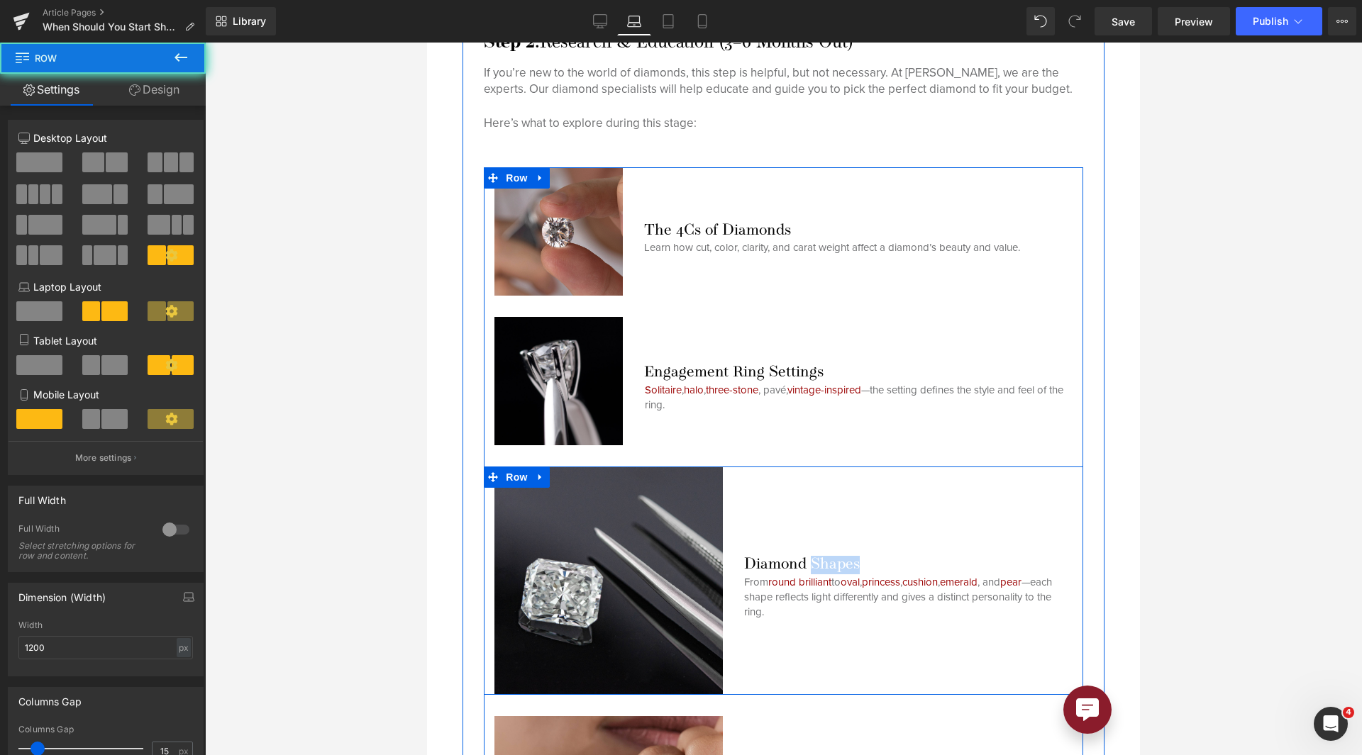
click at [826, 494] on div "Diamond Shapes Heading From round brilliant to oval , princess , cushion , emer…" at bounding box center [908, 581] width 350 height 228
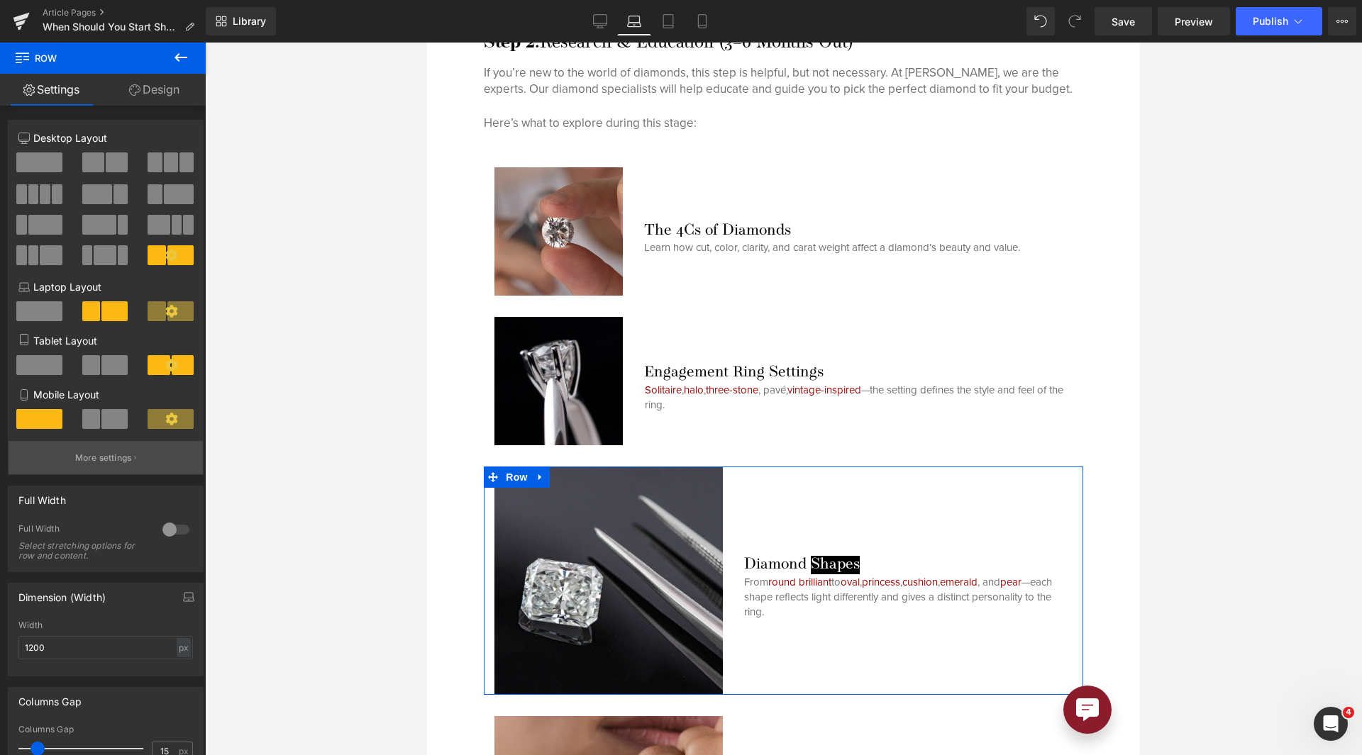
click at [126, 464] on p "More settings" at bounding box center [103, 458] width 57 height 13
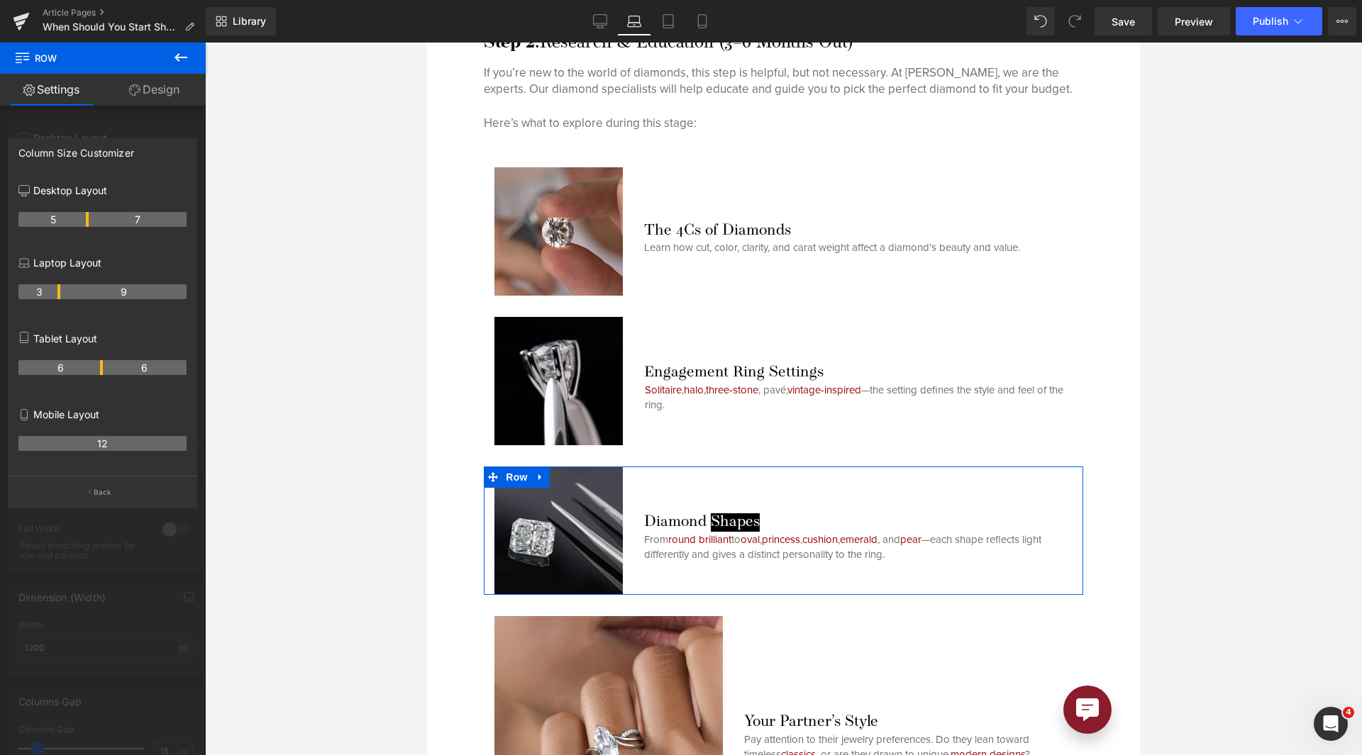
drag, startPoint x: 87, startPoint y: 291, endPoint x: 63, endPoint y: 292, distance: 23.4
click at [63, 292] on tr "3 9" at bounding box center [102, 291] width 168 height 15
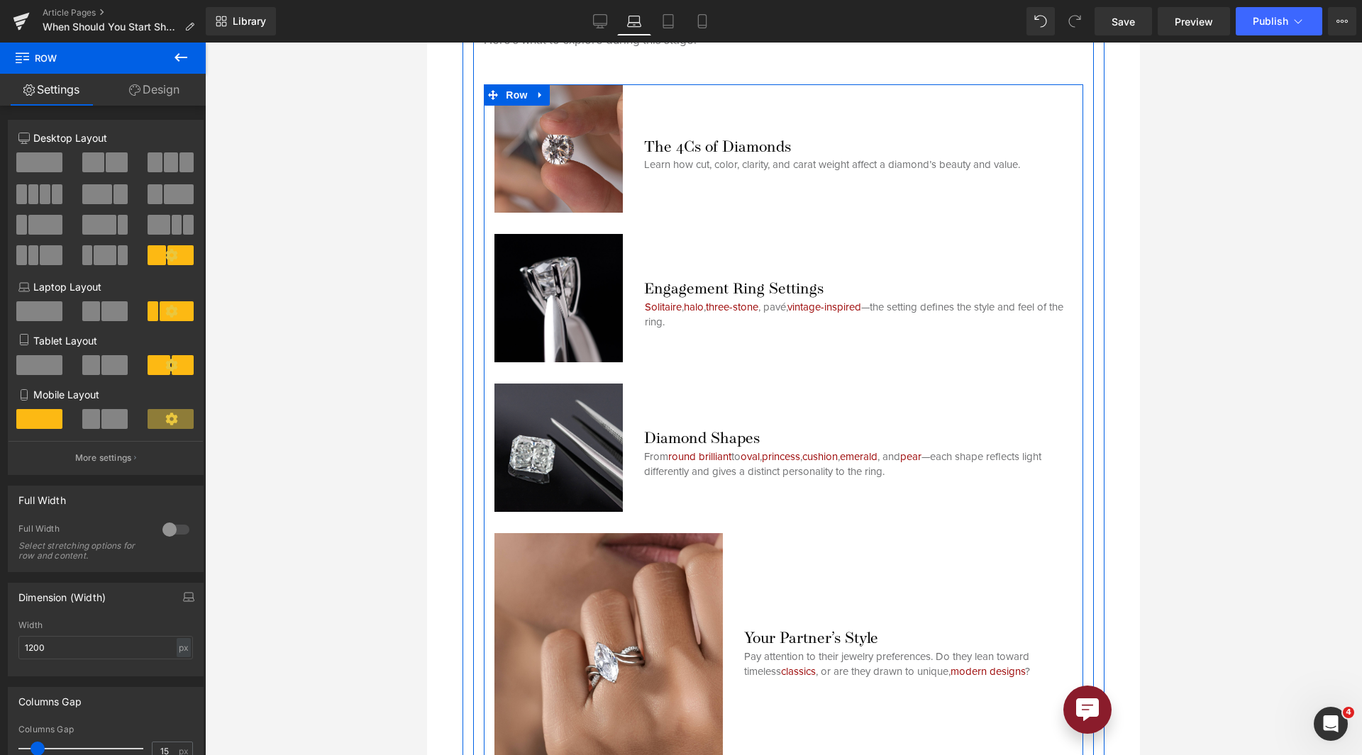
scroll to position [3039, 0]
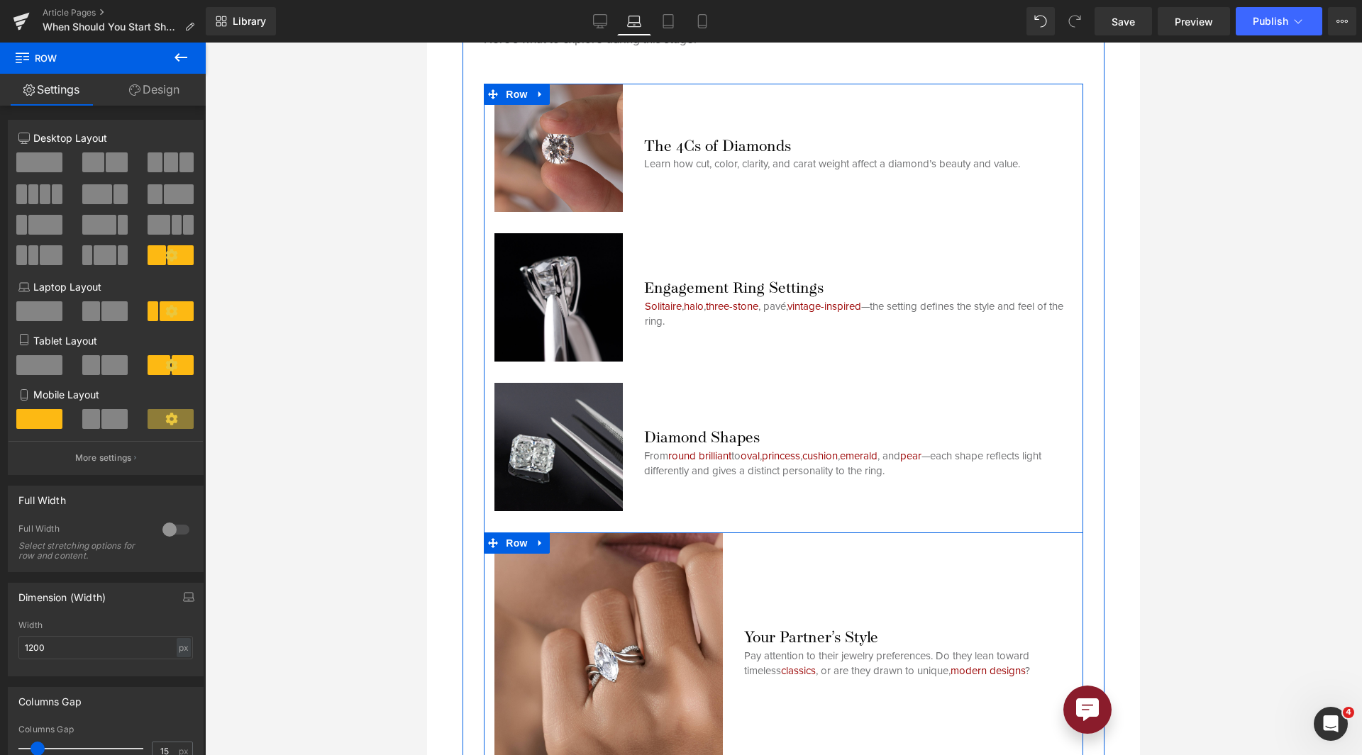
click at [836, 533] on div "Your Partner’s Style Heading Pay attention to their jewelry preferences. Do the…" at bounding box center [908, 647] width 350 height 228
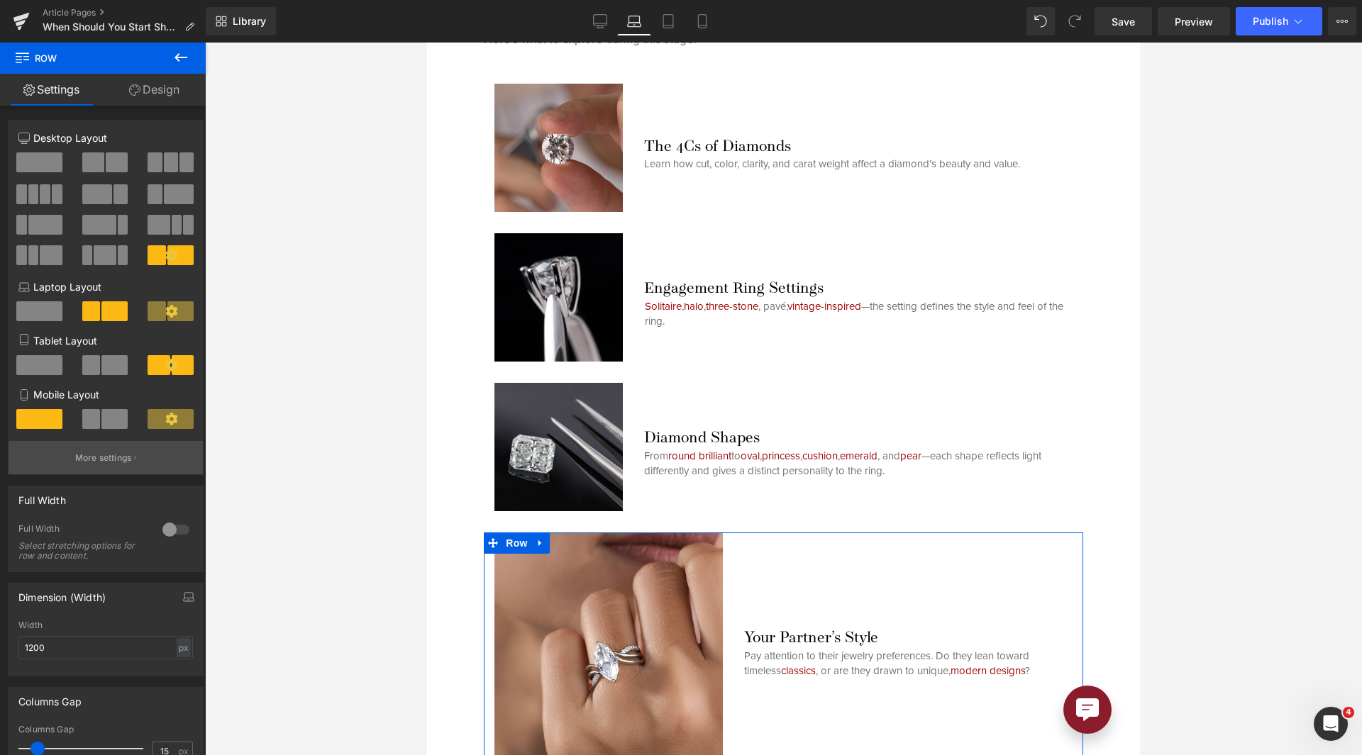
click at [83, 457] on p "More settings" at bounding box center [103, 458] width 57 height 13
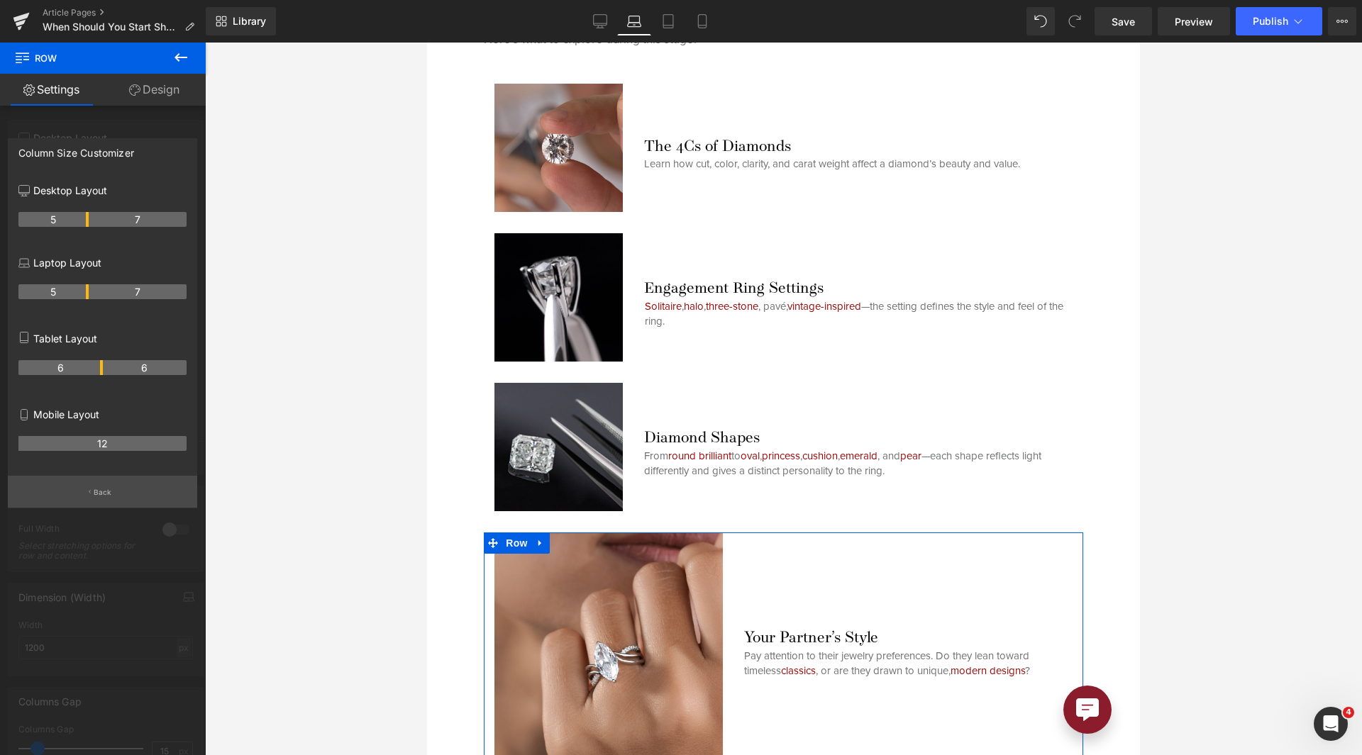
click at [99, 490] on p "Back" at bounding box center [103, 492] width 18 height 11
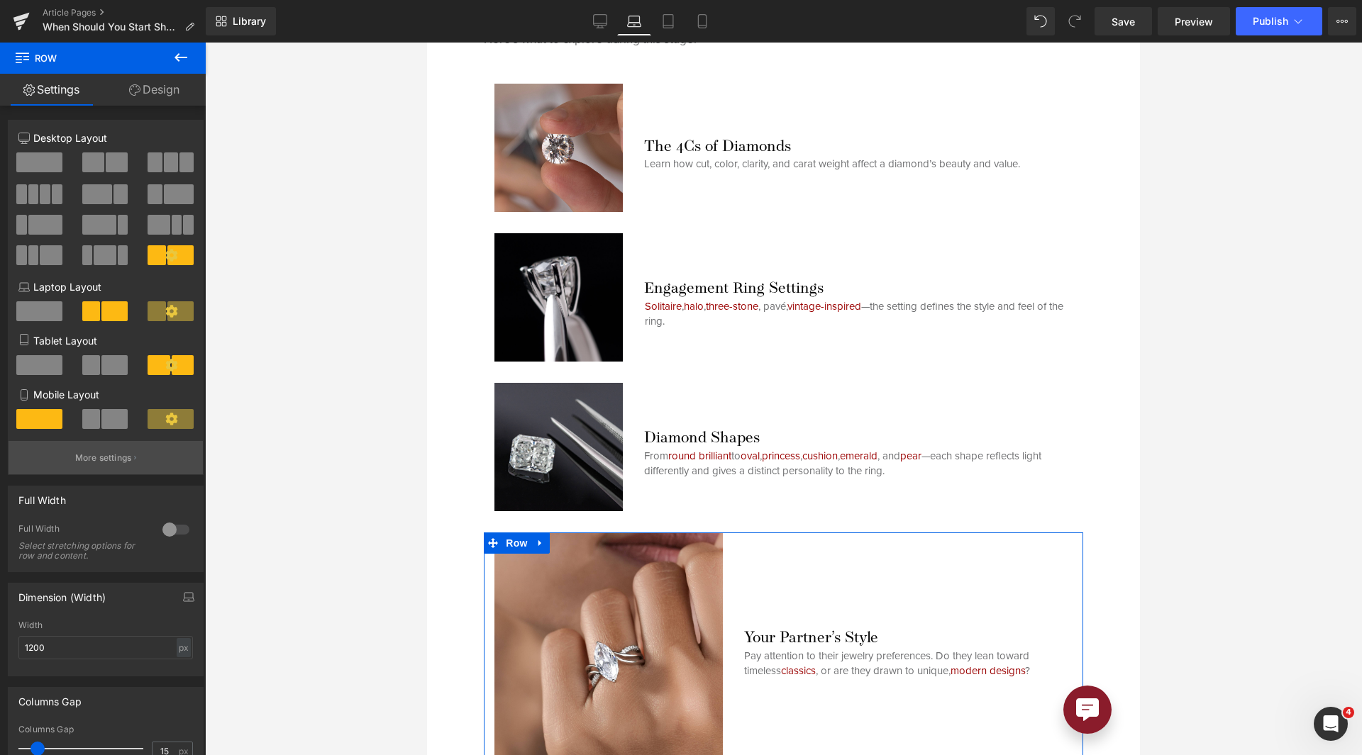
click at [105, 454] on p "More settings" at bounding box center [103, 458] width 57 height 13
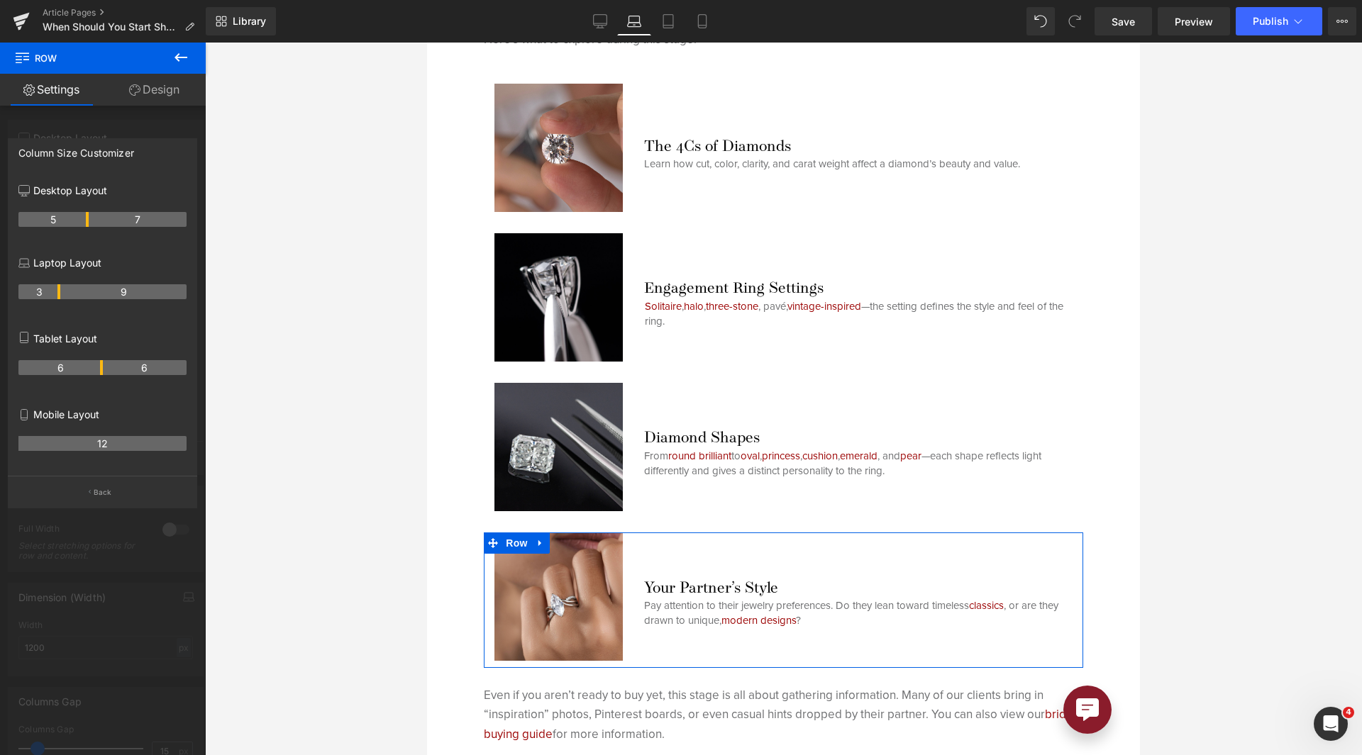
drag, startPoint x: 87, startPoint y: 298, endPoint x: 56, endPoint y: 296, distance: 31.3
click at [56, 296] on th "3" at bounding box center [39, 291] width 42 height 15
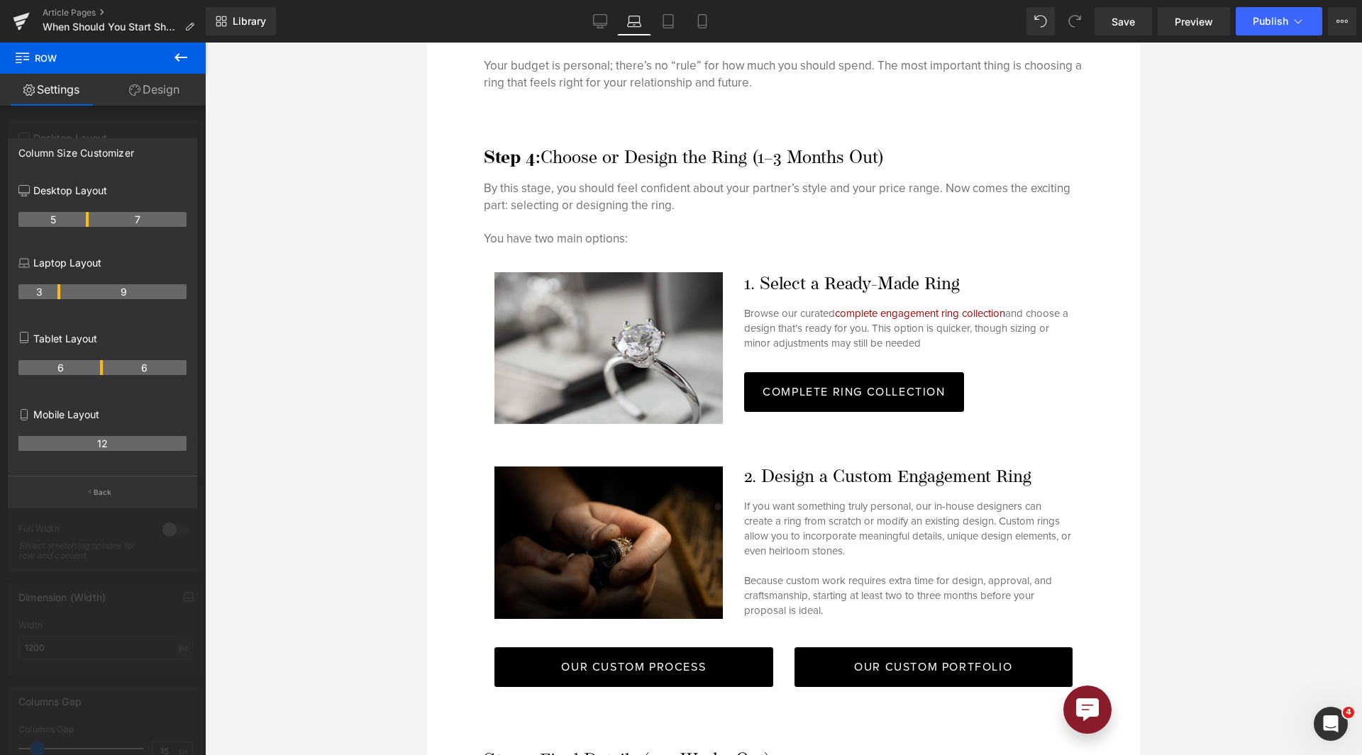
scroll to position [4175, 0]
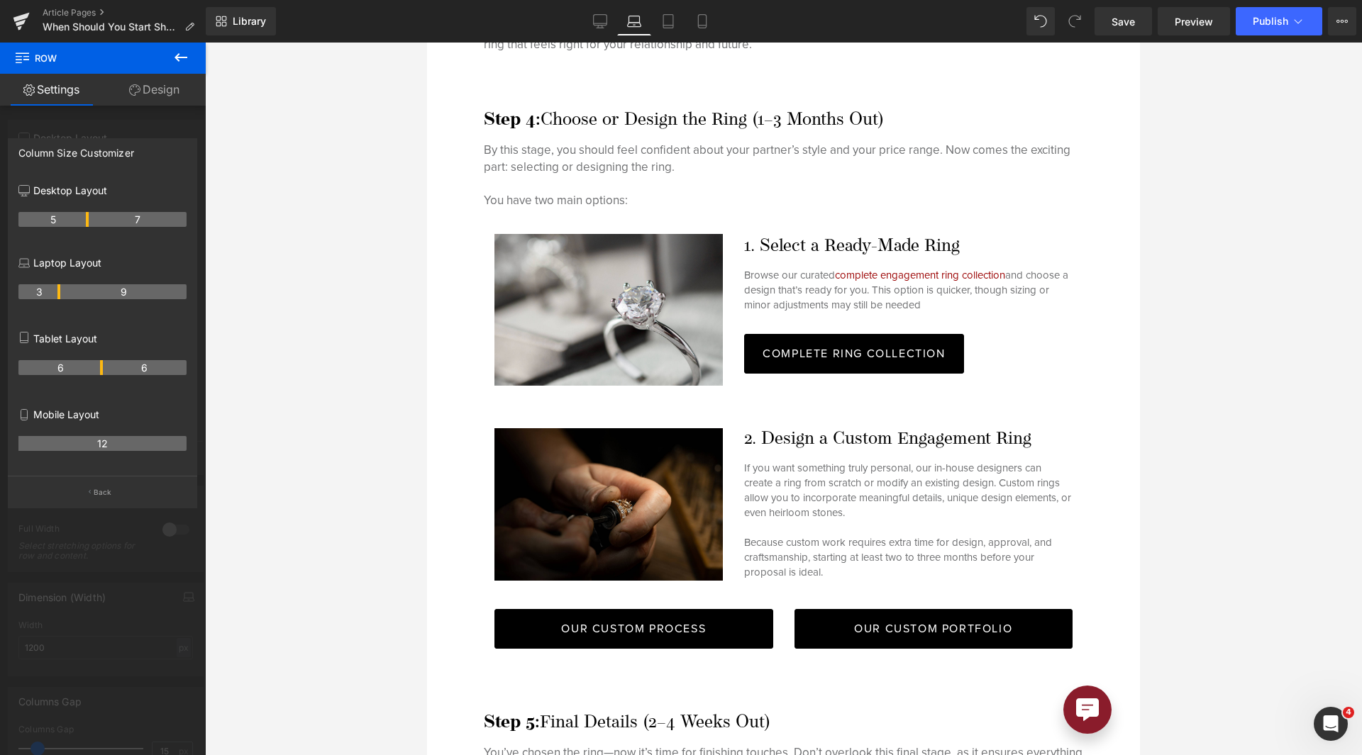
click at [938, 487] on body "Skip to content Facebook Instagram Youtube Pinterest Free Standard 2-Day Shippi…" at bounding box center [783, 75] width 713 height 8416
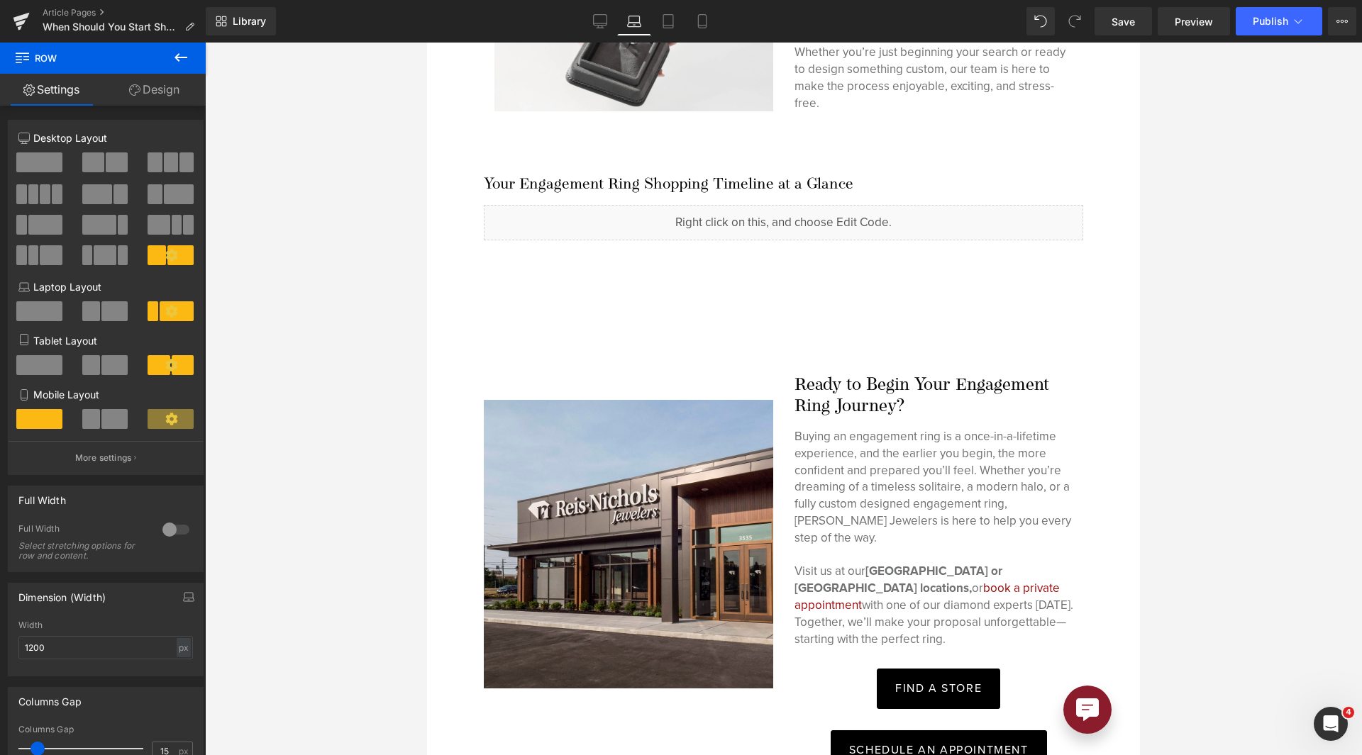
scroll to position [5469, 0]
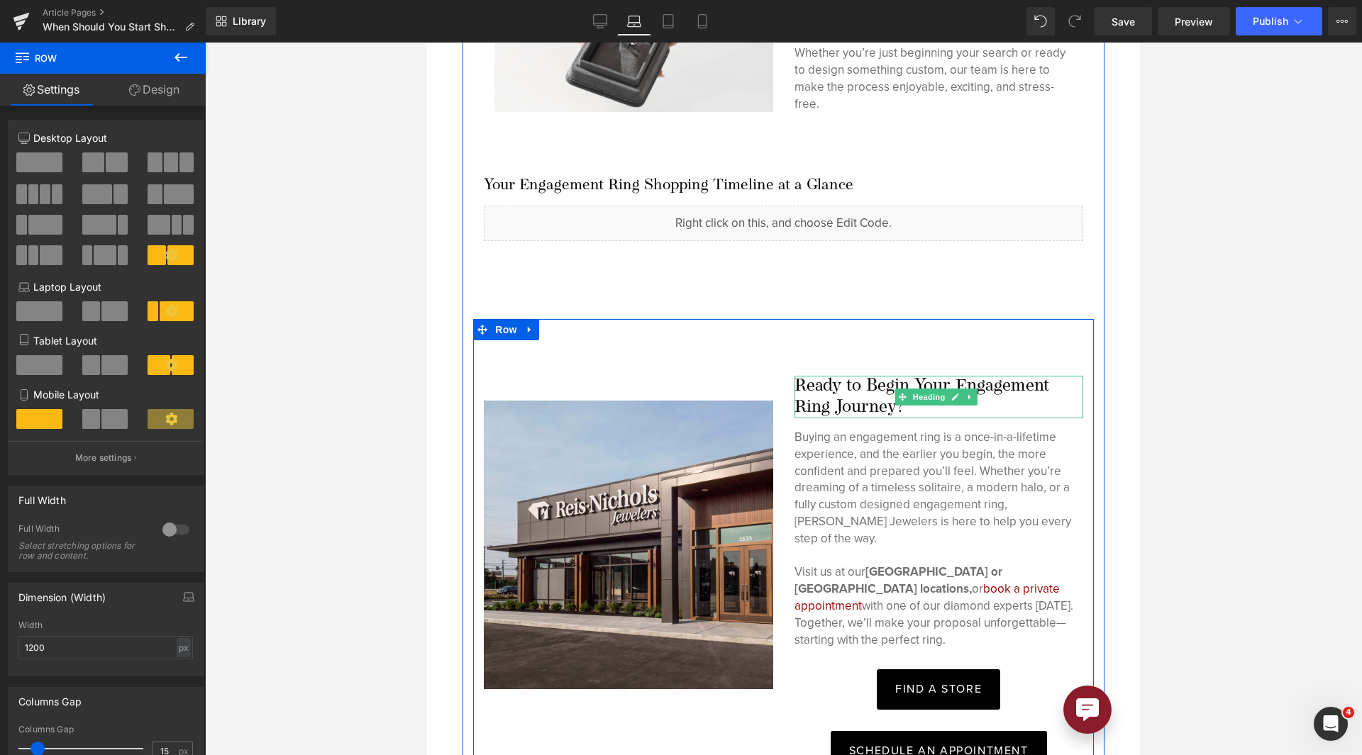
click at [832, 376] on h4 "Ready to Begin Your Engagement Ring Journey?" at bounding box center [938, 397] width 289 height 43
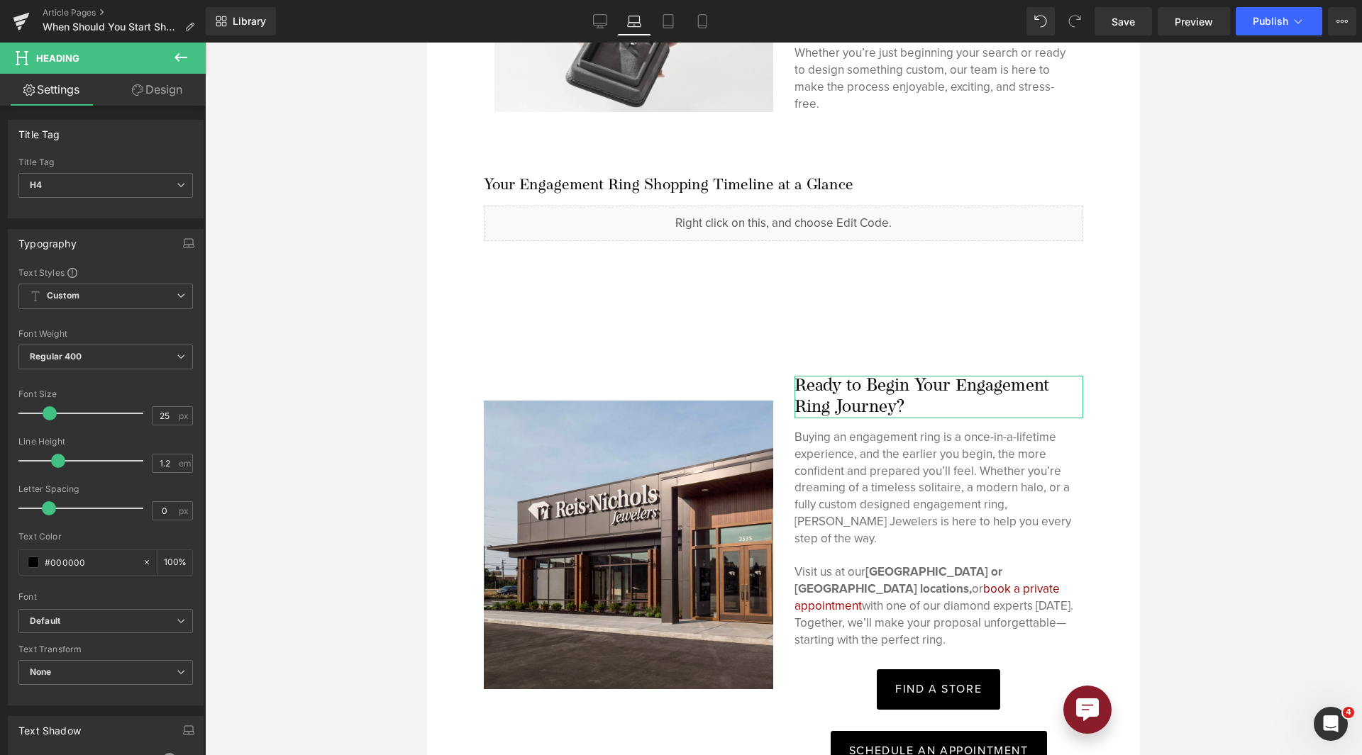
click at [143, 96] on link "Design" at bounding box center [157, 90] width 103 height 32
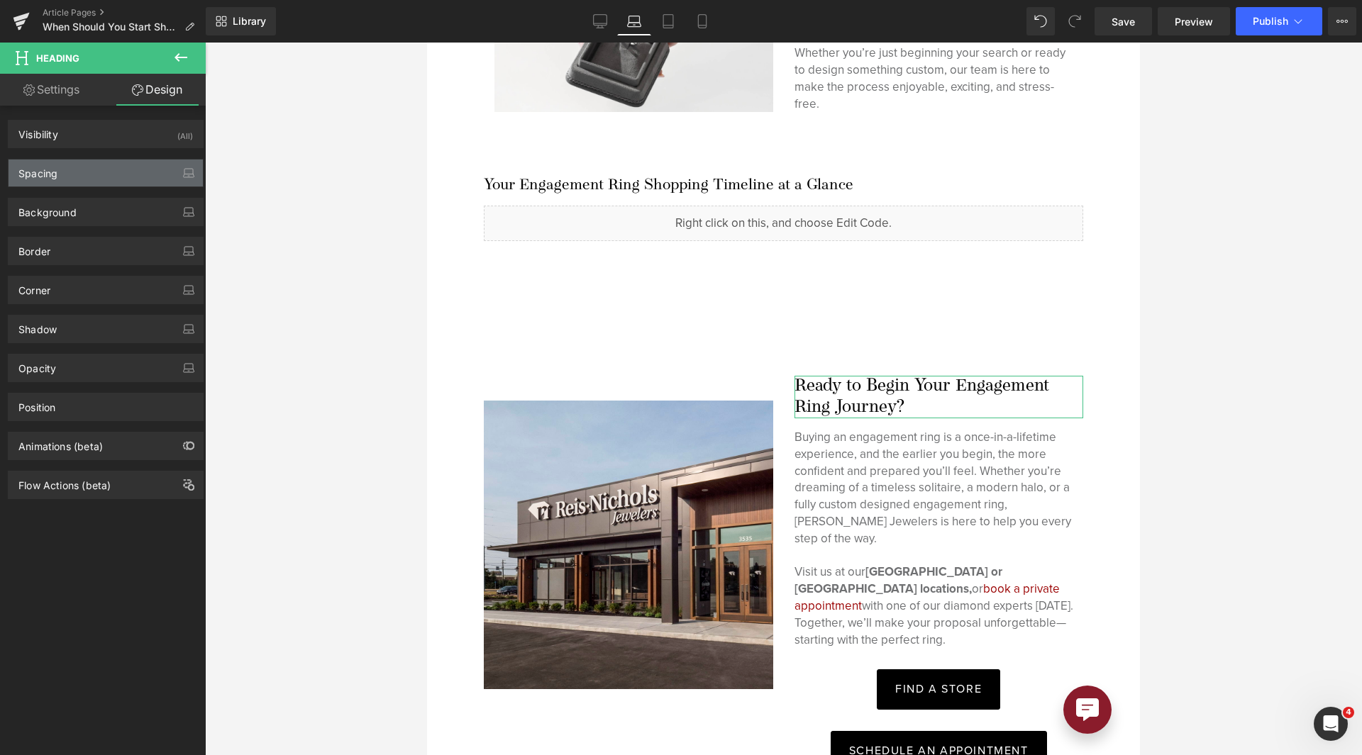
click at [99, 165] on div "Spacing" at bounding box center [106, 173] width 194 height 27
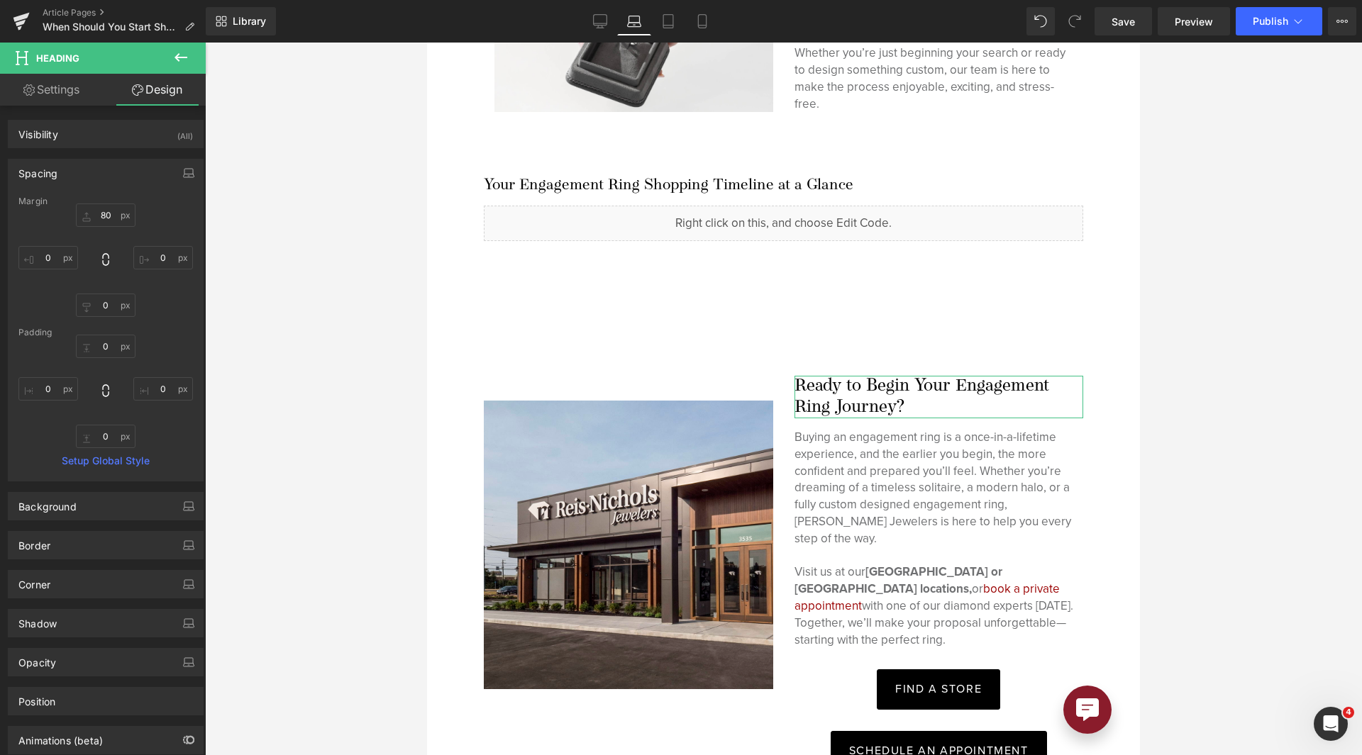
click at [103, 232] on div at bounding box center [105, 260] width 174 height 113
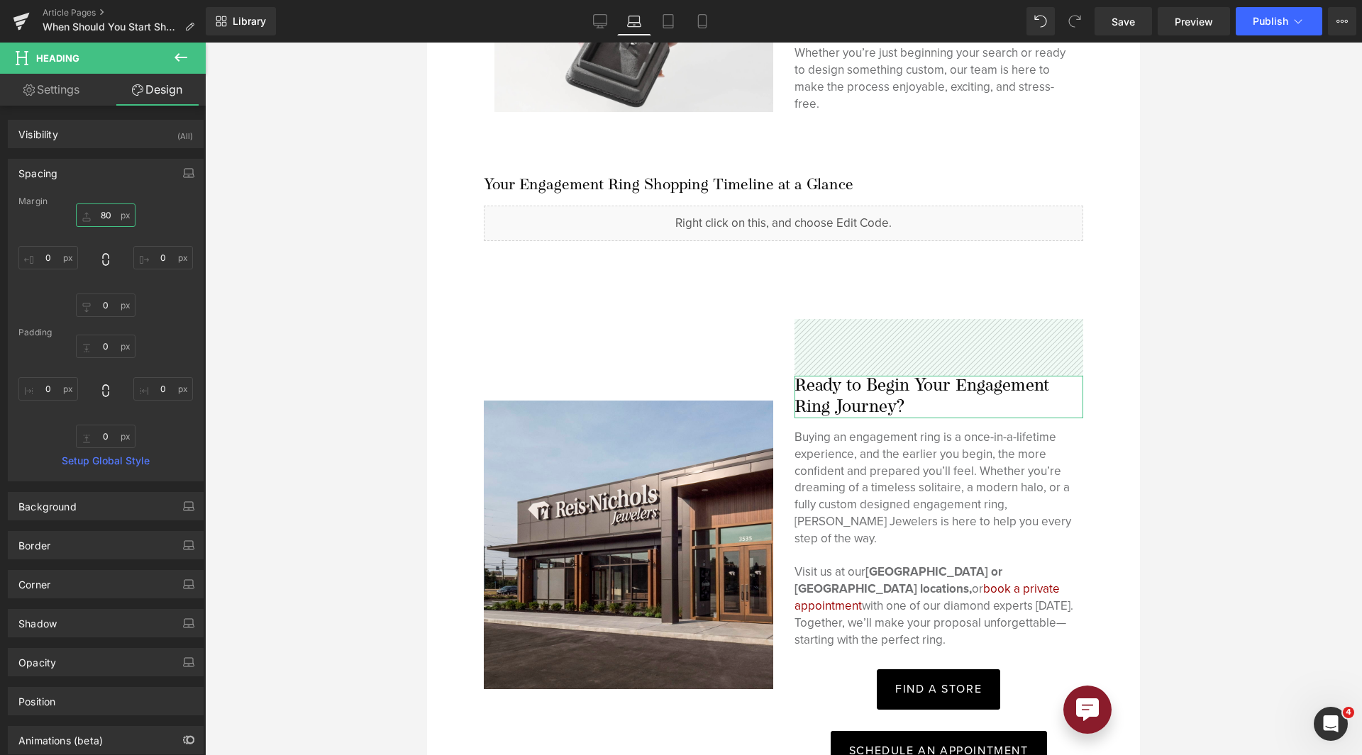
click at [103, 217] on input "text" at bounding box center [106, 215] width 60 height 23
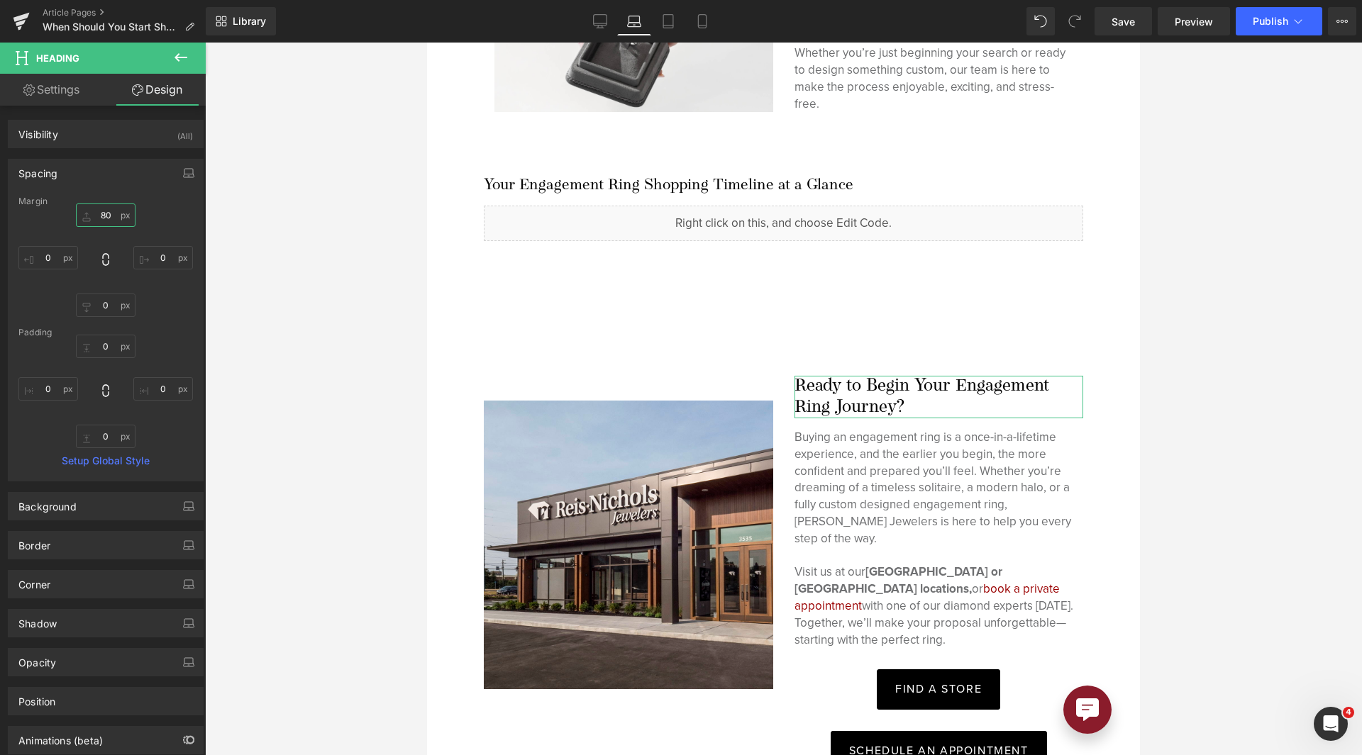
type input "0"
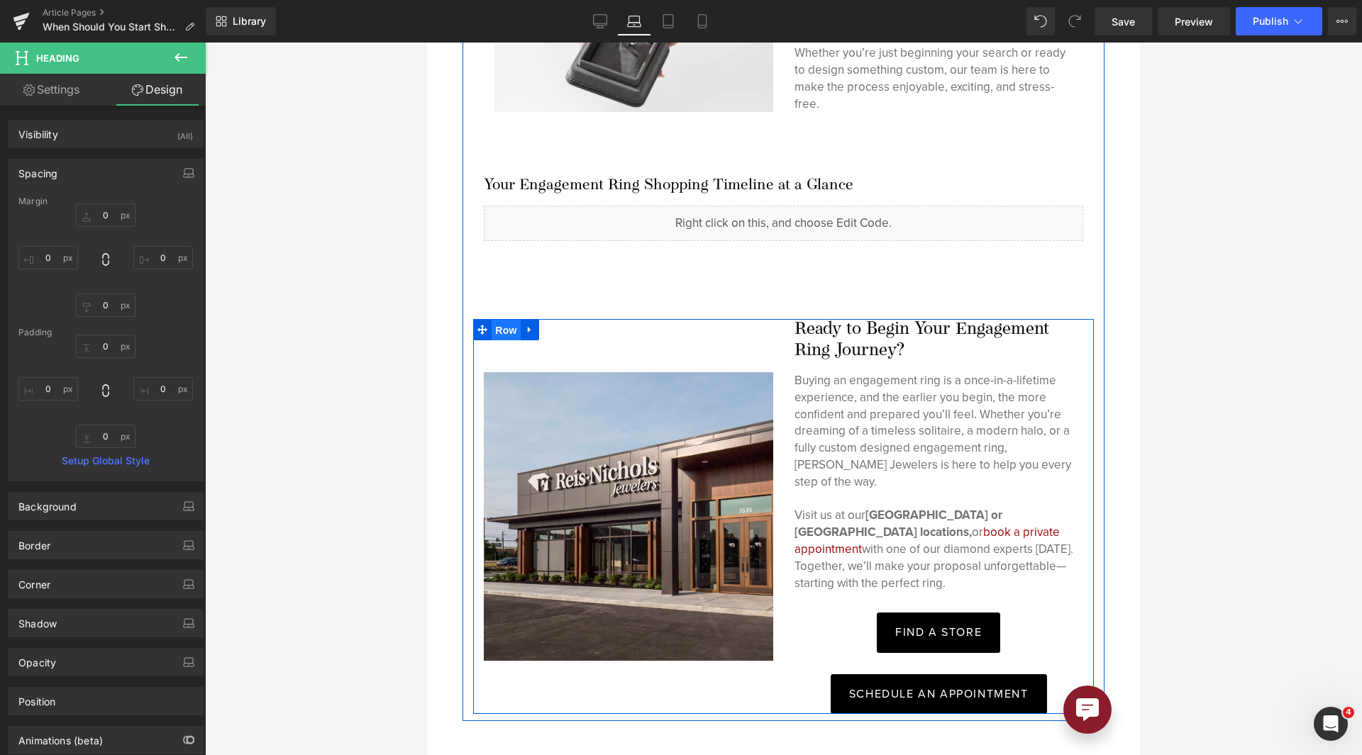
click at [502, 320] on span "Row" at bounding box center [505, 330] width 28 height 21
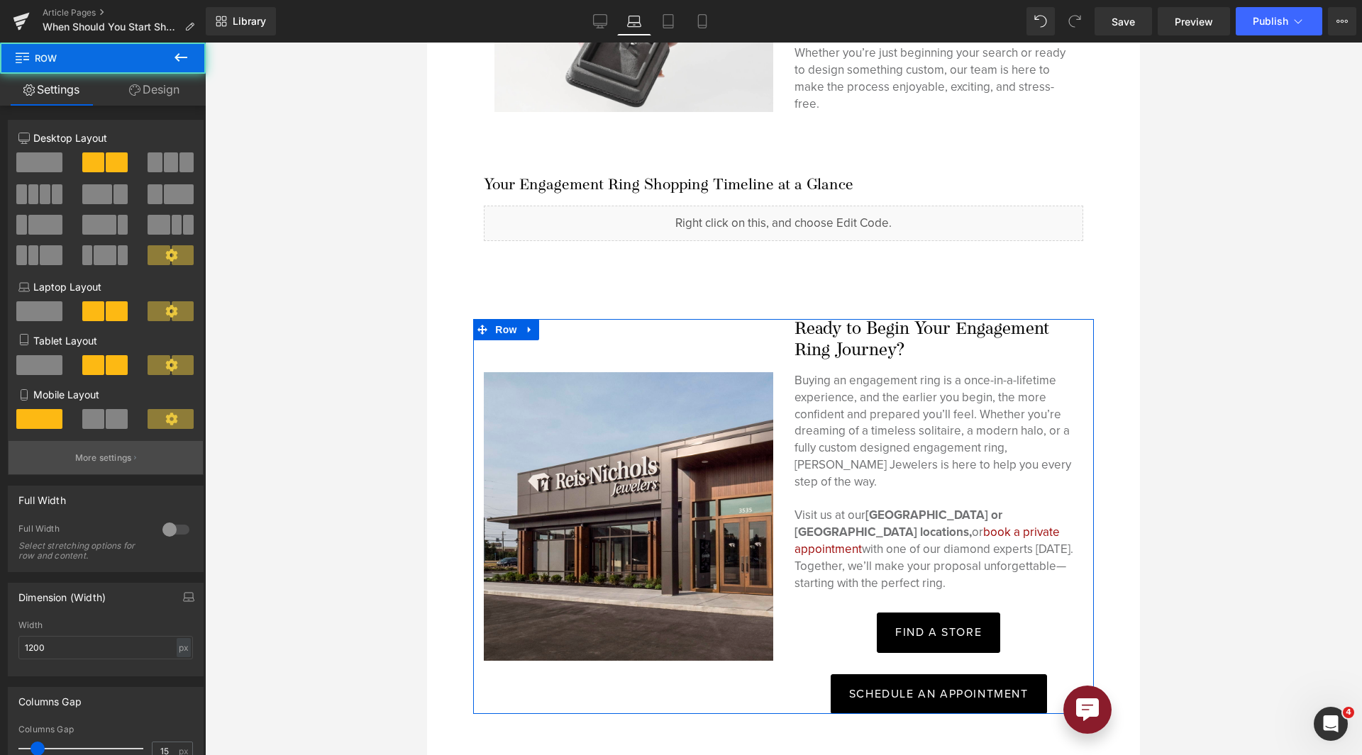
click at [100, 448] on button "More settings" at bounding box center [106, 457] width 194 height 33
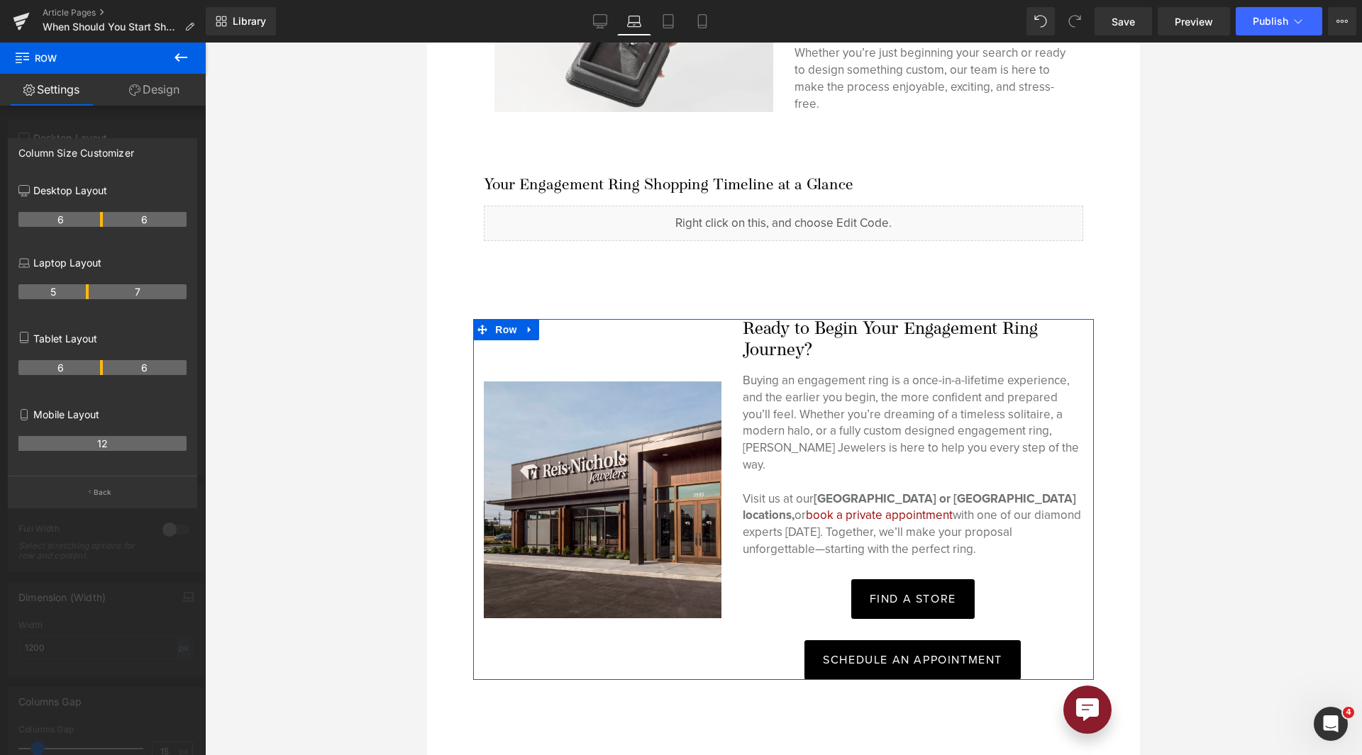
drag, startPoint x: 101, startPoint y: 291, endPoint x: 83, endPoint y: 302, distance: 20.7
click at [83, 302] on div "5 7" at bounding box center [102, 297] width 168 height 40
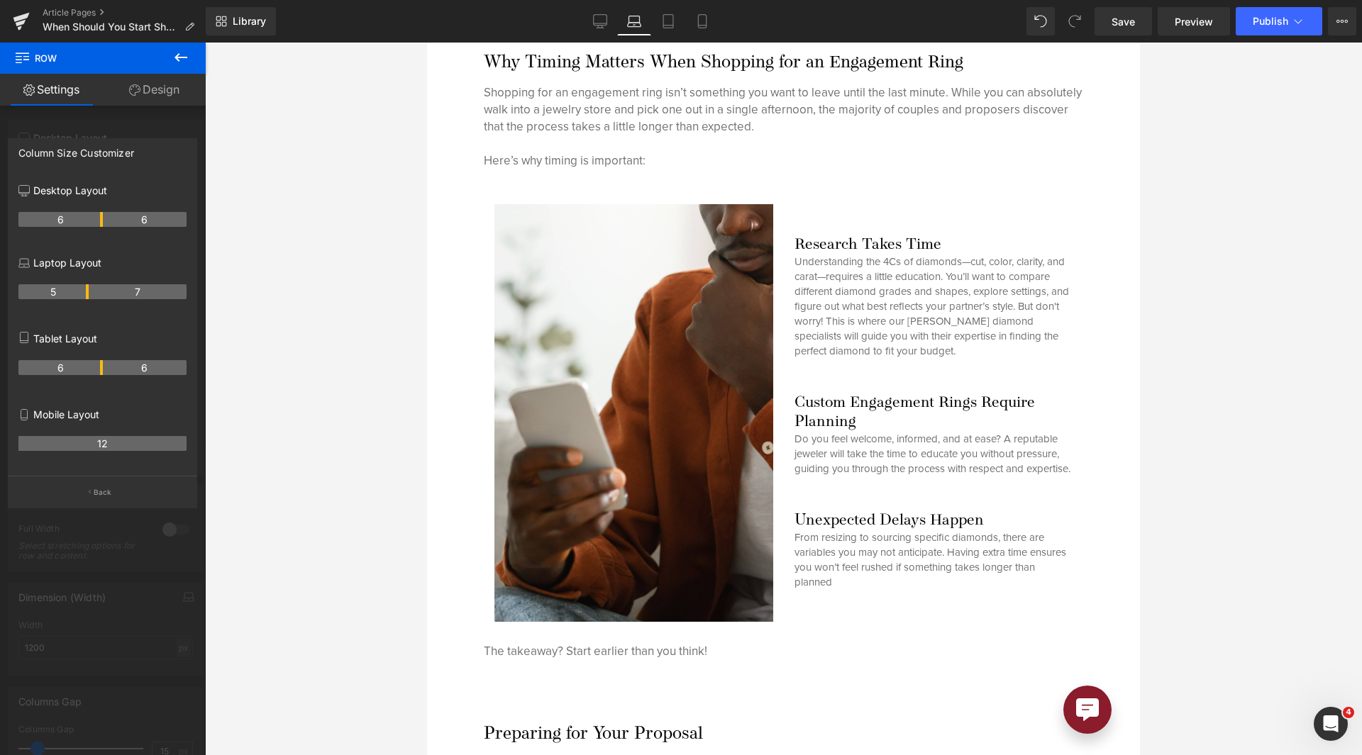
scroll to position [1623, 0]
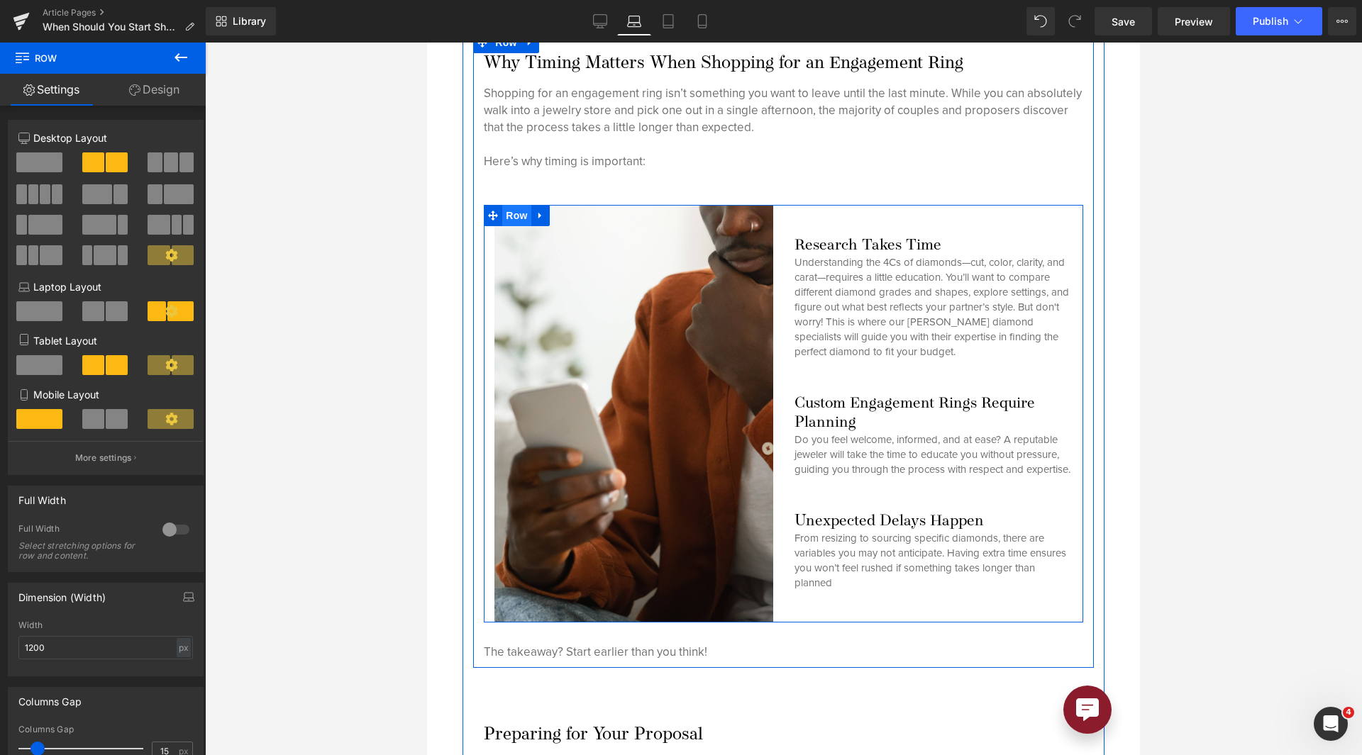
click at [510, 215] on span "Row" at bounding box center [516, 215] width 28 height 21
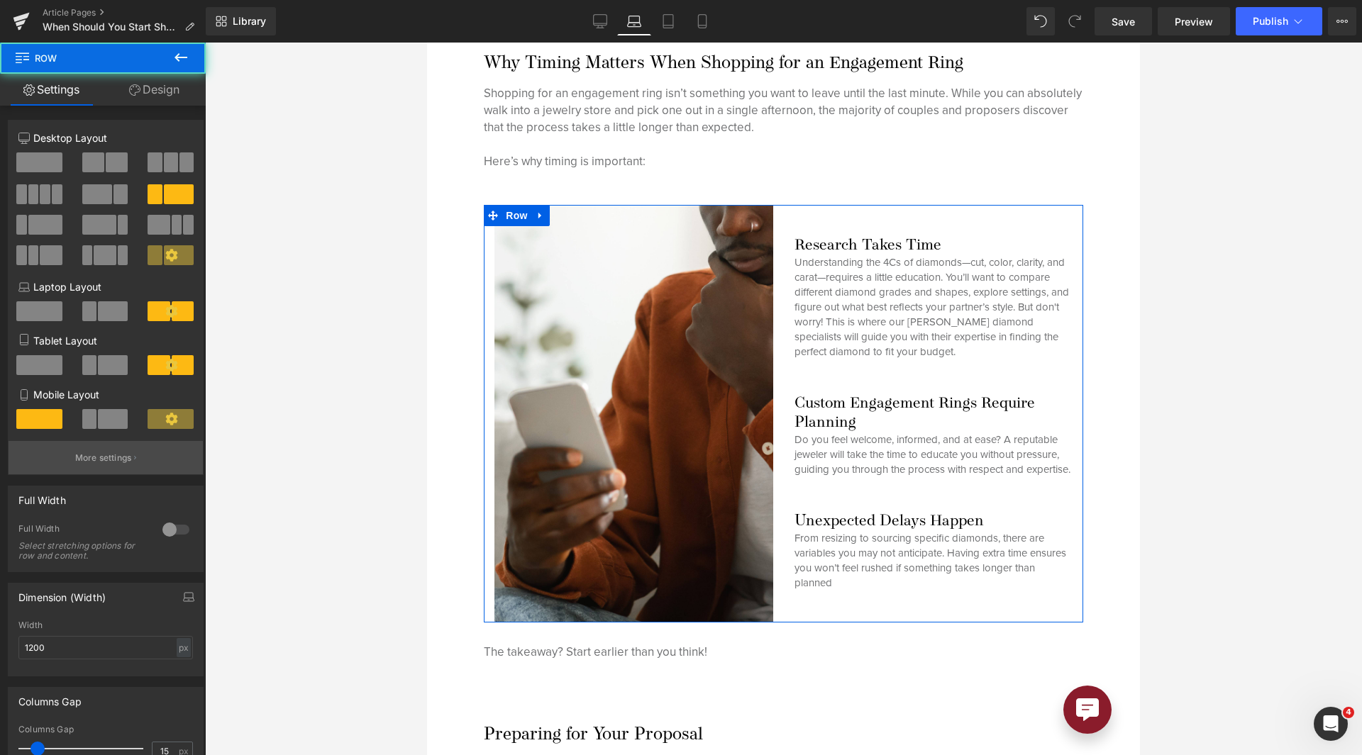
click at [101, 457] on p "More settings" at bounding box center [103, 458] width 57 height 13
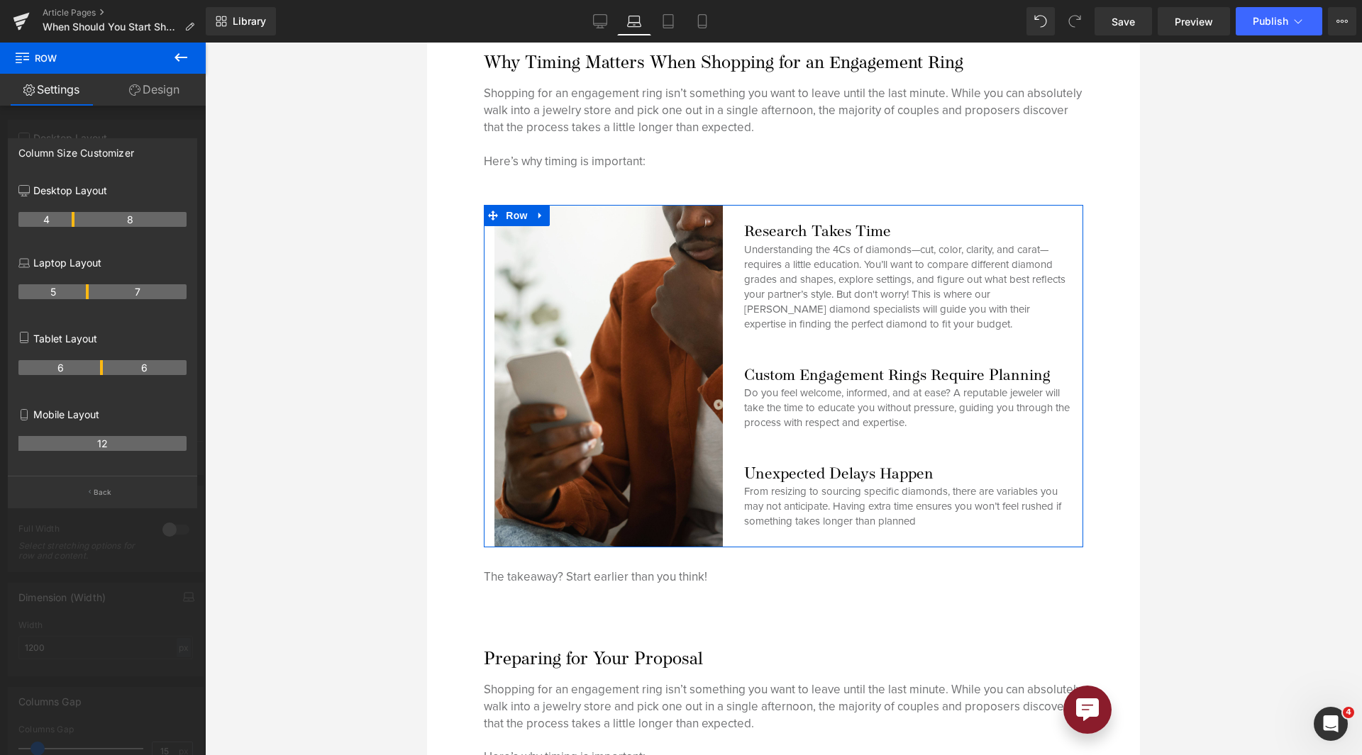
drag, startPoint x: 101, startPoint y: 296, endPoint x: 86, endPoint y: 299, distance: 15.7
click at [86, 299] on th "5" at bounding box center [53, 291] width 70 height 15
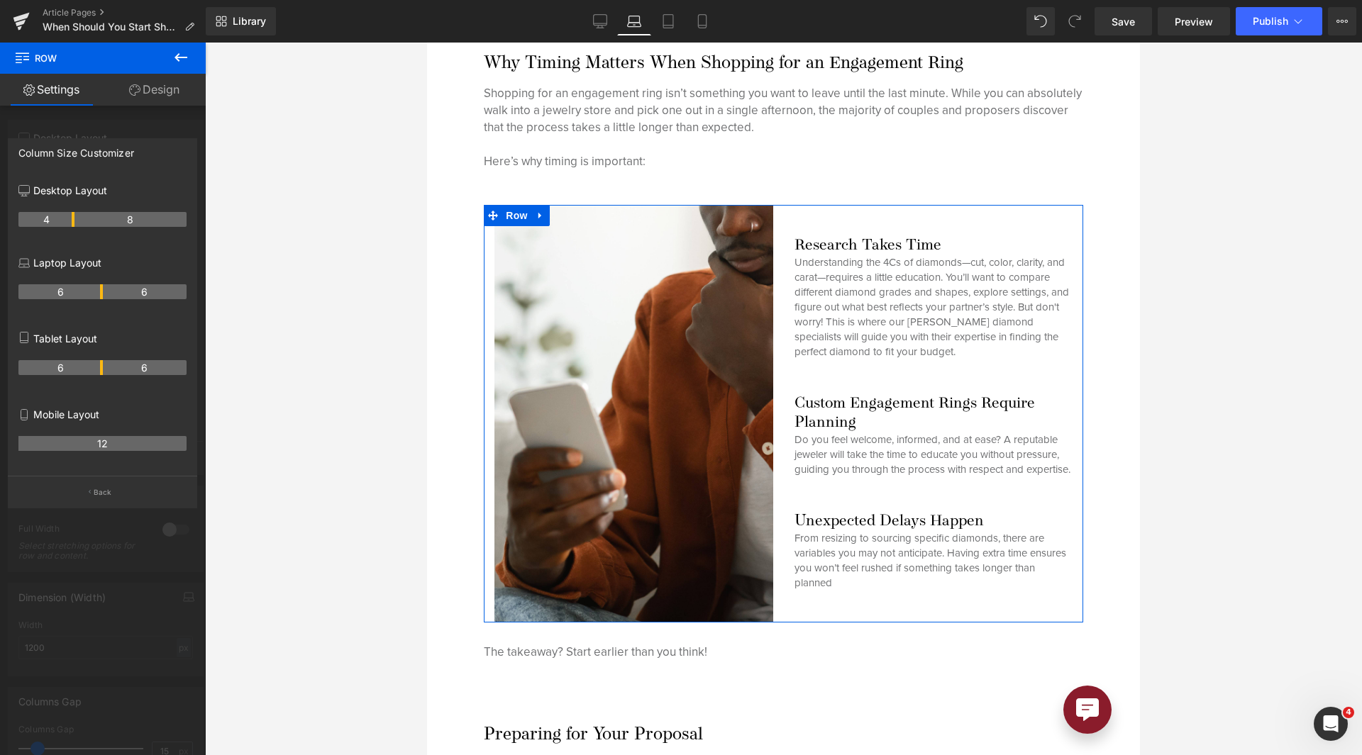
drag, startPoint x: 87, startPoint y: 296, endPoint x: 101, endPoint y: 299, distance: 14.3
click at [101, 299] on th "6" at bounding box center [60, 291] width 84 height 15
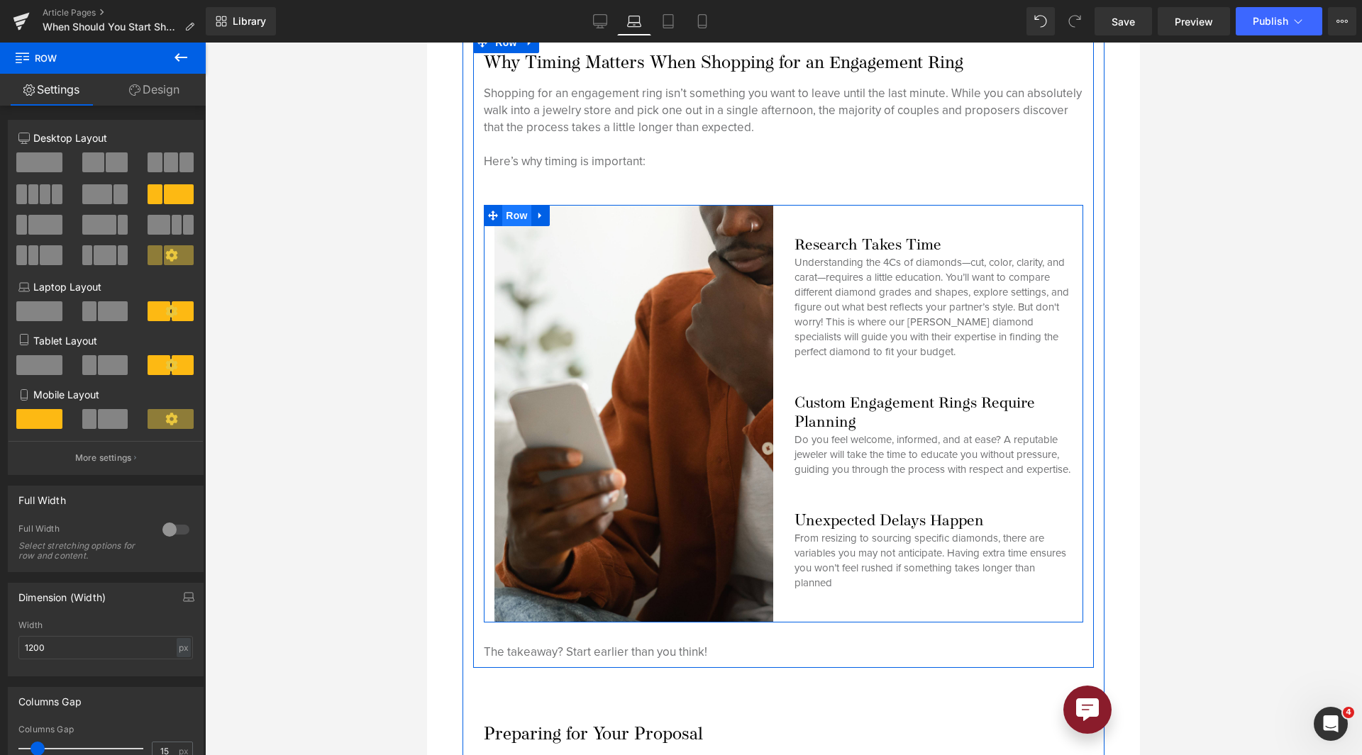
click at [515, 205] on span "Row" at bounding box center [516, 215] width 28 height 21
click at [543, 211] on icon at bounding box center [540, 216] width 10 height 11
click at [554, 211] on icon at bounding box center [559, 216] width 10 height 11
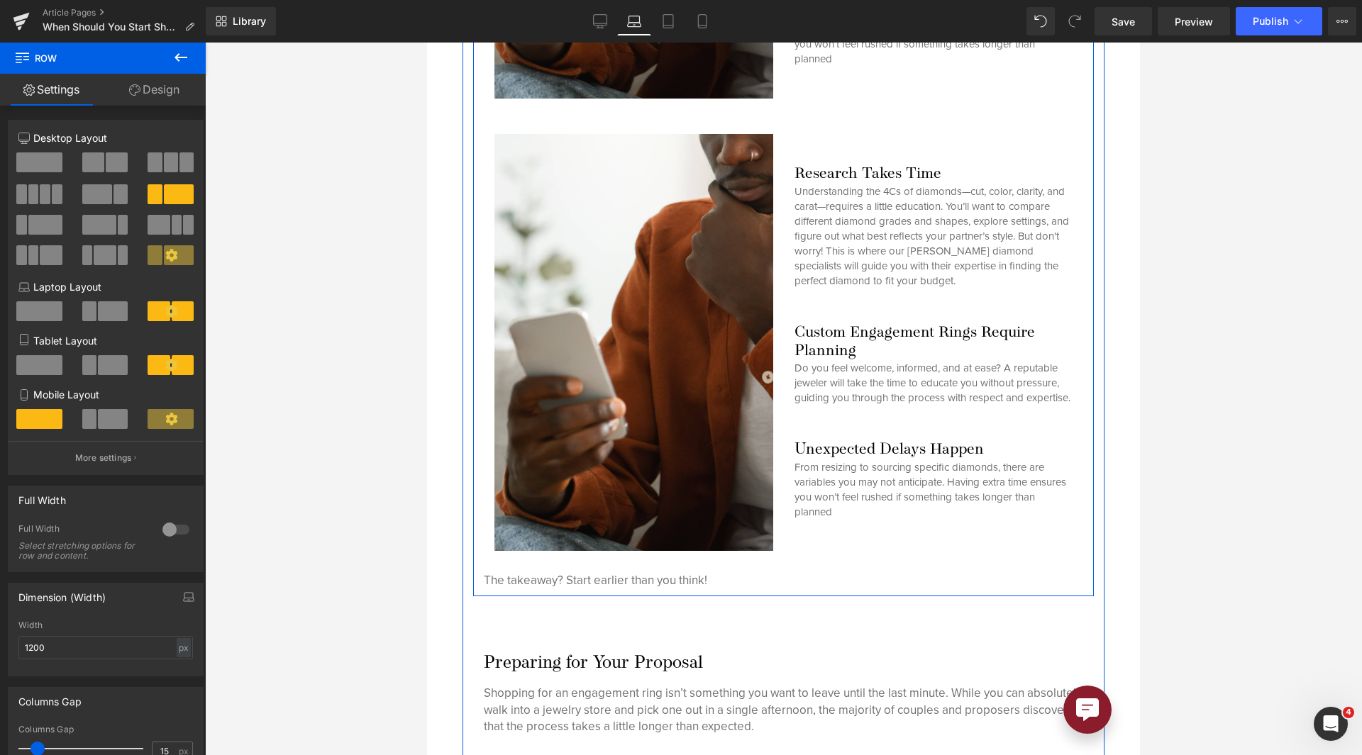
scroll to position [2165, 0]
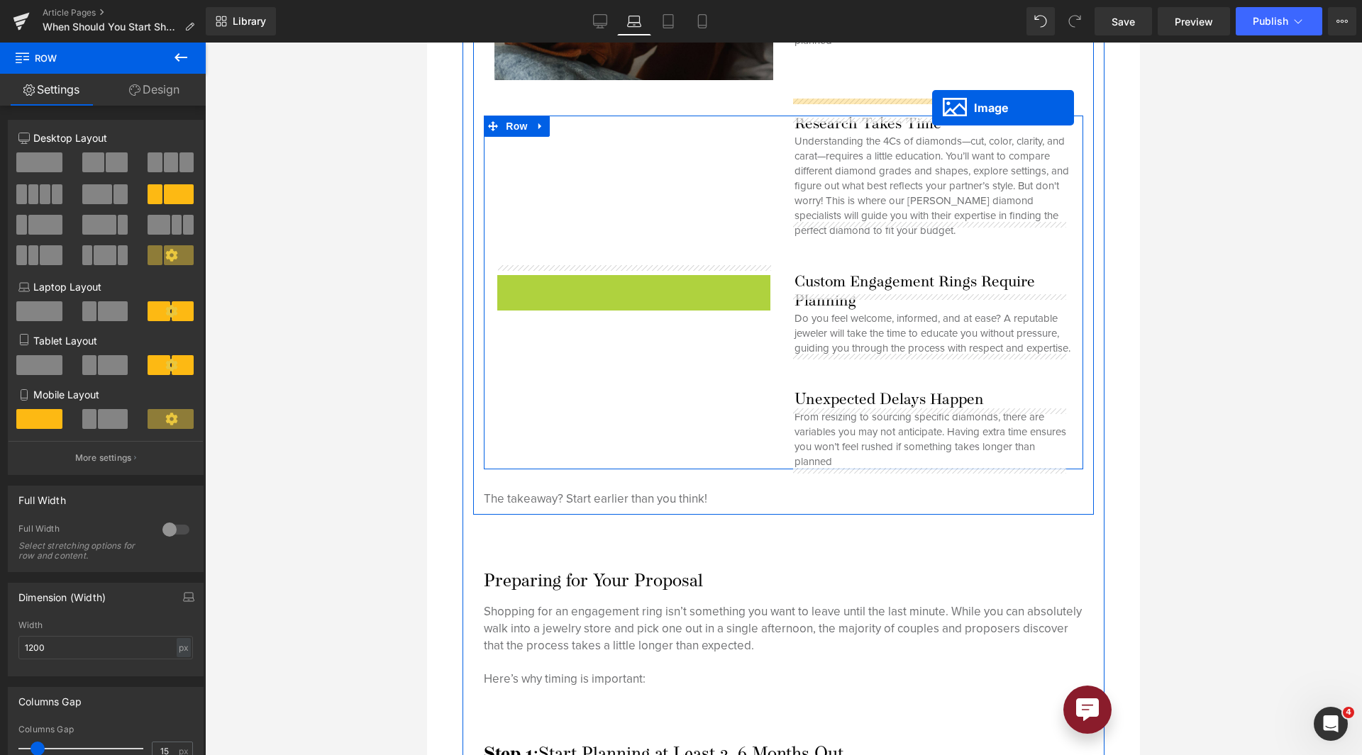
drag, startPoint x: 604, startPoint y: 301, endPoint x: 932, endPoint y: 108, distance: 381.2
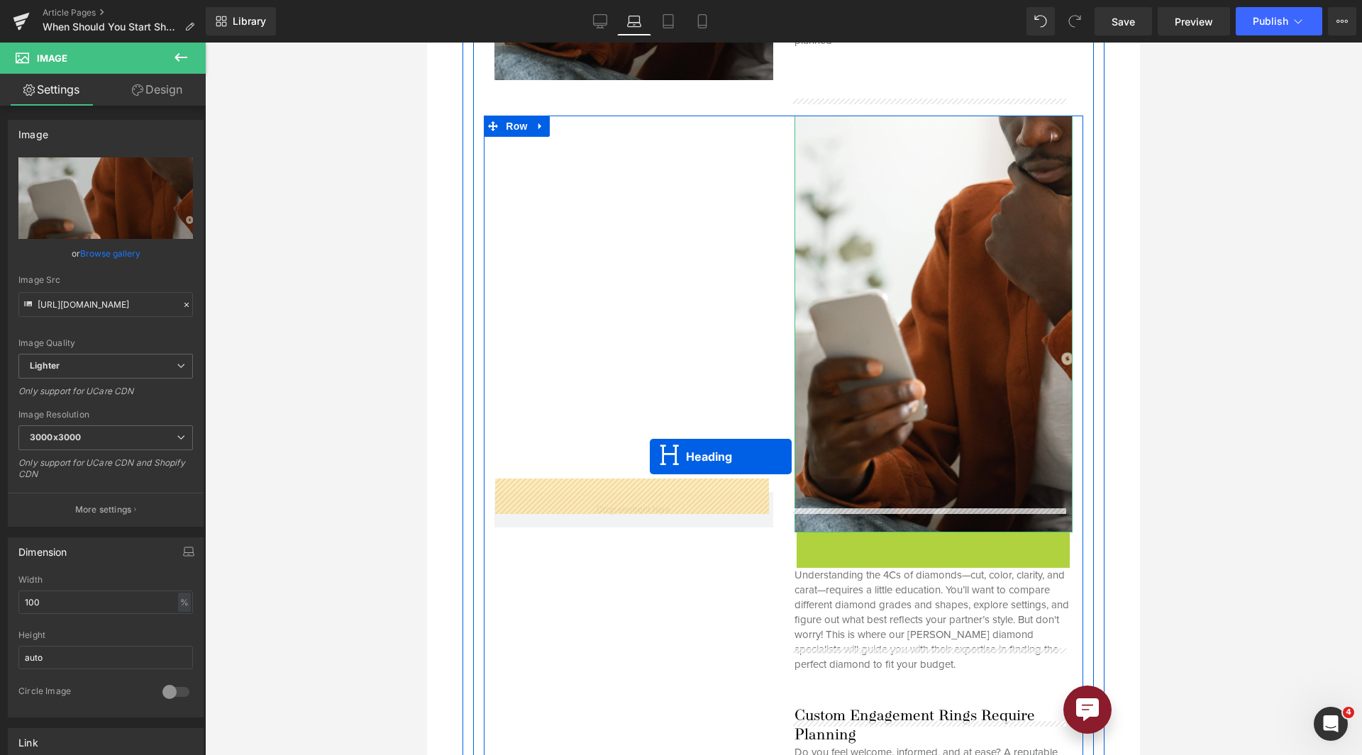
drag, startPoint x: 888, startPoint y: 517, endPoint x: 650, endPoint y: 457, distance: 245.8
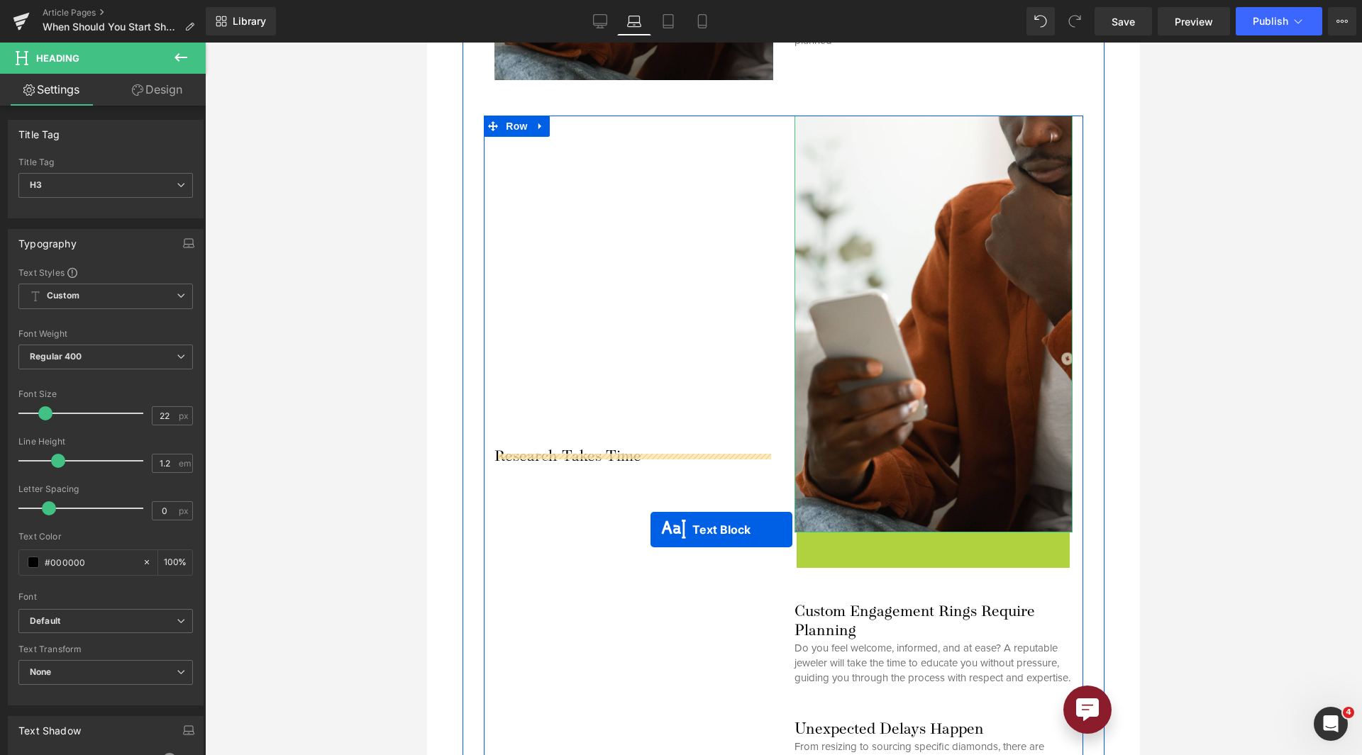
drag, startPoint x: 886, startPoint y: 561, endPoint x: 650, endPoint y: 530, distance: 237.5
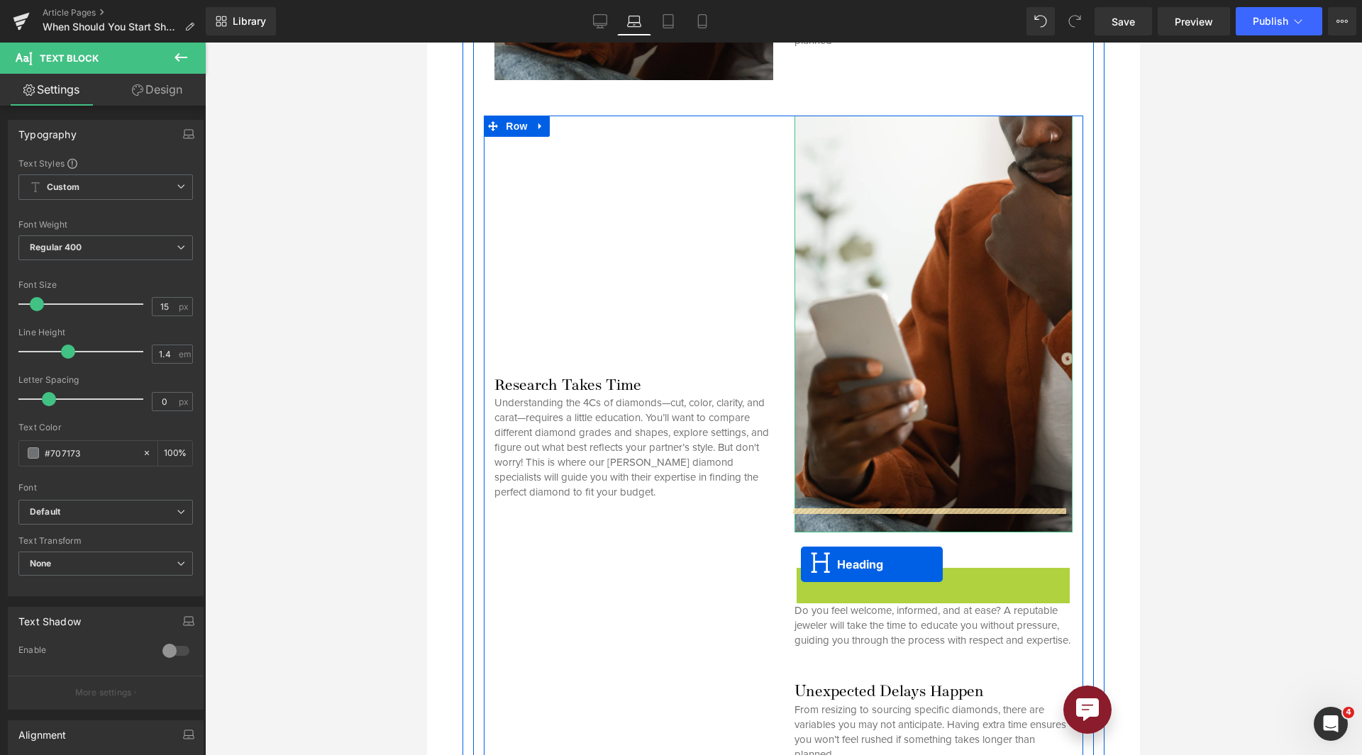
drag, startPoint x: 887, startPoint y: 562, endPoint x: 645, endPoint y: 540, distance: 242.8
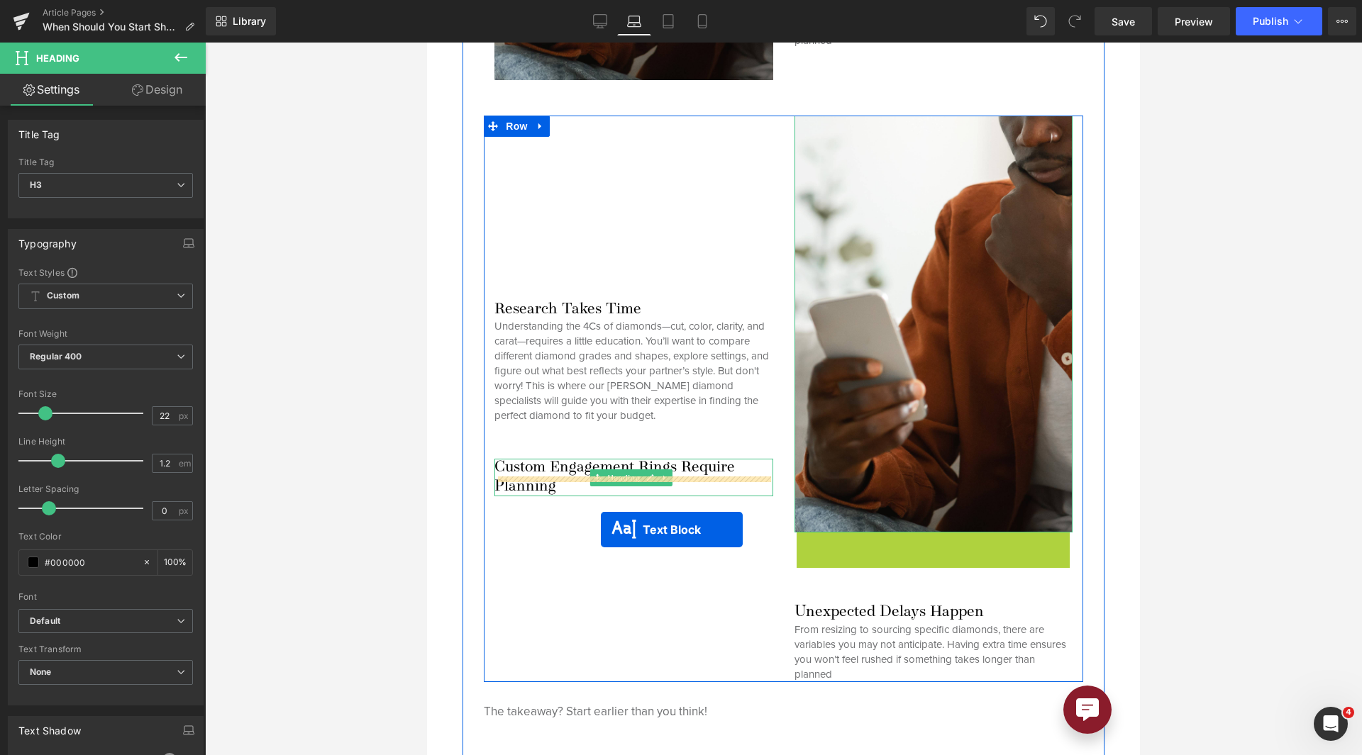
drag, startPoint x: 889, startPoint y: 545, endPoint x: 599, endPoint y: 530, distance: 290.5
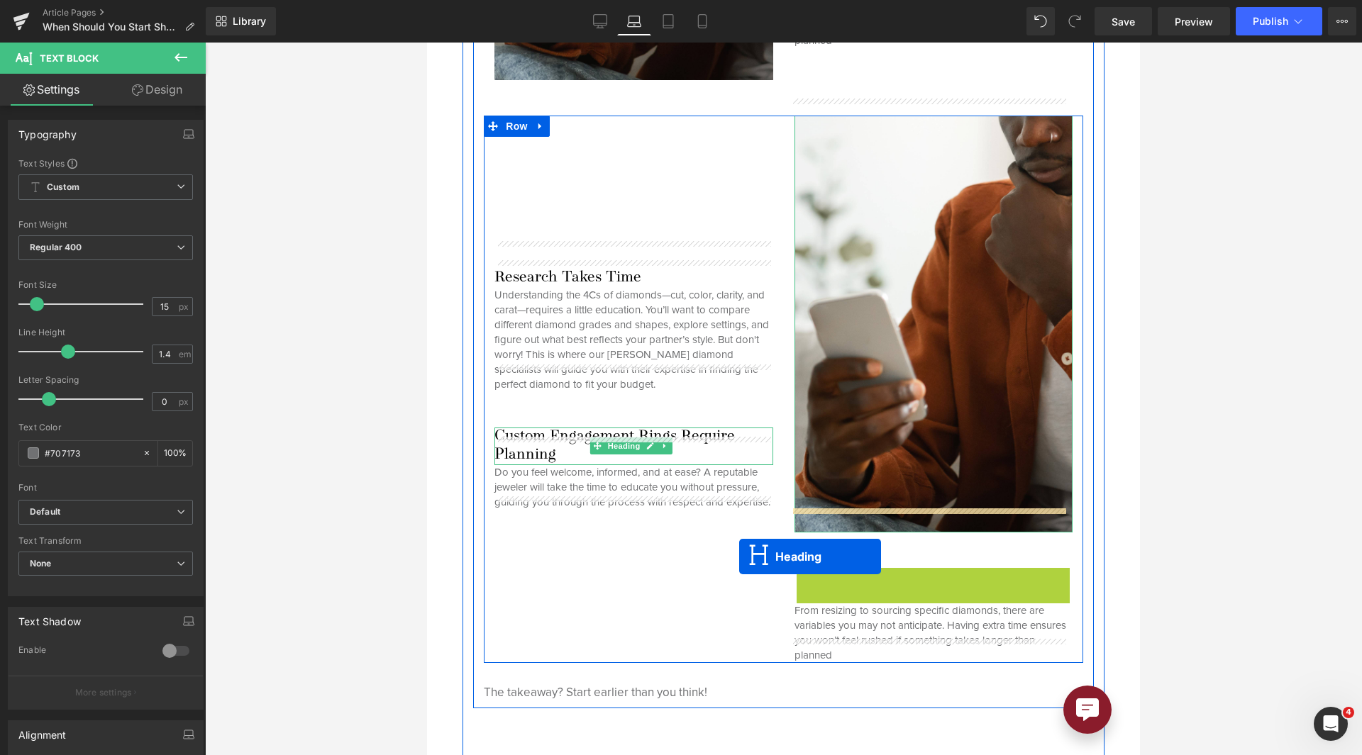
drag, startPoint x: 893, startPoint y: 550, endPoint x: 670, endPoint y: 552, distance: 222.7
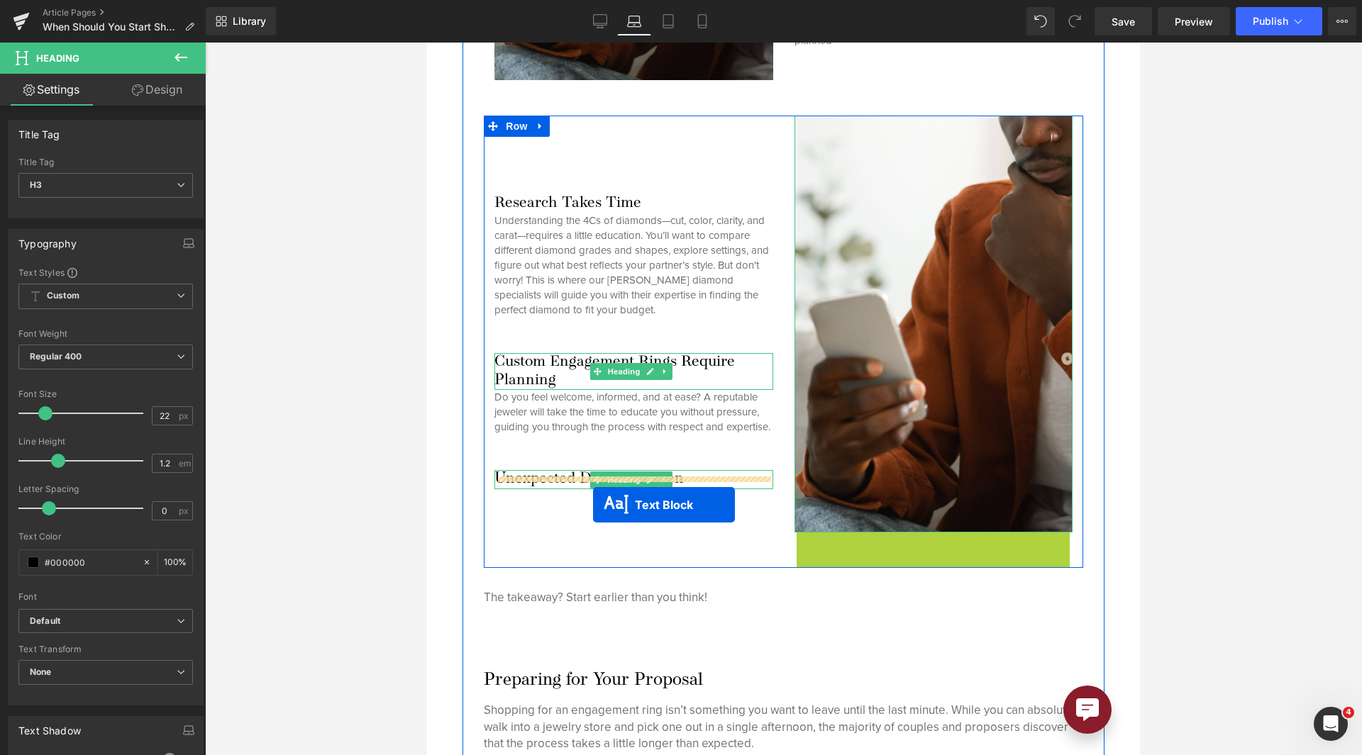
drag, startPoint x: 889, startPoint y: 542, endPoint x: 592, endPoint y: 505, distance: 298.7
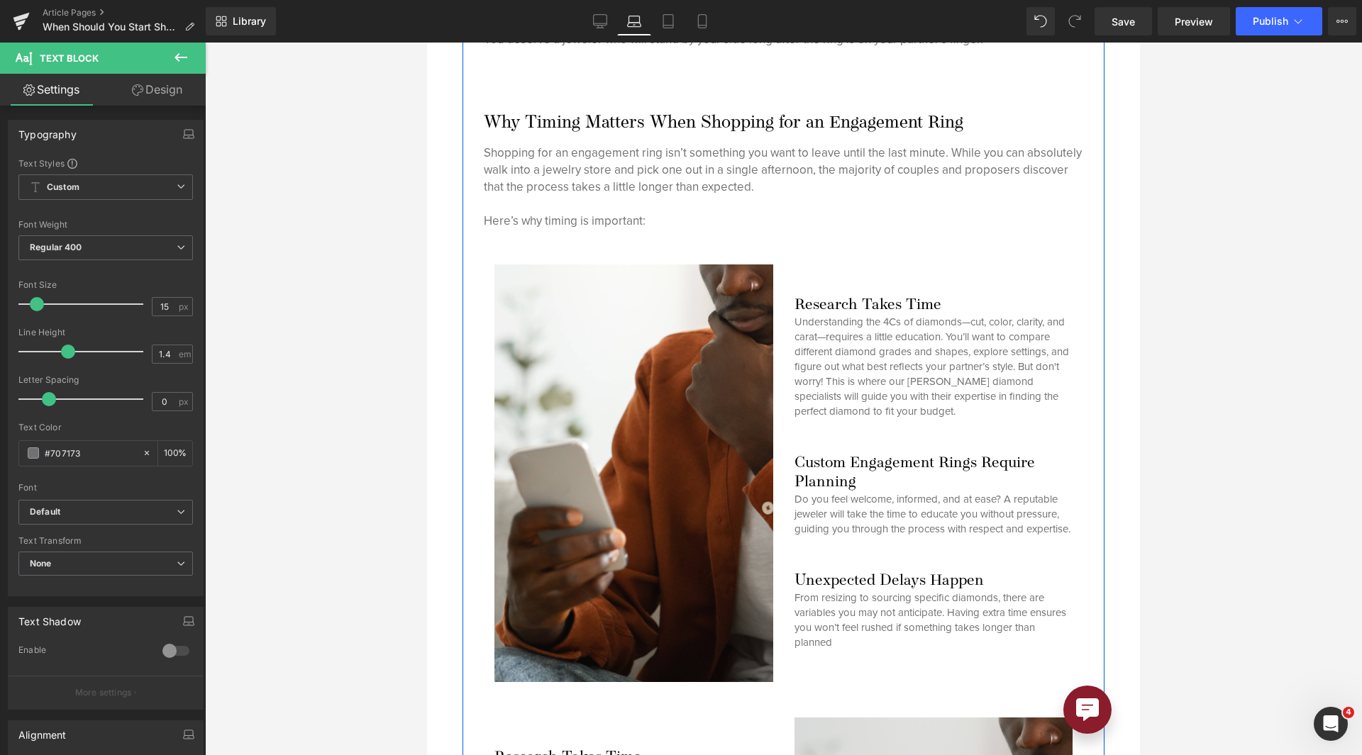
scroll to position [1562, 0]
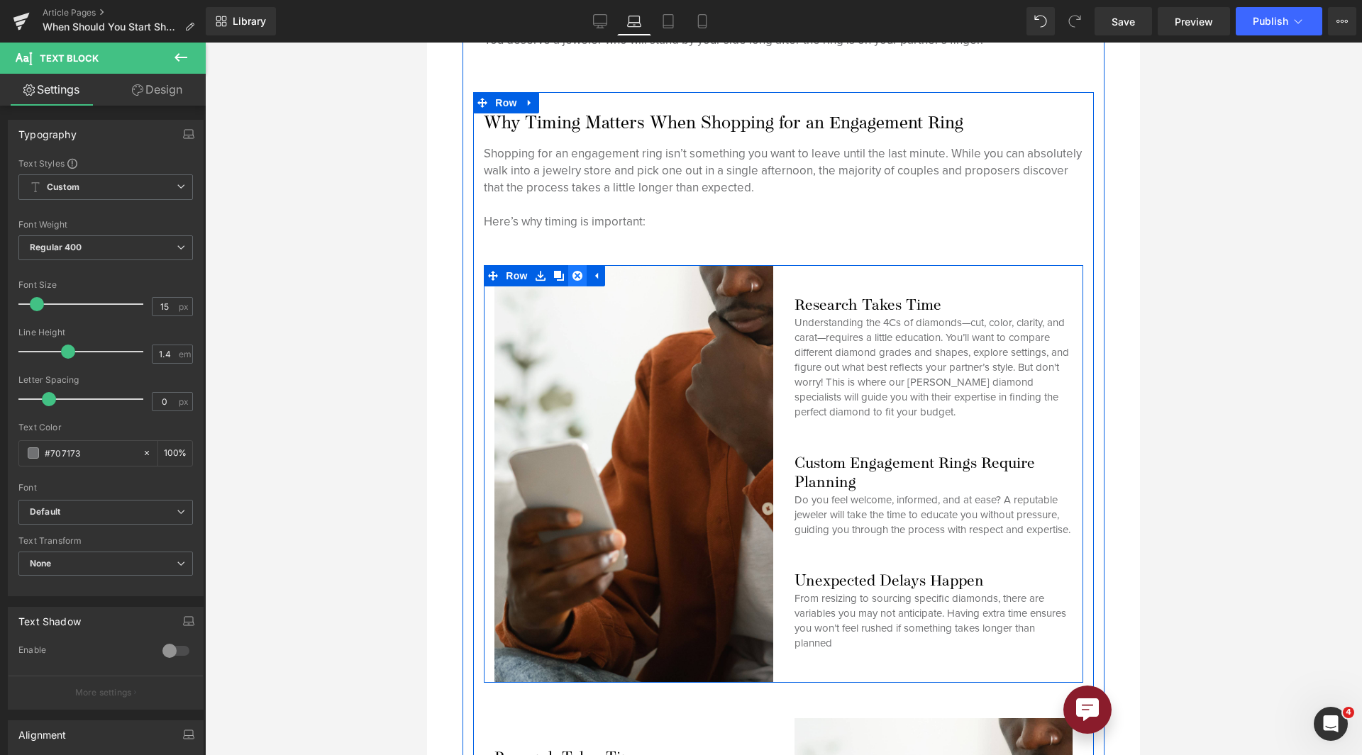
click at [582, 269] on link at bounding box center [577, 275] width 18 height 21
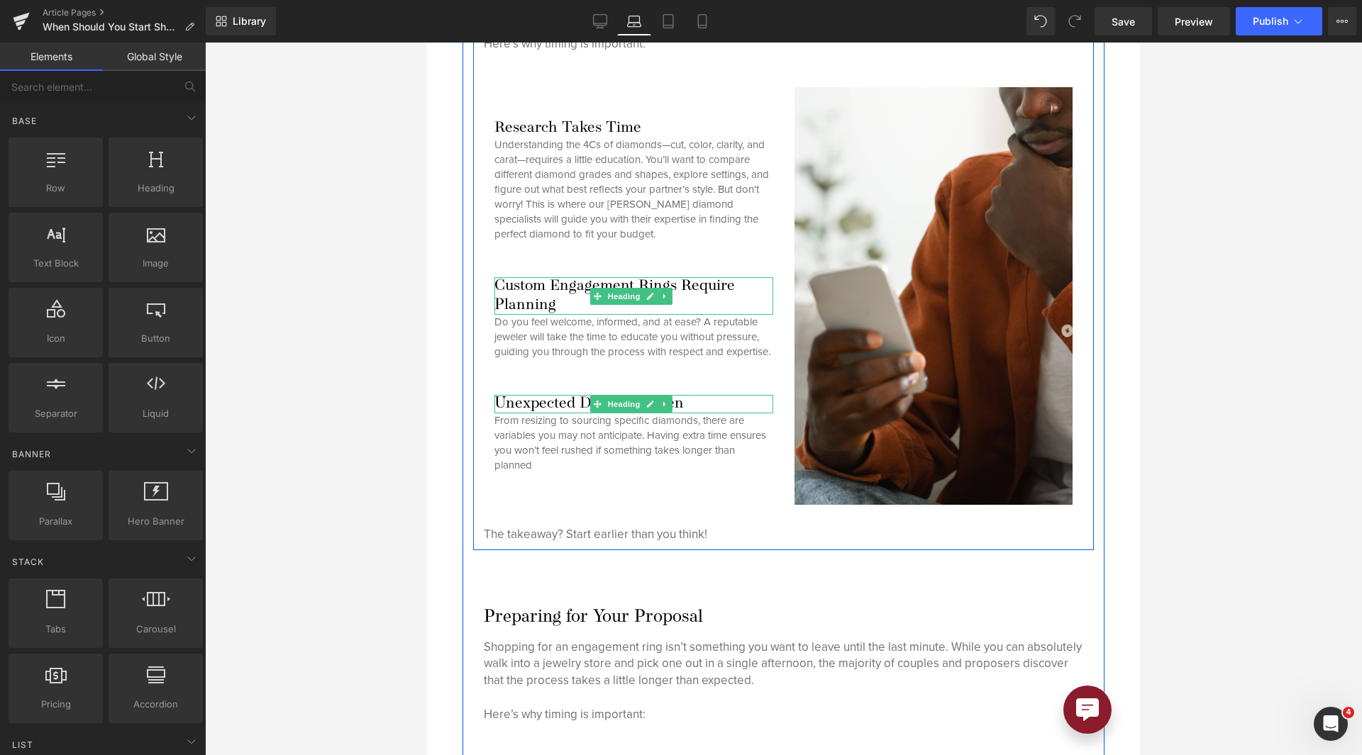
scroll to position [1741, 0]
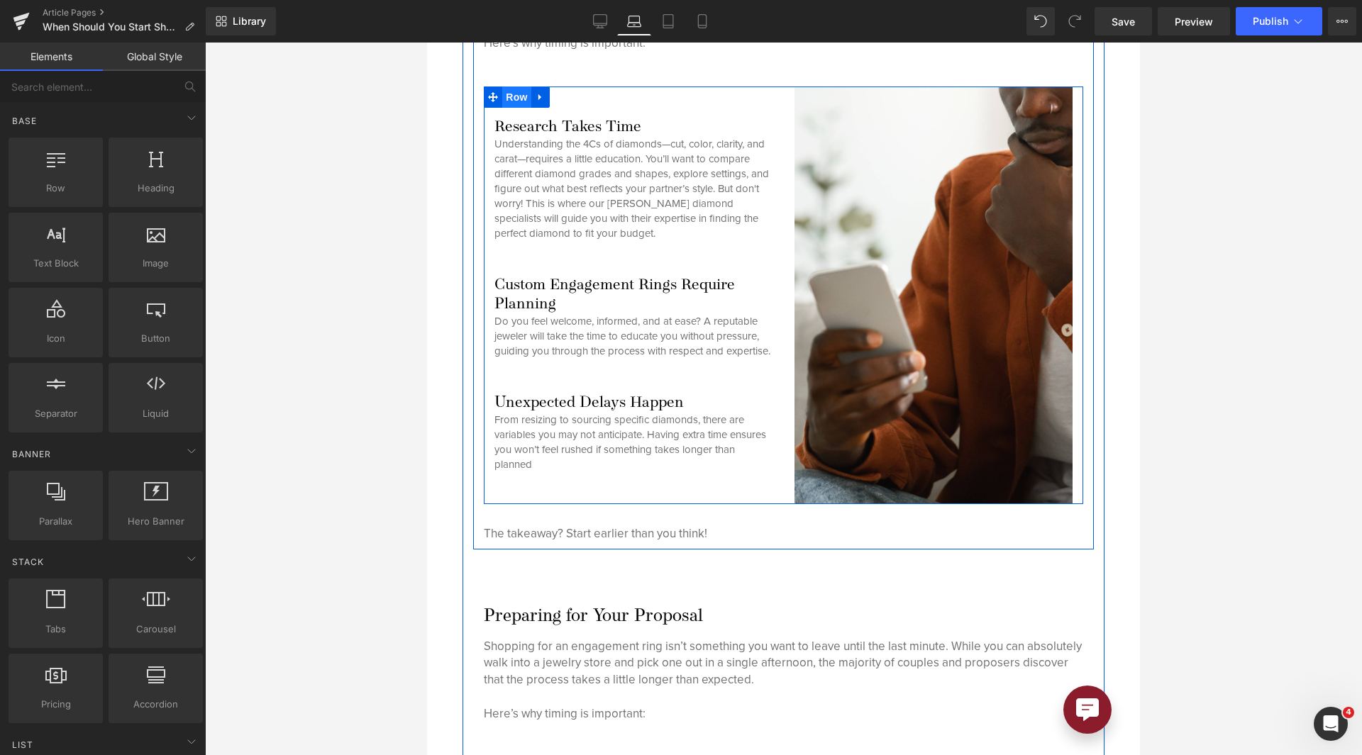
click at [518, 87] on span "Row" at bounding box center [516, 97] width 28 height 21
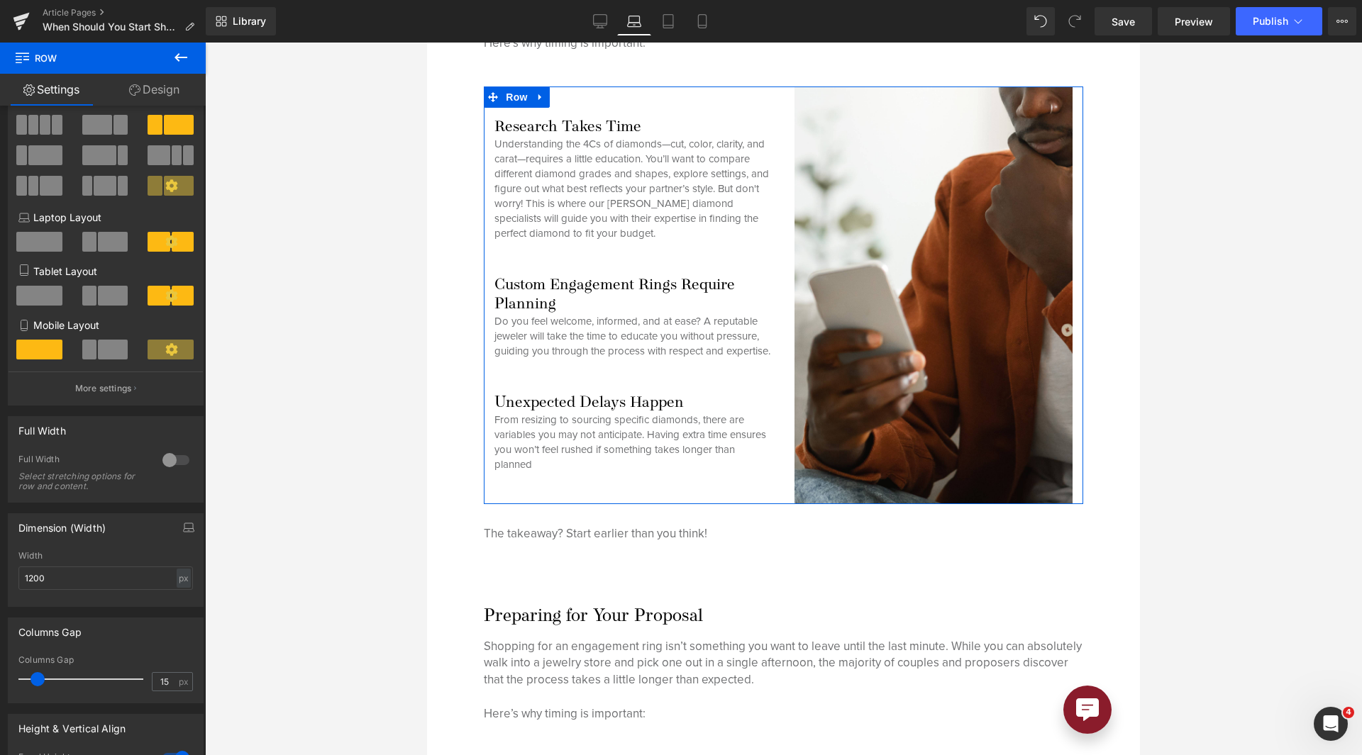
scroll to position [74, 0]
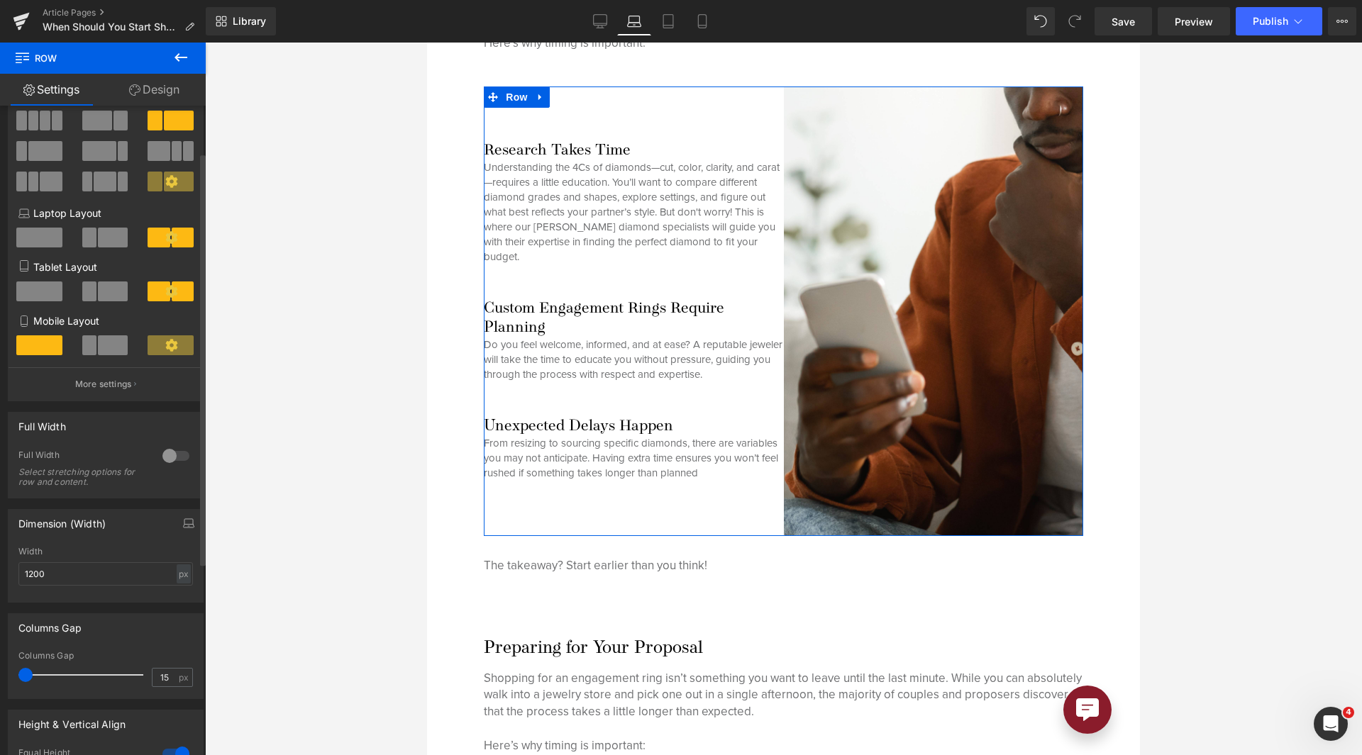
drag, startPoint x: 40, startPoint y: 678, endPoint x: 7, endPoint y: 679, distance: 33.3
click at [7, 679] on div "Columns Gap 15px Columns Gap 15 px" at bounding box center [106, 651] width 212 height 96
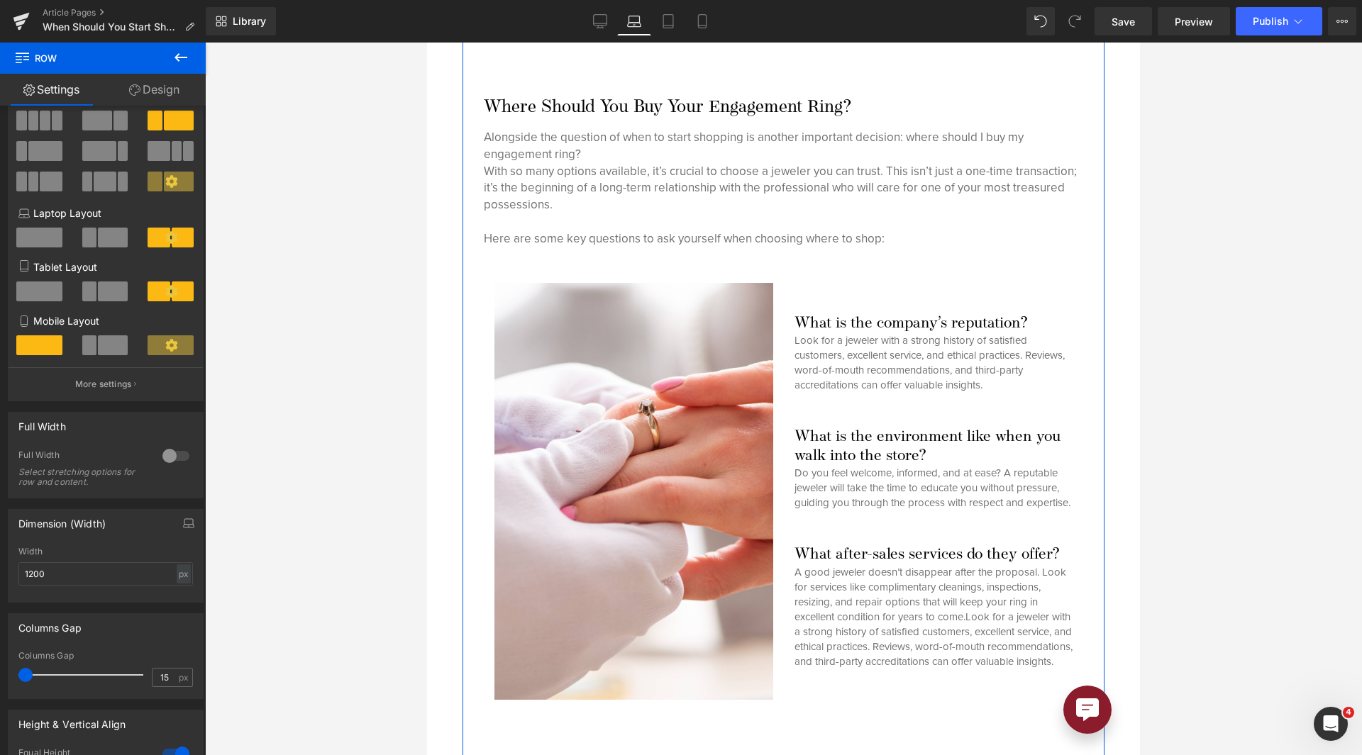
scroll to position [801, 0]
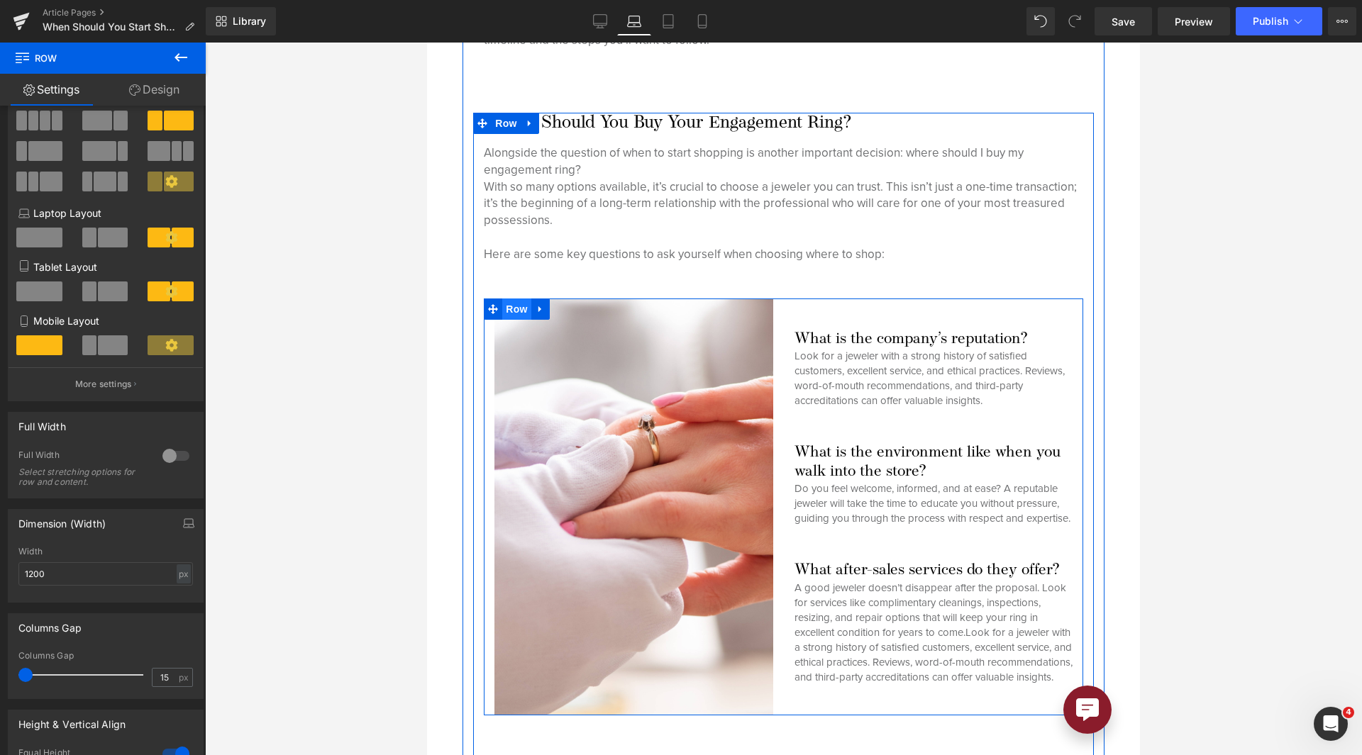
click at [518, 303] on span "Row" at bounding box center [516, 309] width 28 height 21
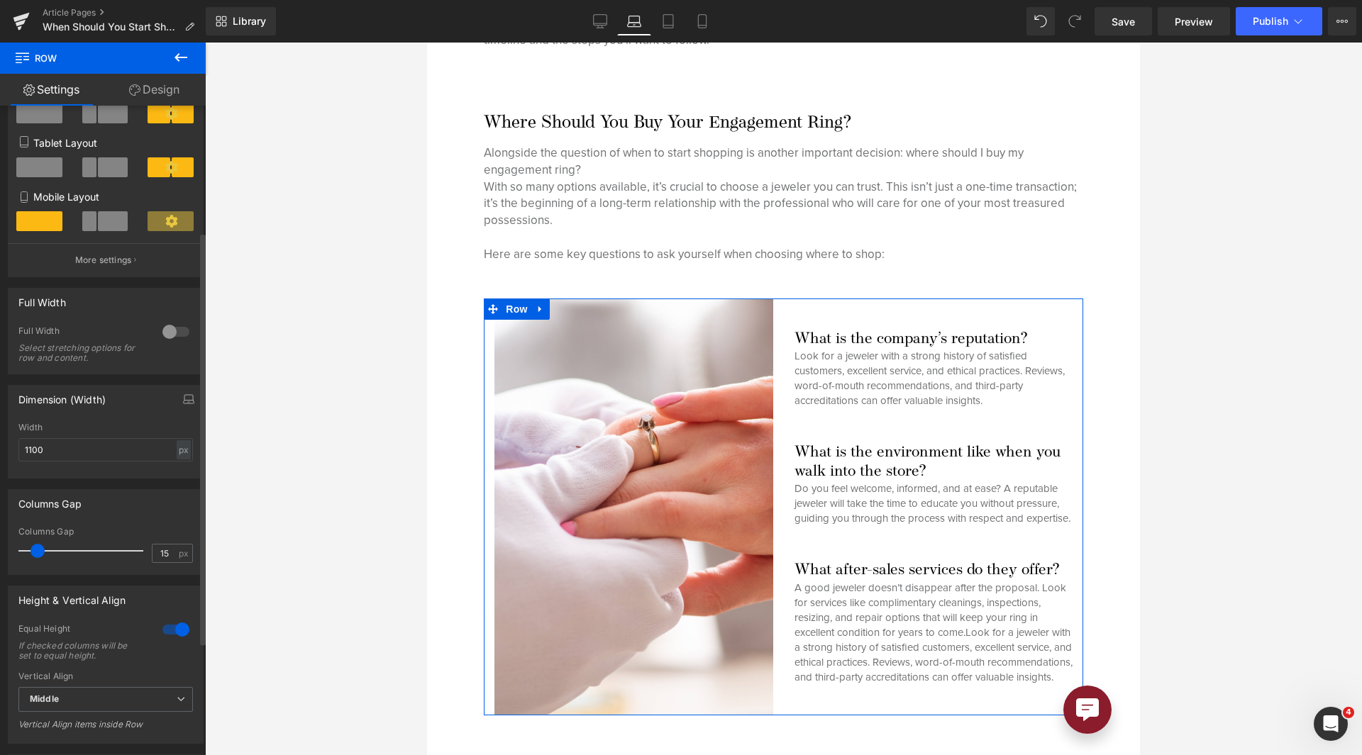
scroll to position [199, 0]
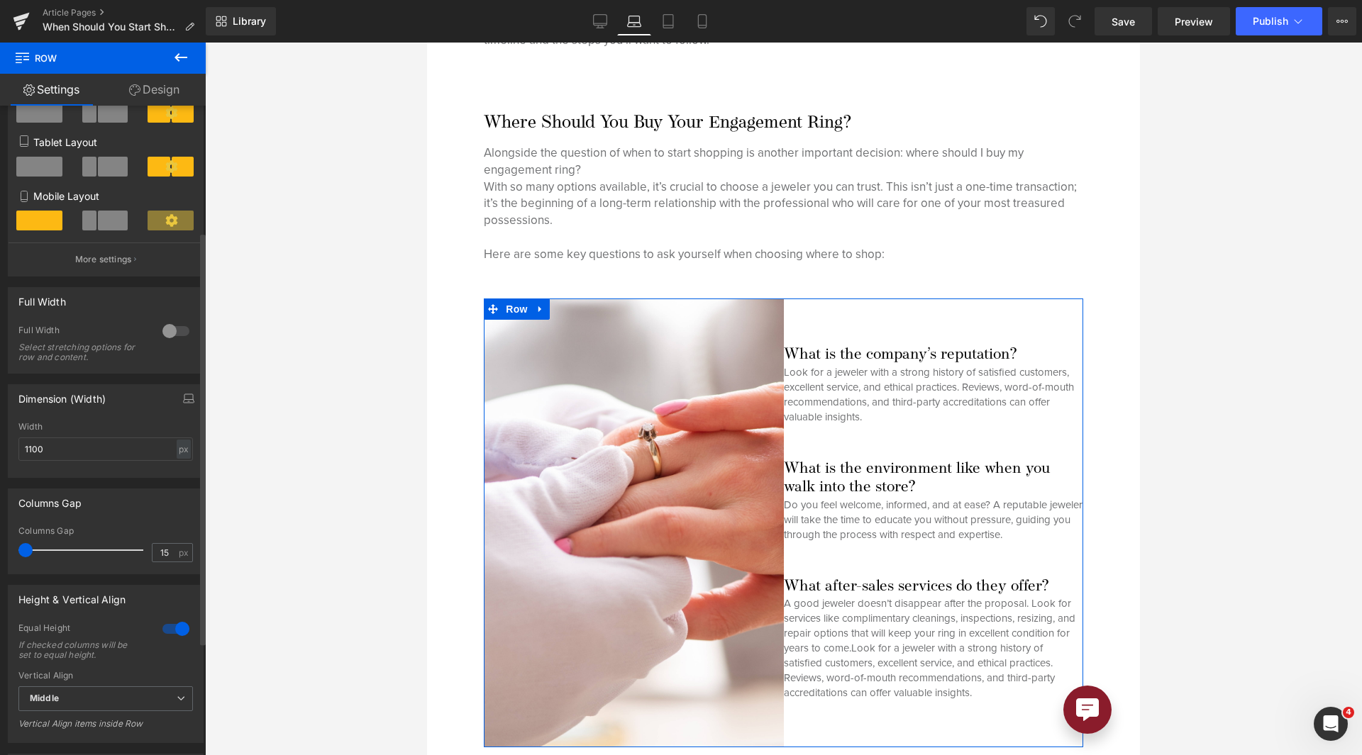
drag, startPoint x: 36, startPoint y: 550, endPoint x: 0, endPoint y: 580, distance: 47.3
click at [0, 580] on div "6+6 6+6 12+12 Column Size Customizer 4+8 Desktop Layout Laptop Layout Tablet La…" at bounding box center [106, 400] width 212 height 986
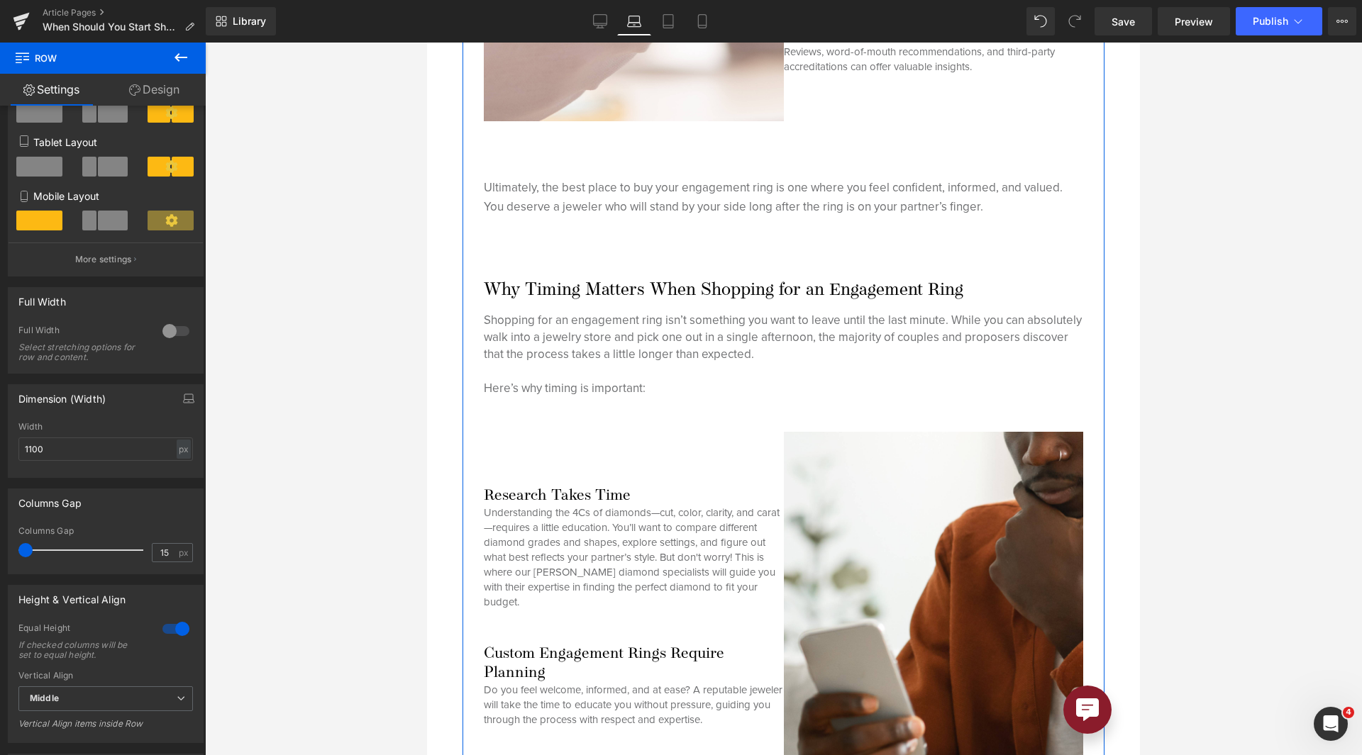
scroll to position [1609, 0]
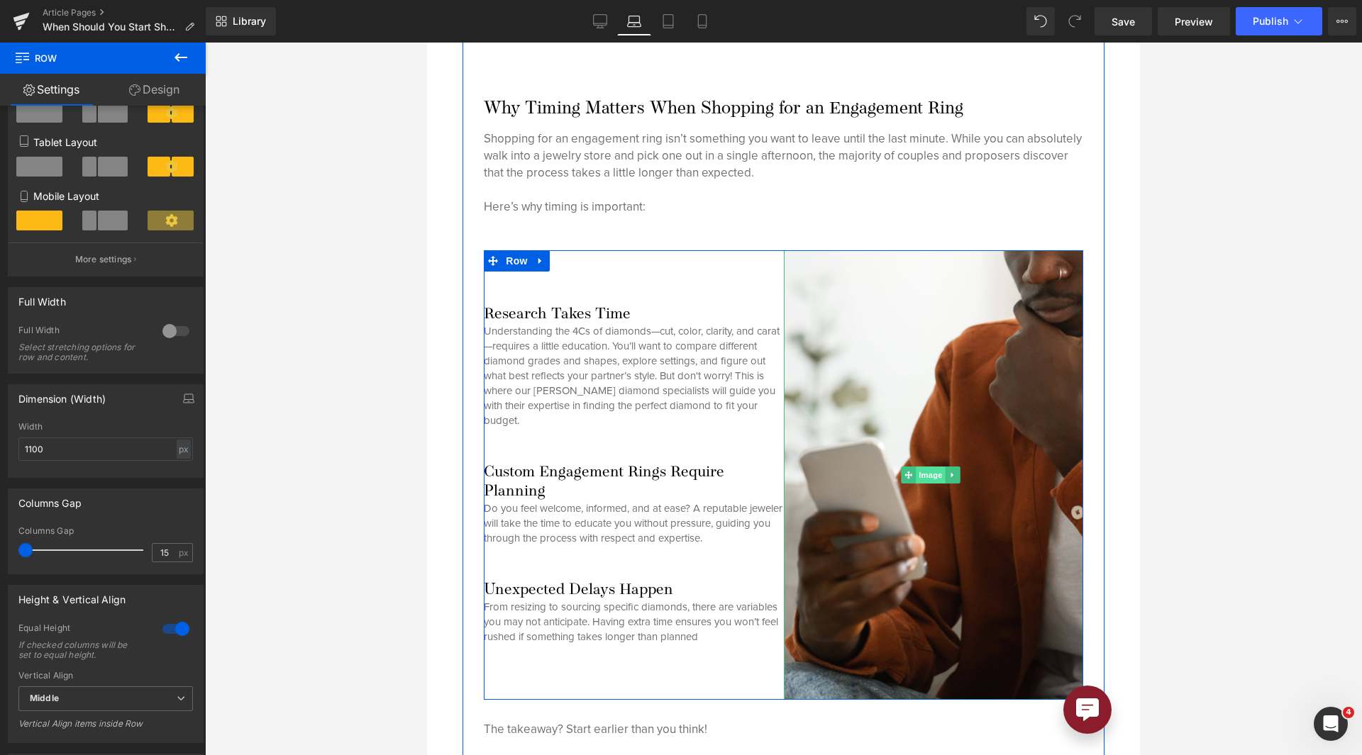
click at [917, 467] on span "Image" at bounding box center [931, 475] width 30 height 17
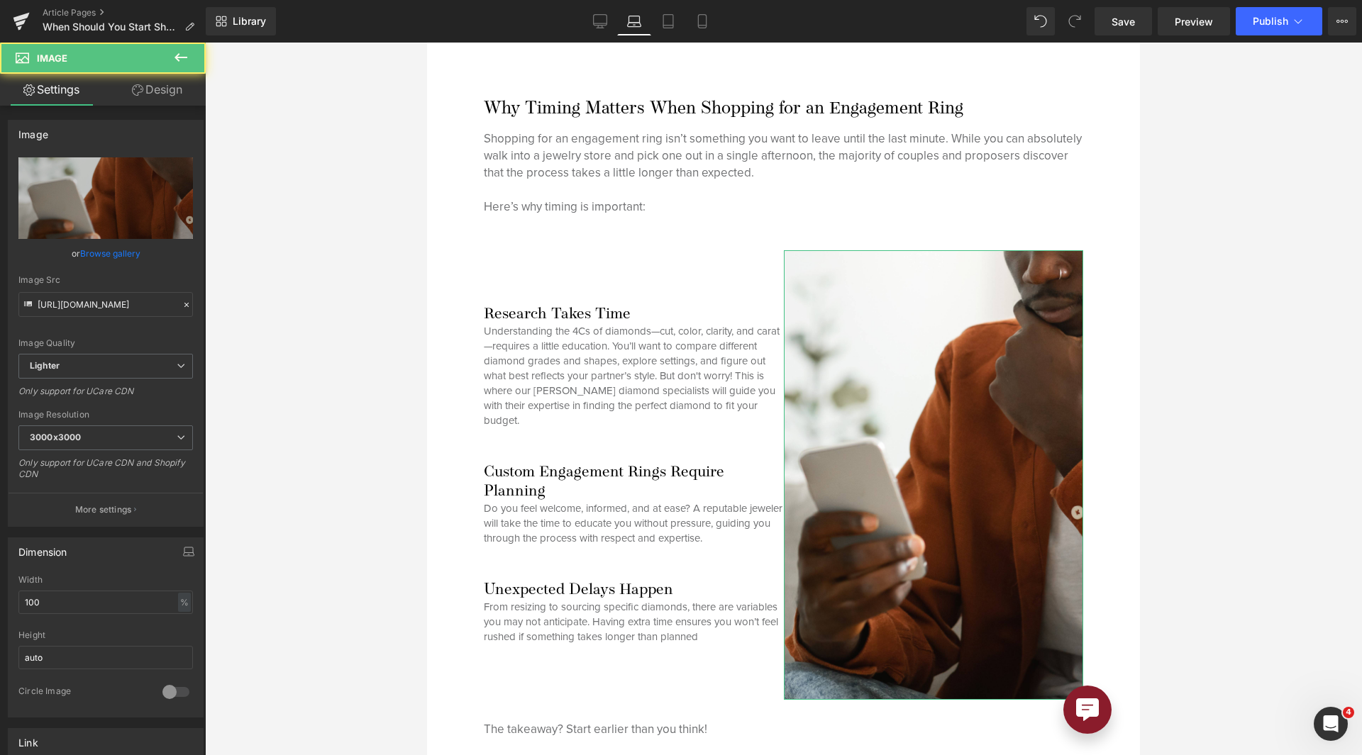
click at [148, 101] on link "Design" at bounding box center [157, 90] width 103 height 32
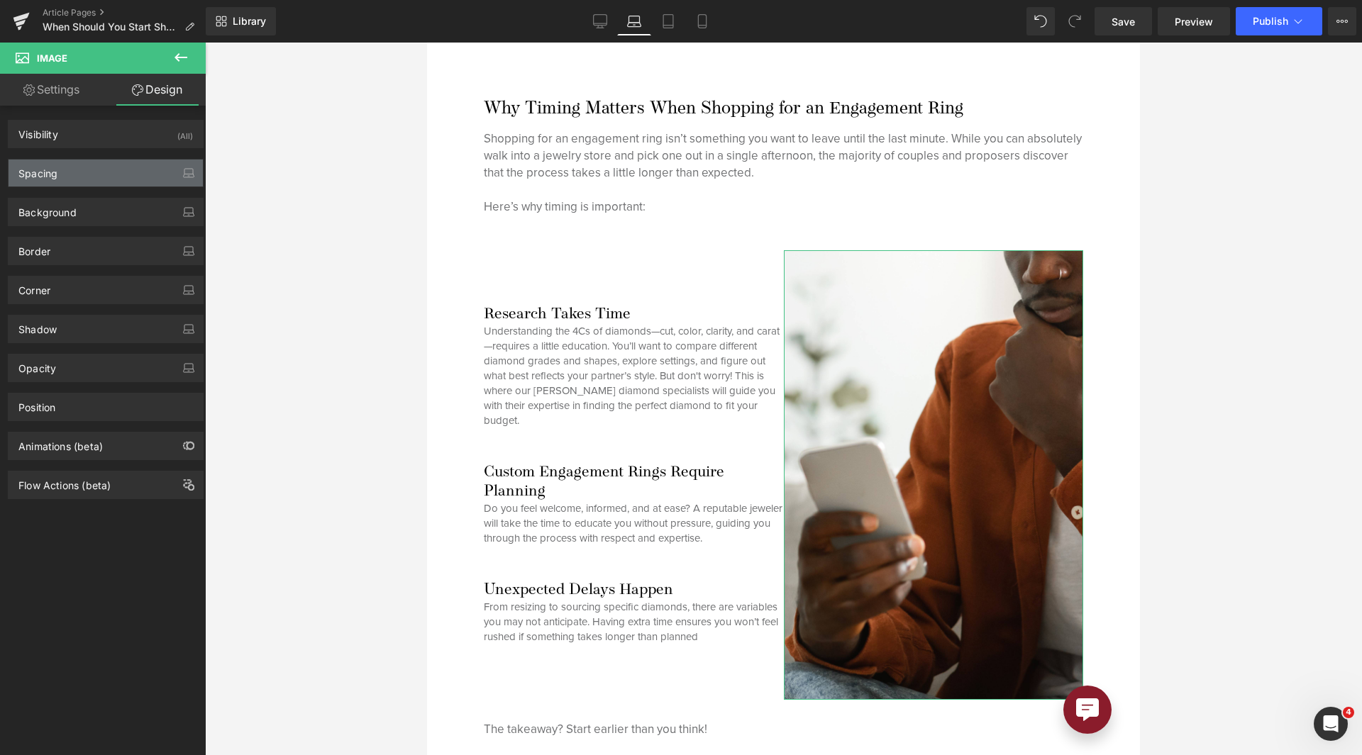
click at [107, 177] on div "Spacing" at bounding box center [106, 173] width 194 height 27
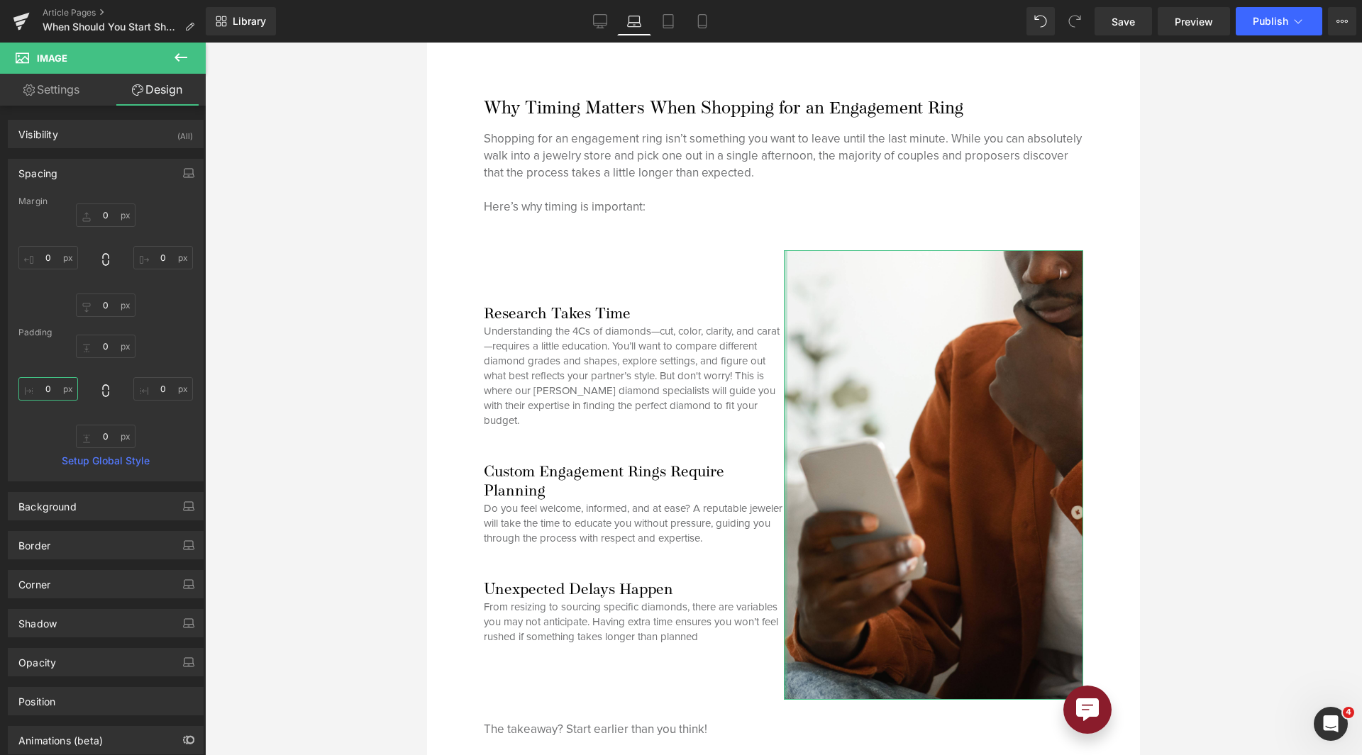
click at [45, 384] on input "0" at bounding box center [48, 388] width 60 height 23
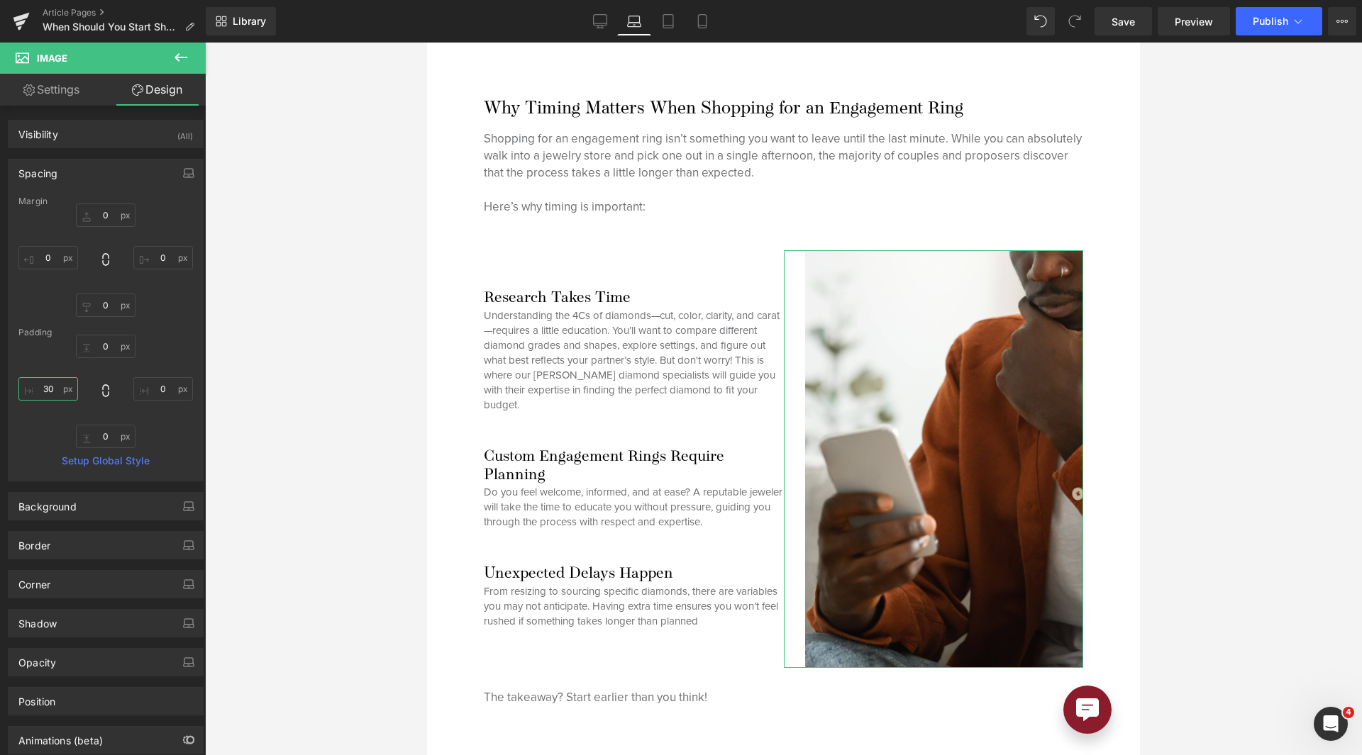
type input "3"
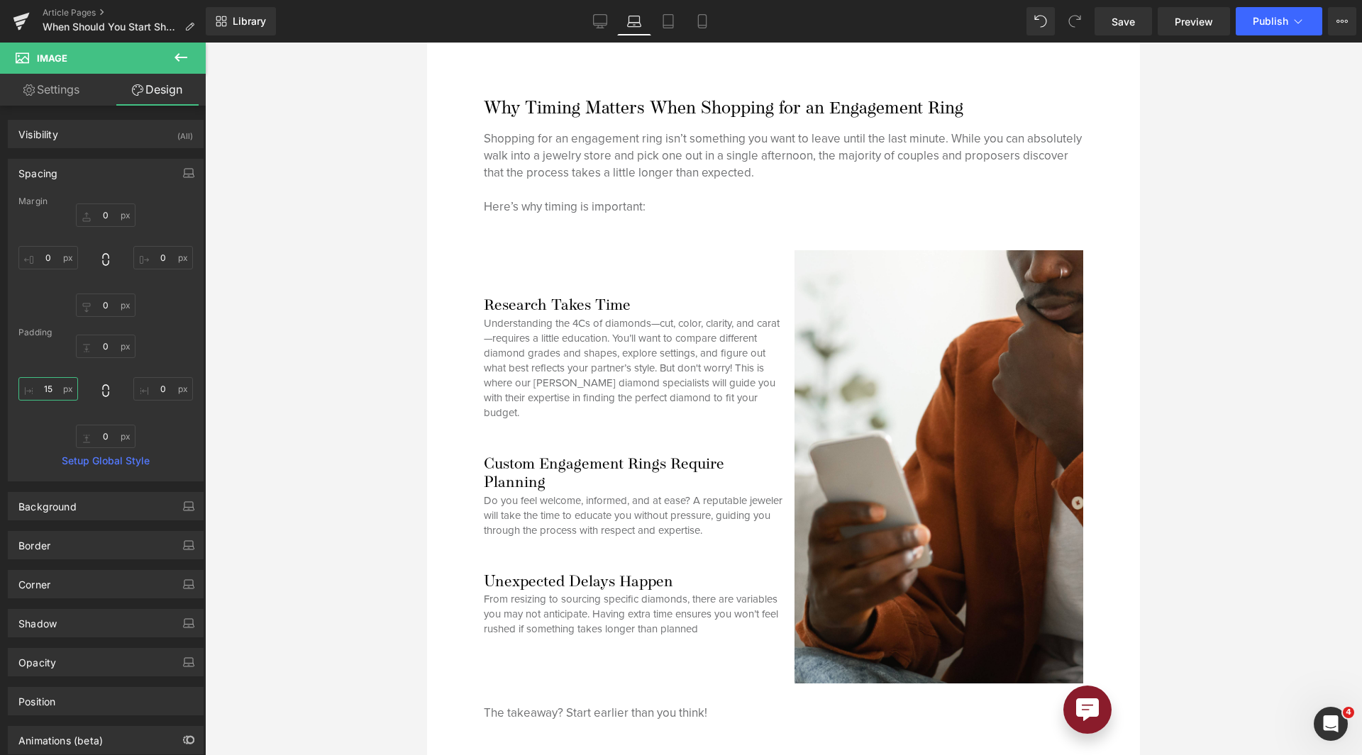
type input "1"
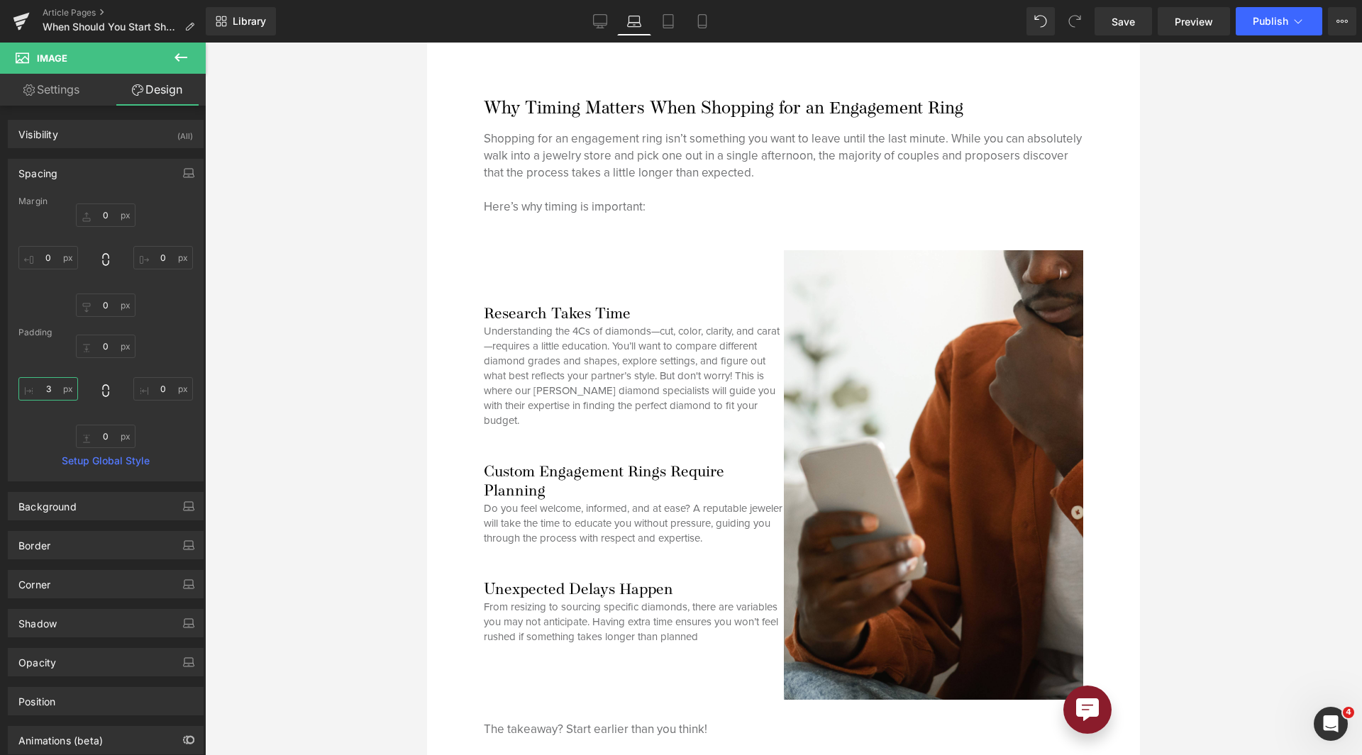
type input "30"
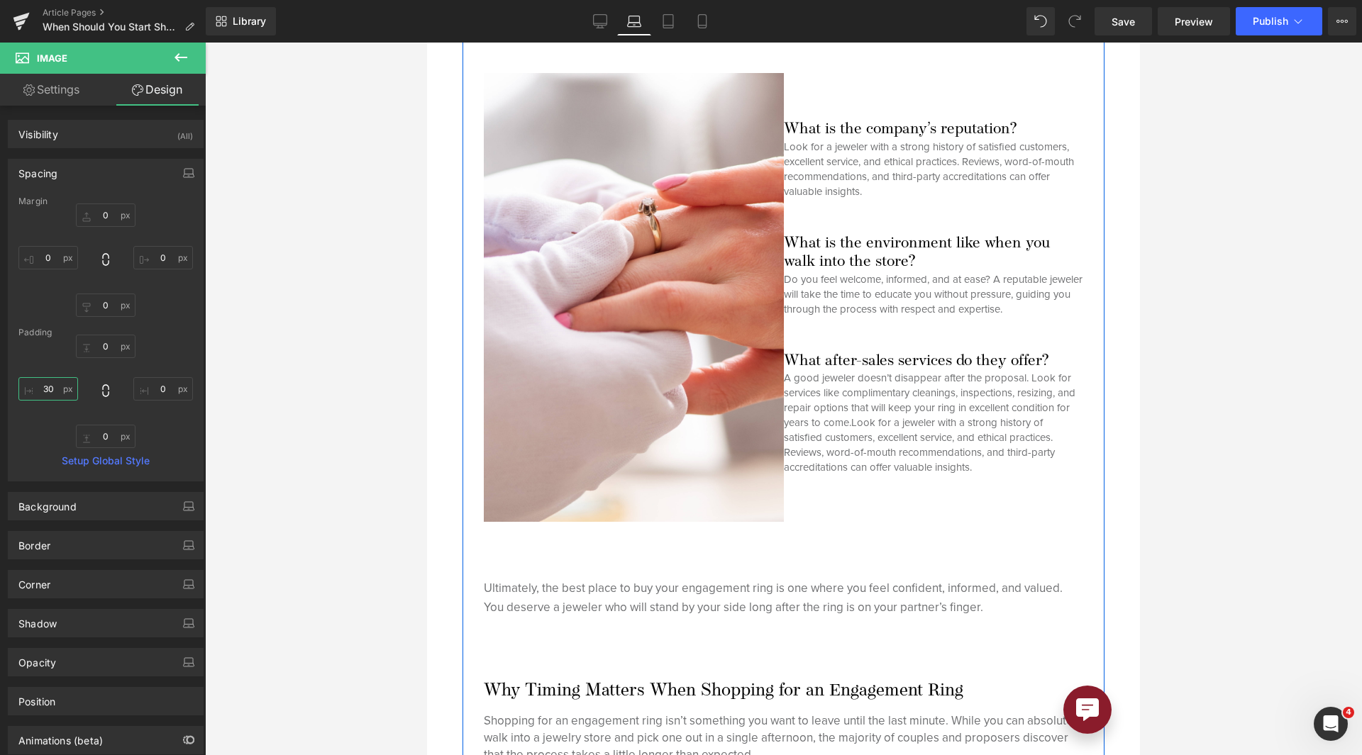
scroll to position [1001, 0]
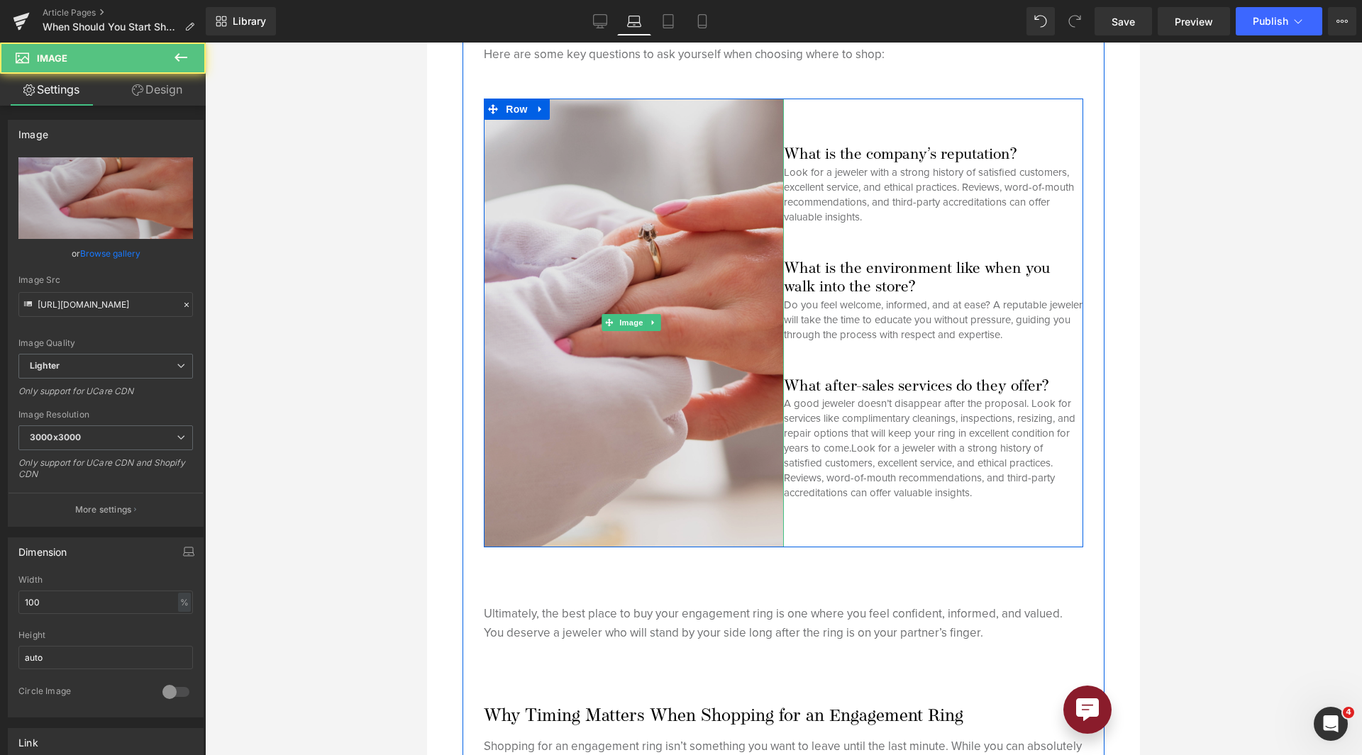
click at [609, 175] on img at bounding box center [633, 323] width 299 height 449
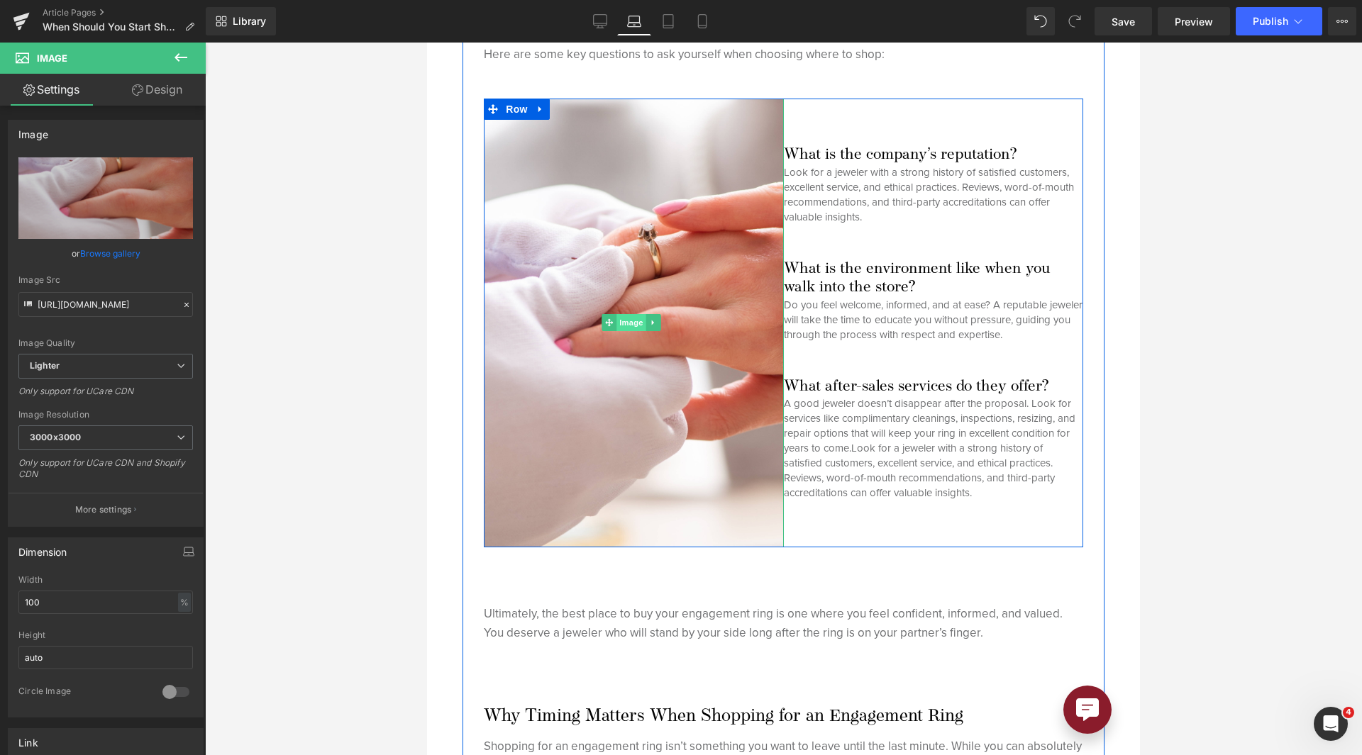
click at [620, 321] on span "Image" at bounding box center [631, 322] width 30 height 17
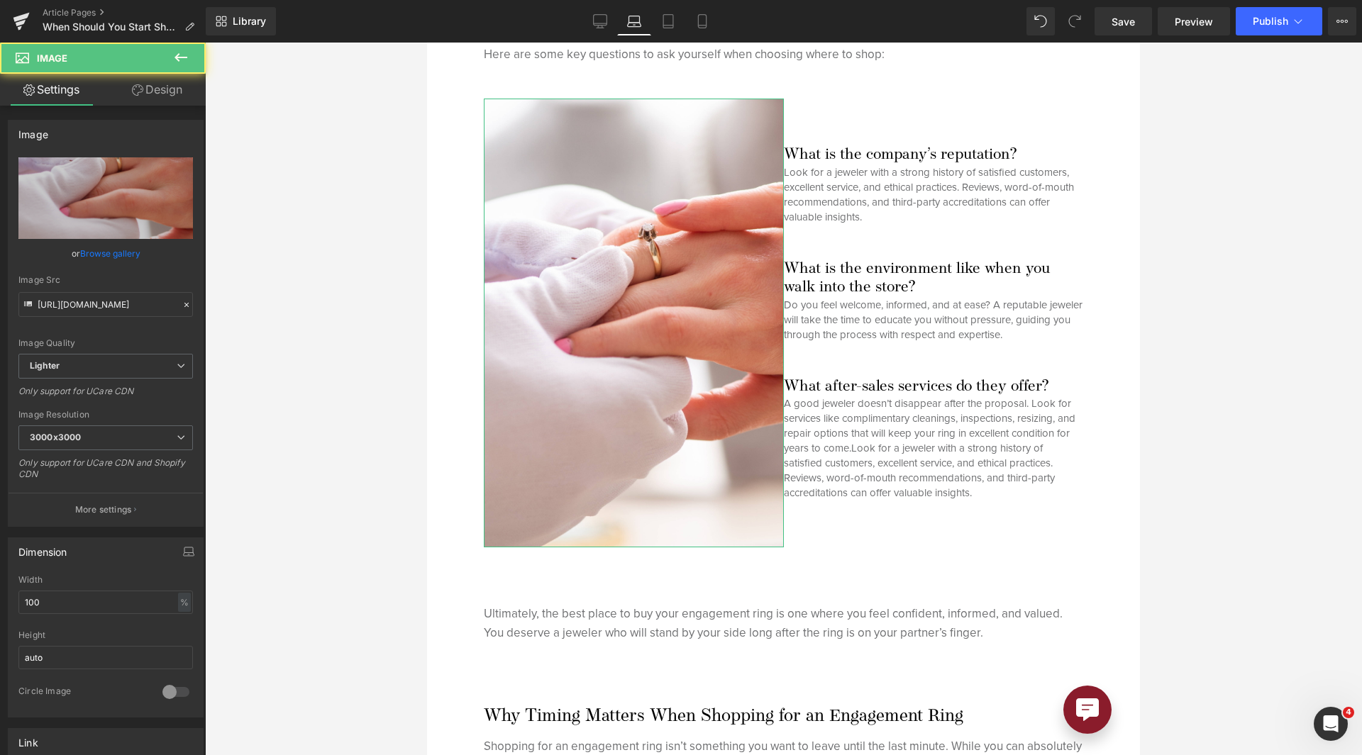
click at [160, 89] on link "Design" at bounding box center [157, 90] width 103 height 32
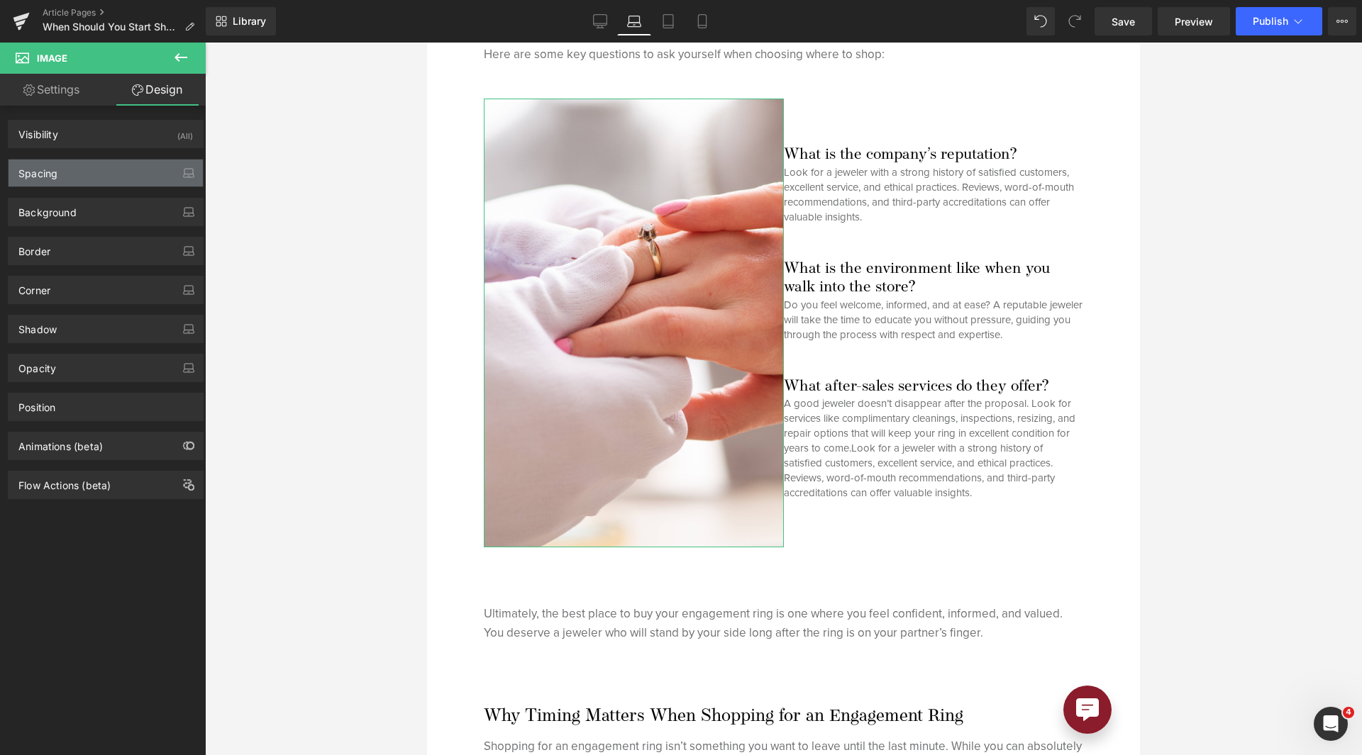
click at [94, 171] on div "Spacing" at bounding box center [106, 173] width 194 height 27
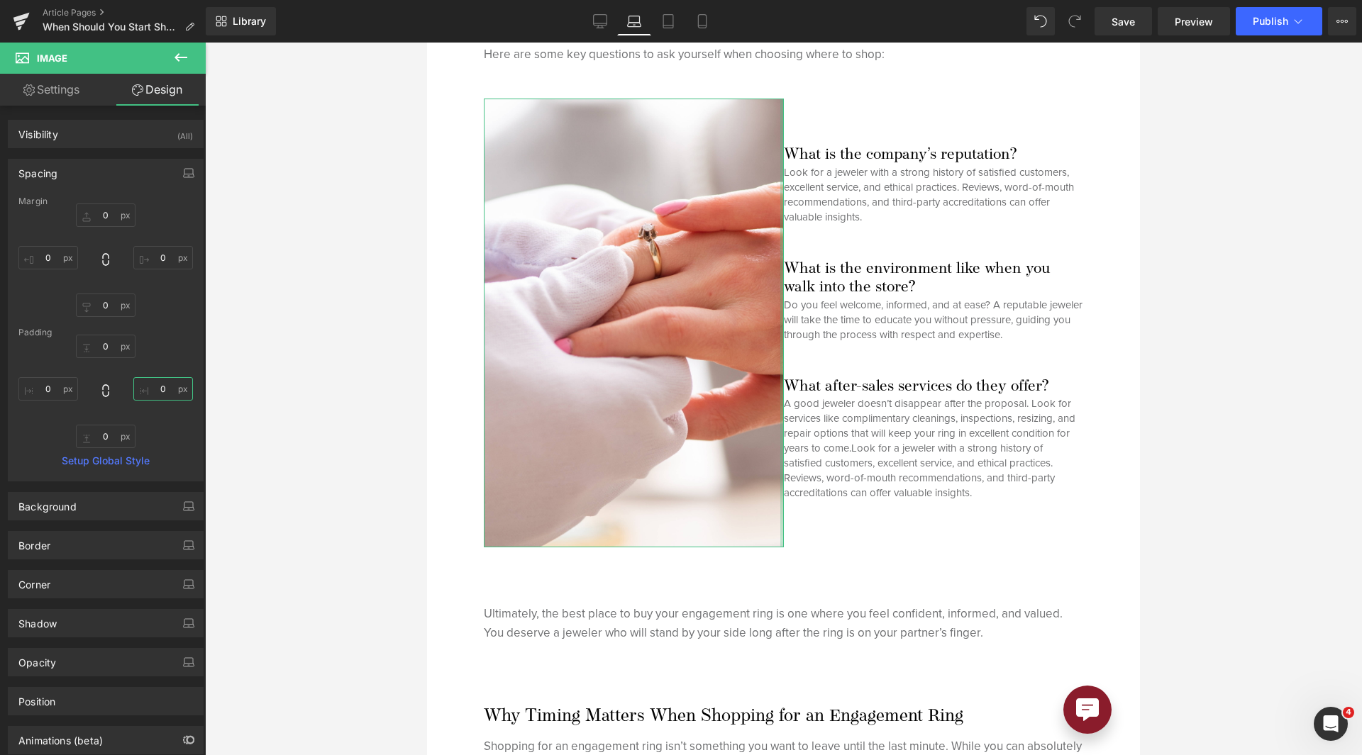
click at [164, 384] on input "0" at bounding box center [163, 388] width 60 height 23
type input "30"
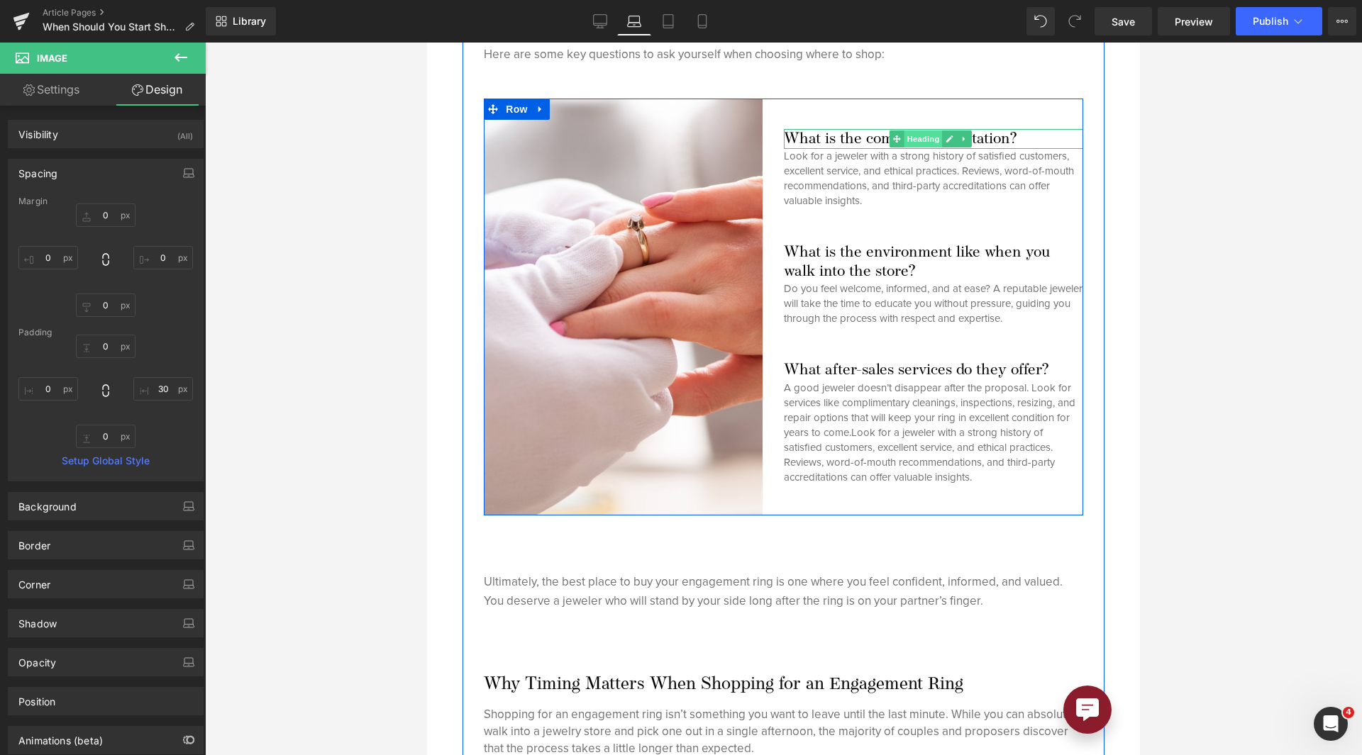
click at [904, 130] on span "Heading" at bounding box center [923, 138] width 38 height 17
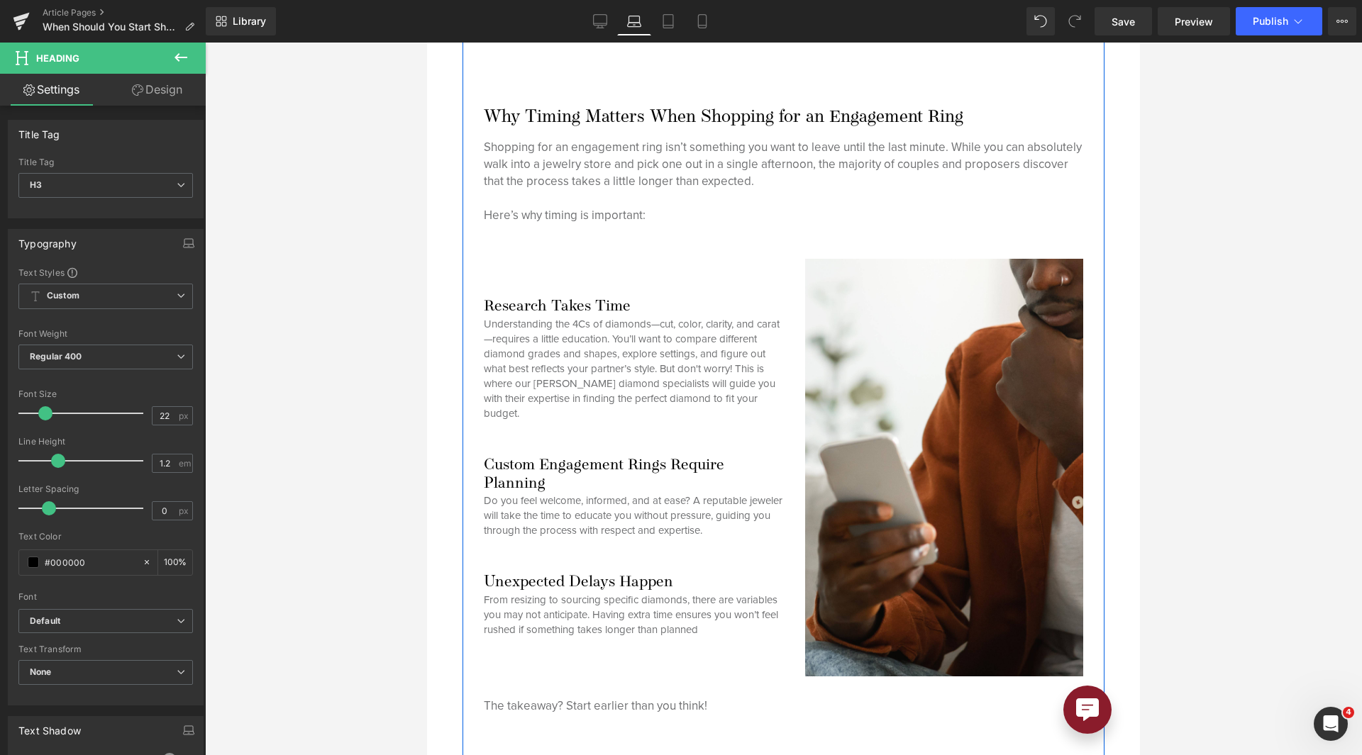
scroll to position [1570, 0]
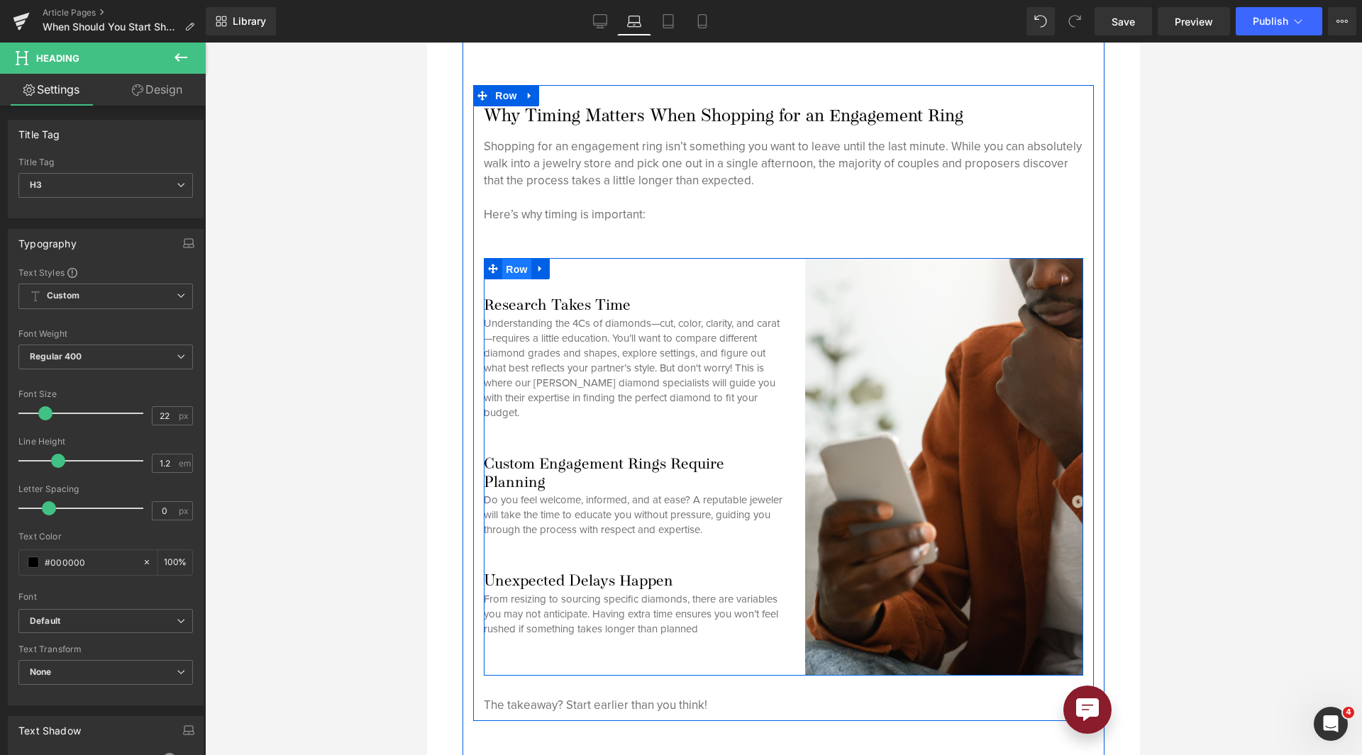
click at [505, 262] on span "Row" at bounding box center [516, 269] width 28 height 21
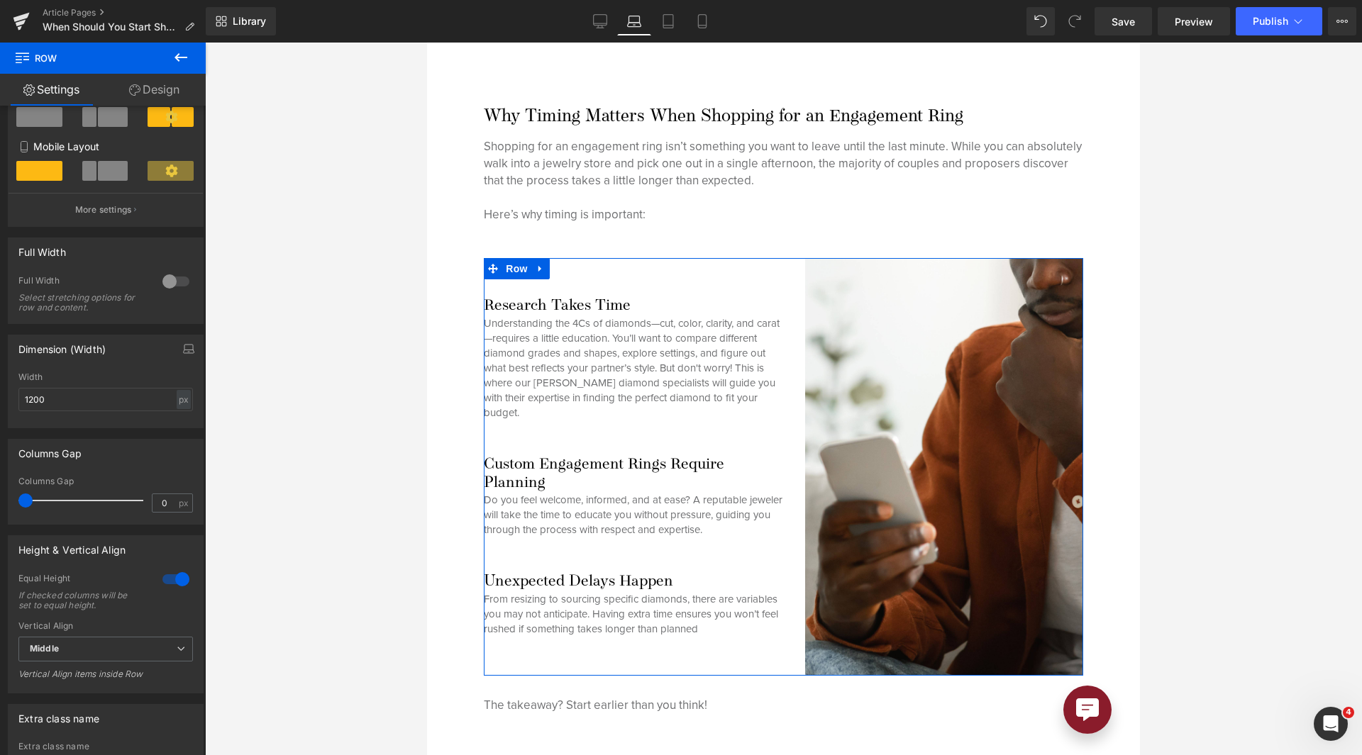
scroll to position [248, 0]
click at [137, 638] on span "Middle" at bounding box center [105, 650] width 174 height 25
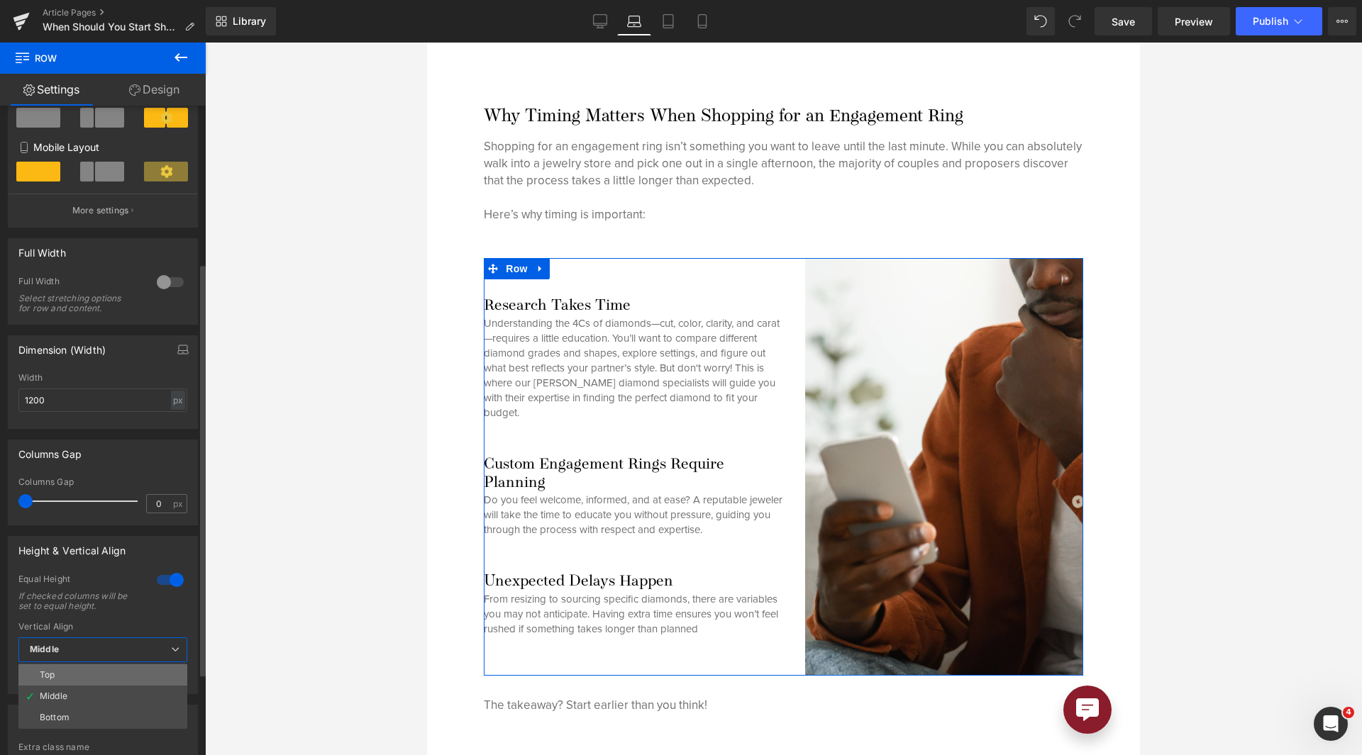
click at [118, 684] on li "Top" at bounding box center [102, 675] width 169 height 21
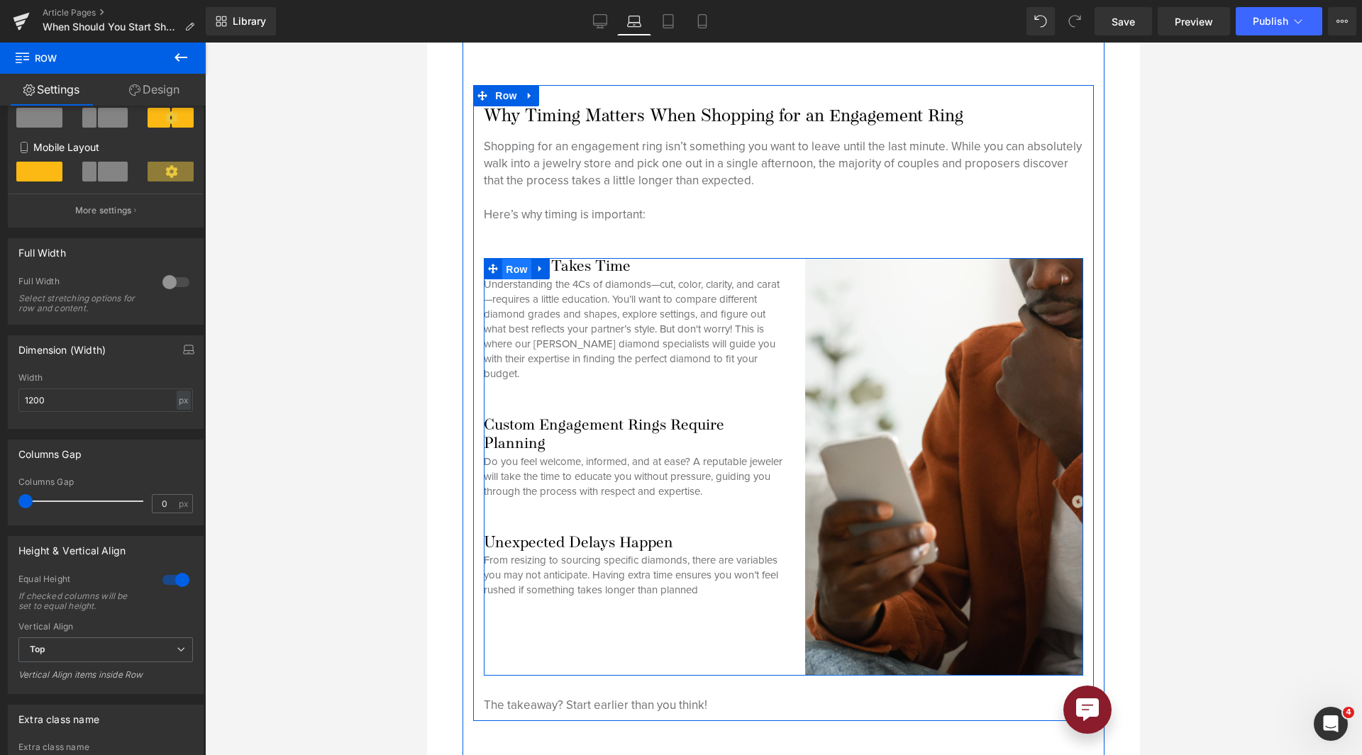
click at [516, 259] on span "Row" at bounding box center [516, 269] width 28 height 21
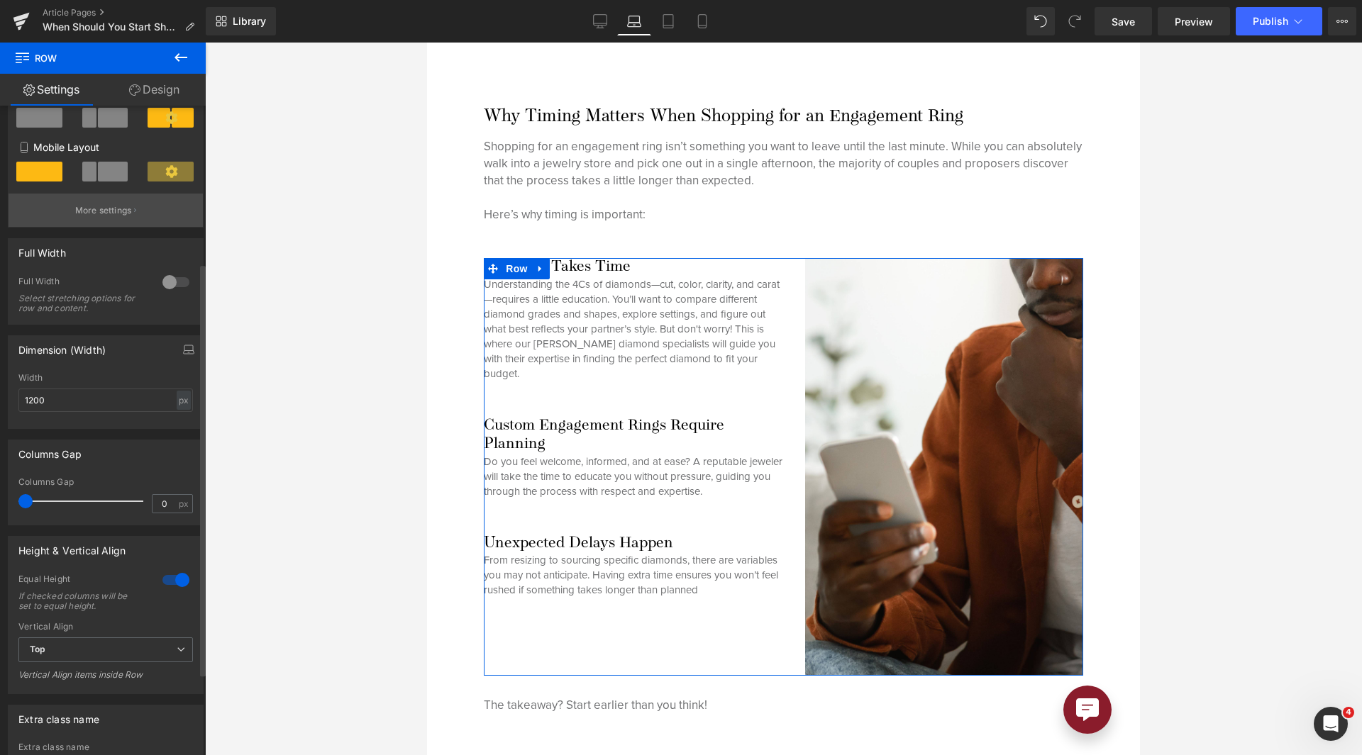
click at [118, 206] on p "More settings" at bounding box center [103, 210] width 57 height 13
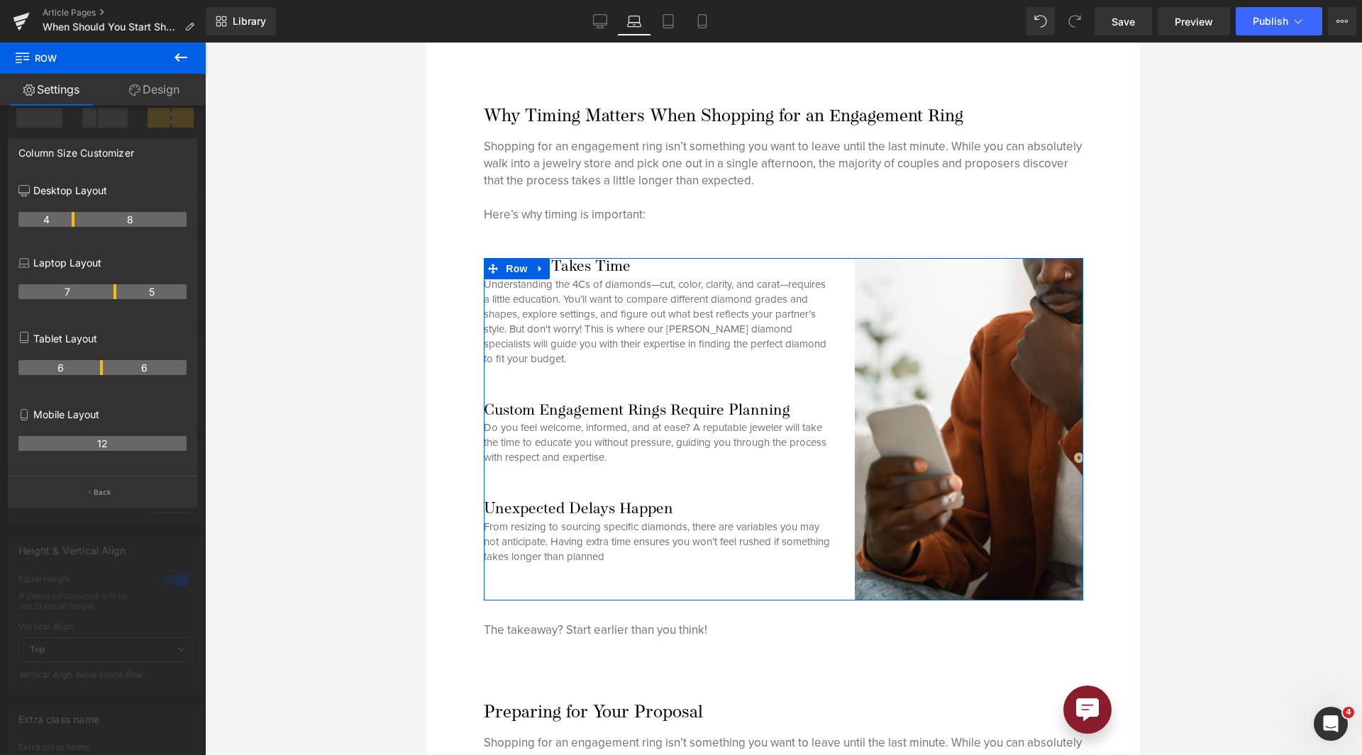
drag, startPoint x: 100, startPoint y: 294, endPoint x: 113, endPoint y: 294, distance: 12.8
click at [113, 294] on th "7" at bounding box center [67, 291] width 98 height 15
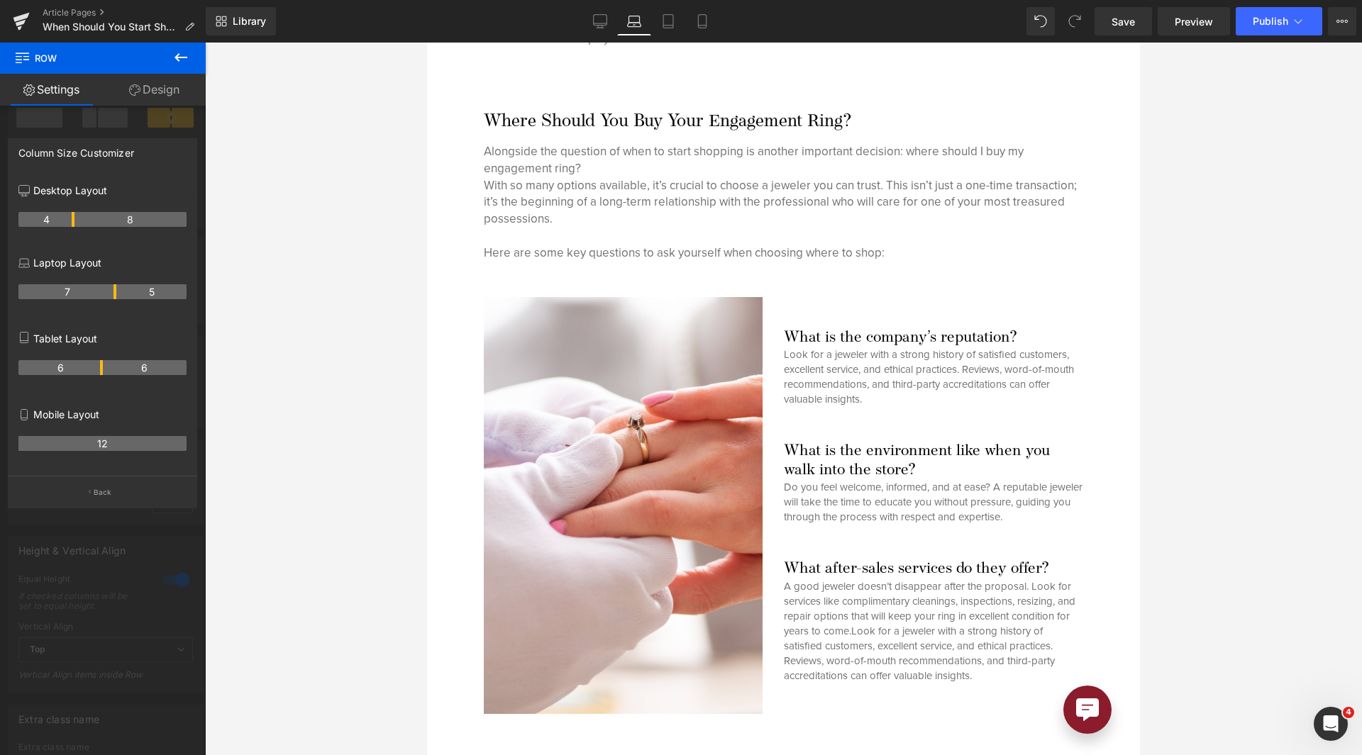
scroll to position [798, 0]
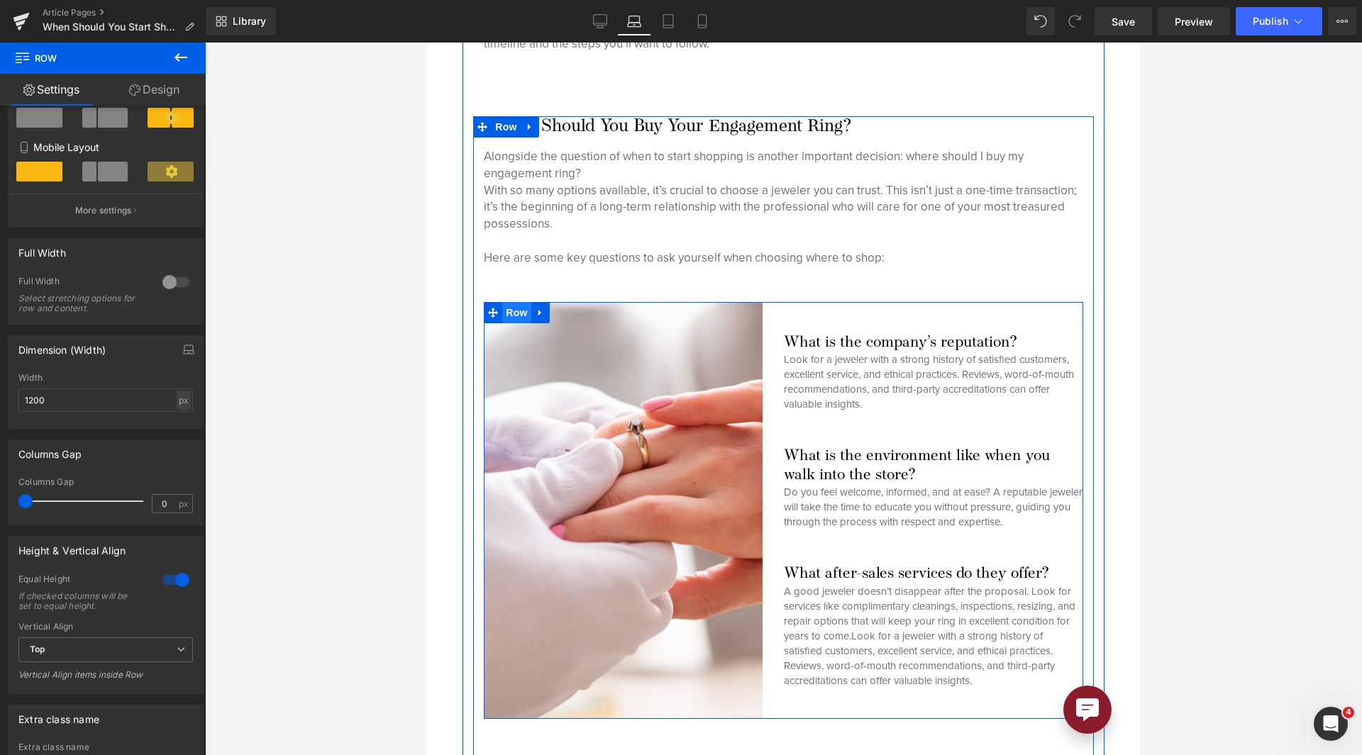
click at [513, 305] on span "Row" at bounding box center [516, 312] width 28 height 21
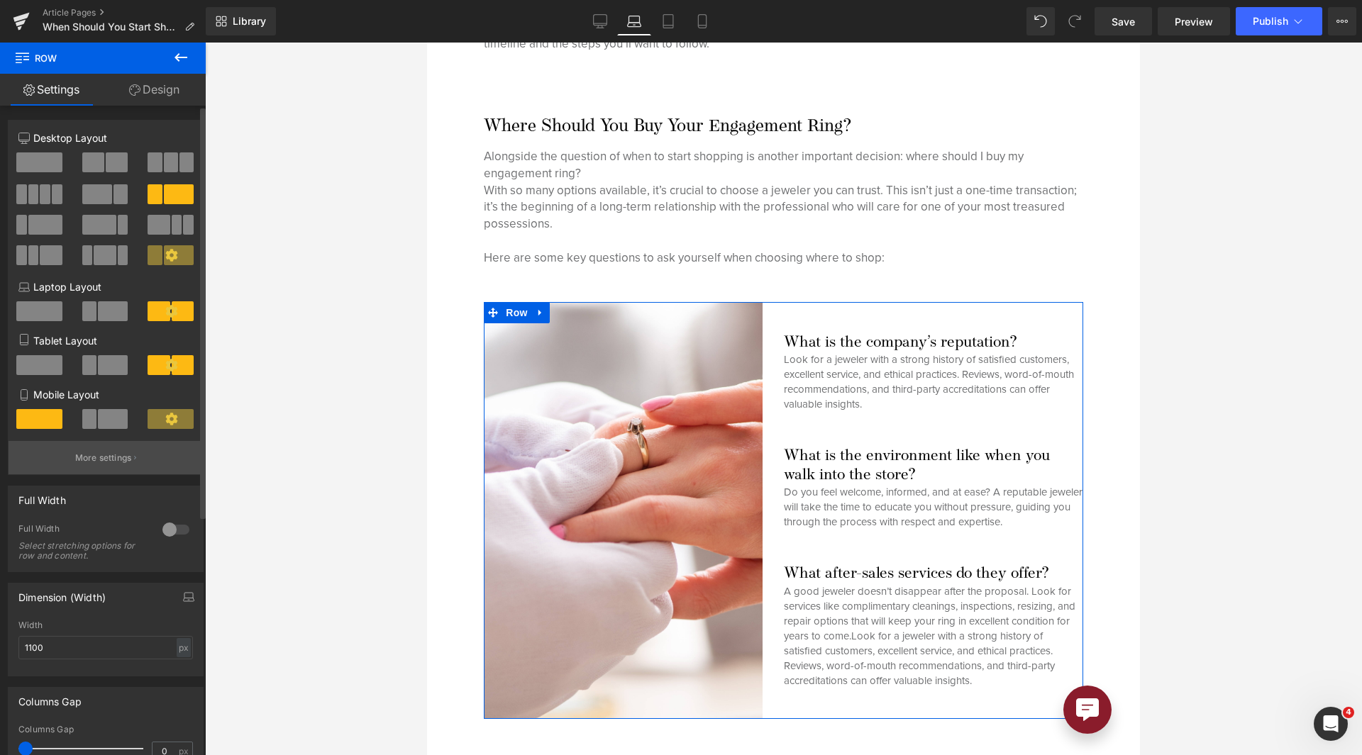
click at [110, 457] on p "More settings" at bounding box center [103, 458] width 57 height 13
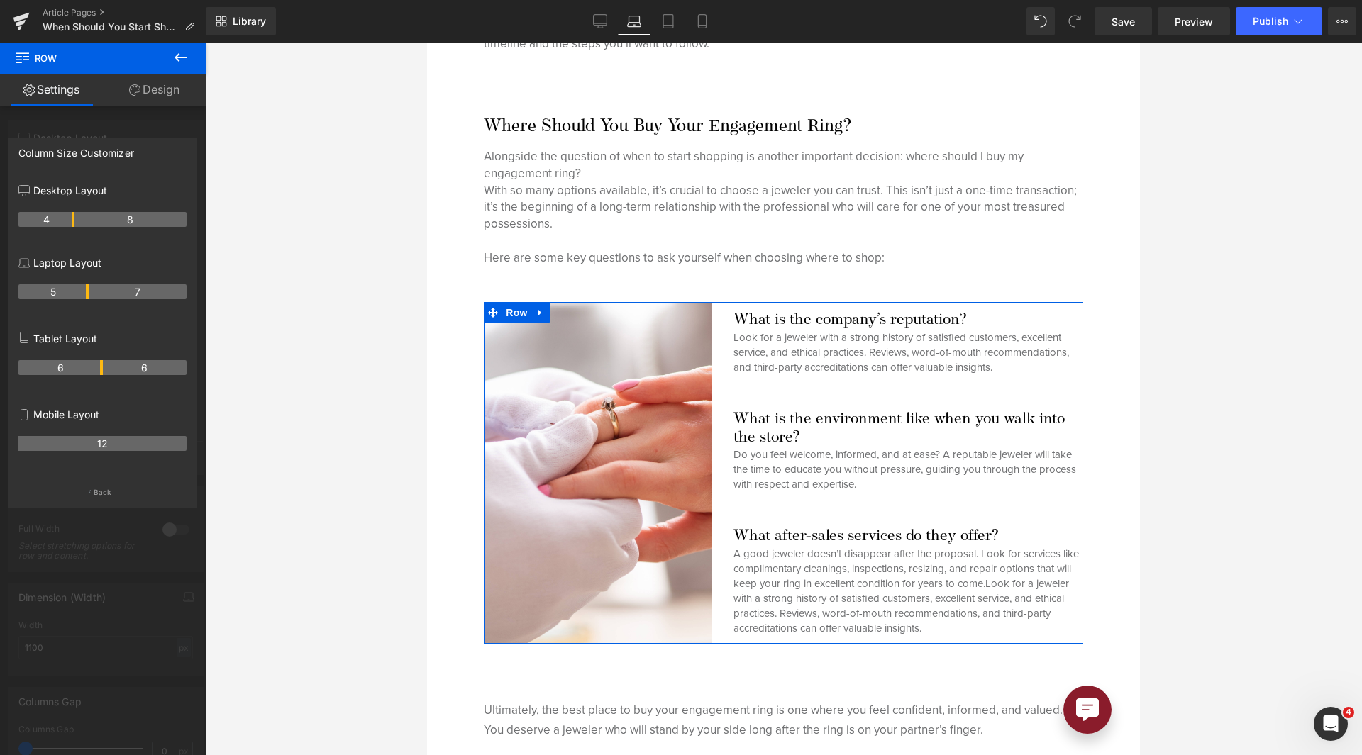
drag, startPoint x: 101, startPoint y: 291, endPoint x: 84, endPoint y: 296, distance: 17.9
click at [84, 296] on th "5" at bounding box center [53, 291] width 70 height 15
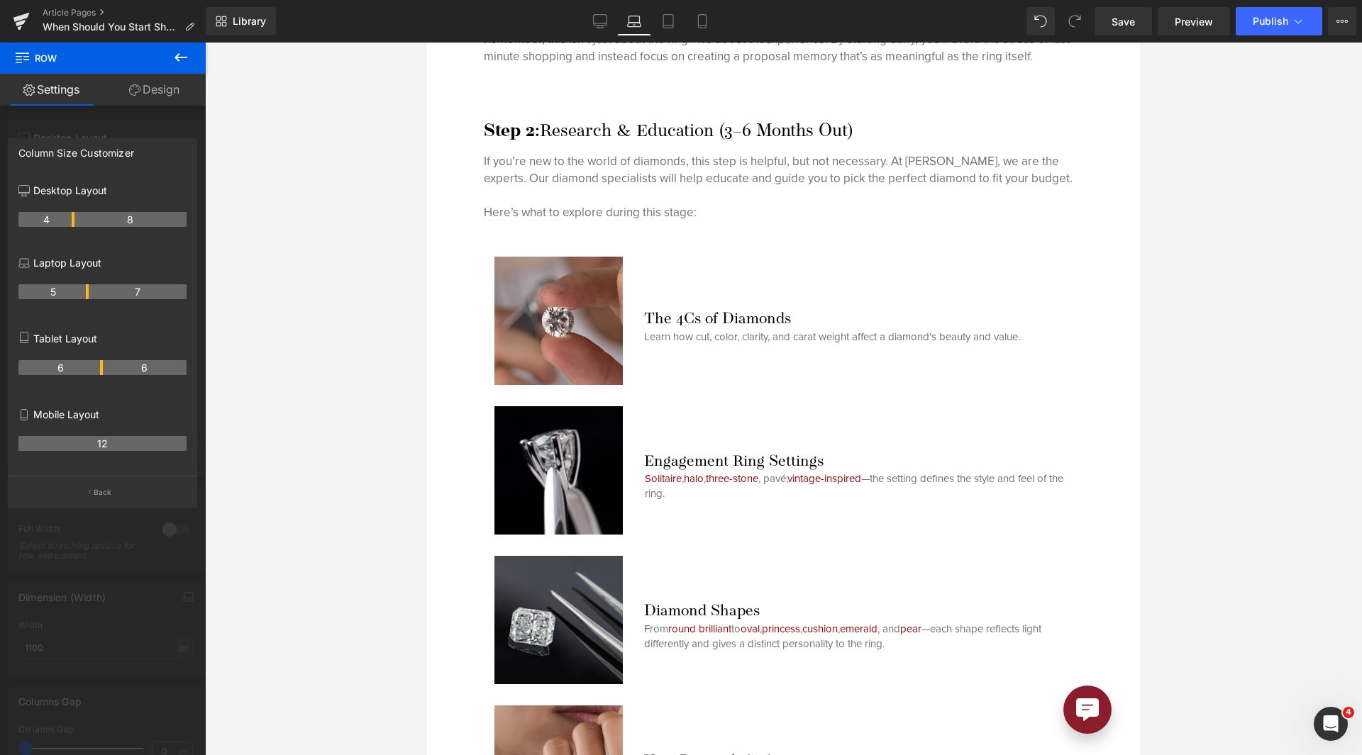
scroll to position [2716, 0]
click at [1139, 19] on link "Save" at bounding box center [1122, 21] width 57 height 28
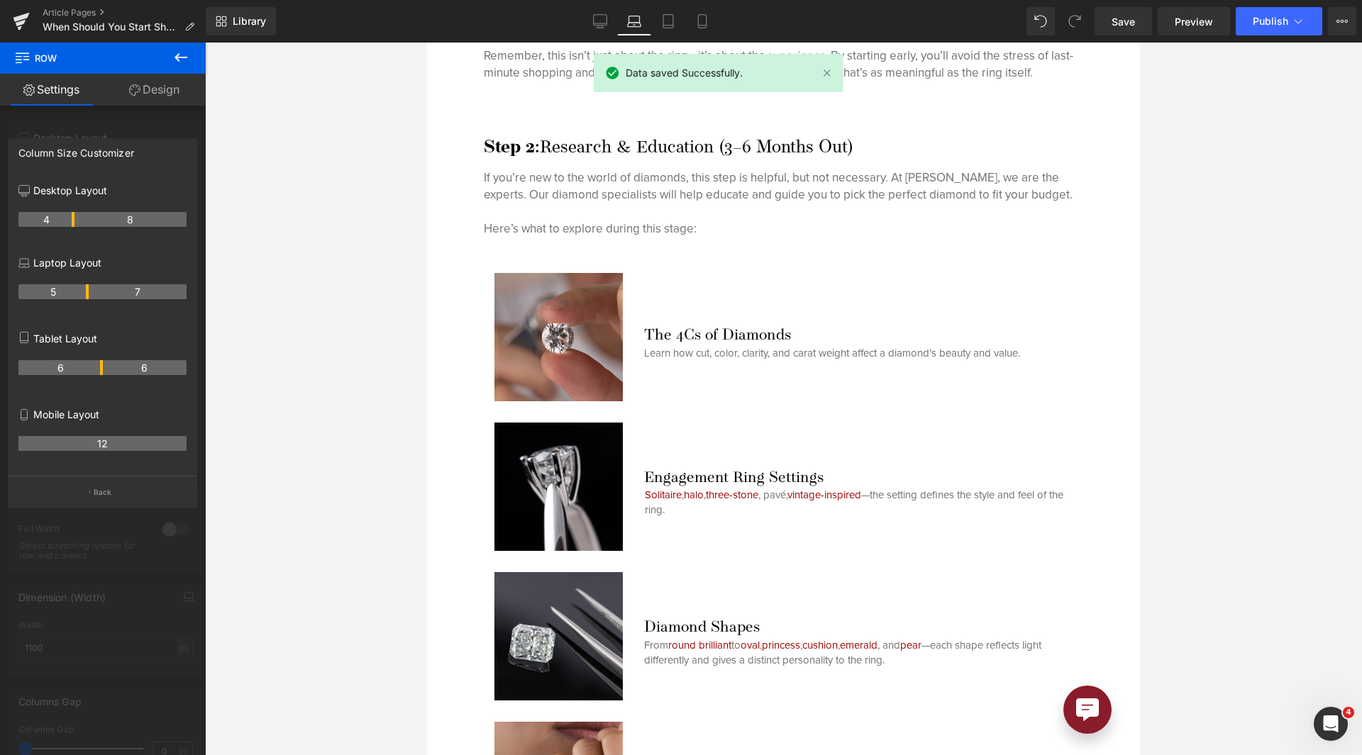
scroll to position [2701, 0]
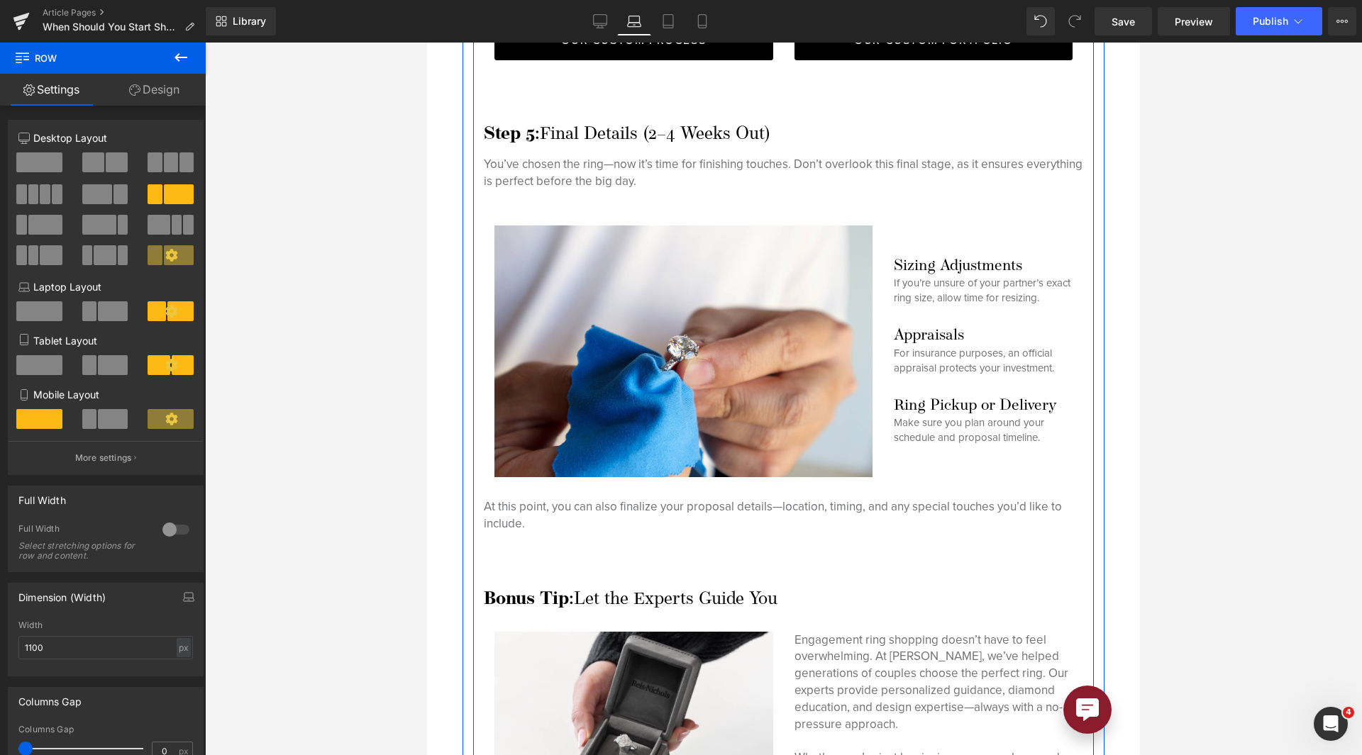
scroll to position [4615, 0]
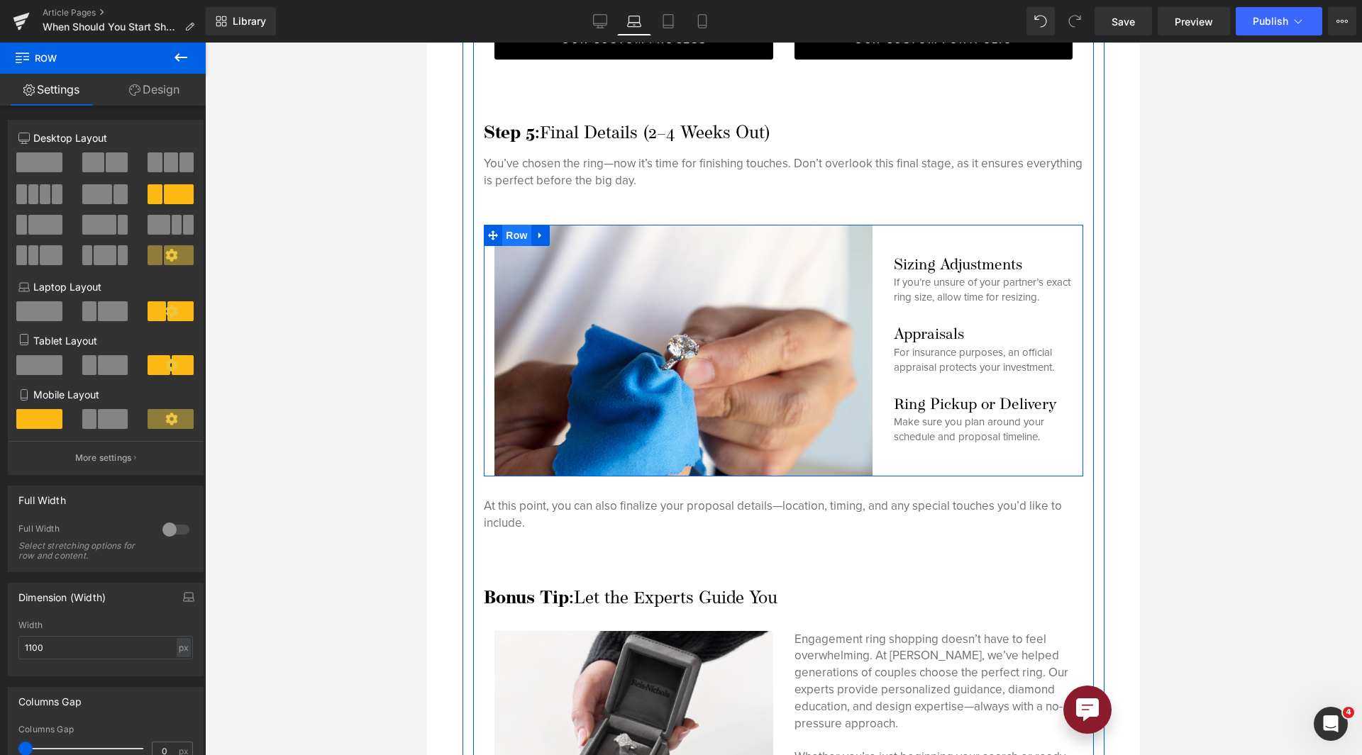
click at [518, 225] on span "Row" at bounding box center [516, 235] width 28 height 21
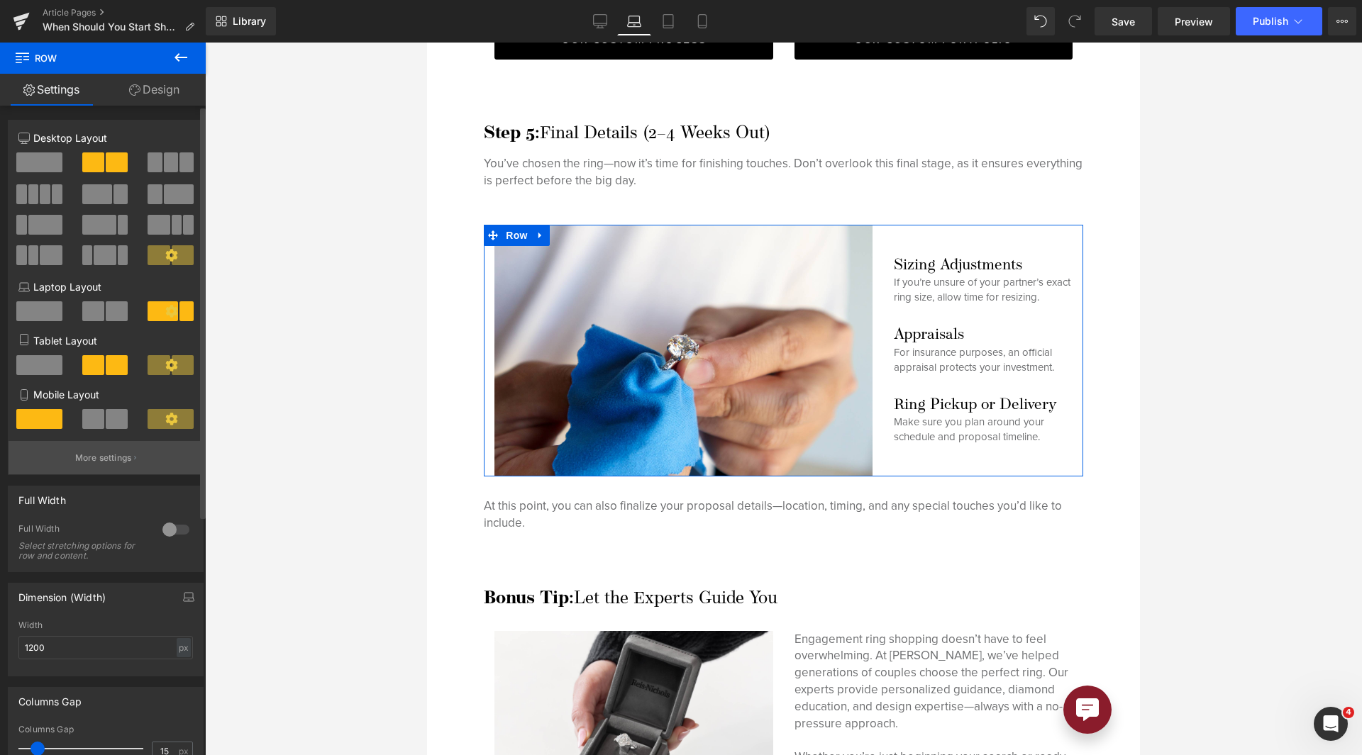
click at [100, 462] on p "More settings" at bounding box center [103, 458] width 57 height 13
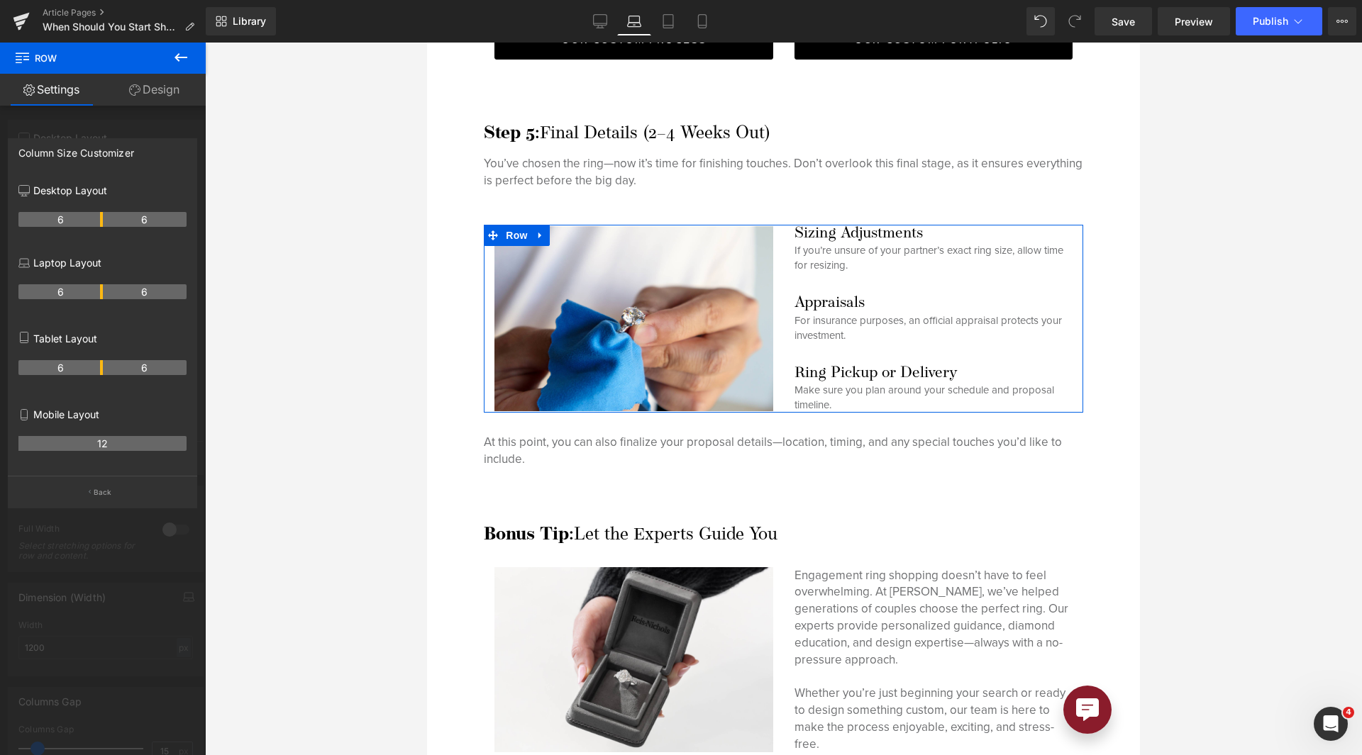
drag, startPoint x: 128, startPoint y: 296, endPoint x: 104, endPoint y: 294, distance: 25.0
click at [104, 294] on tr "6 6" at bounding box center [102, 291] width 168 height 15
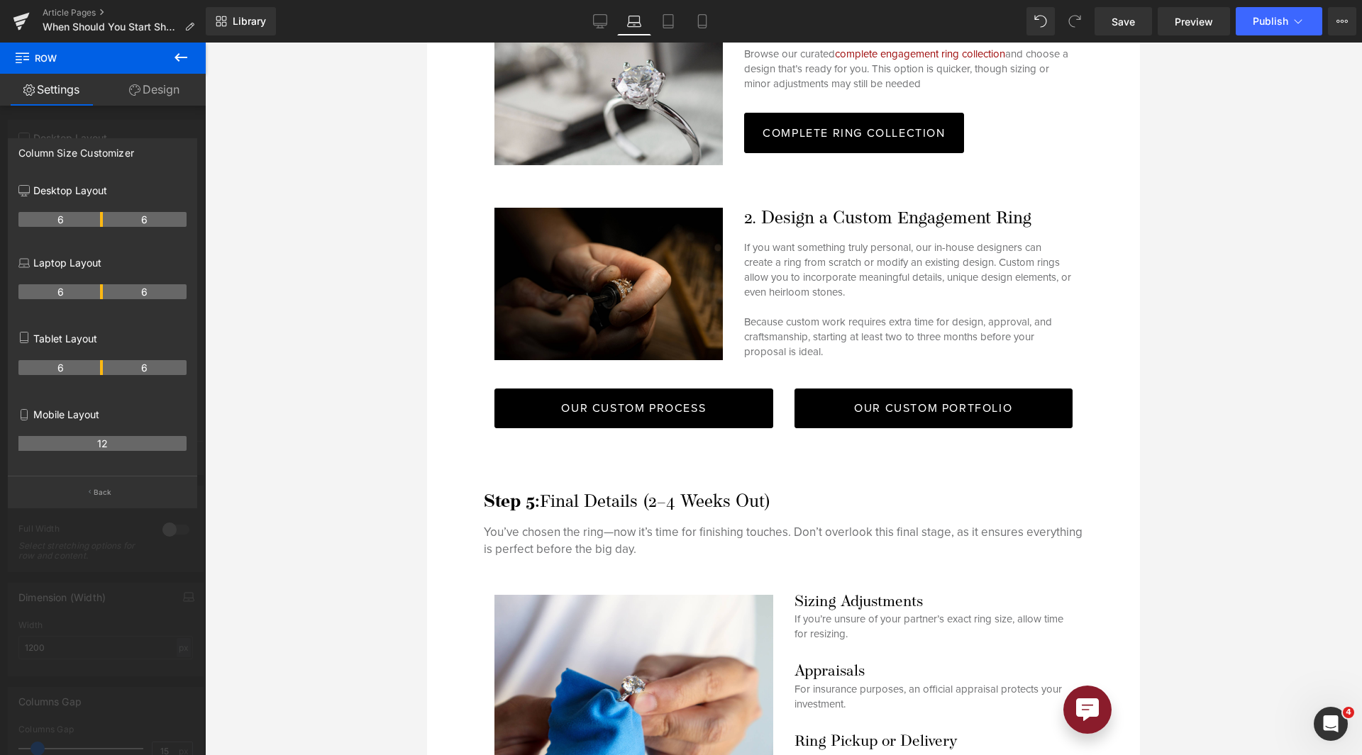
scroll to position [4459, 0]
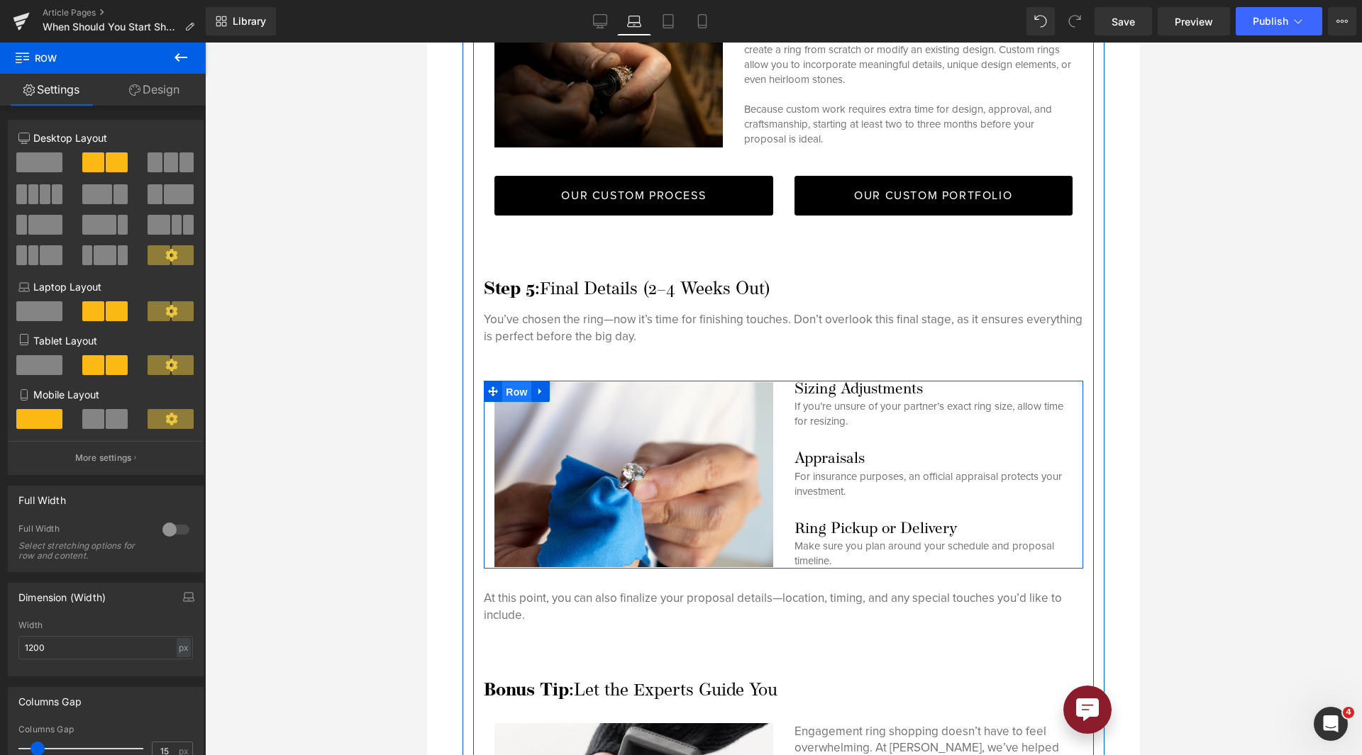
click at [513, 382] on span "Row" at bounding box center [516, 392] width 28 height 21
click at [545, 381] on link at bounding box center [540, 391] width 18 height 21
click at [554, 386] on icon at bounding box center [559, 391] width 10 height 11
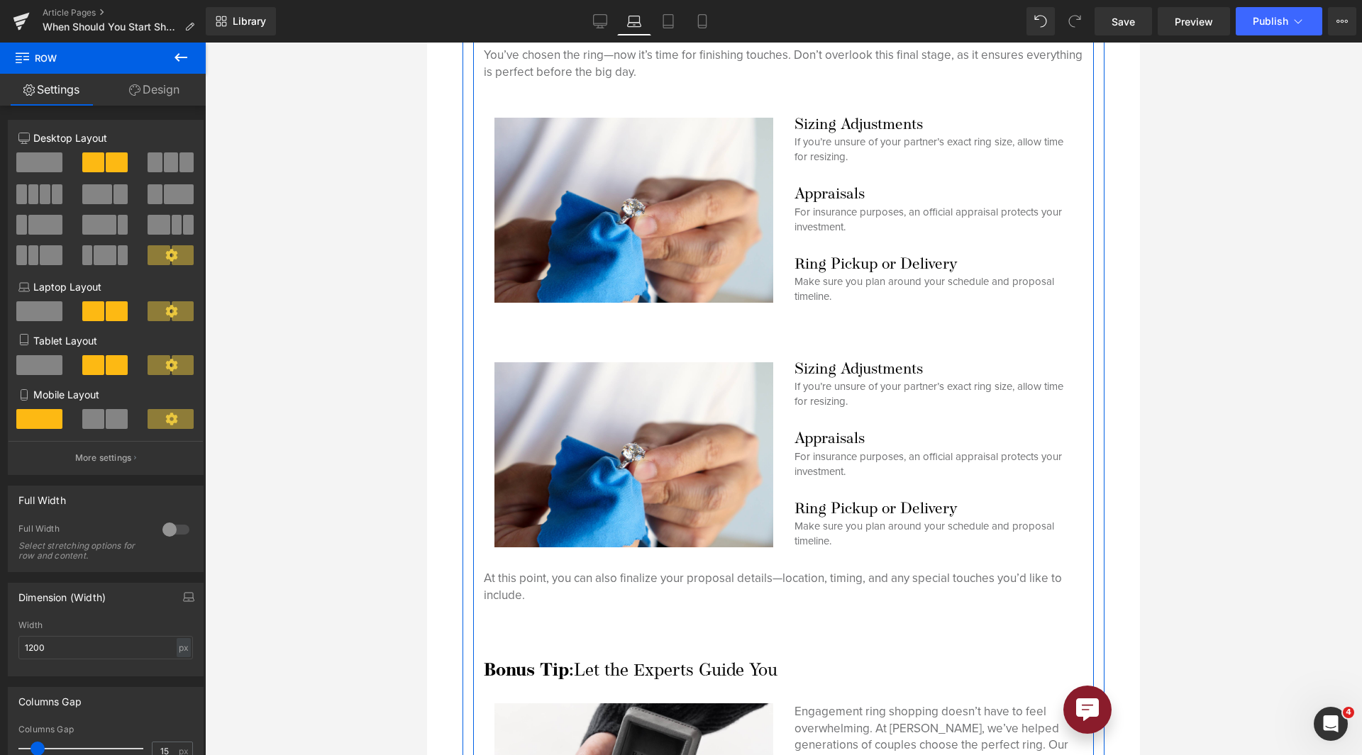
scroll to position [4723, 0]
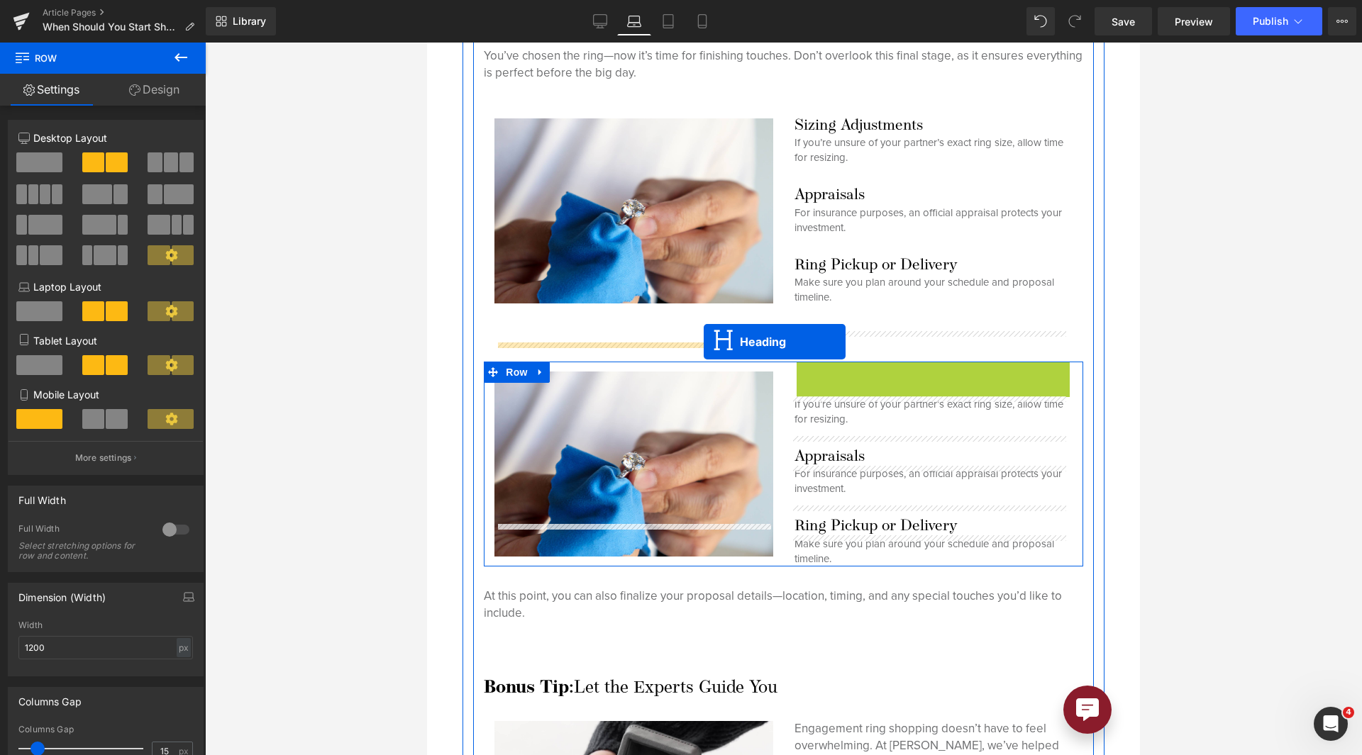
drag, startPoint x: 894, startPoint y: 338, endPoint x: 704, endPoint y: 342, distance: 190.1
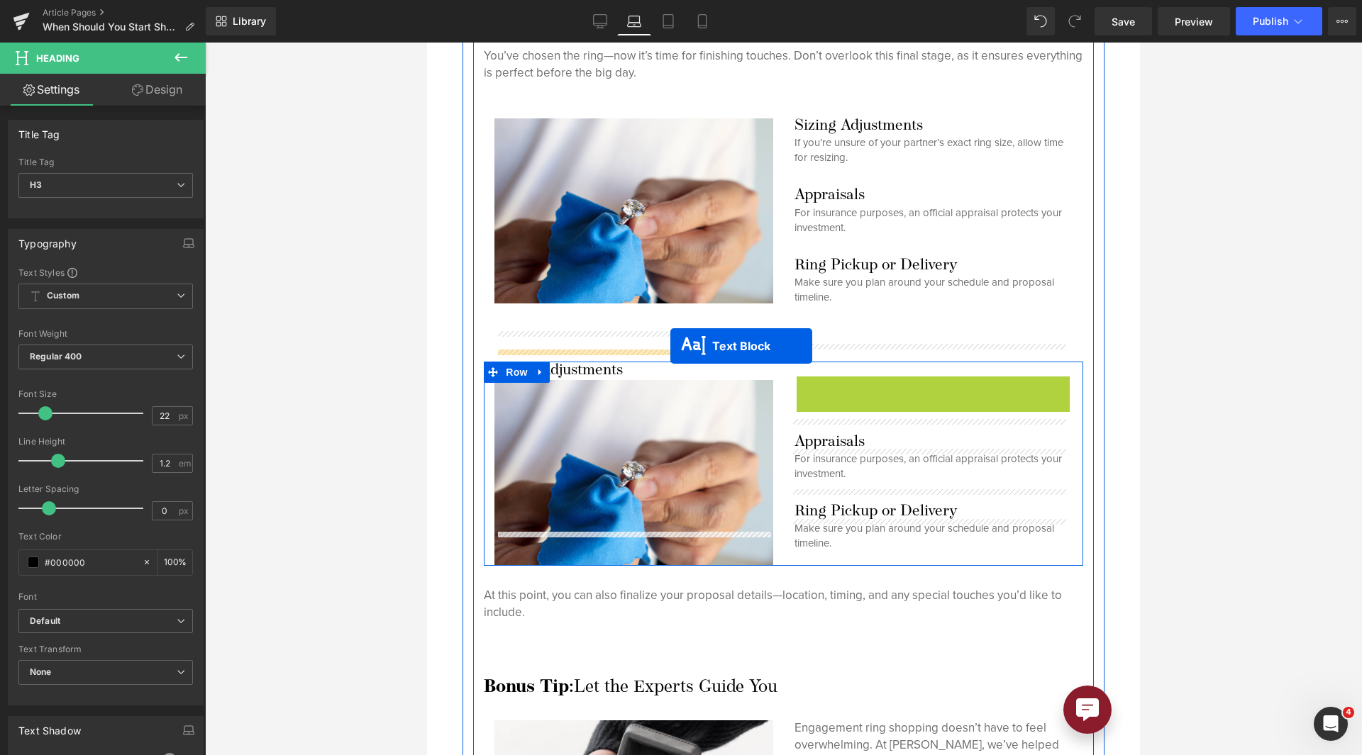
drag, startPoint x: 887, startPoint y: 363, endPoint x: 668, endPoint y: 346, distance: 219.8
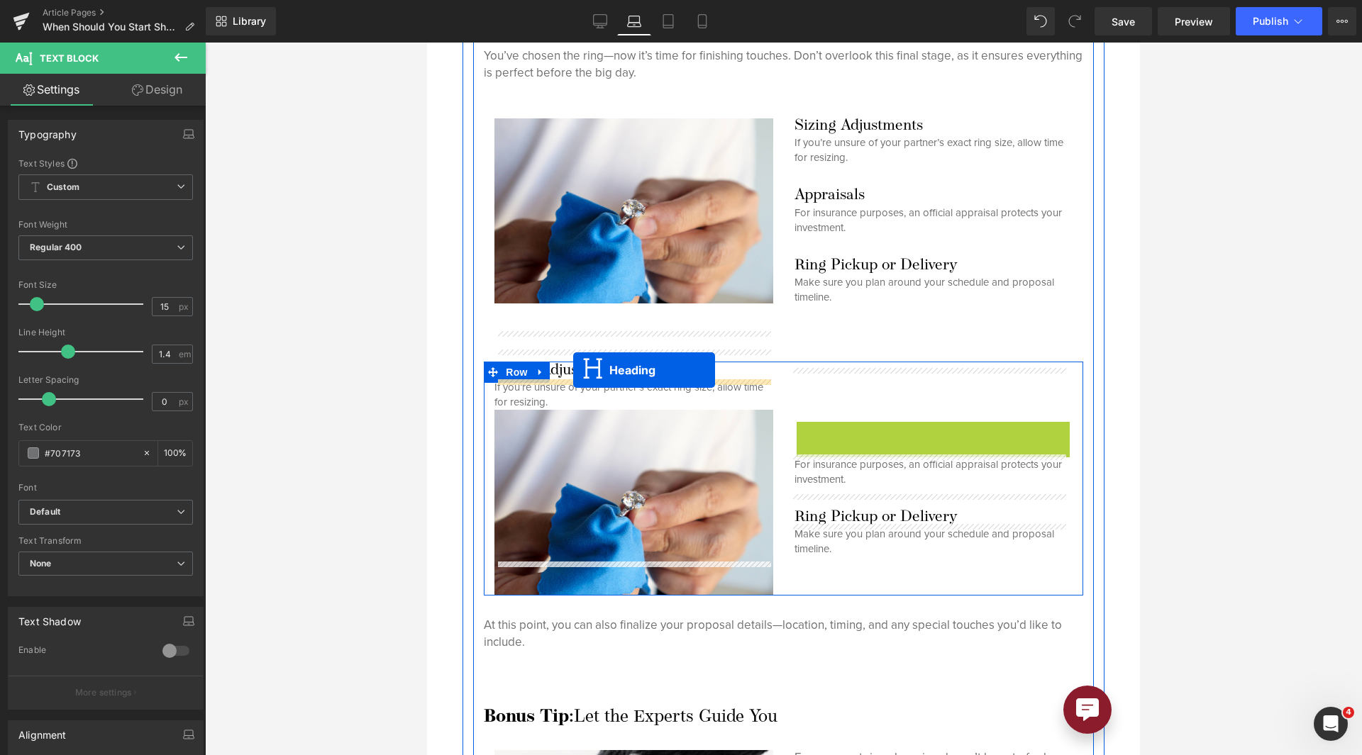
drag, startPoint x: 895, startPoint y: 402, endPoint x: 573, endPoint y: 370, distance: 323.6
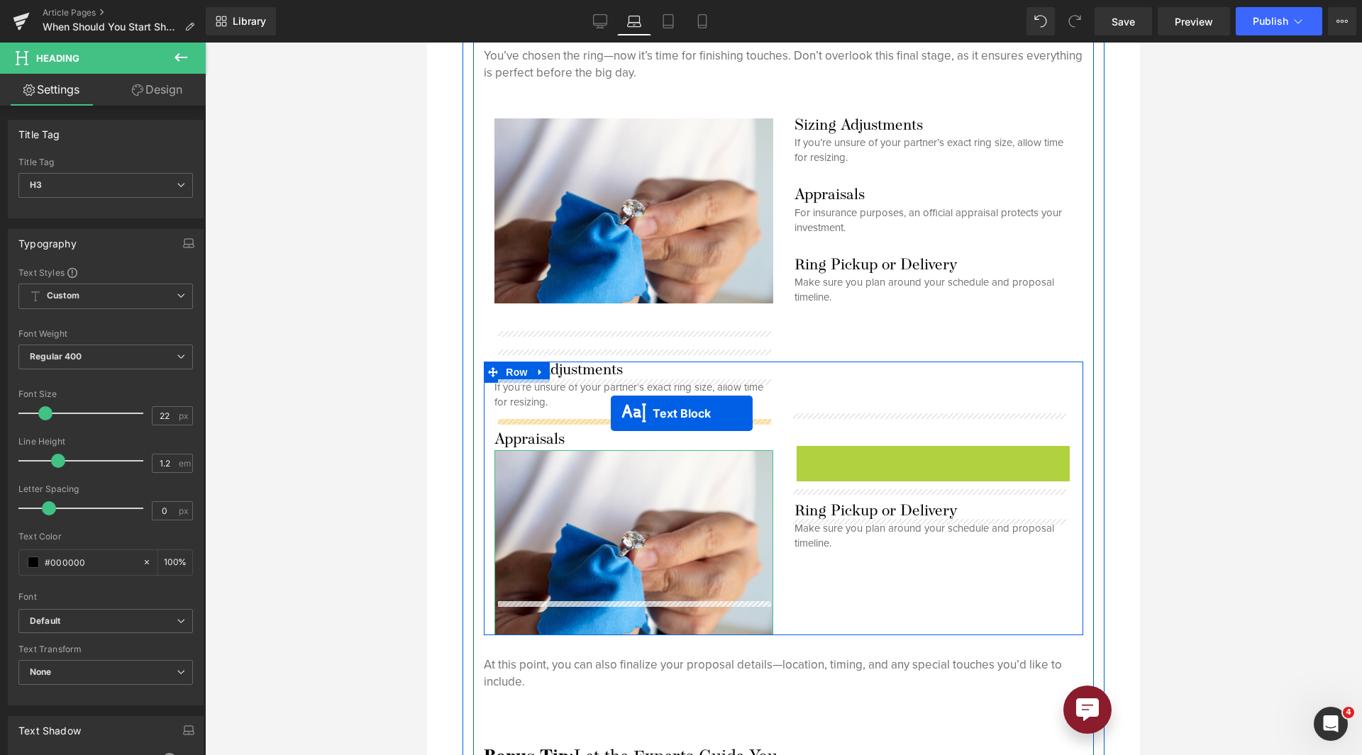
drag, startPoint x: 881, startPoint y: 429, endPoint x: 604, endPoint y: 416, distance: 277.6
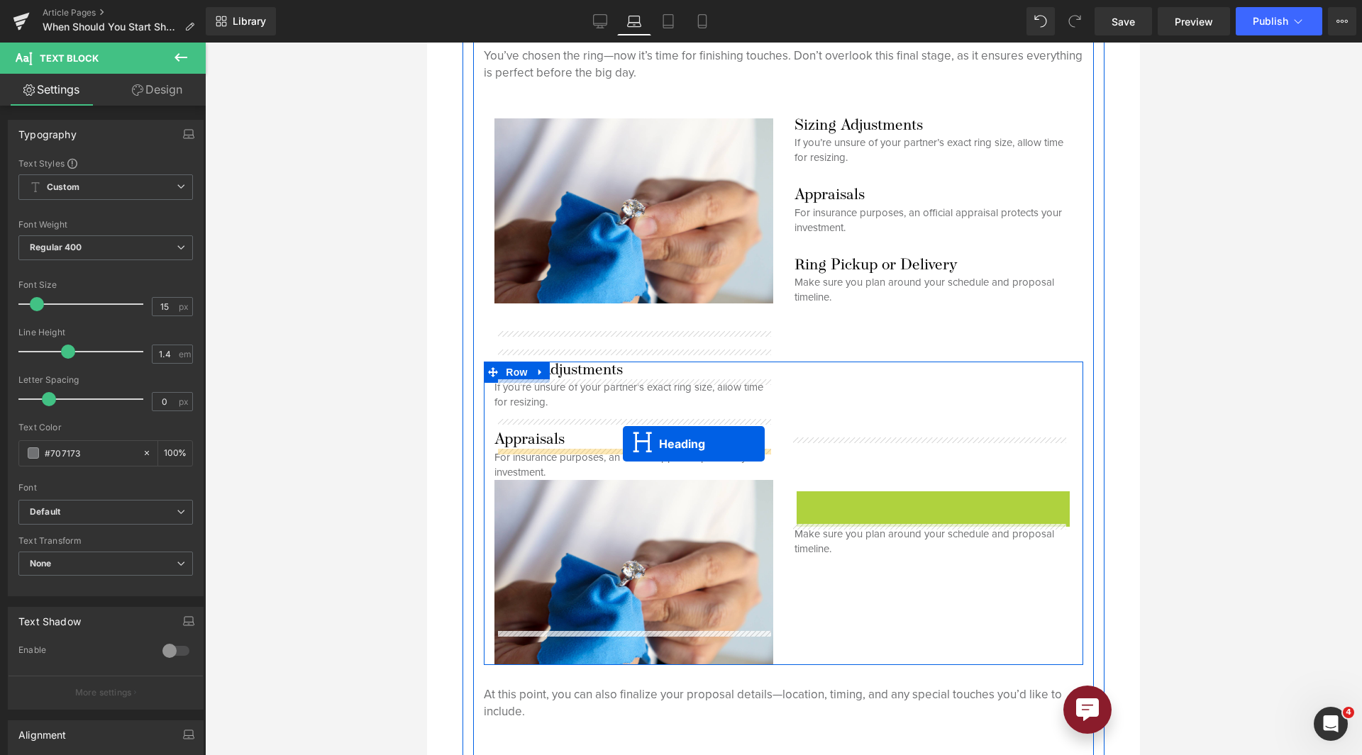
drag, startPoint x: 884, startPoint y: 474, endPoint x: 622, endPoint y: 444, distance: 264.2
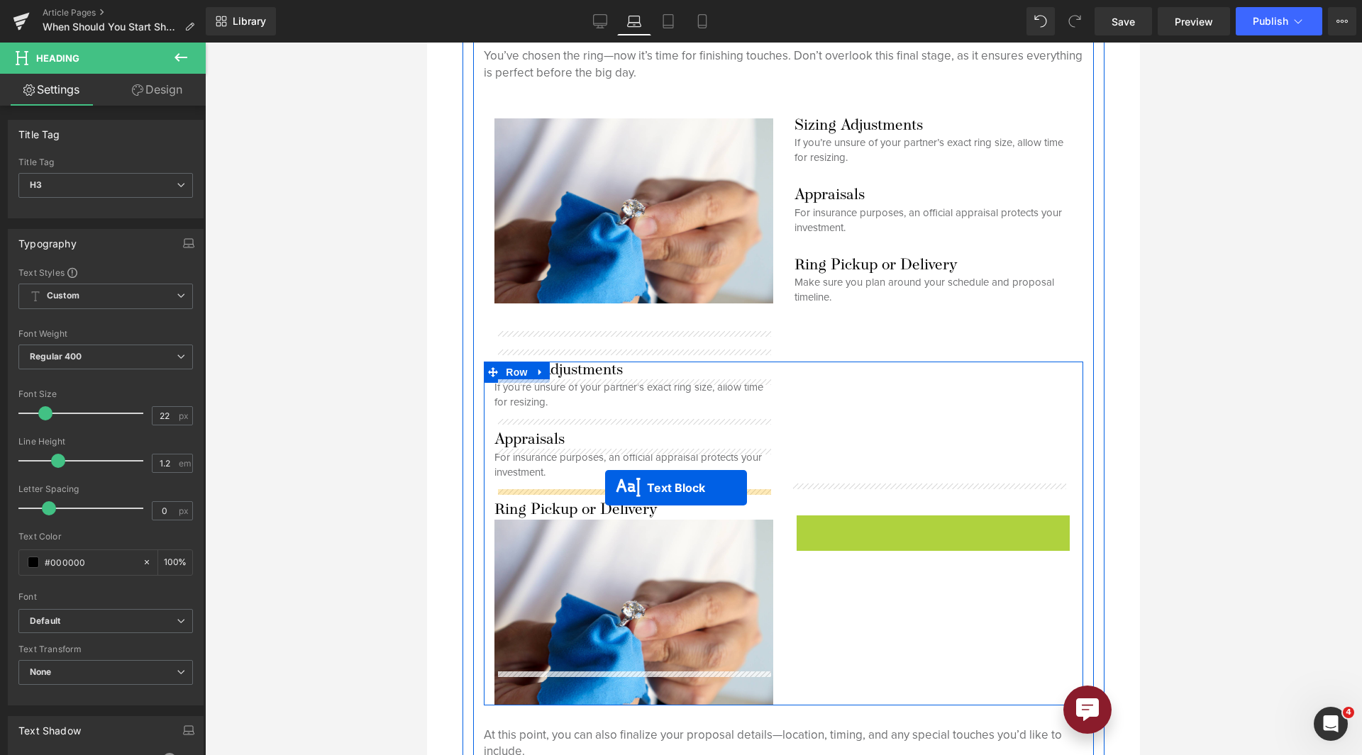
drag, startPoint x: 891, startPoint y: 501, endPoint x: 604, endPoint y: 488, distance: 286.8
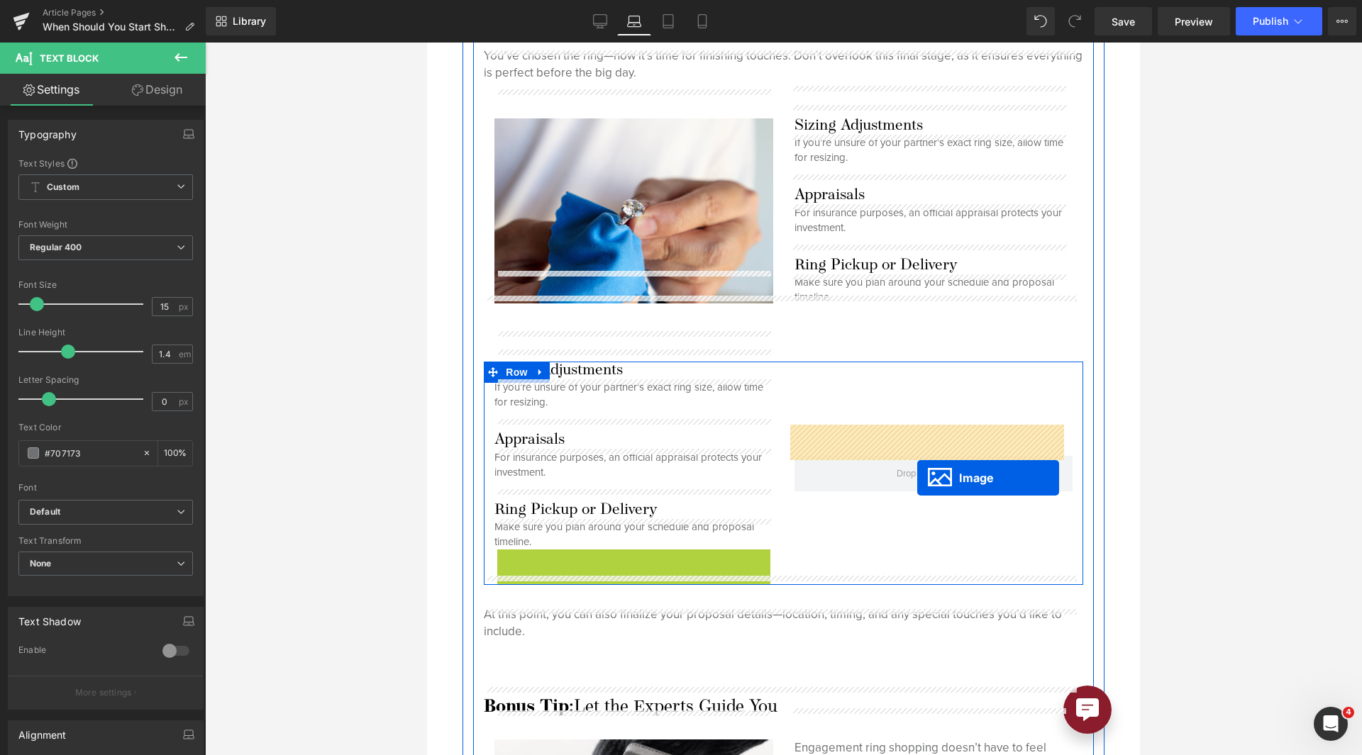
drag, startPoint x: 606, startPoint y: 609, endPoint x: 917, endPoint y: 478, distance: 337.2
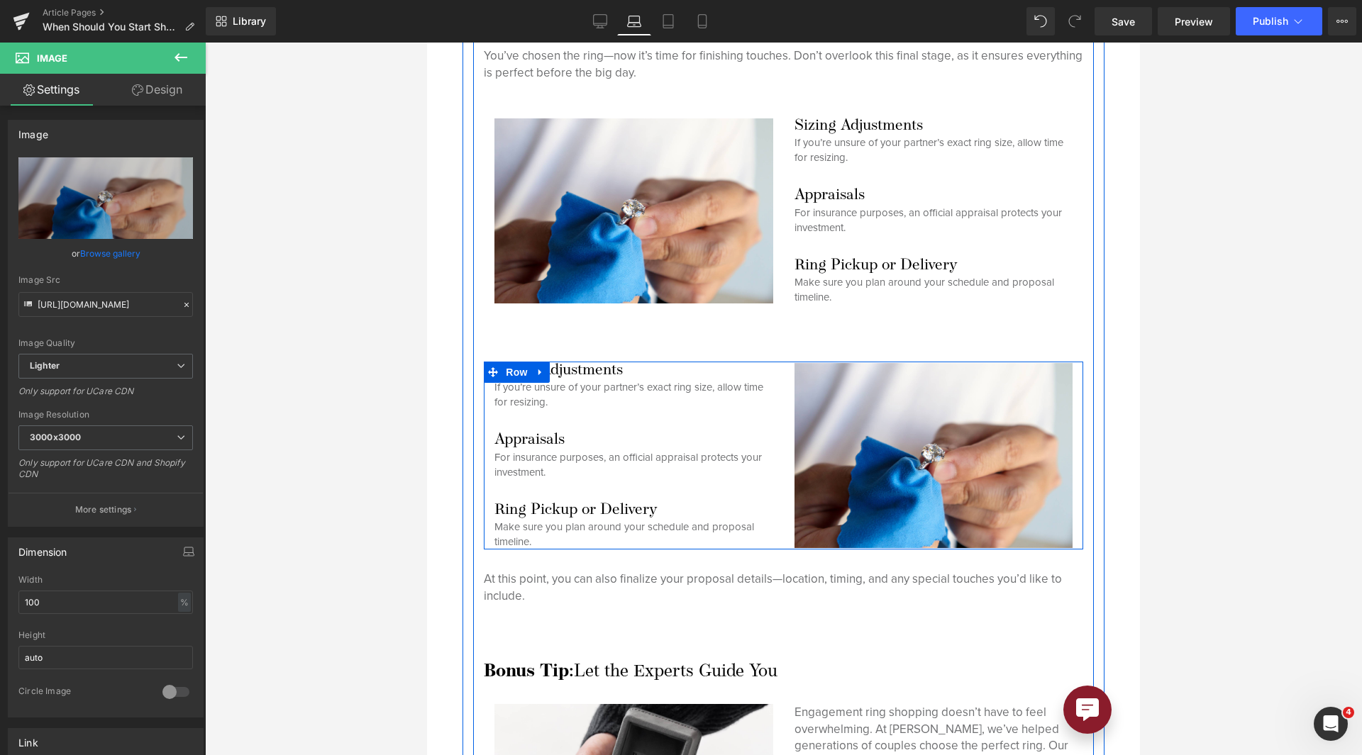
click at [427, 43] on div at bounding box center [427, 43] width 0 height 0
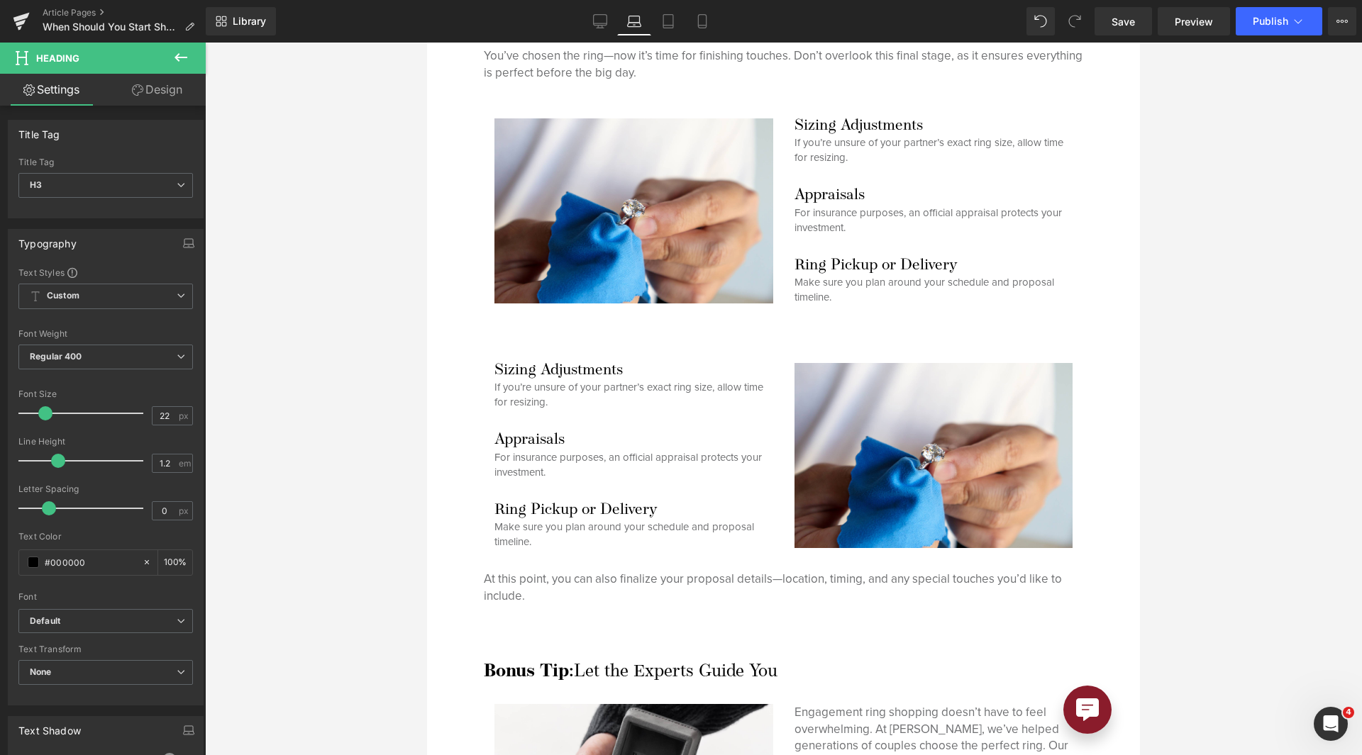
click at [145, 89] on link "Design" at bounding box center [157, 90] width 103 height 32
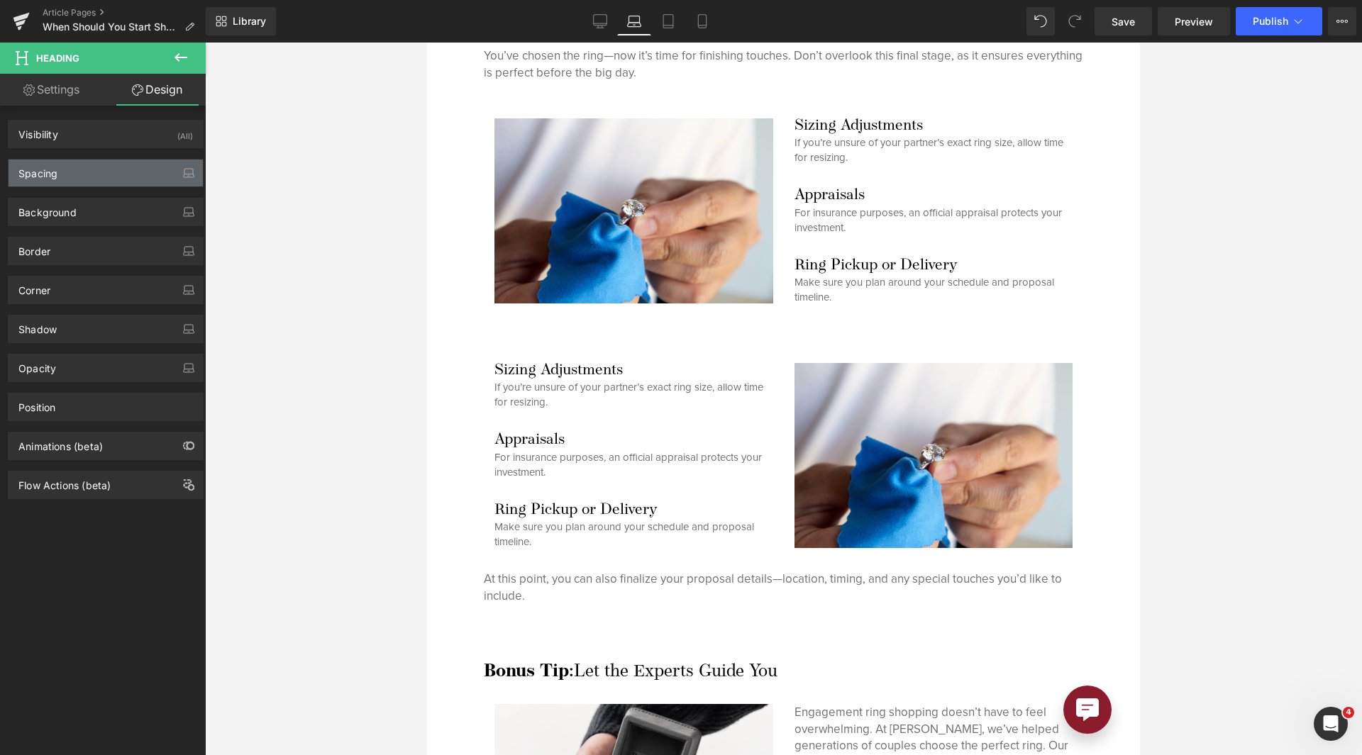
click at [81, 165] on div "Spacing" at bounding box center [106, 173] width 194 height 27
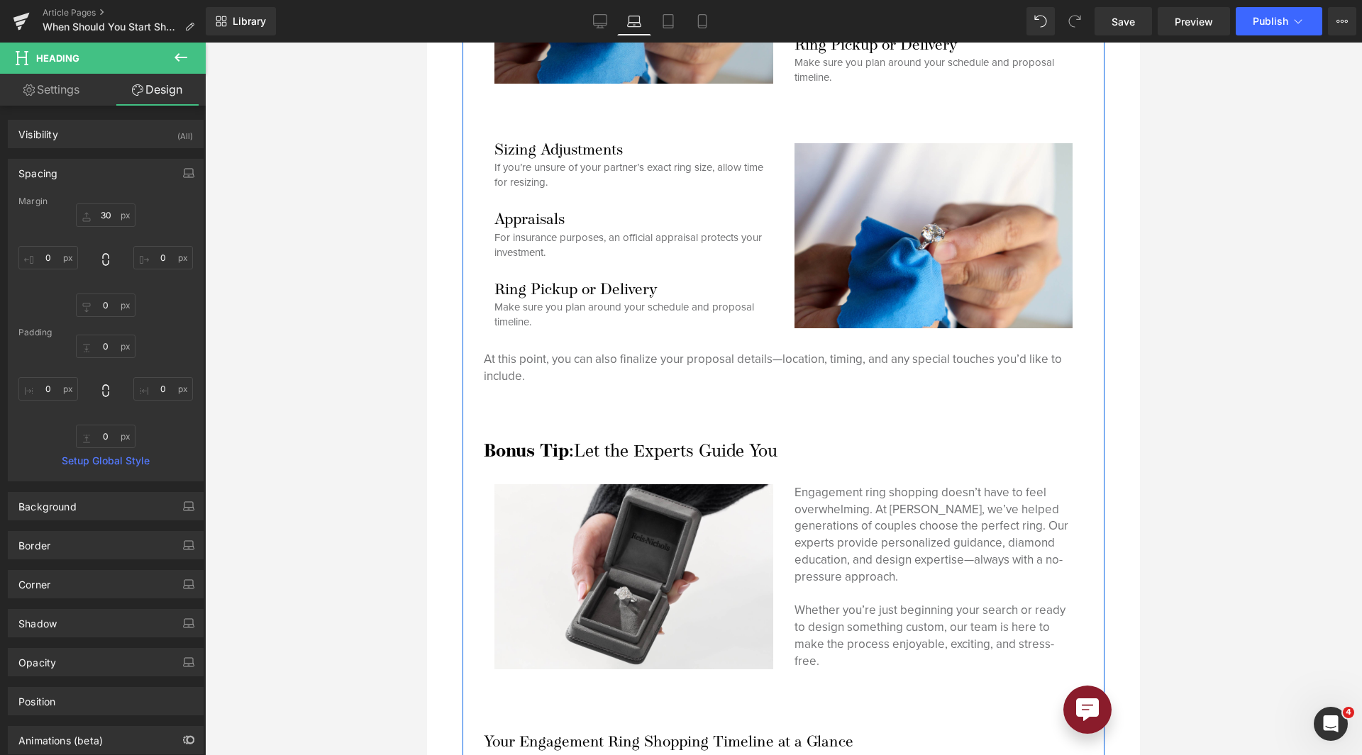
scroll to position [4943, 0]
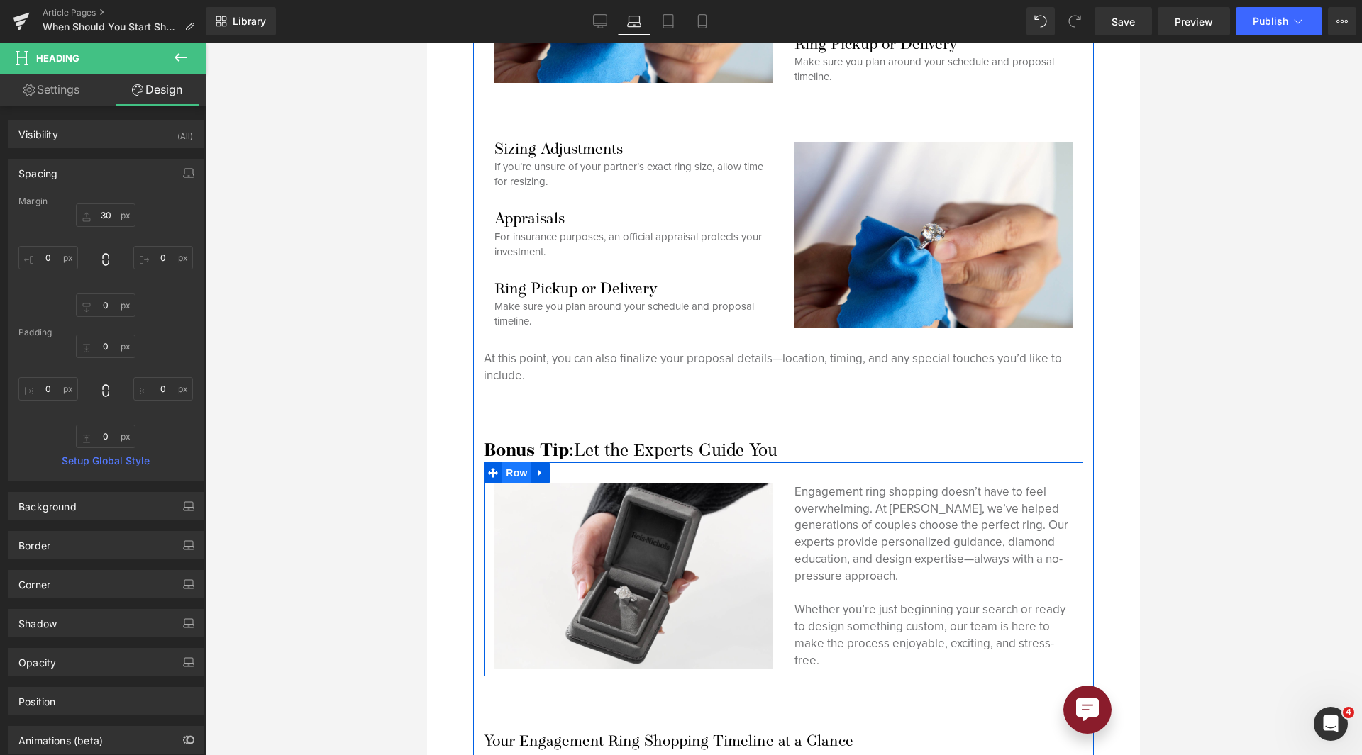
click at [514, 462] on span "Row" at bounding box center [516, 472] width 28 height 21
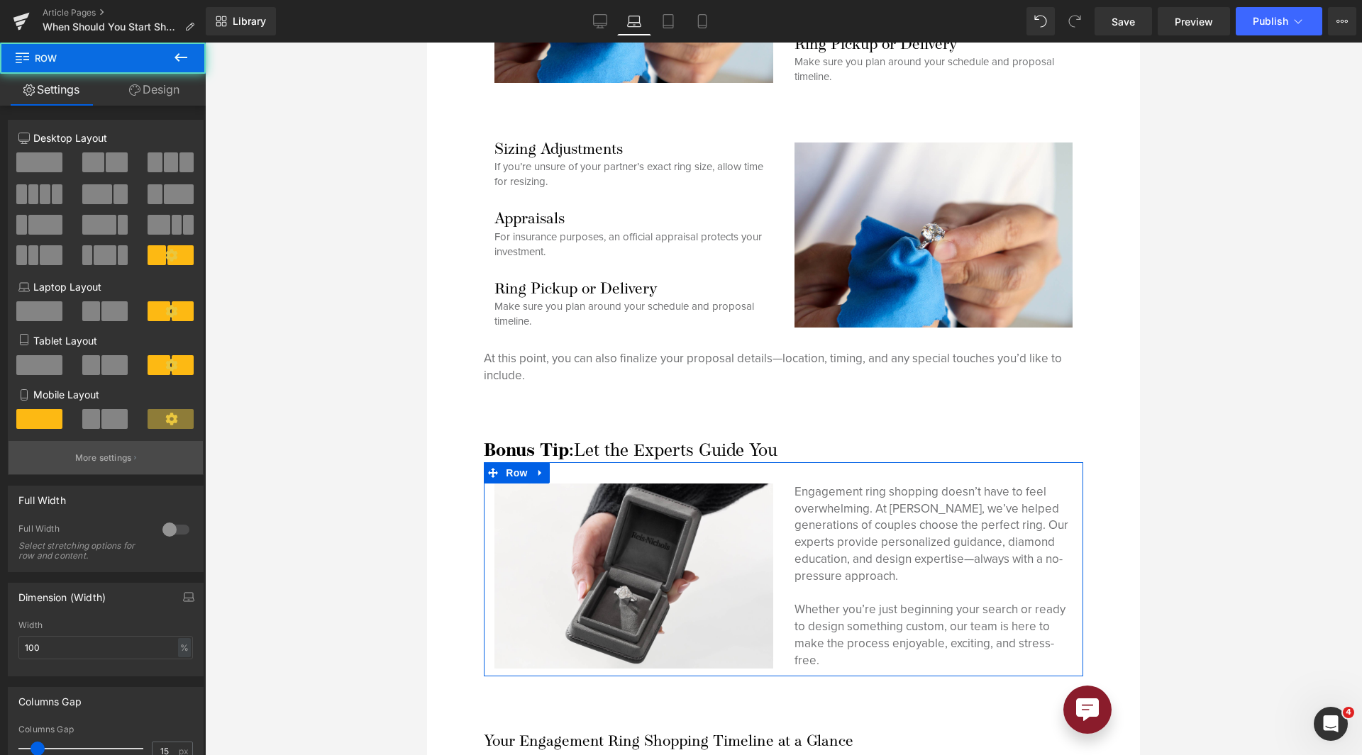
click at [126, 460] on p "More settings" at bounding box center [103, 458] width 57 height 13
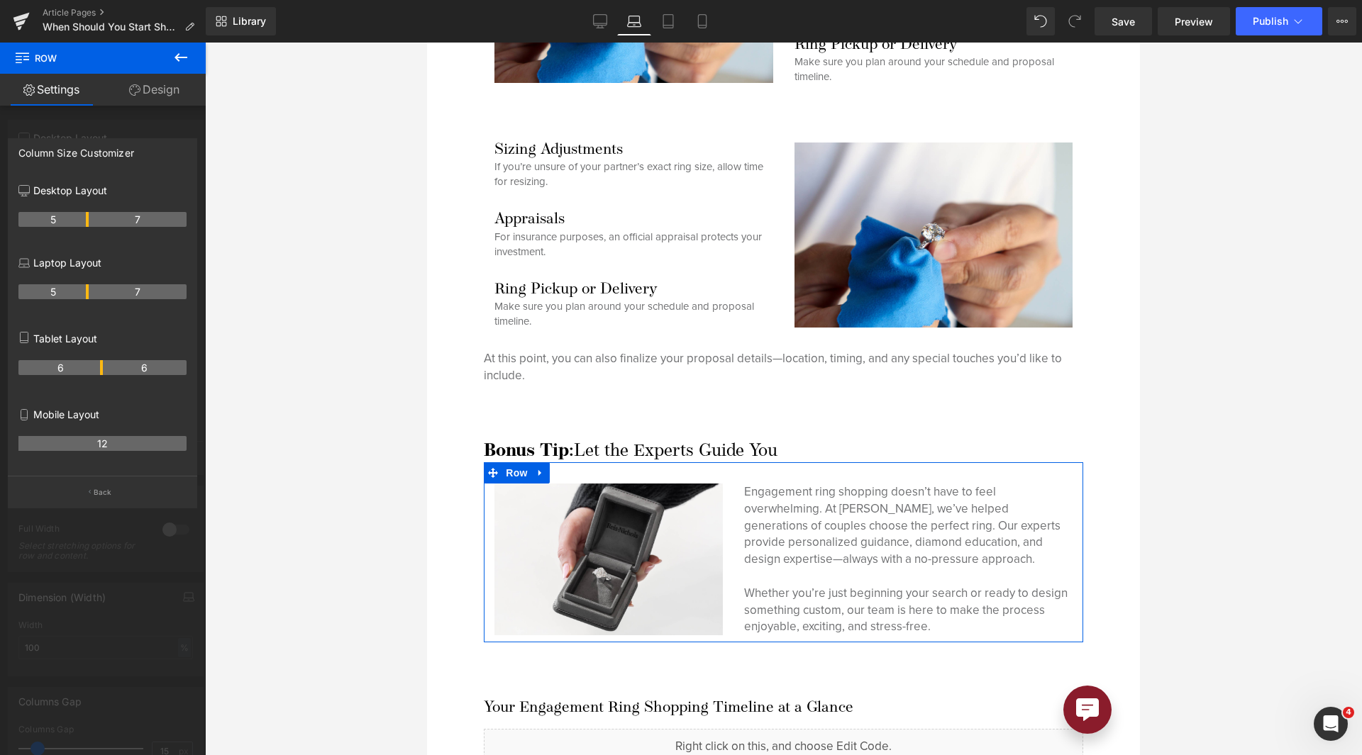
drag, startPoint x: 101, startPoint y: 292, endPoint x: 94, endPoint y: 280, distance: 14.0
click at [94, 280] on div "5 7" at bounding box center [102, 297] width 168 height 40
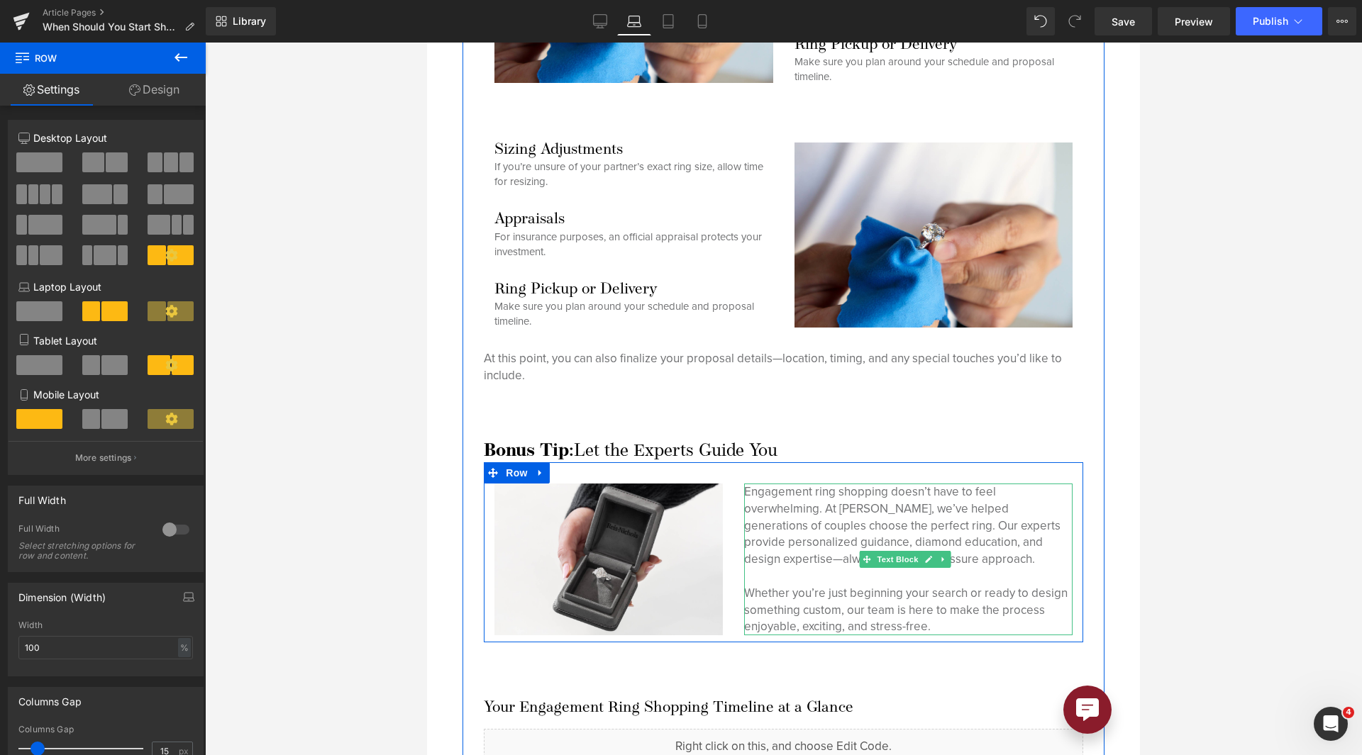
click at [912, 493] on p "Engagement ring shopping doesn’t have to feel overwhelming. At [PERSON_NAME], w…" at bounding box center [908, 526] width 328 height 84
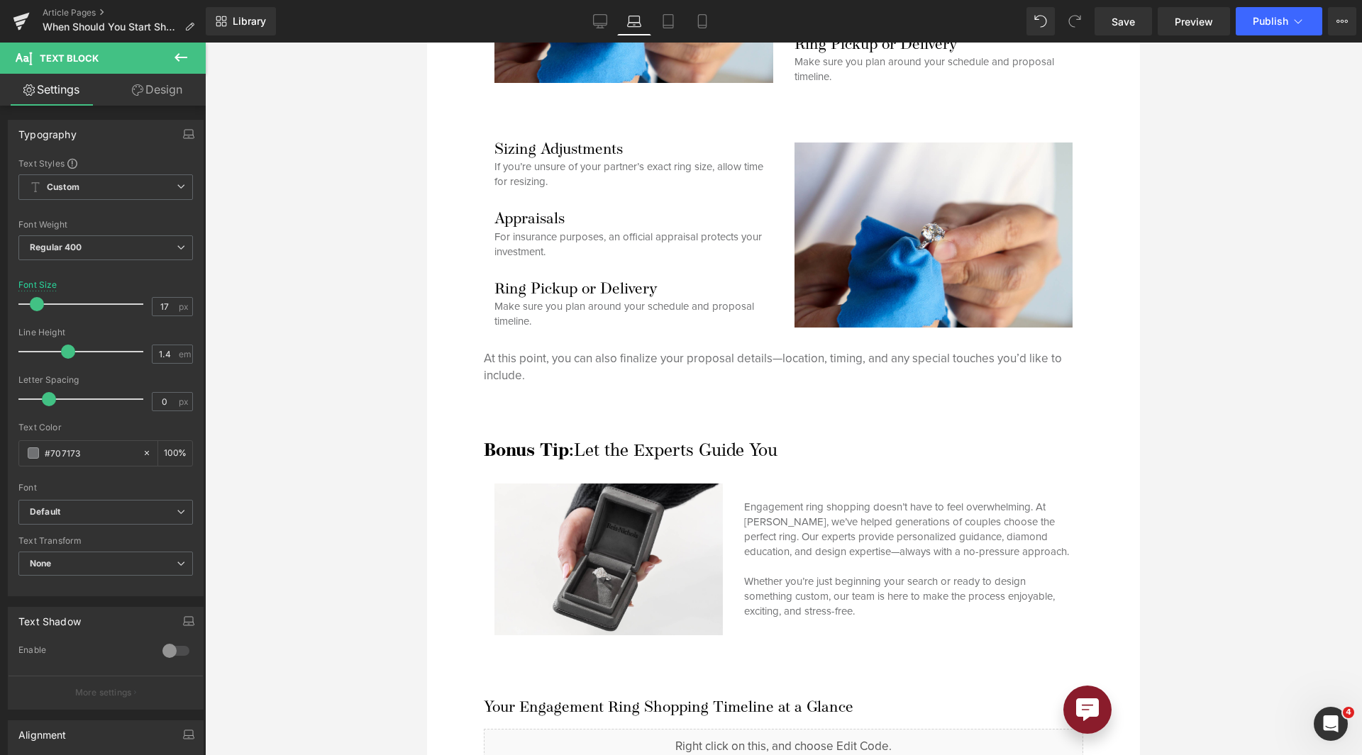
click at [37, 304] on span at bounding box center [37, 304] width 14 height 14
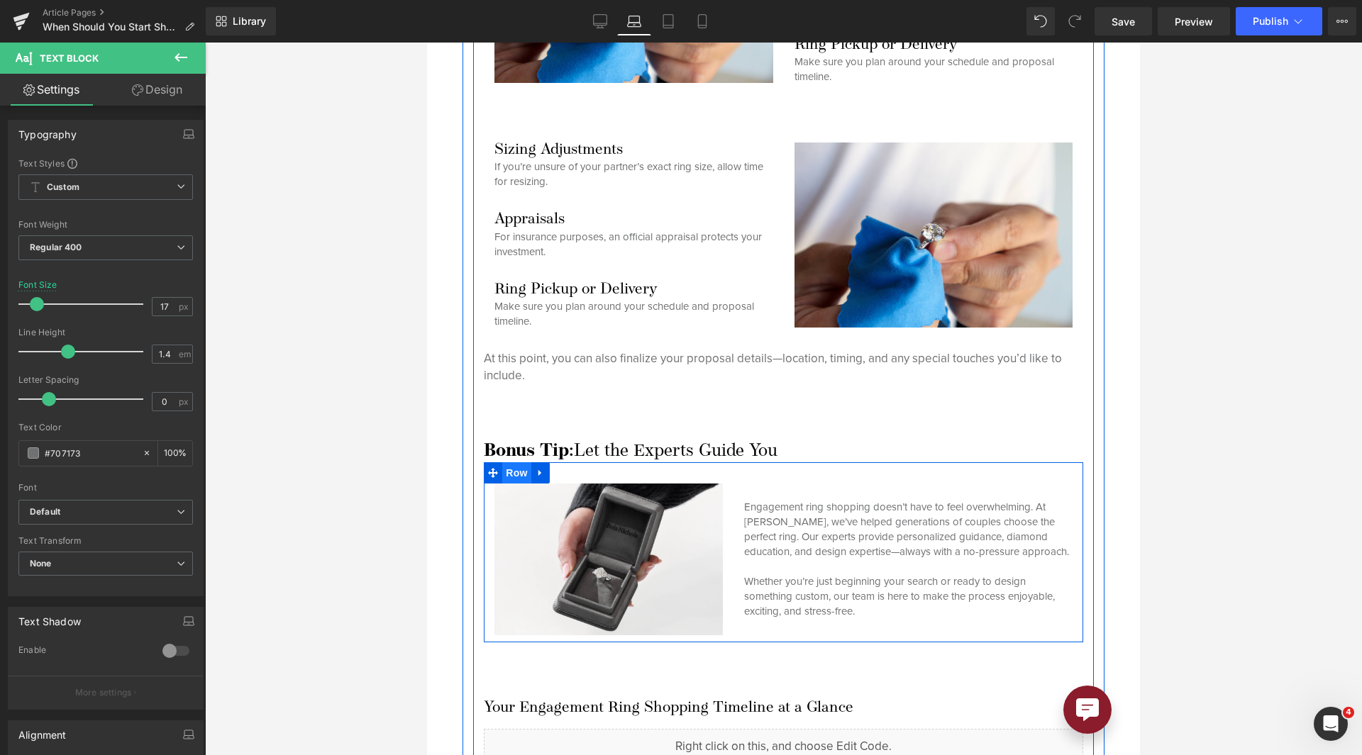
click at [510, 462] on span "Row" at bounding box center [516, 472] width 28 height 21
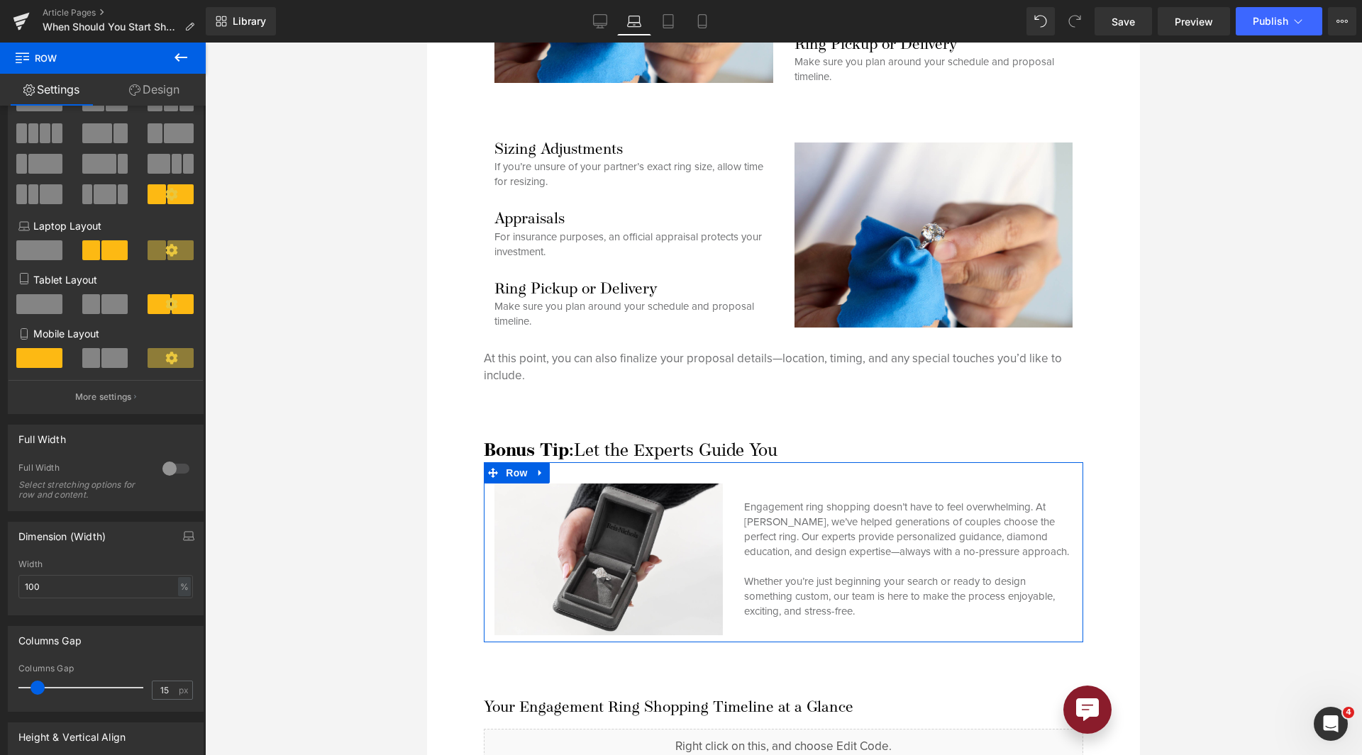
scroll to position [62, 0]
drag, startPoint x: 38, startPoint y: 687, endPoint x: 0, endPoint y: 672, distance: 40.4
click at [0, 672] on div "Columns Gap 15px Columns Gap 15 px" at bounding box center [106, 663] width 212 height 96
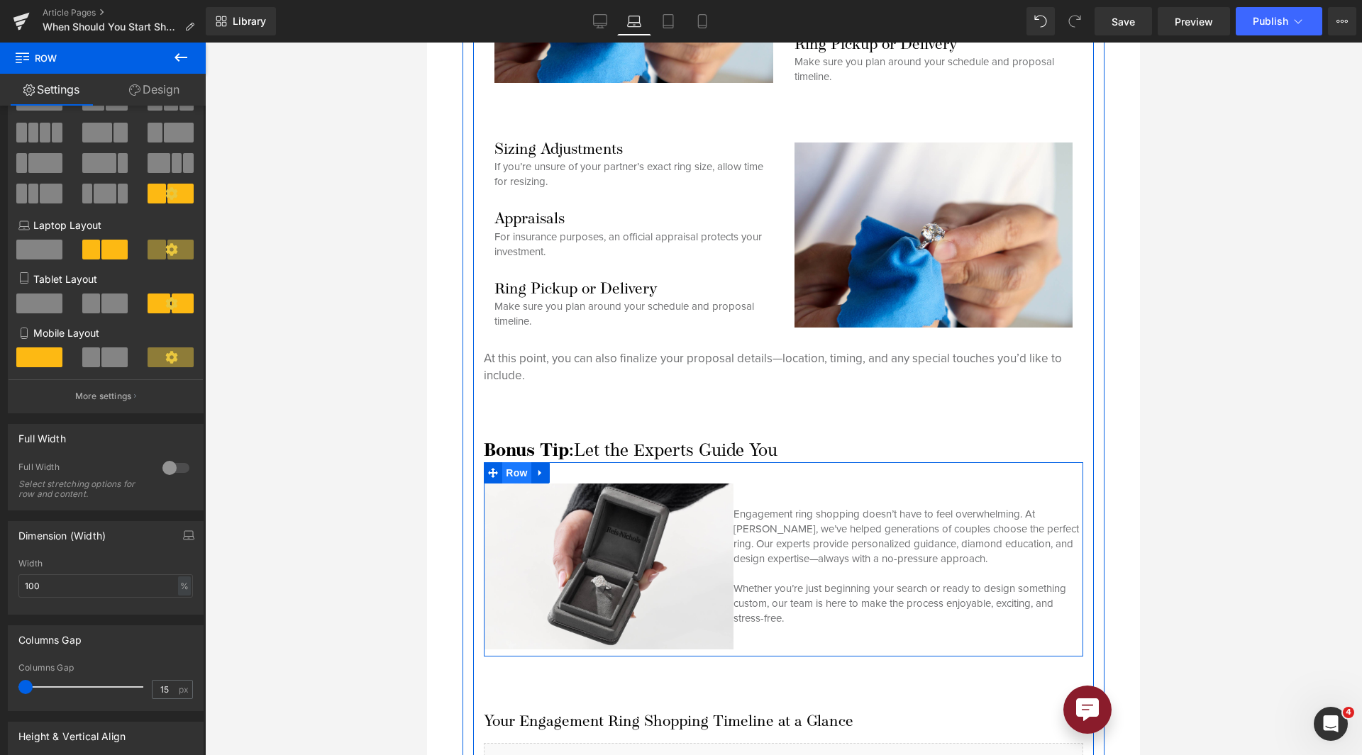
click at [518, 462] on span "Row" at bounding box center [516, 472] width 28 height 21
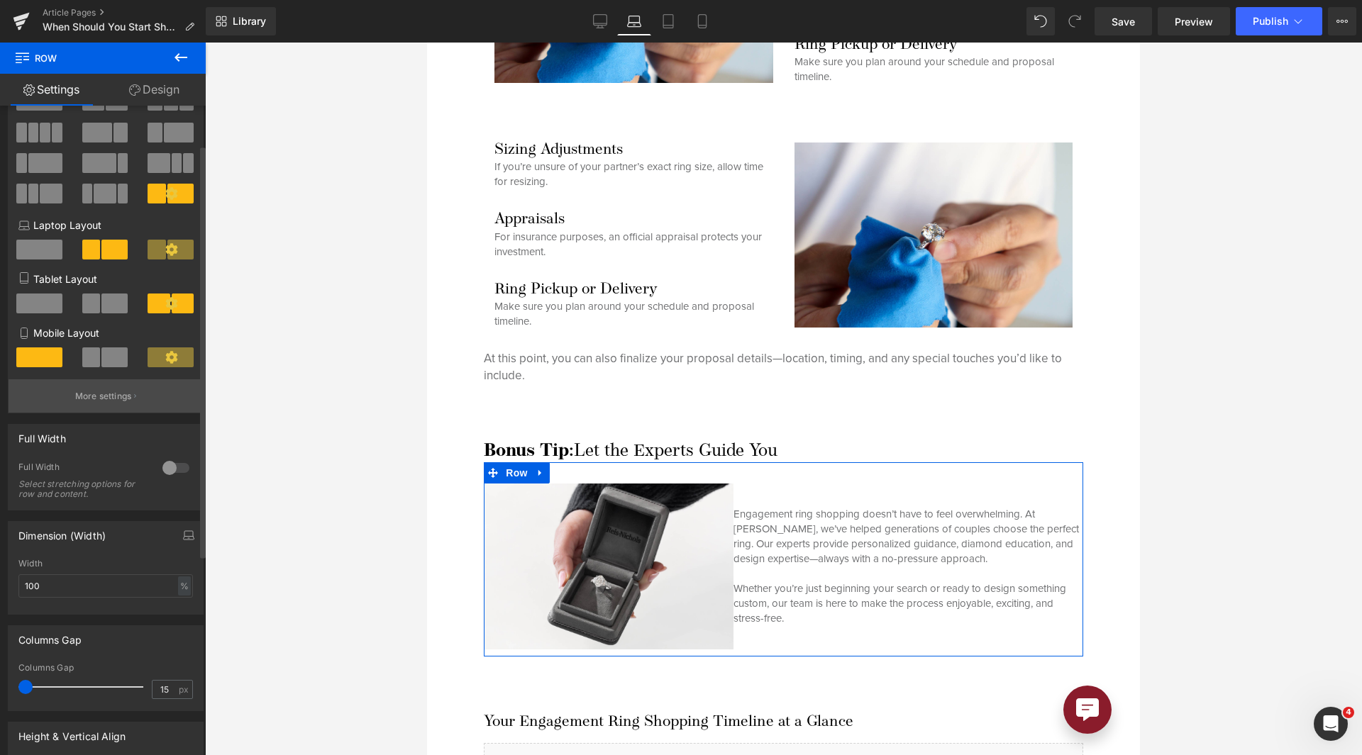
click at [101, 411] on button "More settings" at bounding box center [106, 395] width 194 height 33
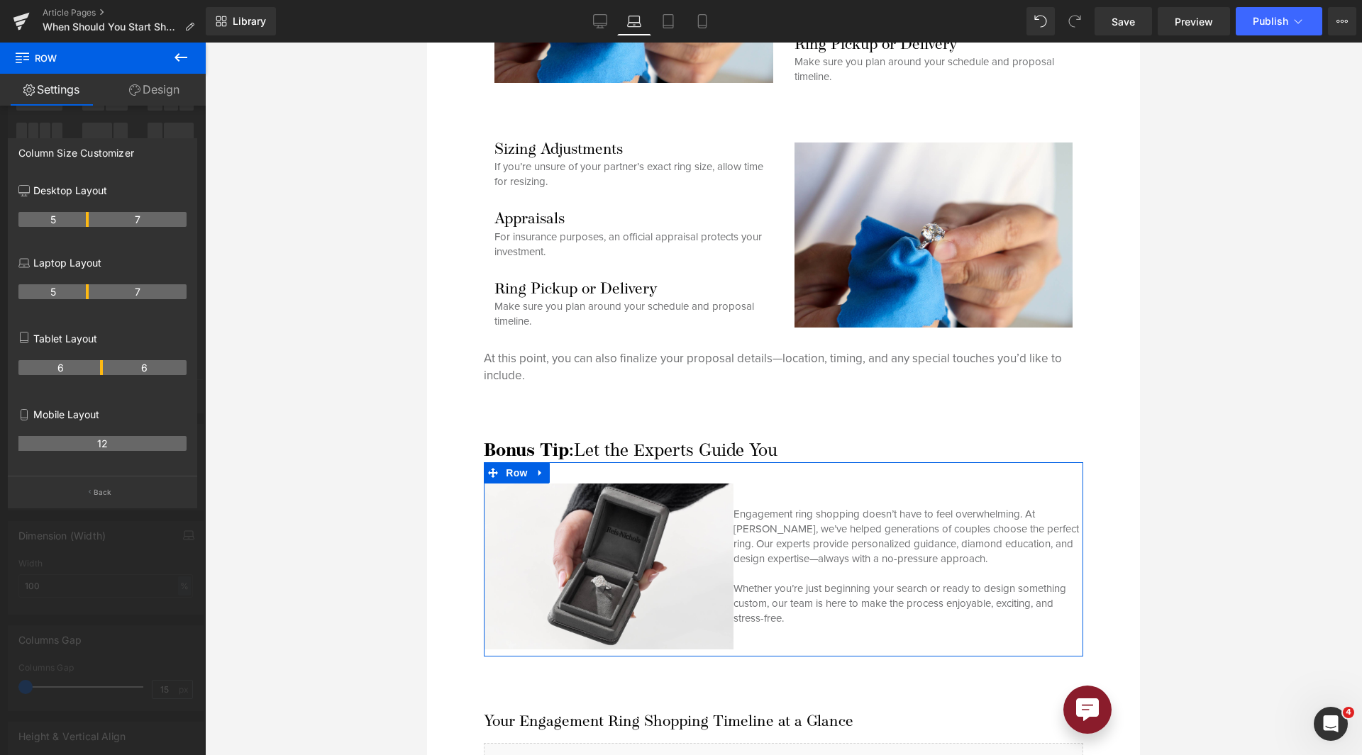
click at [80, 294] on th "5" at bounding box center [53, 291] width 70 height 15
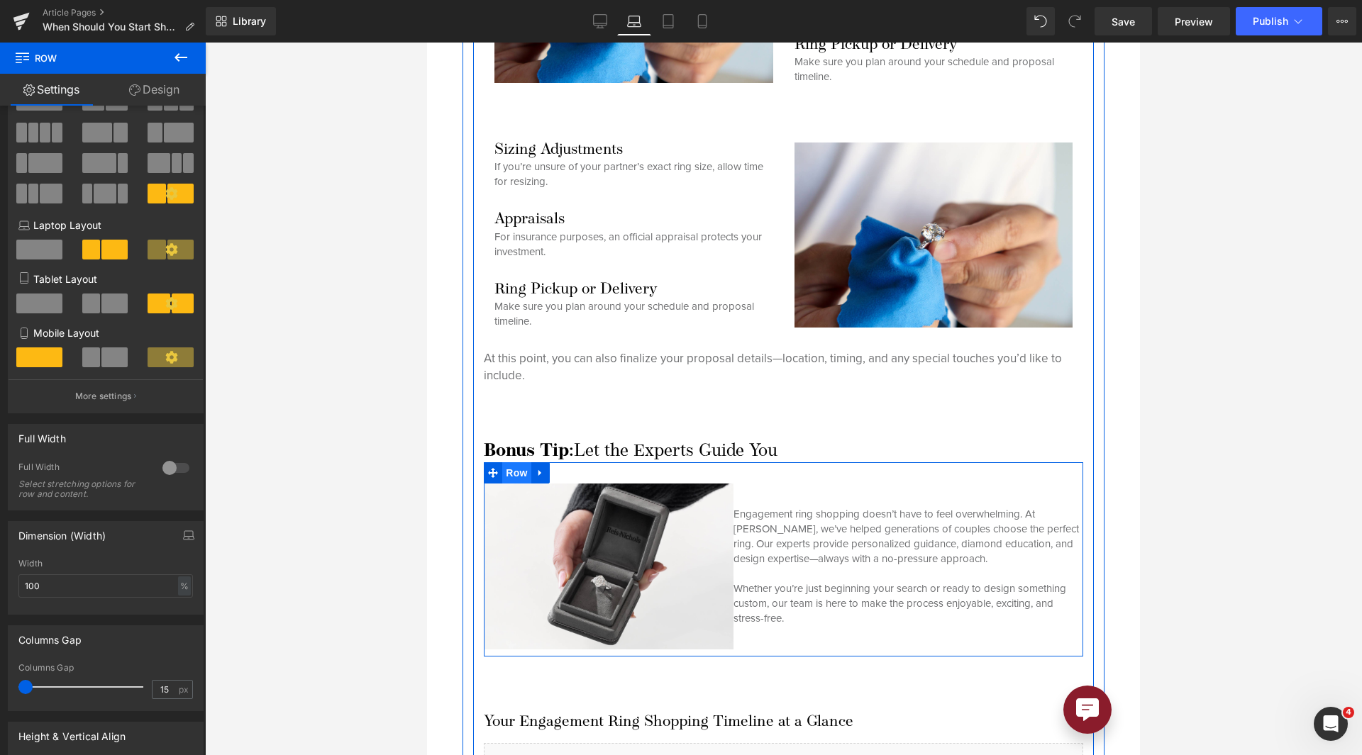
click at [506, 462] on span "Row" at bounding box center [516, 472] width 28 height 21
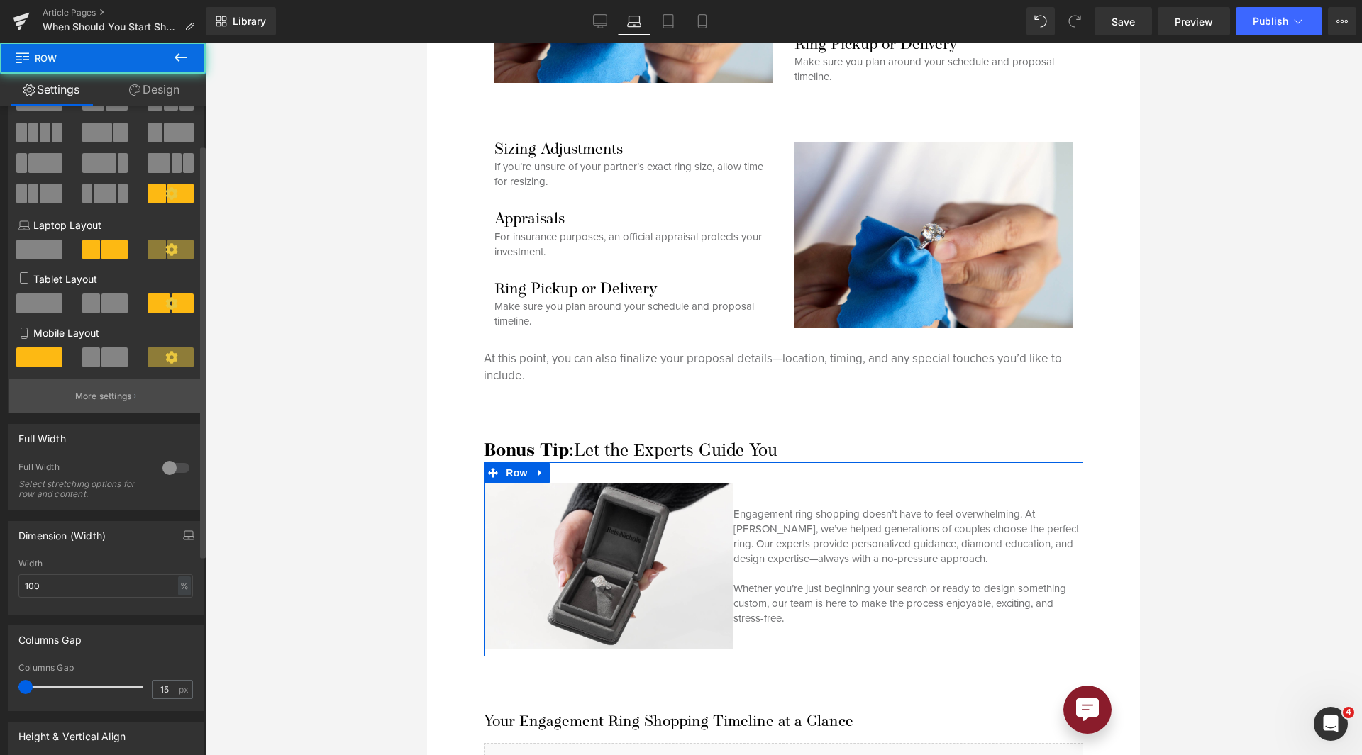
click at [69, 389] on button "More settings" at bounding box center [106, 395] width 194 height 33
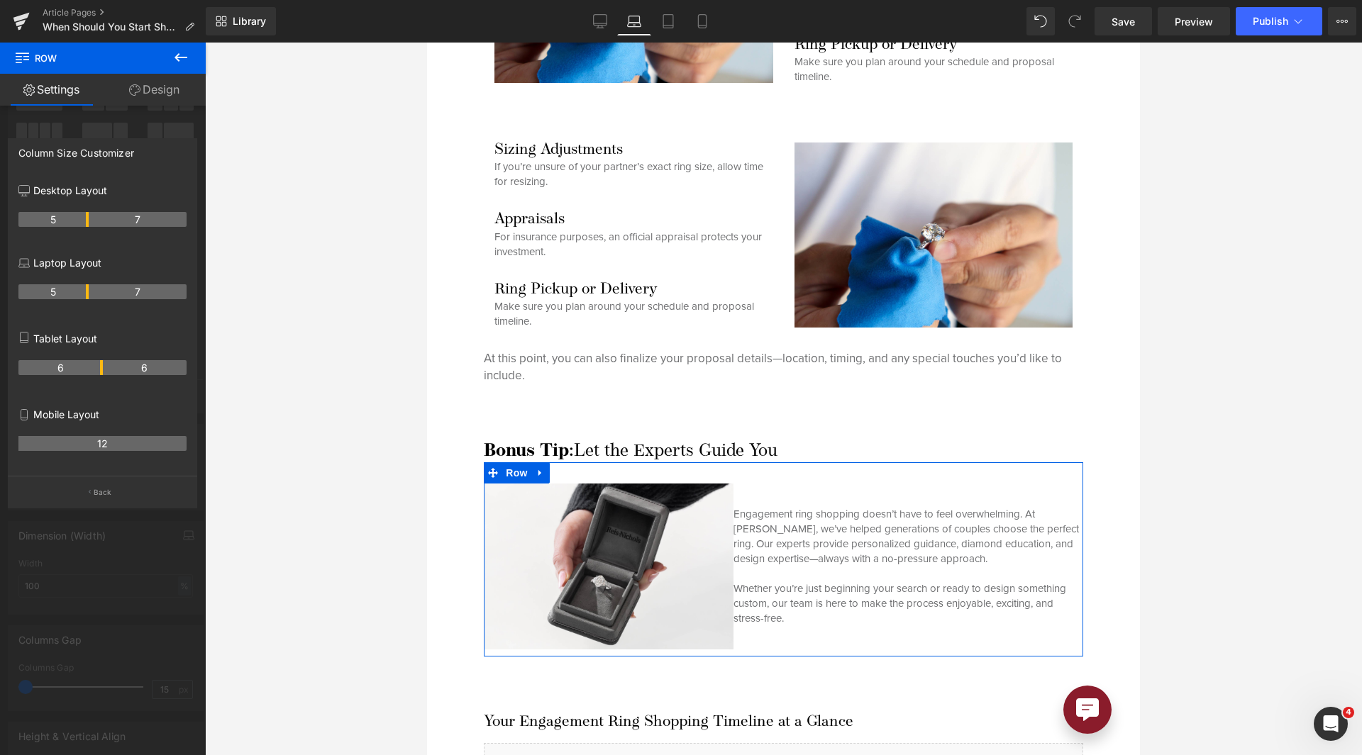
drag, startPoint x: 88, startPoint y: 291, endPoint x: 99, endPoint y: 295, distance: 11.5
click at [99, 295] on th "7" at bounding box center [138, 291] width 98 height 15
drag, startPoint x: 86, startPoint y: 295, endPoint x: 83, endPoint y: 303, distance: 8.3
click at [83, 303] on div "5 7" at bounding box center [102, 297] width 168 height 40
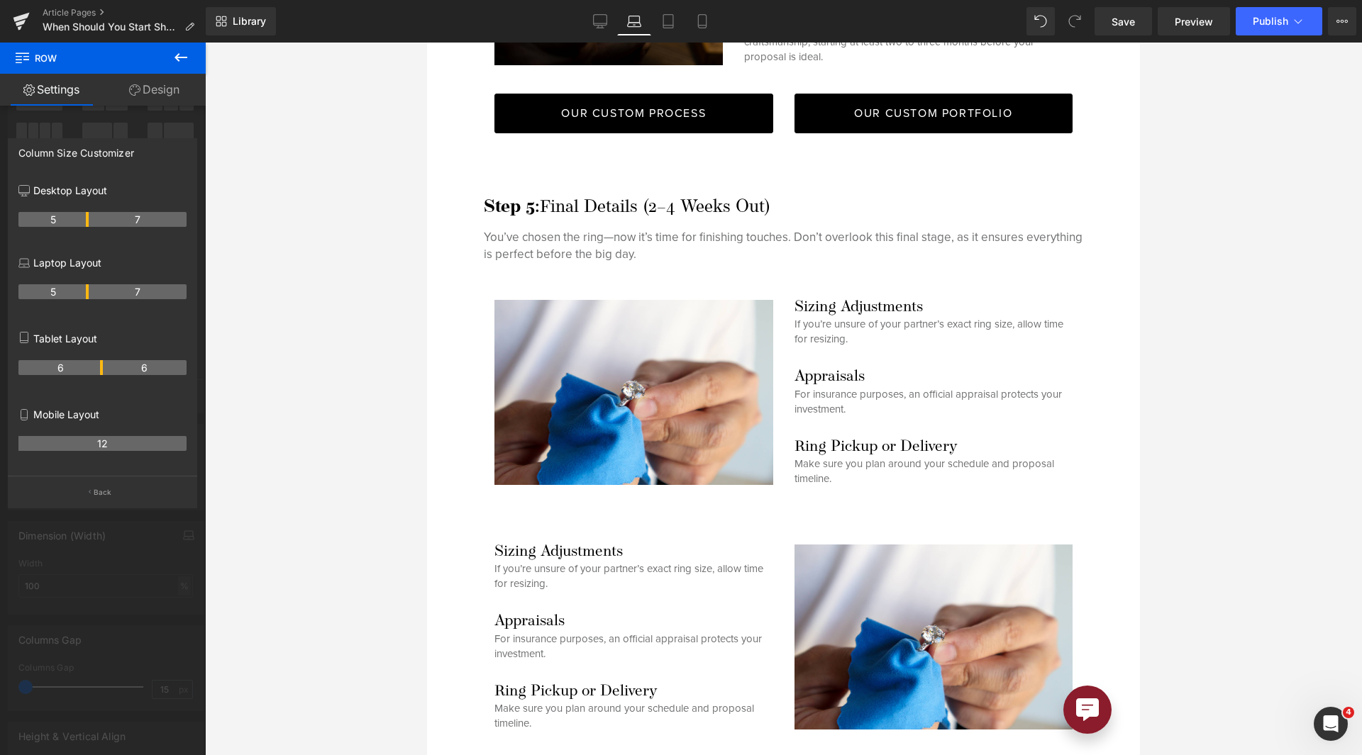
scroll to position [4541, 0]
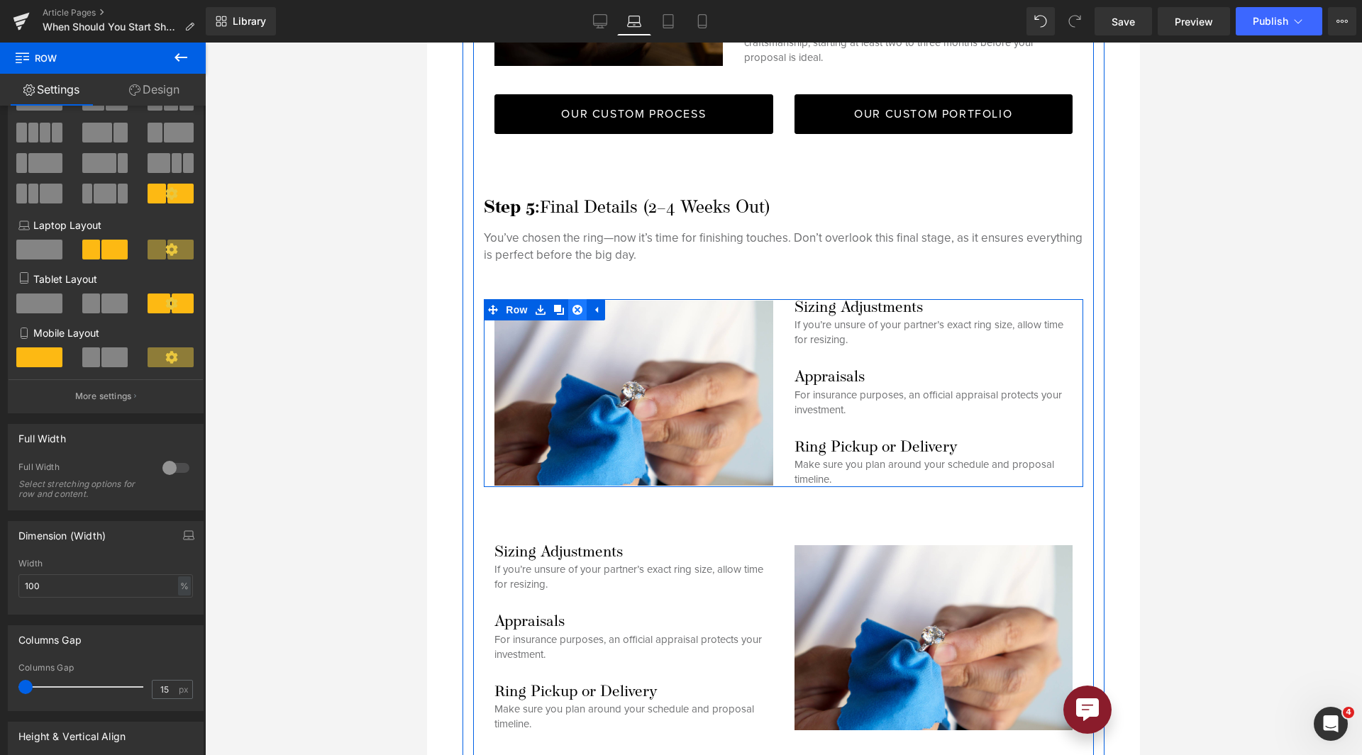
click at [577, 305] on icon at bounding box center [577, 310] width 10 height 10
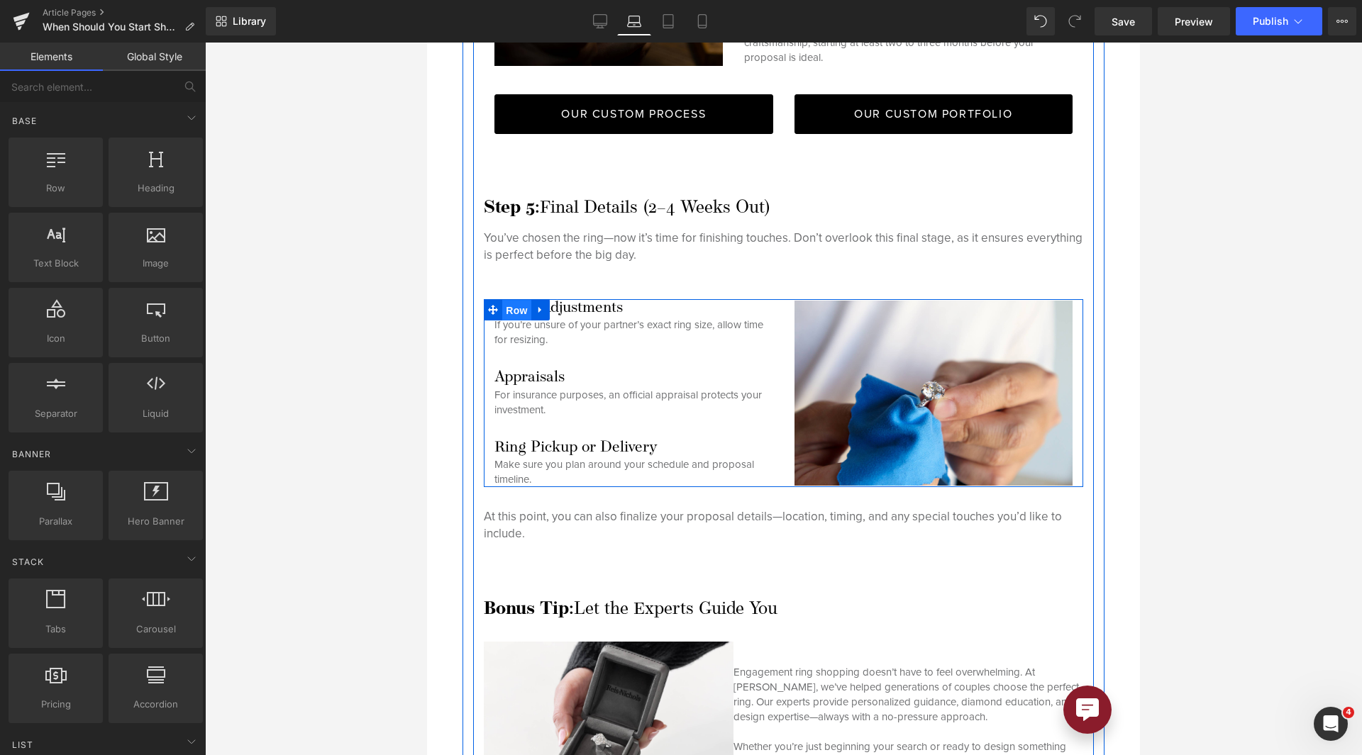
click at [517, 300] on span "Row" at bounding box center [516, 310] width 28 height 21
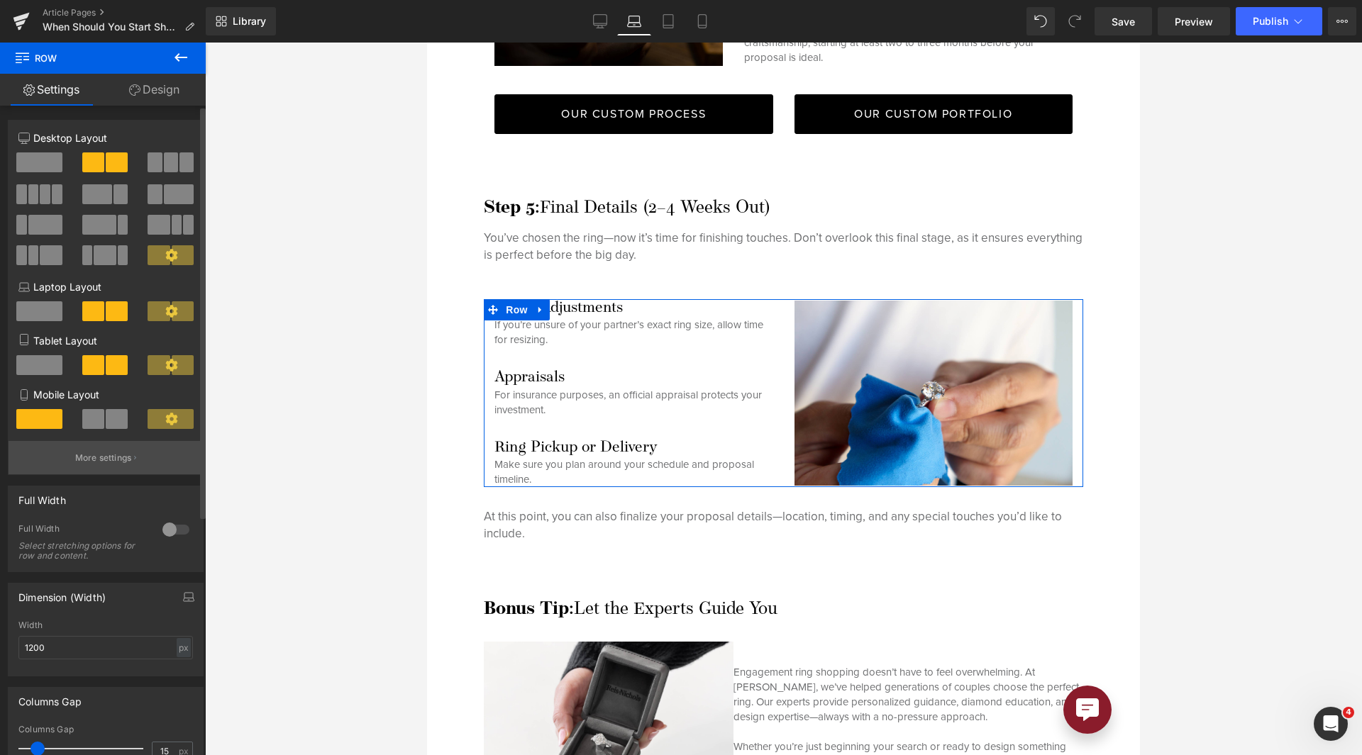
click at [88, 458] on p "More settings" at bounding box center [103, 458] width 57 height 13
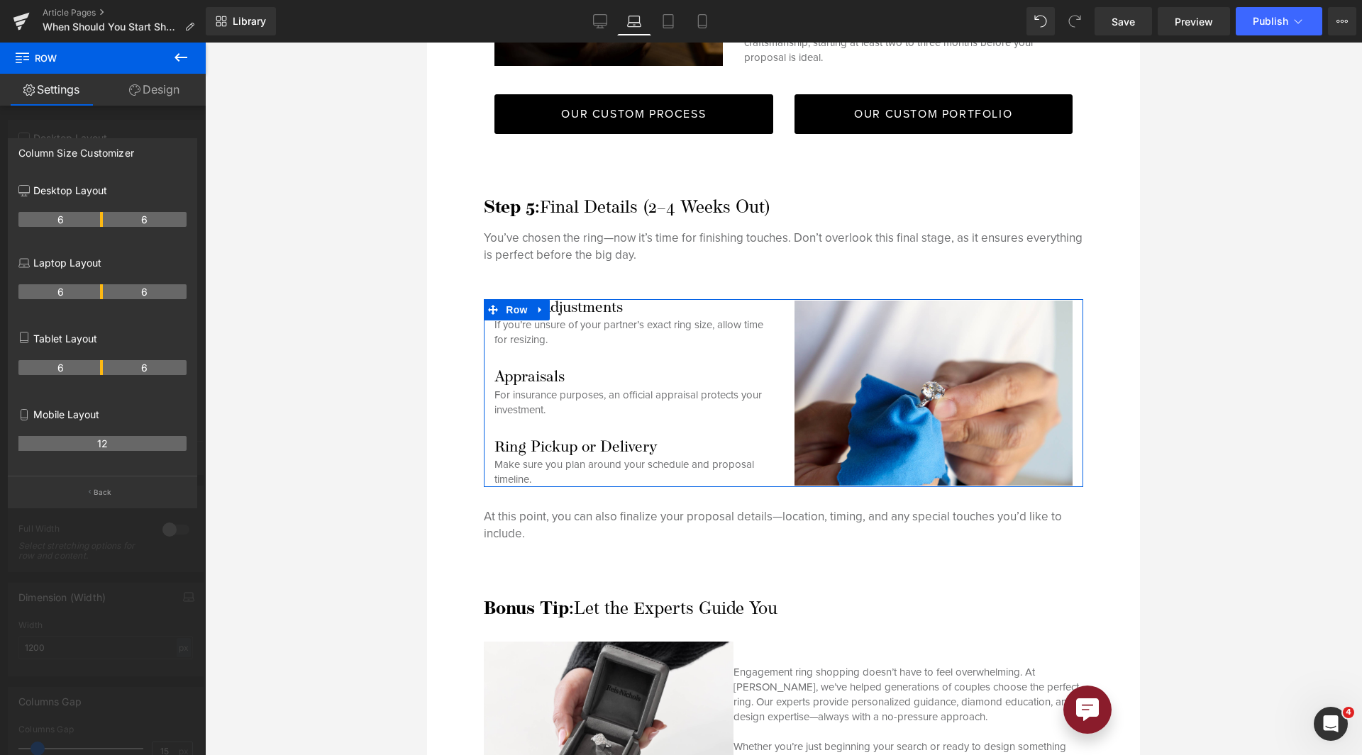
click at [104, 295] on th "6" at bounding box center [145, 291] width 84 height 15
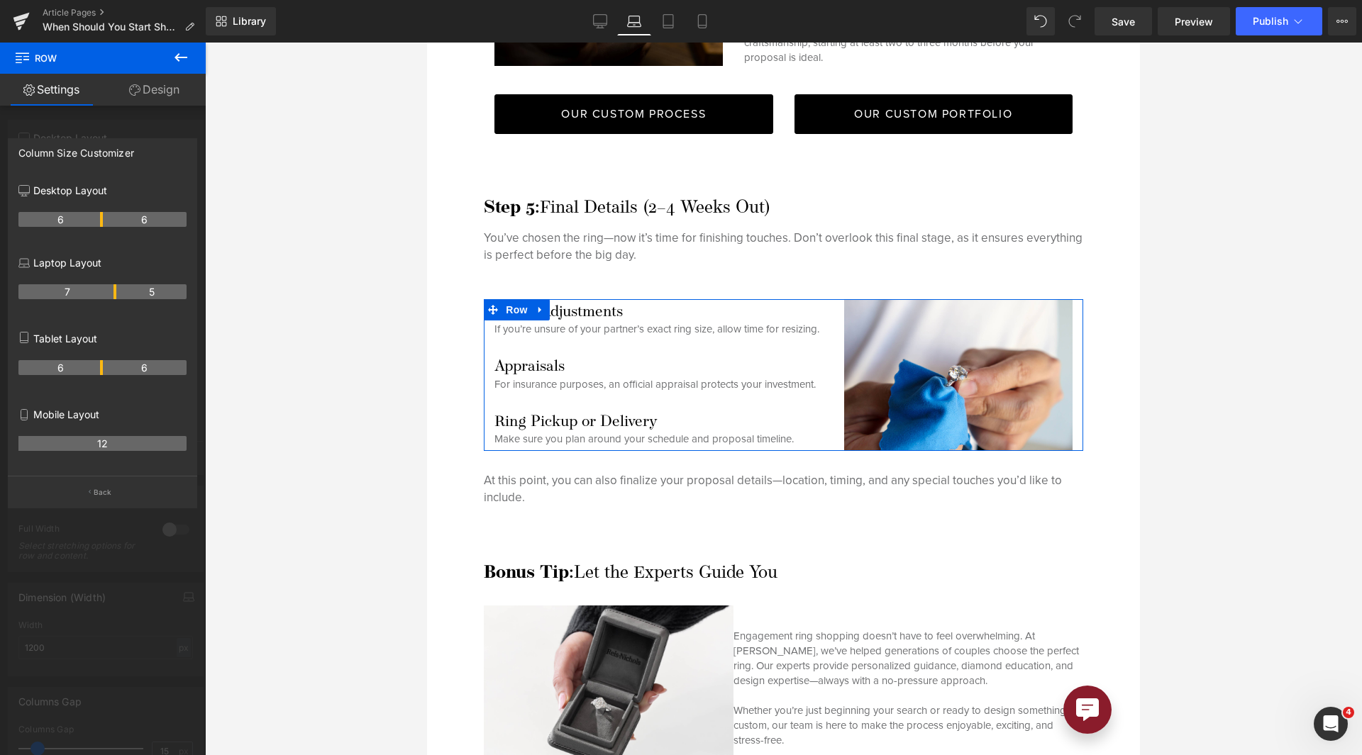
drag, startPoint x: 99, startPoint y: 295, endPoint x: 112, endPoint y: 290, distance: 13.7
click at [112, 290] on th "7" at bounding box center [67, 291] width 98 height 15
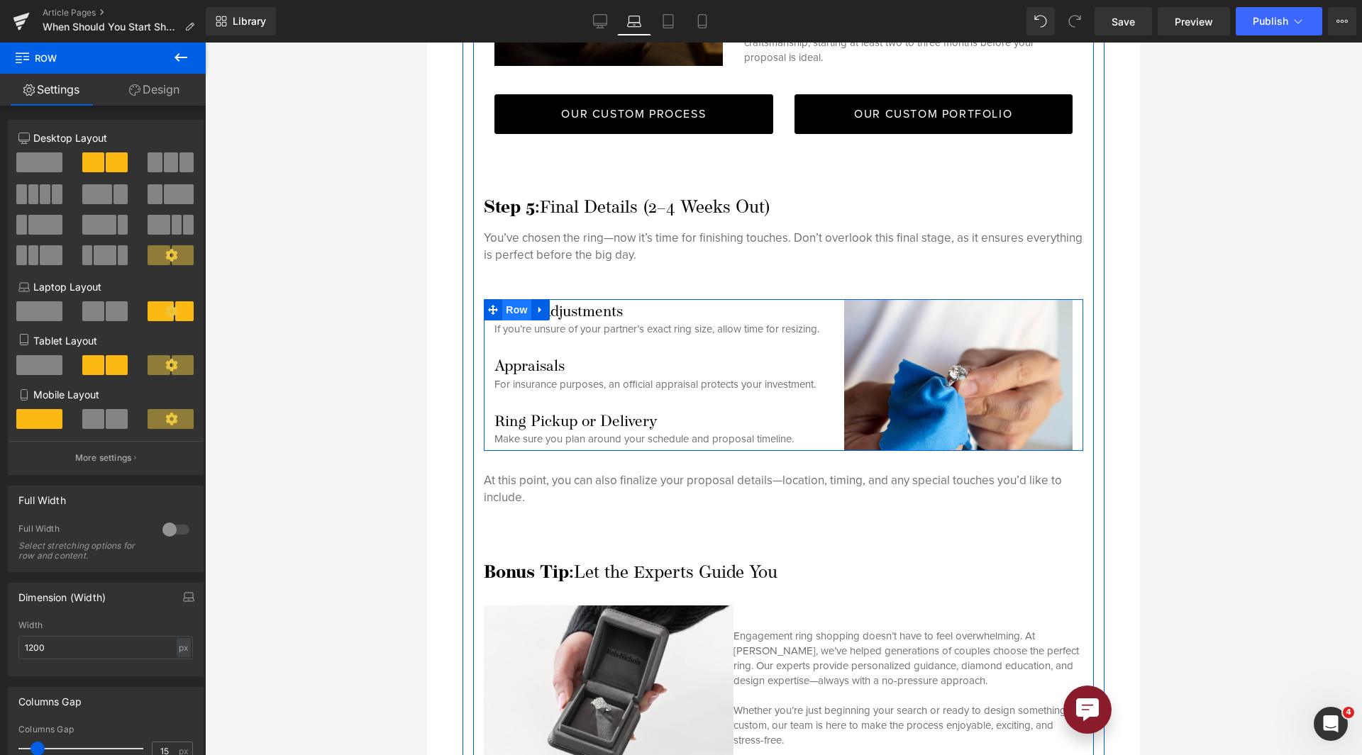
click at [520, 299] on span "Row" at bounding box center [516, 309] width 28 height 21
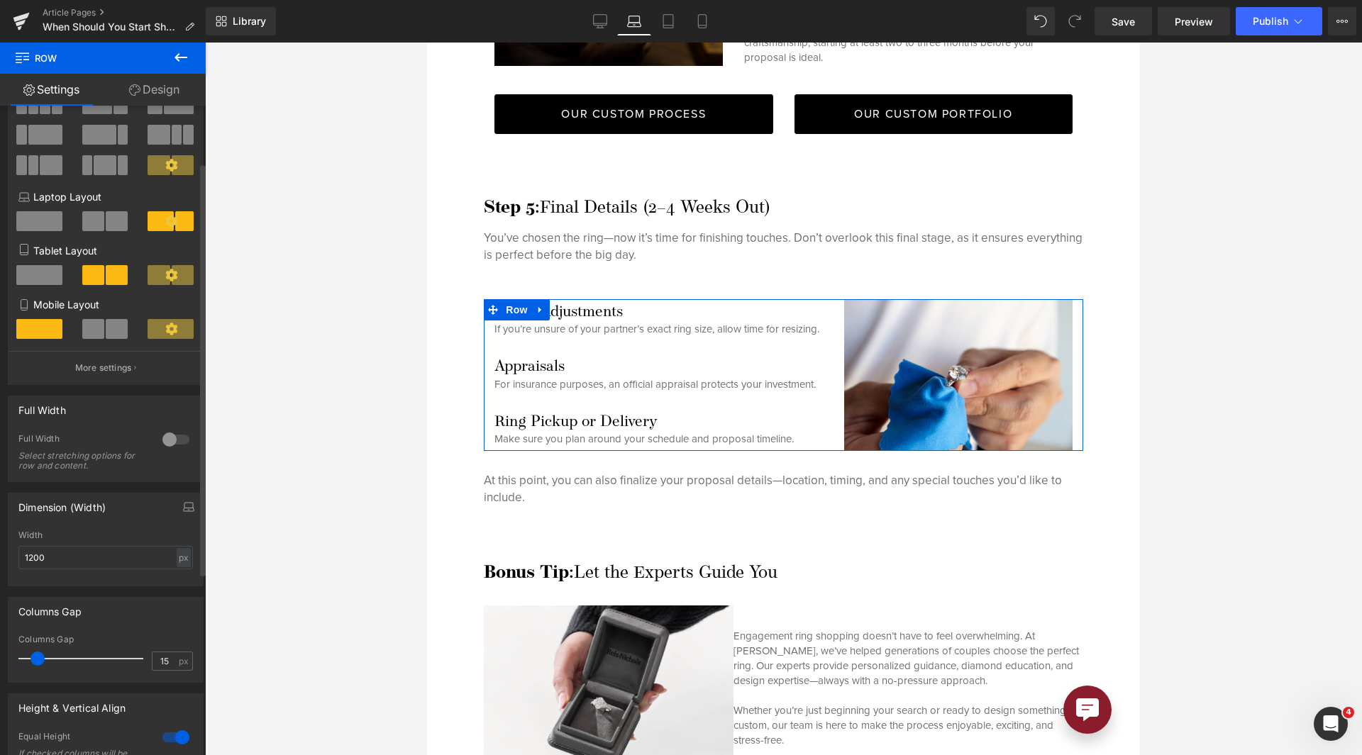
scroll to position [89, 0]
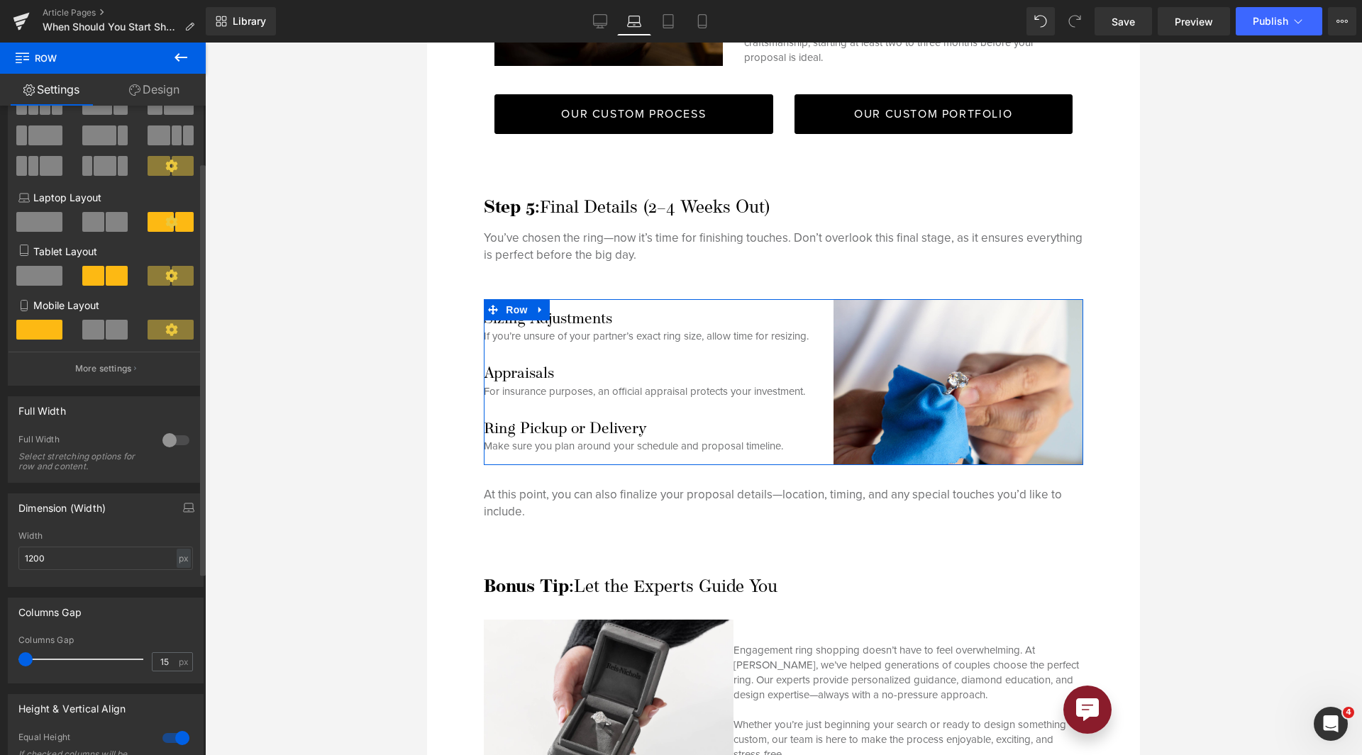
drag, startPoint x: 40, startPoint y: 662, endPoint x: 23, endPoint y: 665, distance: 17.3
click at [23, 665] on span at bounding box center [25, 659] width 14 height 14
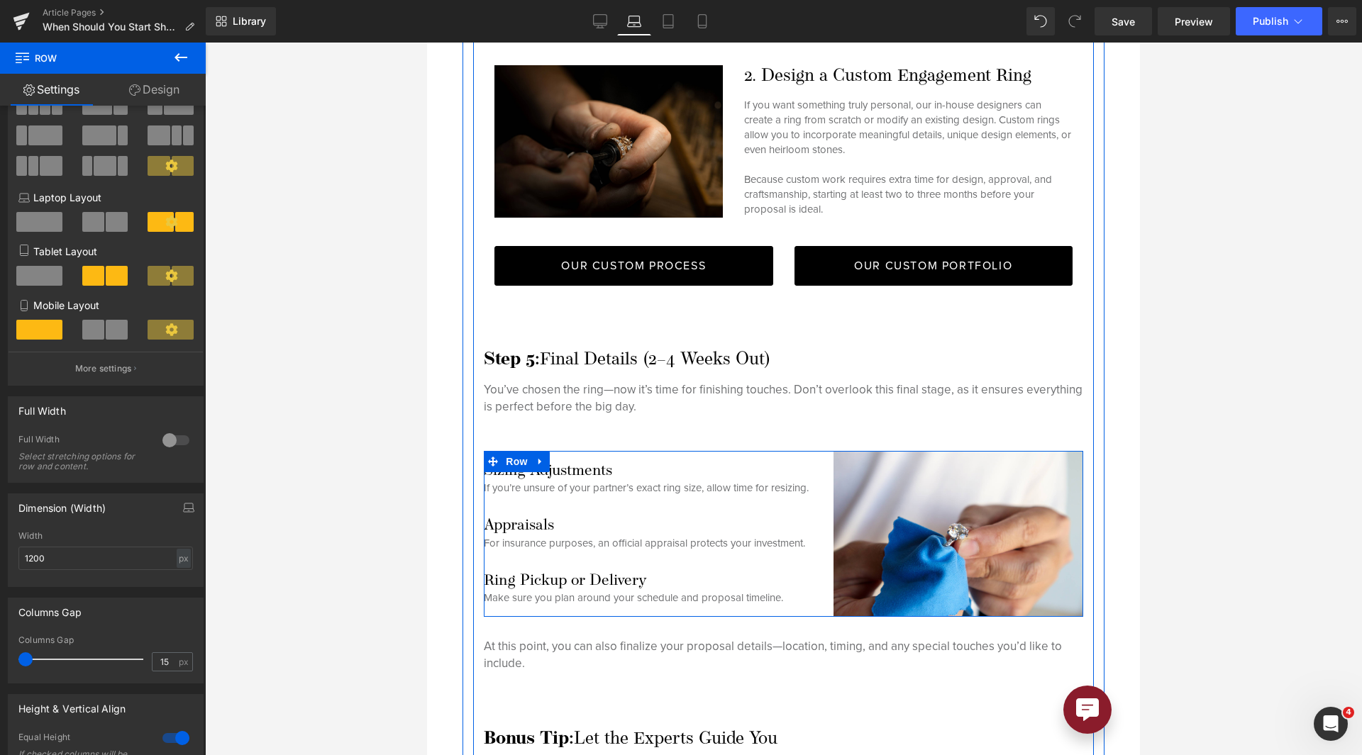
scroll to position [4387, 0]
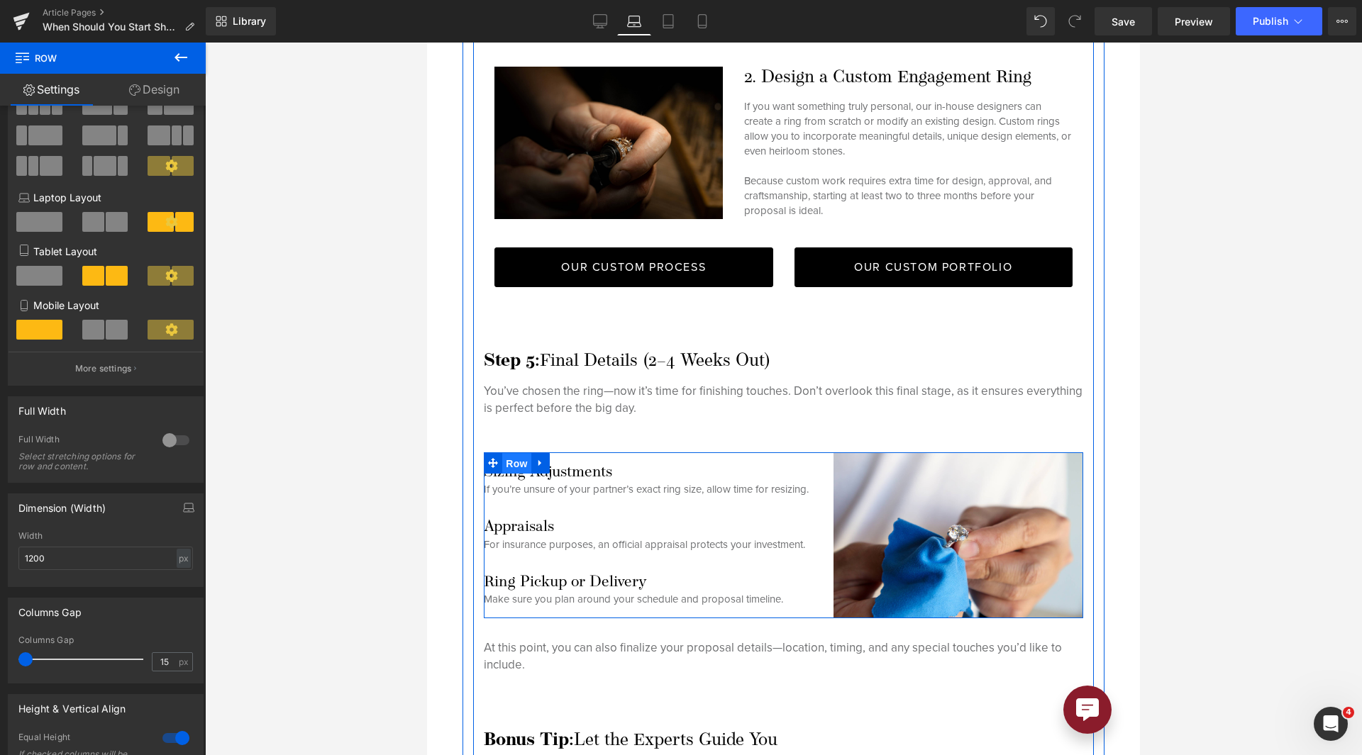
click at [526, 453] on span "Row" at bounding box center [516, 463] width 28 height 21
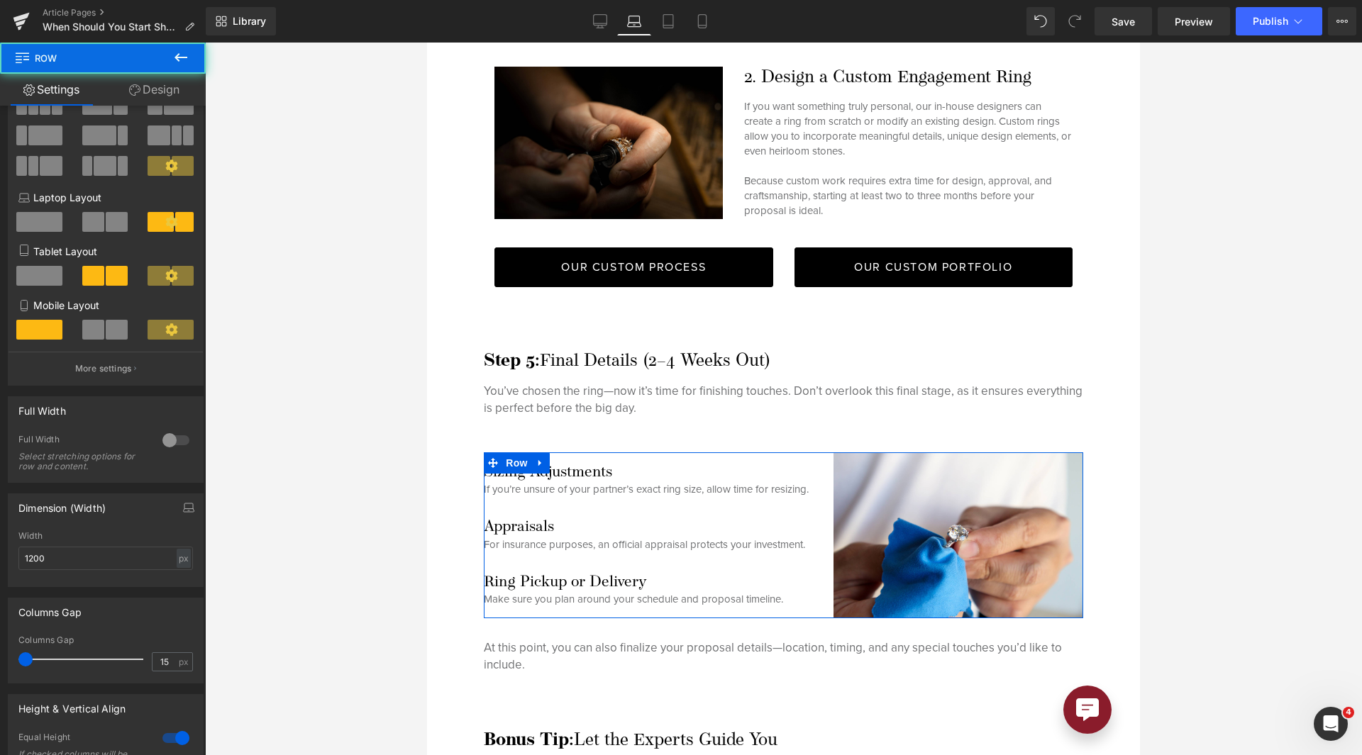
click at [140, 86] on link "Design" at bounding box center [154, 90] width 103 height 32
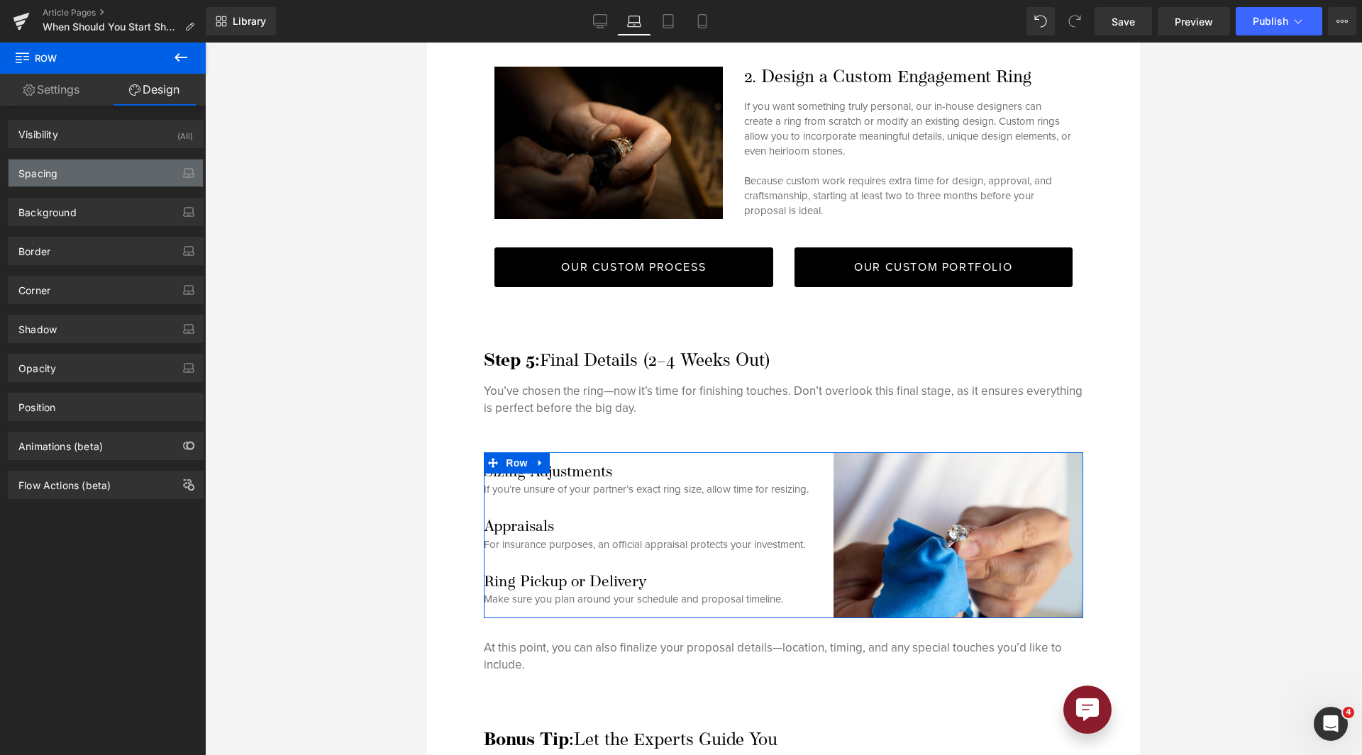
click at [84, 163] on div "Spacing" at bounding box center [106, 173] width 194 height 27
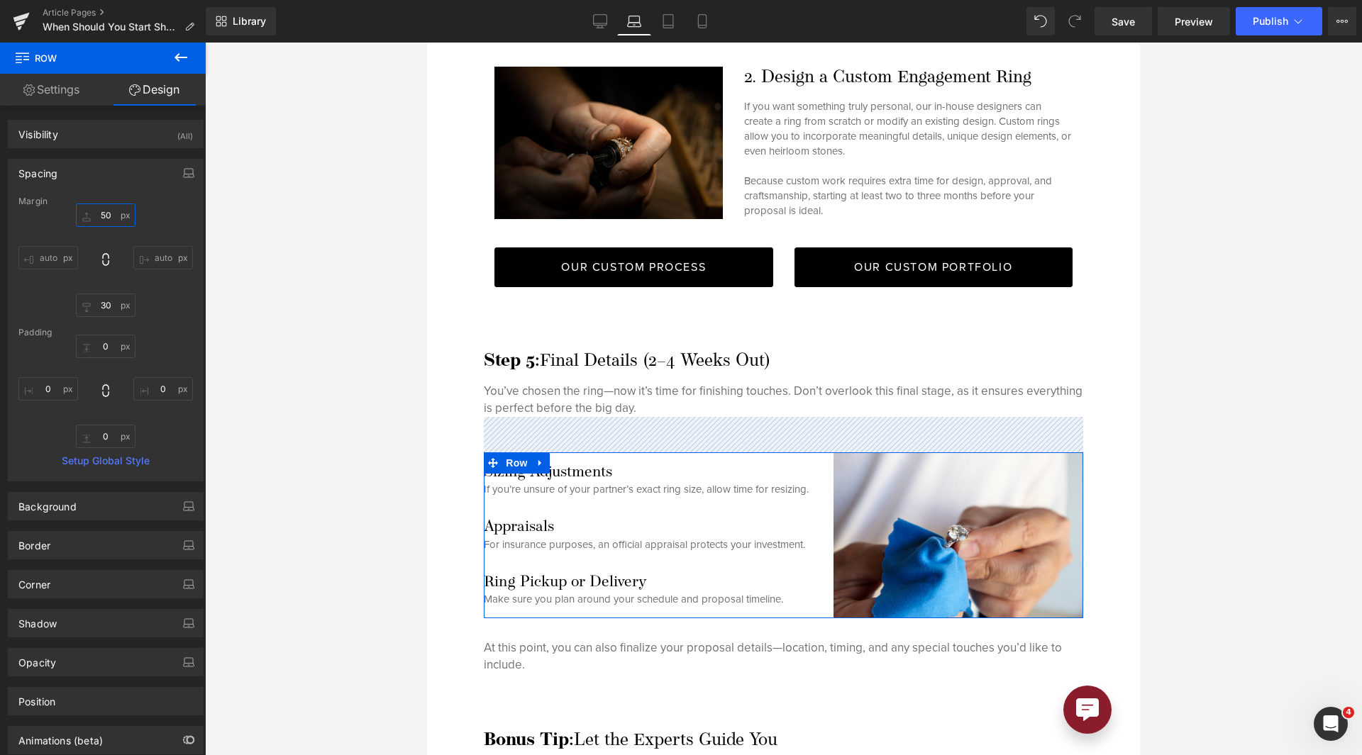
click at [99, 213] on input "50" at bounding box center [106, 215] width 60 height 23
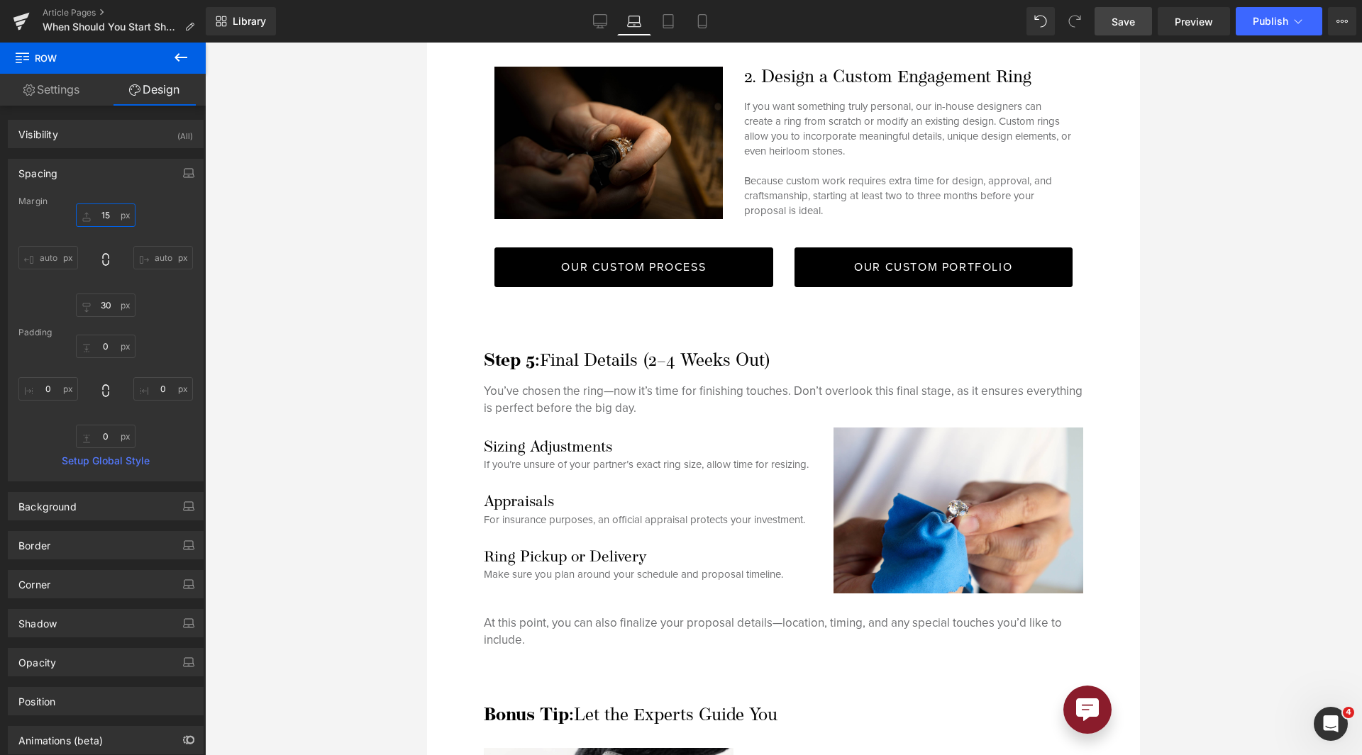
type input "15"
drag, startPoint x: 1126, startPoint y: 28, endPoint x: 490, endPoint y: 241, distance: 670.1
click at [1126, 28] on span "Save" at bounding box center [1122, 21] width 23 height 15
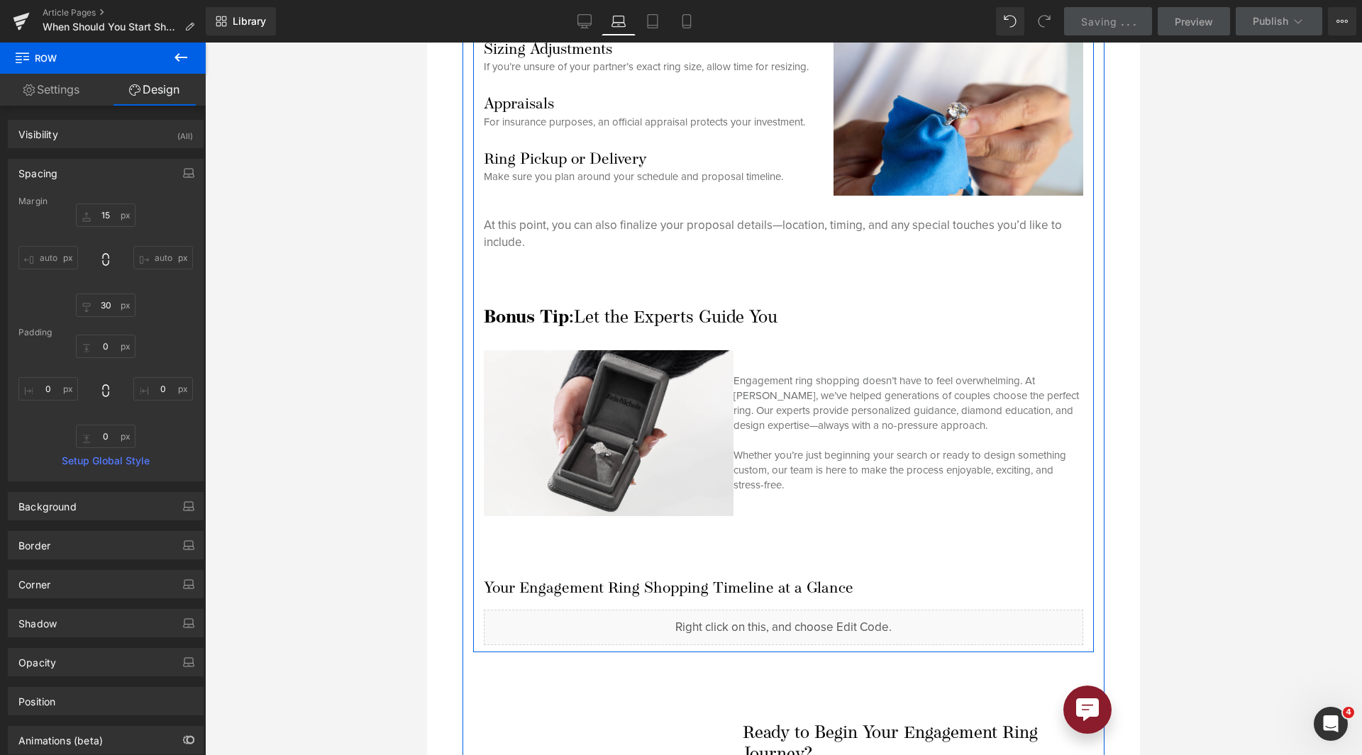
scroll to position [4786, 0]
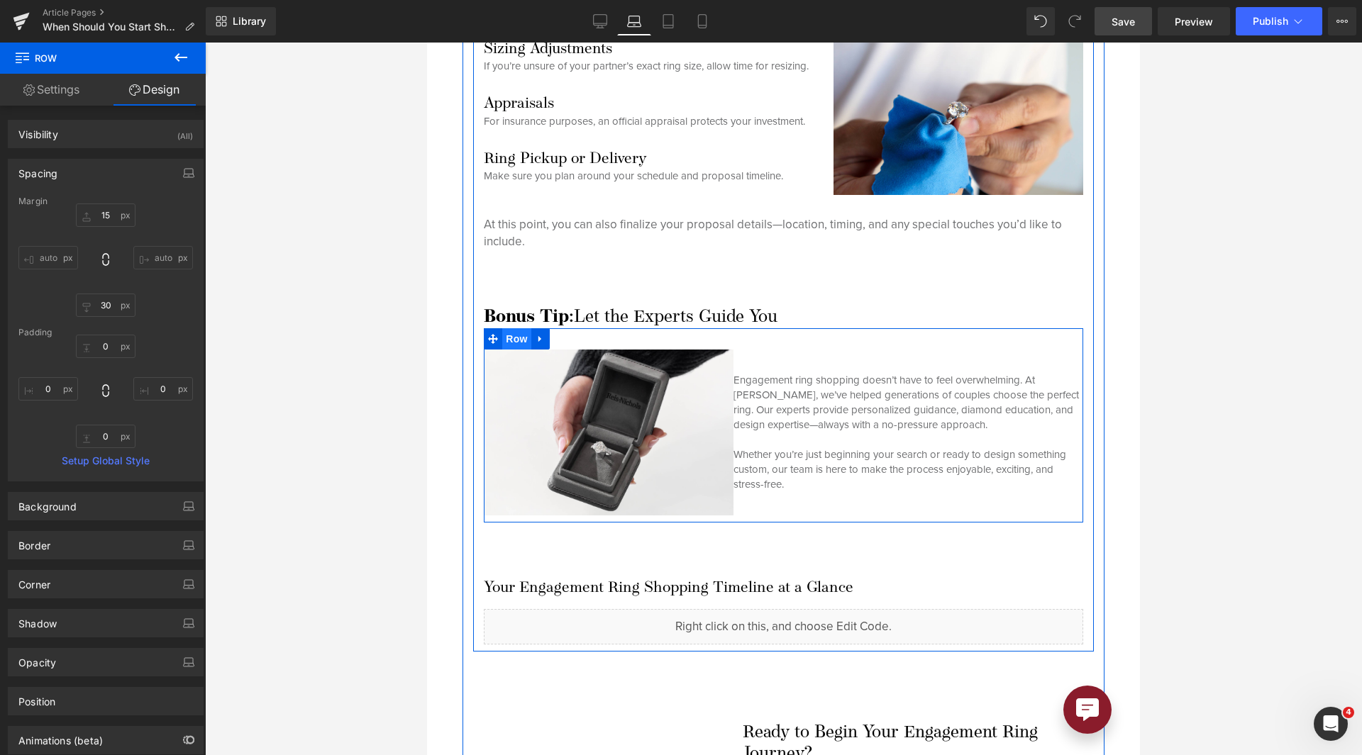
click at [513, 328] on span "Row" at bounding box center [516, 338] width 28 height 21
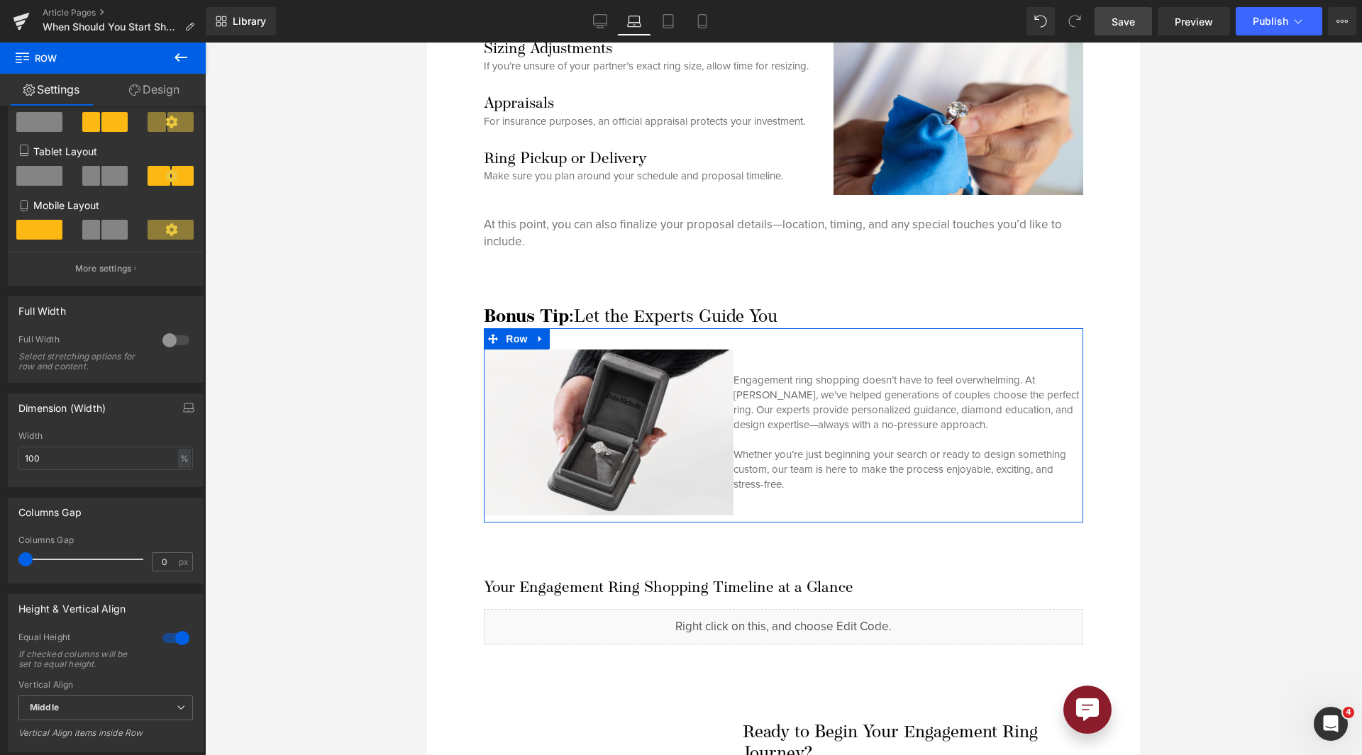
scroll to position [195, 0]
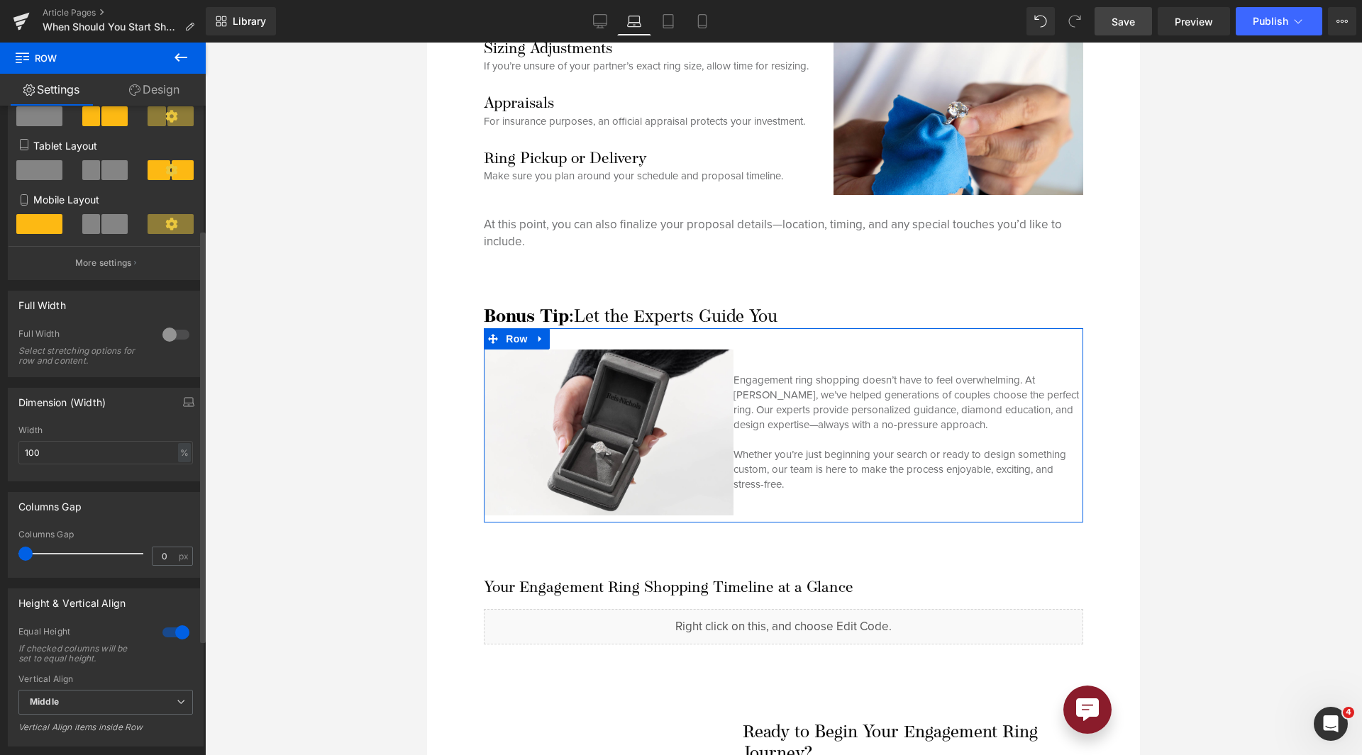
click at [162, 631] on div at bounding box center [176, 632] width 34 height 23
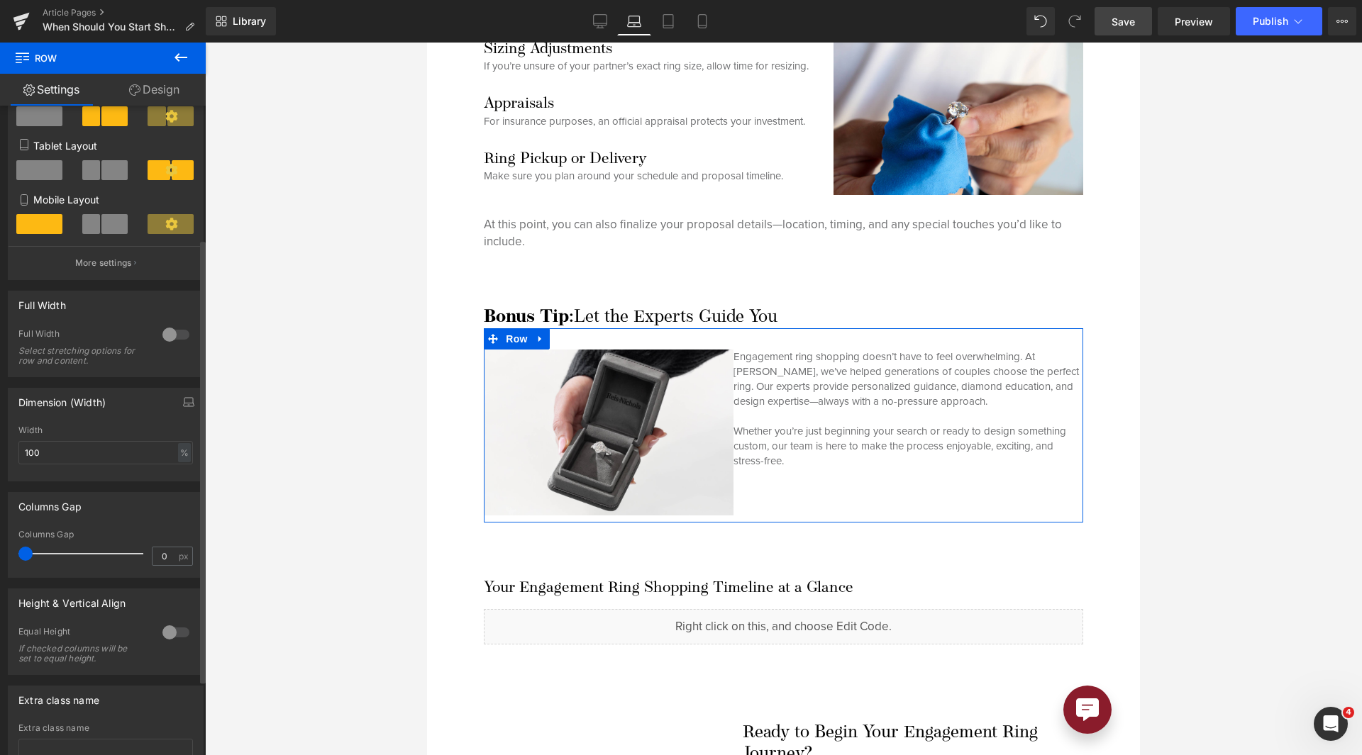
click at [184, 631] on div at bounding box center [176, 632] width 34 height 23
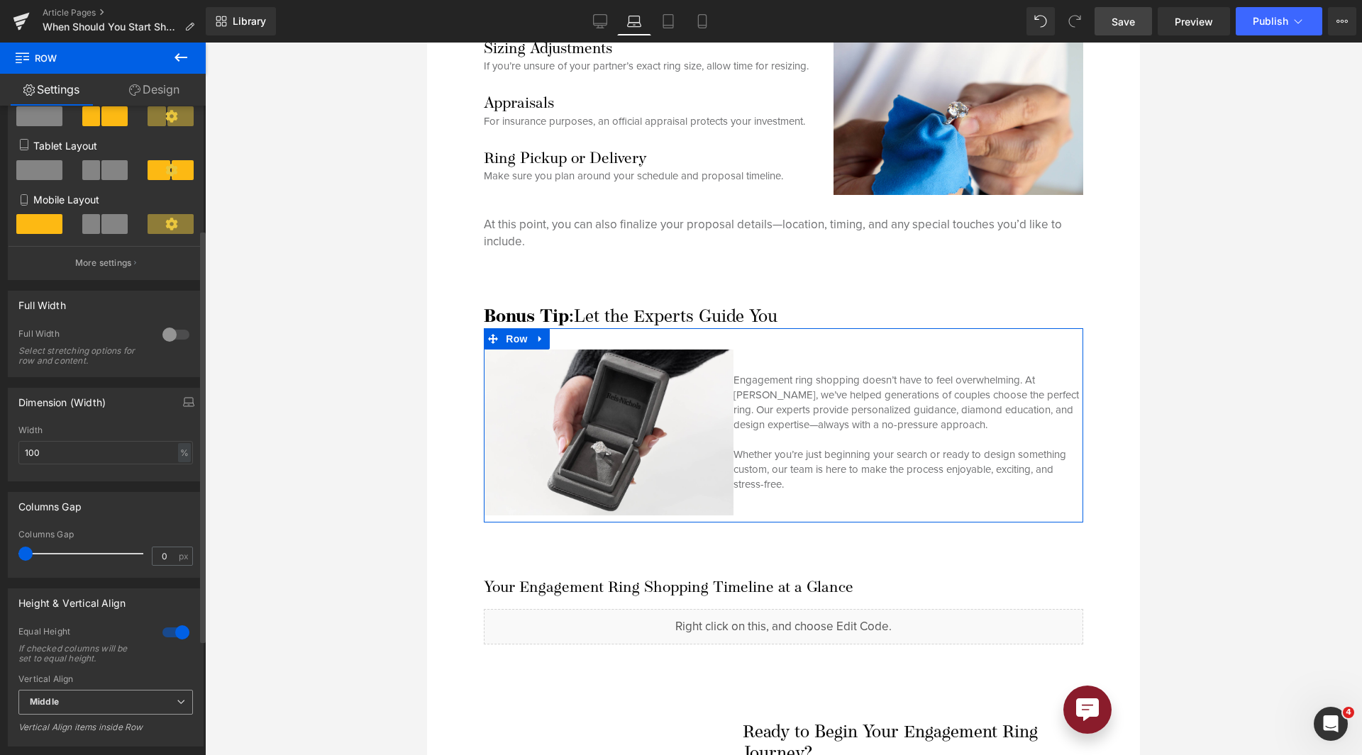
click at [122, 698] on span "Middle" at bounding box center [105, 702] width 174 height 25
click at [94, 717] on li "Top" at bounding box center [102, 727] width 169 height 21
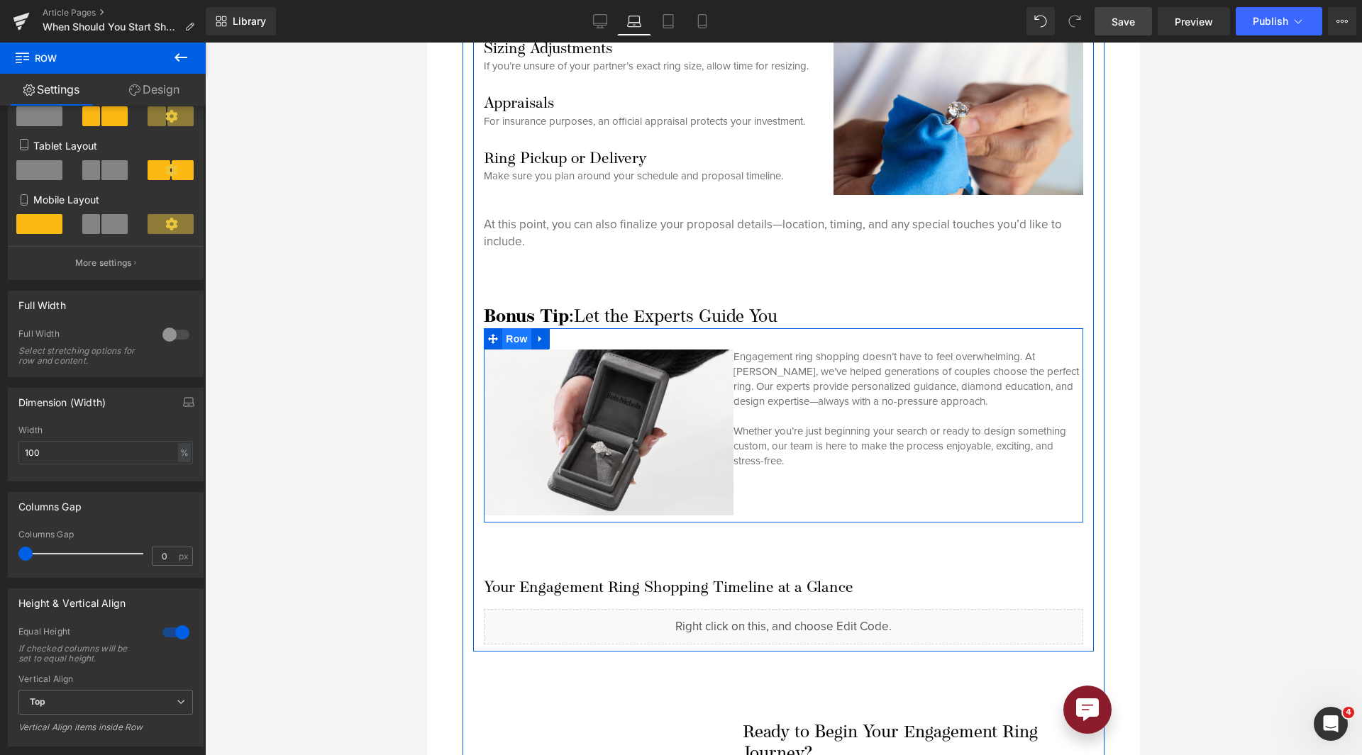
click at [525, 328] on span "Row" at bounding box center [516, 338] width 28 height 21
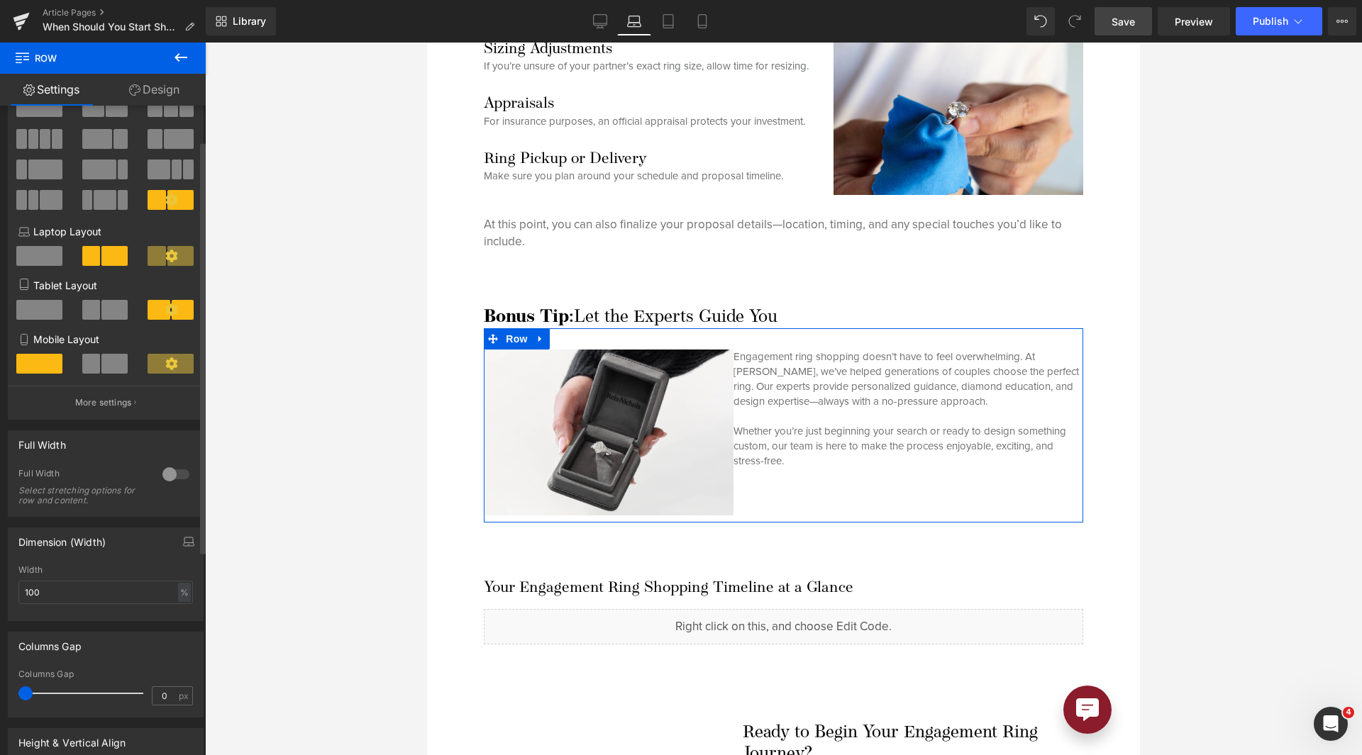
scroll to position [50, 0]
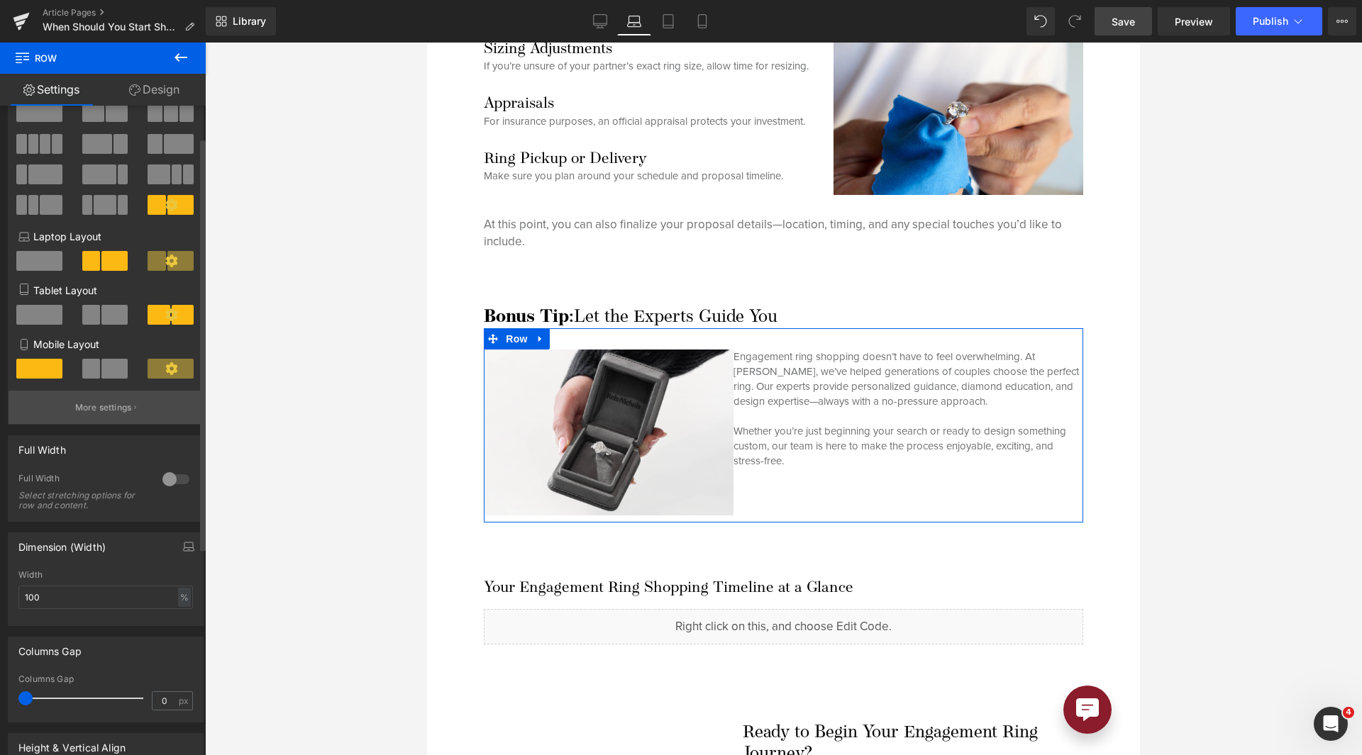
click at [130, 404] on button "More settings" at bounding box center [106, 407] width 194 height 33
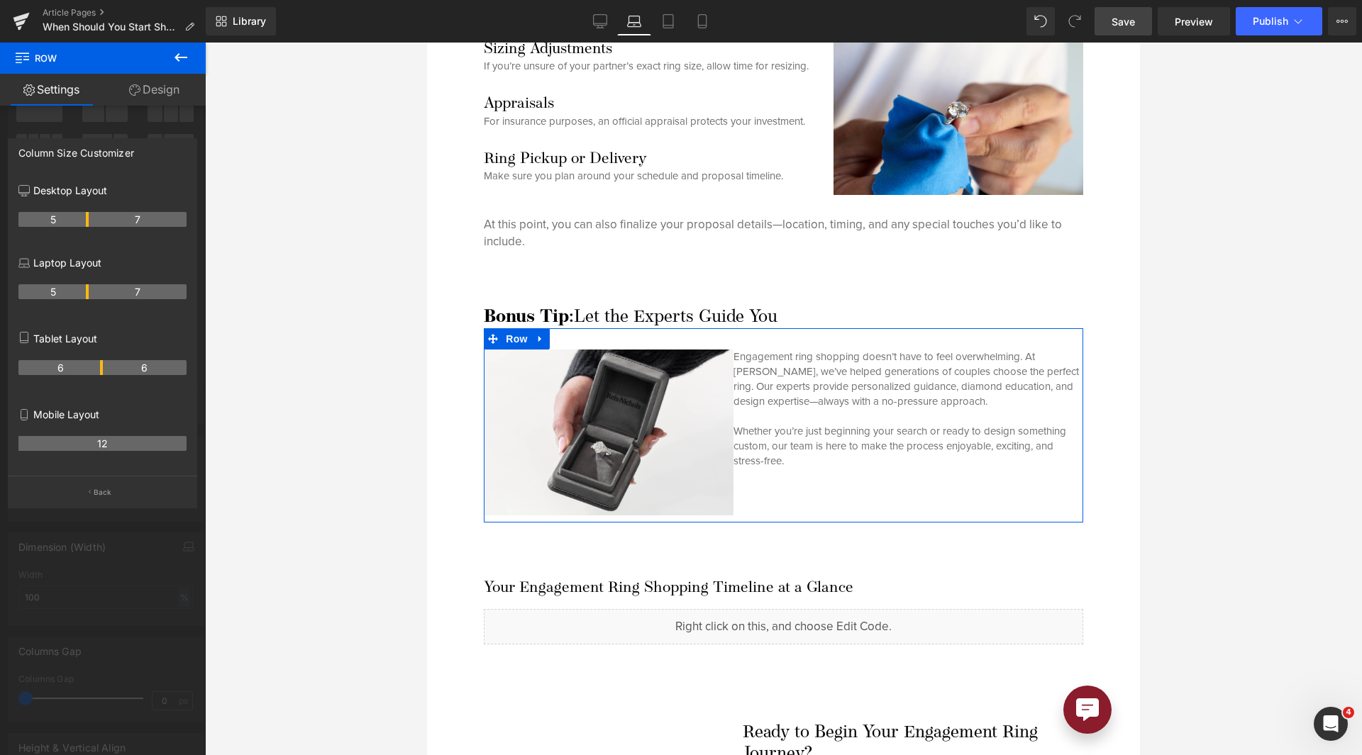
click at [84, 293] on th "5" at bounding box center [53, 291] width 70 height 15
drag, startPoint x: 87, startPoint y: 294, endPoint x: 85, endPoint y: 308, distance: 14.3
click at [85, 308] on div "5 7" at bounding box center [102, 297] width 168 height 40
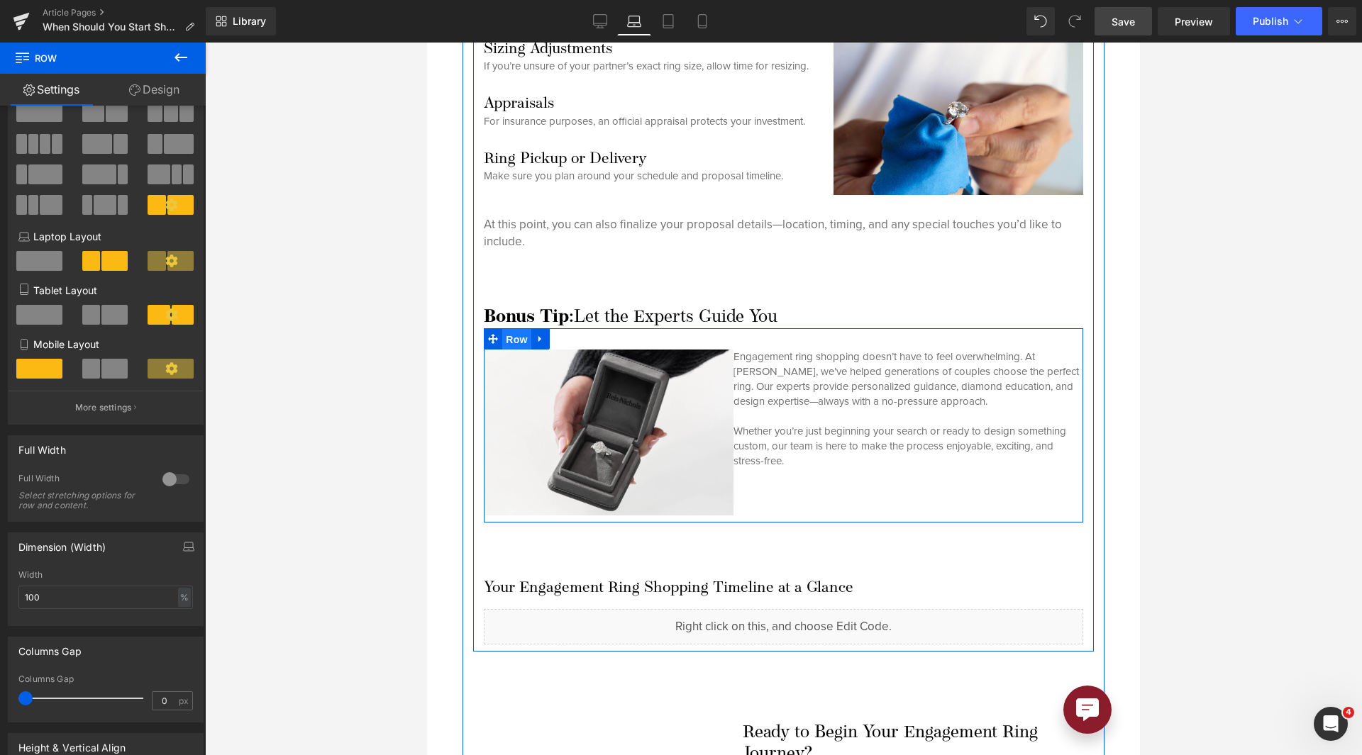
click at [525, 329] on span "Row" at bounding box center [516, 339] width 28 height 21
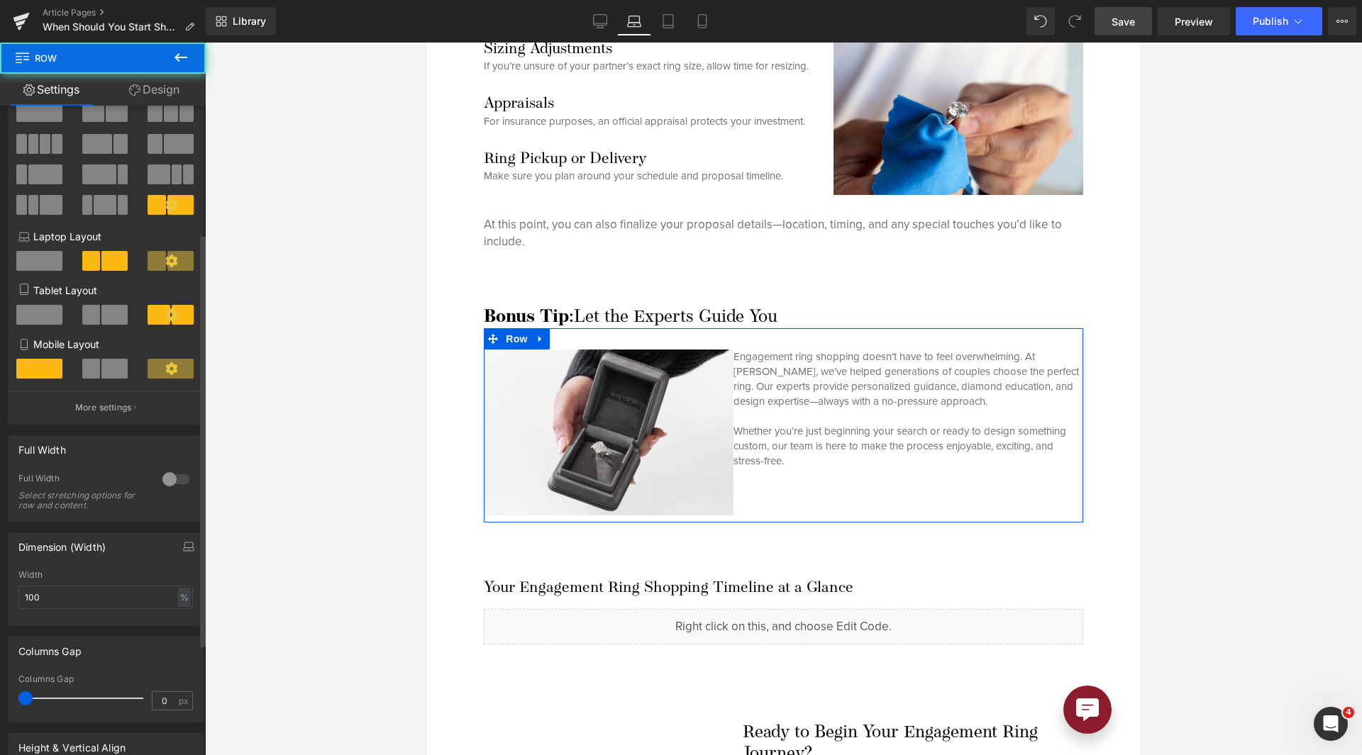
scroll to position [376, 0]
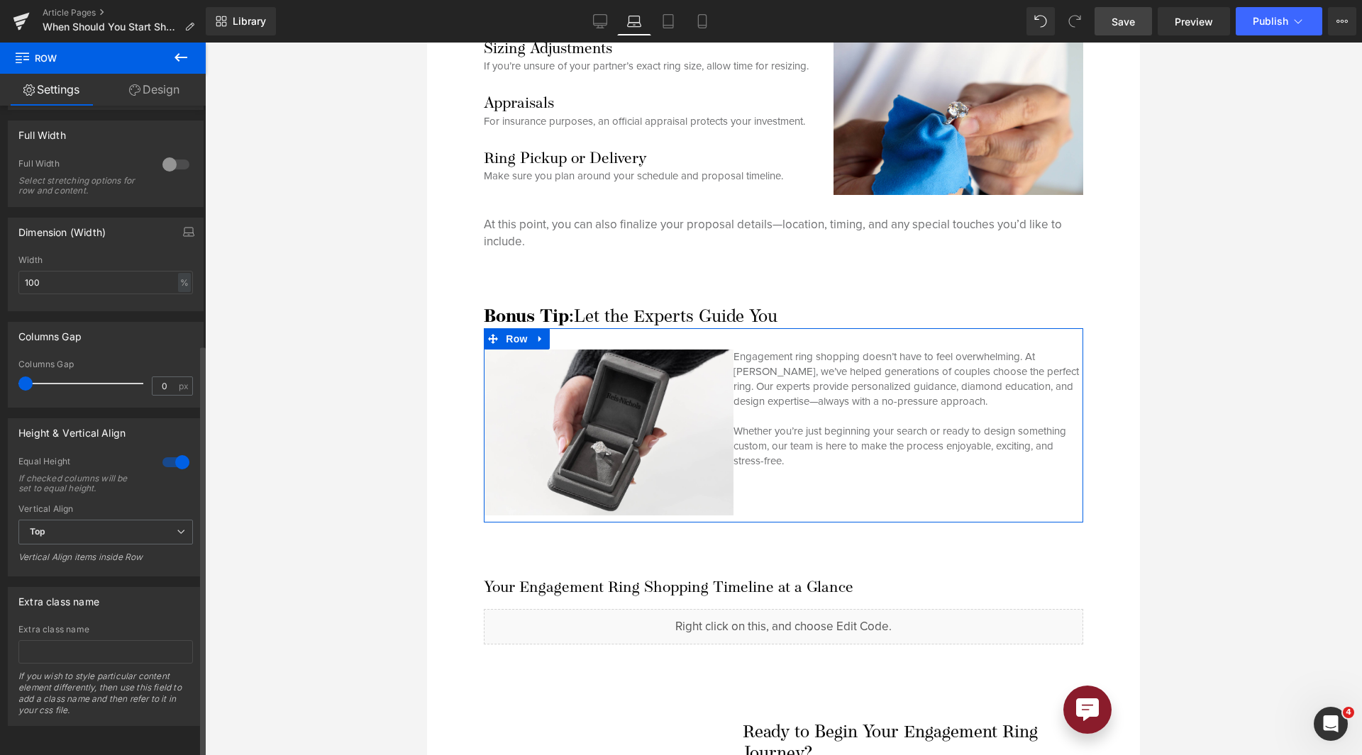
click at [174, 456] on div at bounding box center [176, 462] width 34 height 23
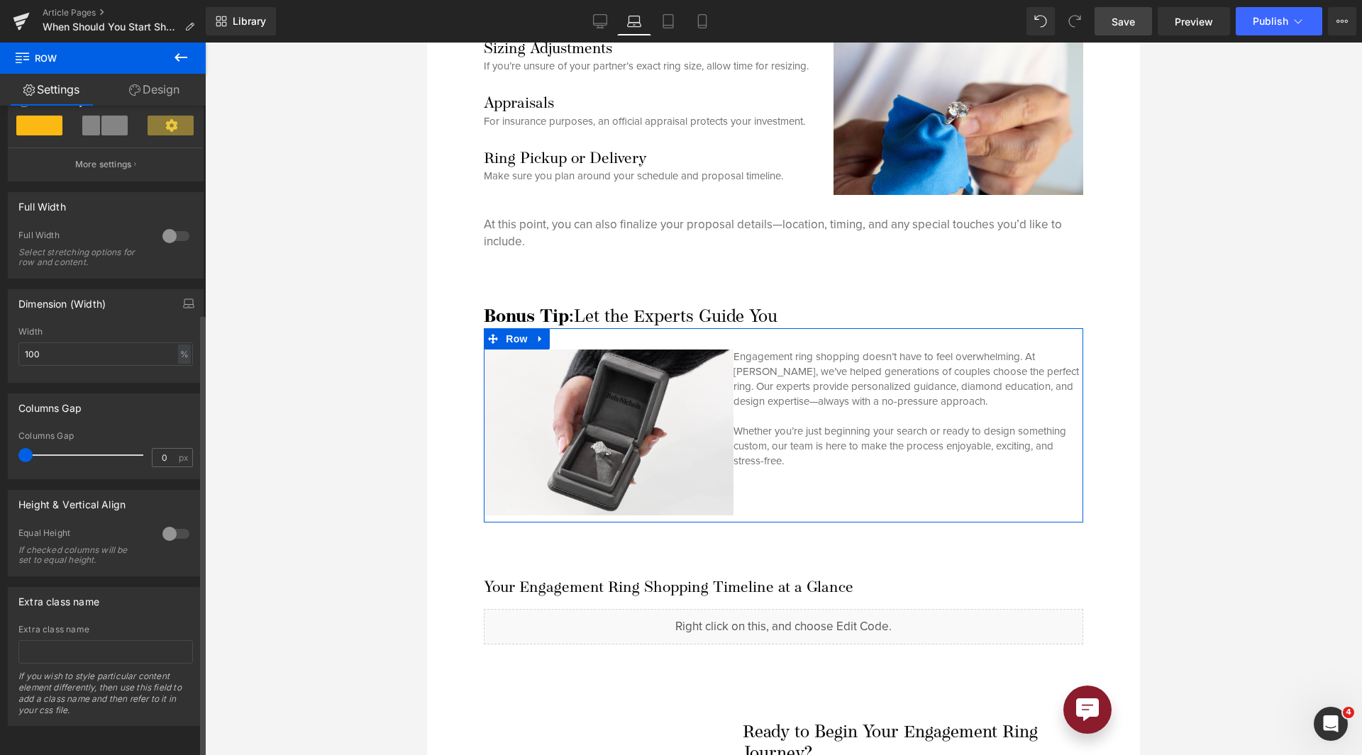
click at [166, 523] on div at bounding box center [176, 534] width 34 height 23
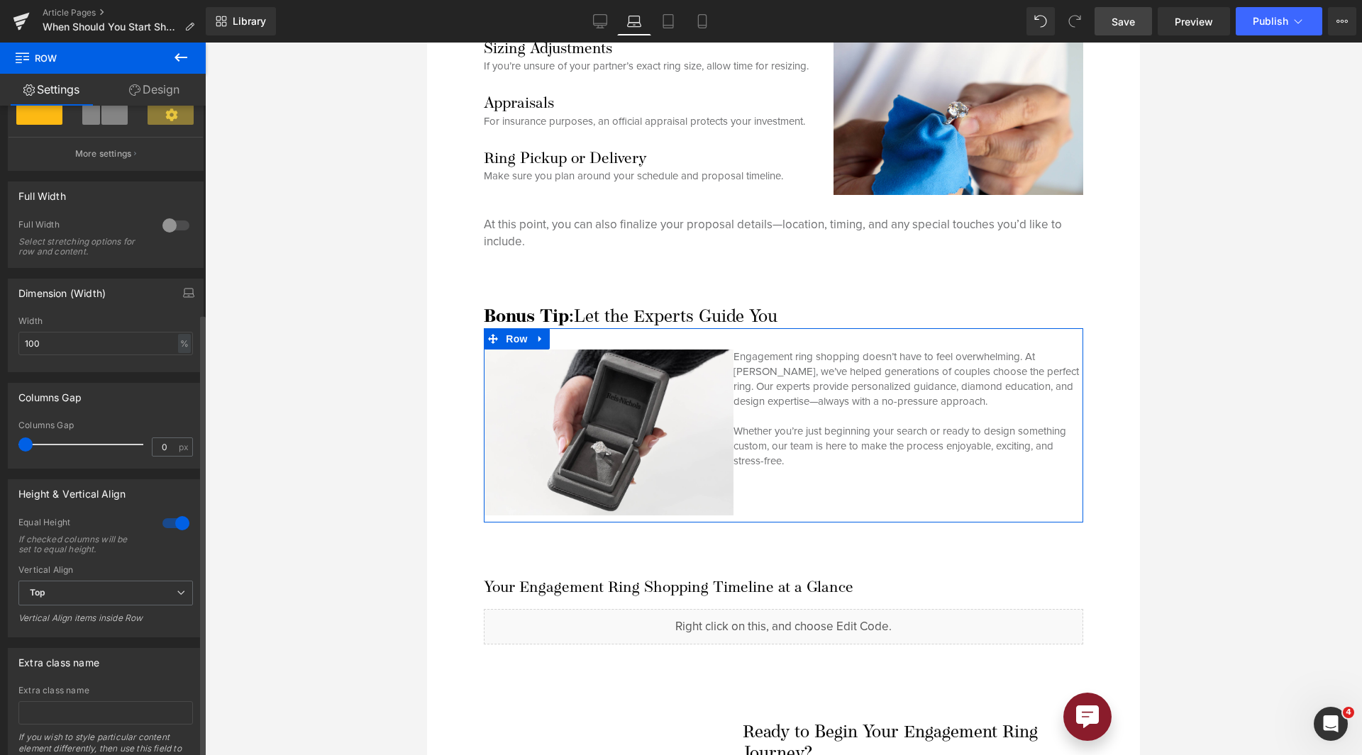
scroll to position [376, 0]
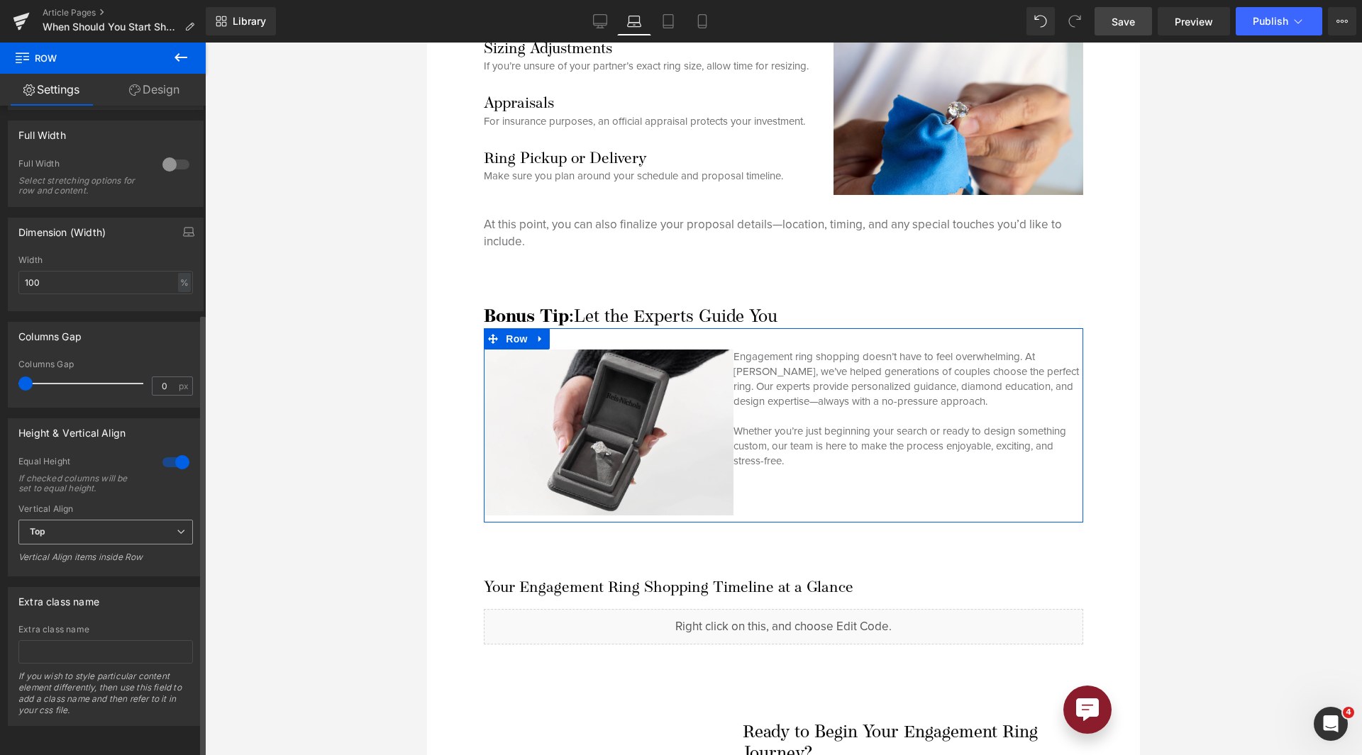
click at [146, 523] on span "Top" at bounding box center [105, 532] width 174 height 25
click at [110, 570] on li "Middle" at bounding box center [102, 578] width 169 height 21
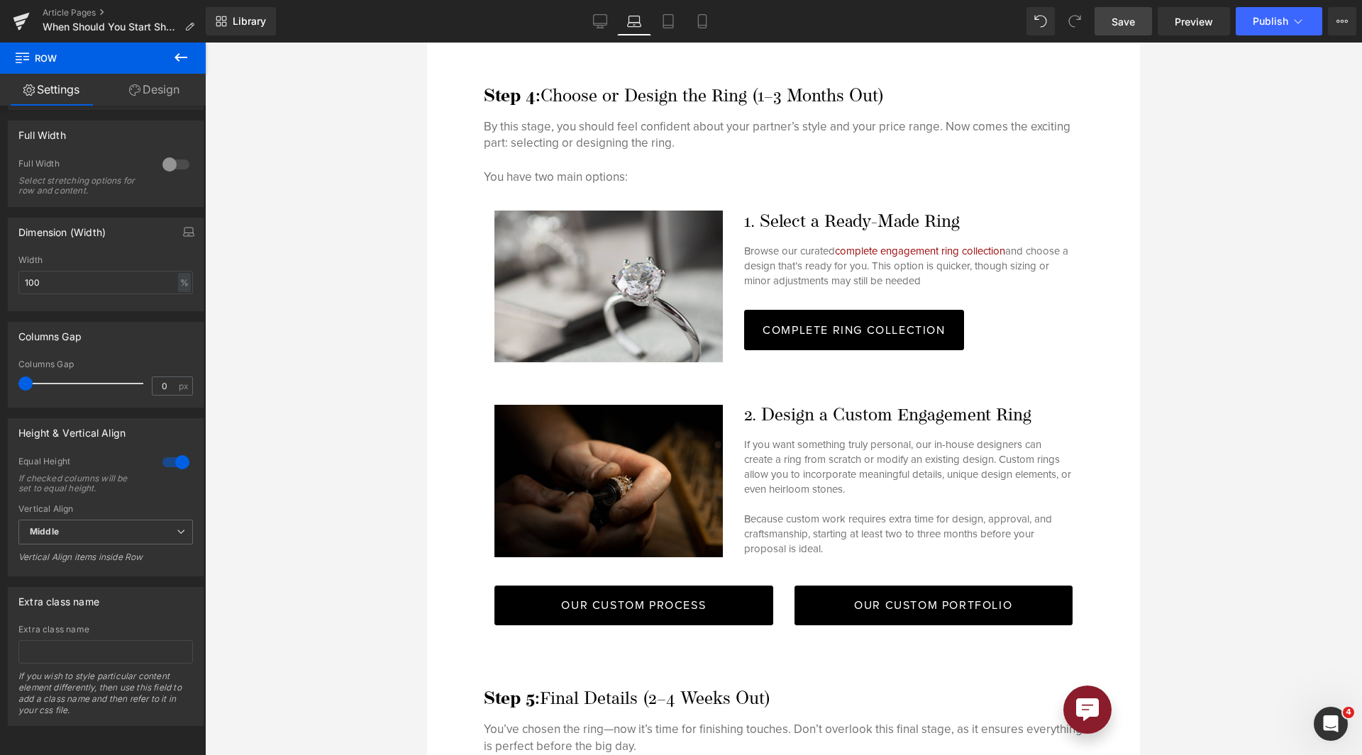
scroll to position [4048, 0]
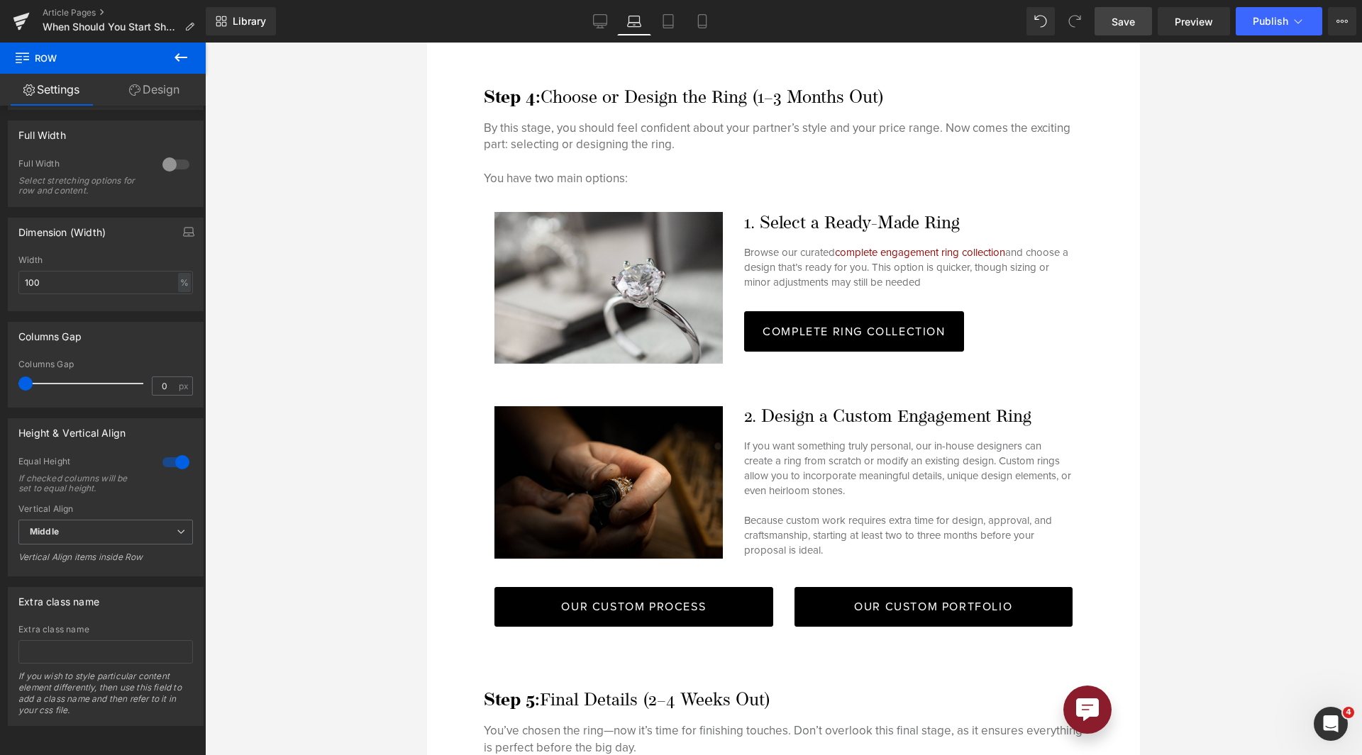
drag, startPoint x: 1102, startPoint y: 20, endPoint x: 489, endPoint y: 472, distance: 761.3
click at [1102, 20] on link "Save" at bounding box center [1122, 21] width 57 height 28
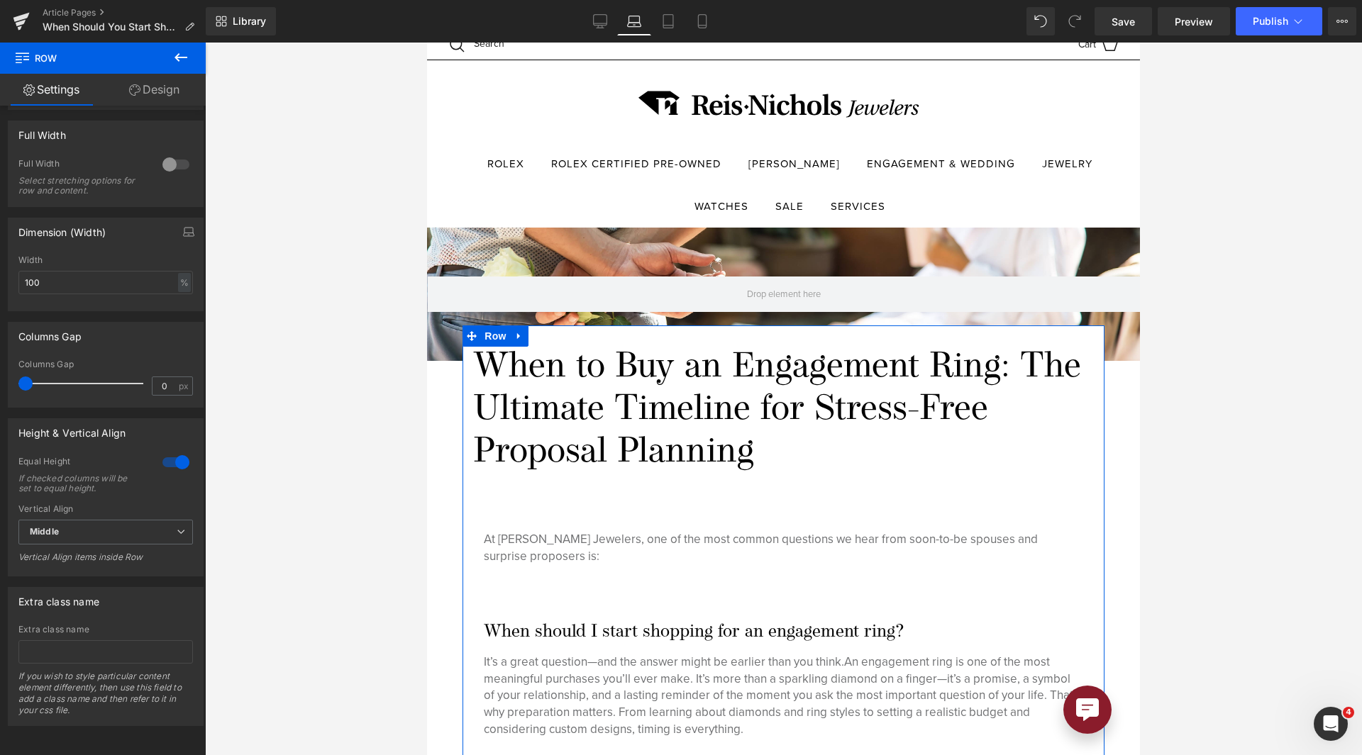
scroll to position [0, 0]
